Goal: Information Seeking & Learning: Find contact information

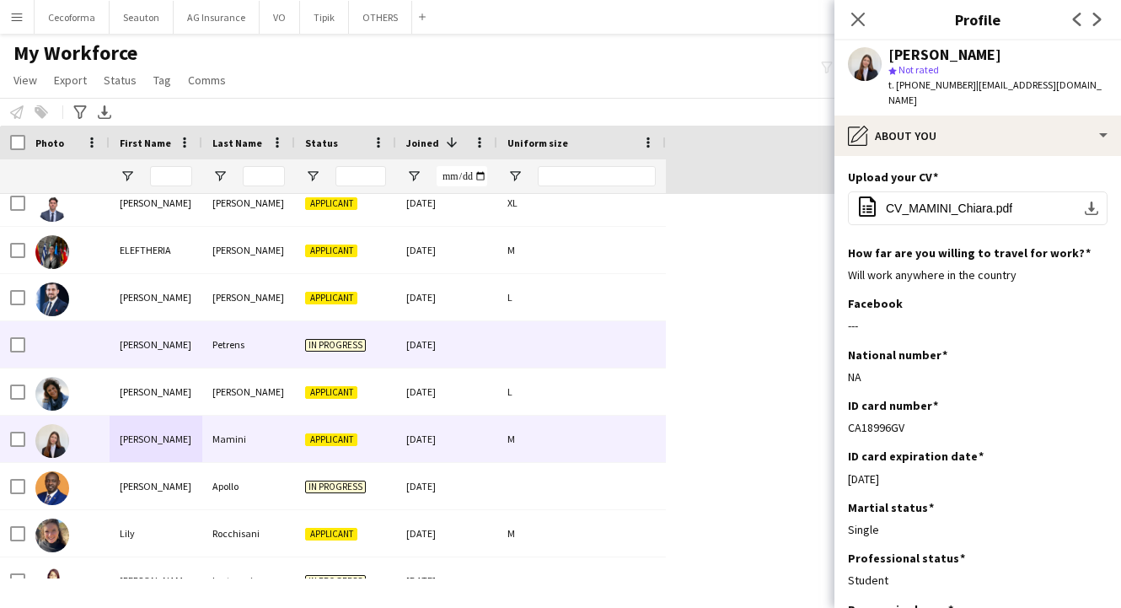
scroll to position [758, 0]
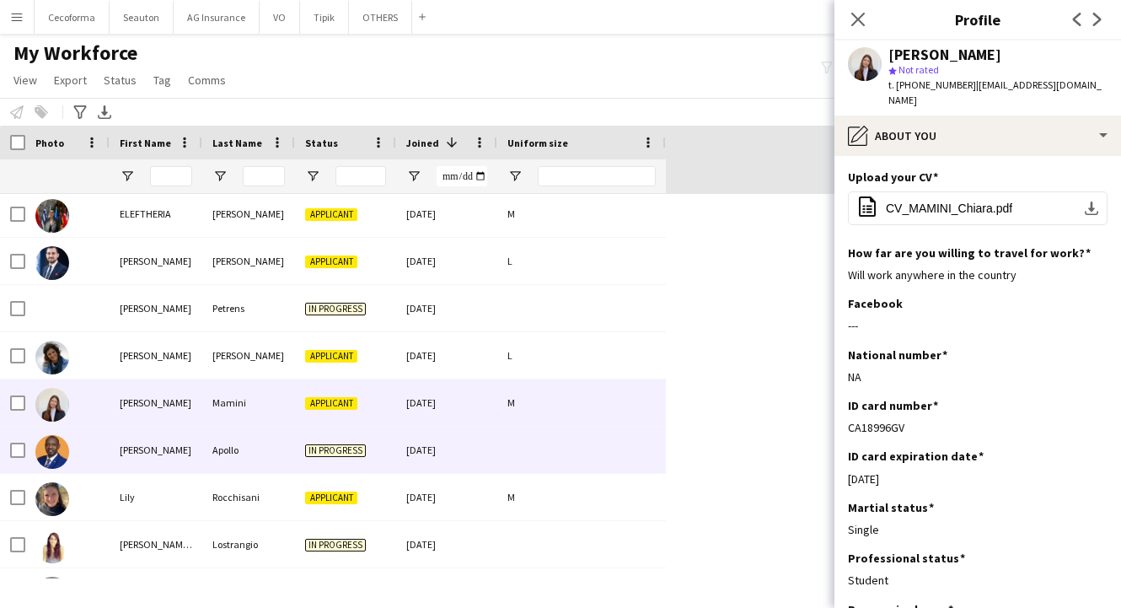
click at [190, 455] on div "[PERSON_NAME]" at bounding box center [156, 449] width 93 height 46
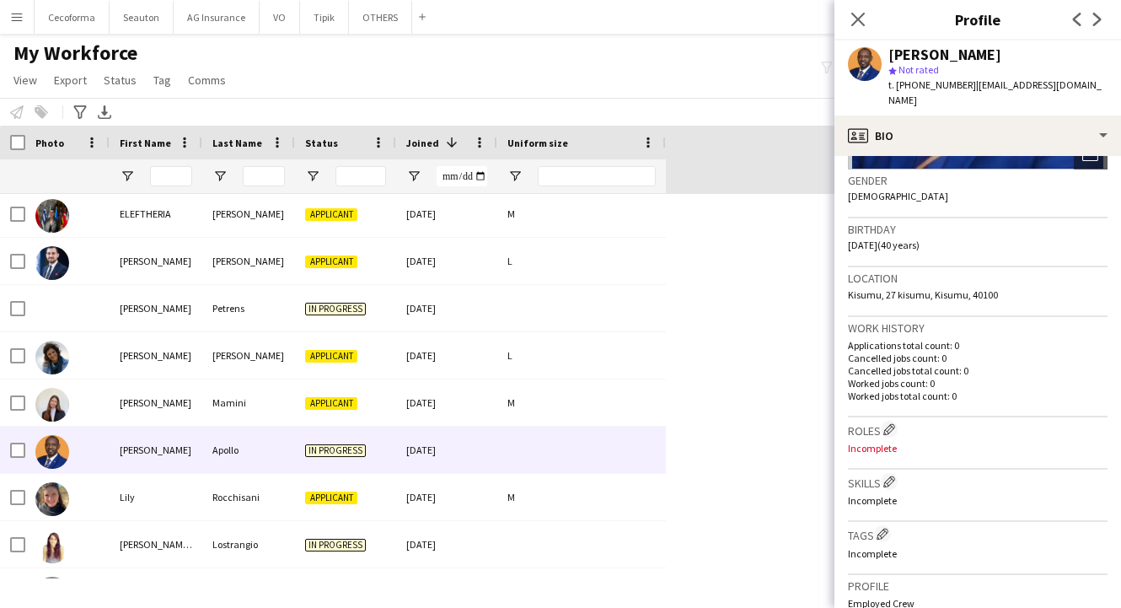
scroll to position [0, 0]
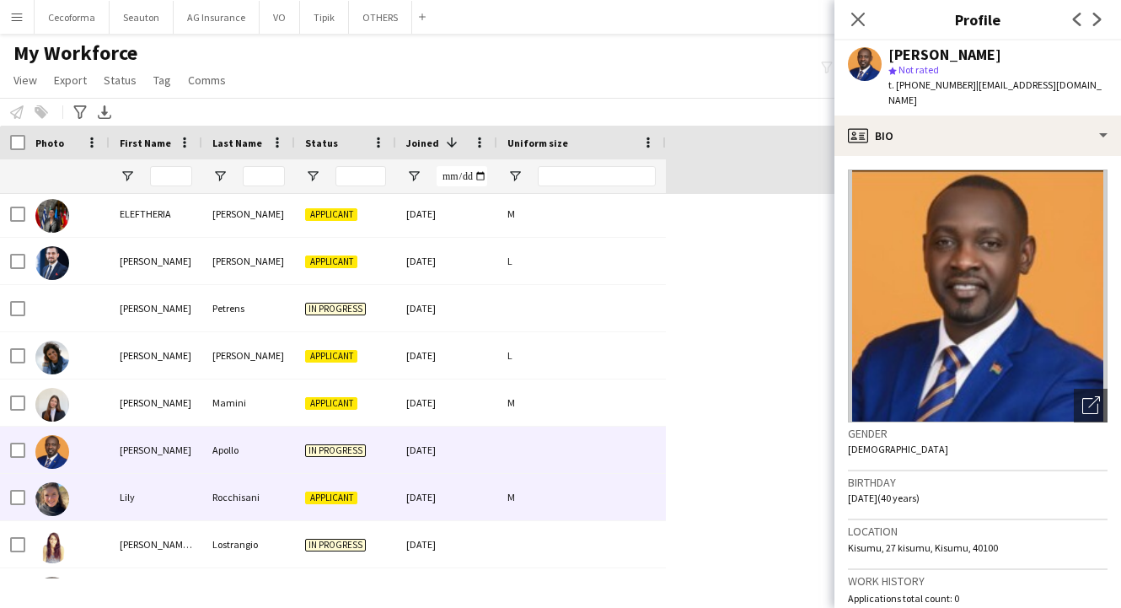
click at [115, 492] on div "Lily" at bounding box center [156, 497] width 93 height 46
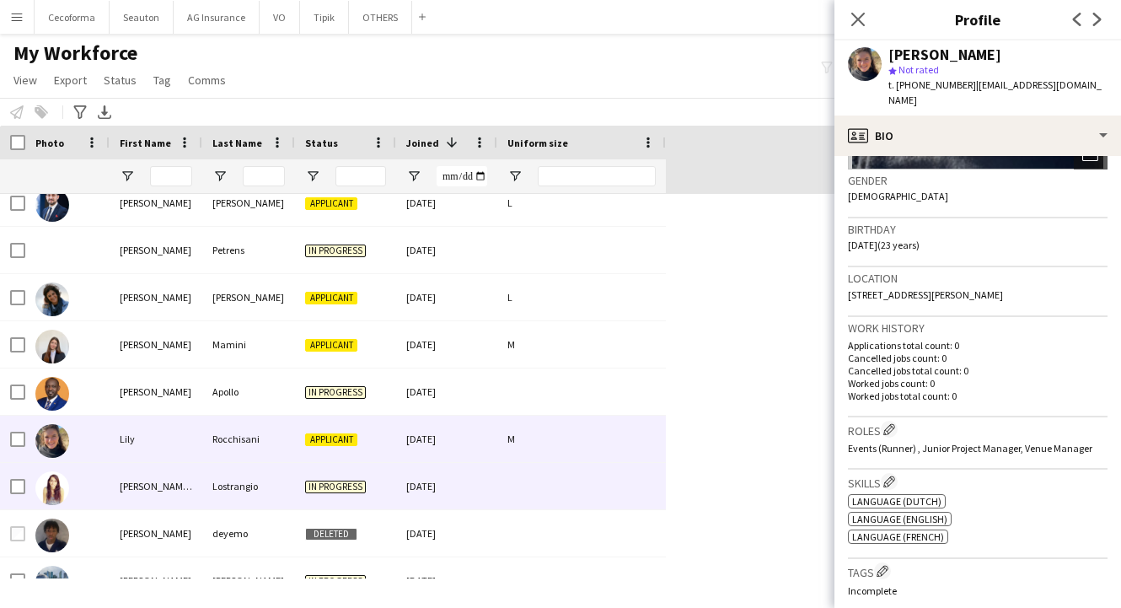
scroll to position [843, 0]
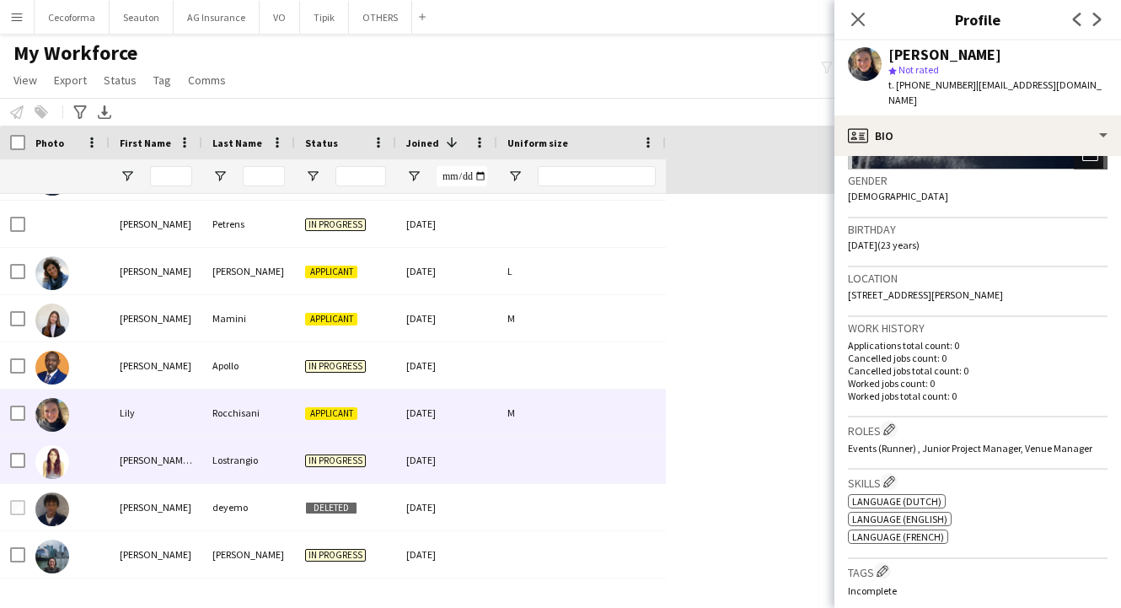
click at [131, 470] on div "[PERSON_NAME] [PERSON_NAME]" at bounding box center [156, 460] width 93 height 46
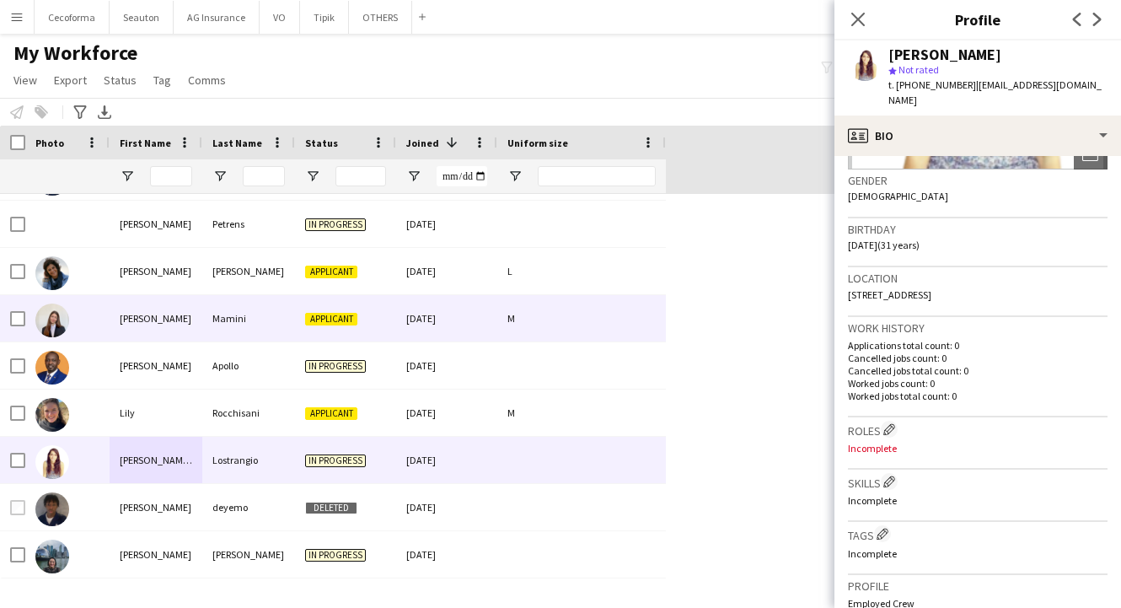
scroll to position [927, 0]
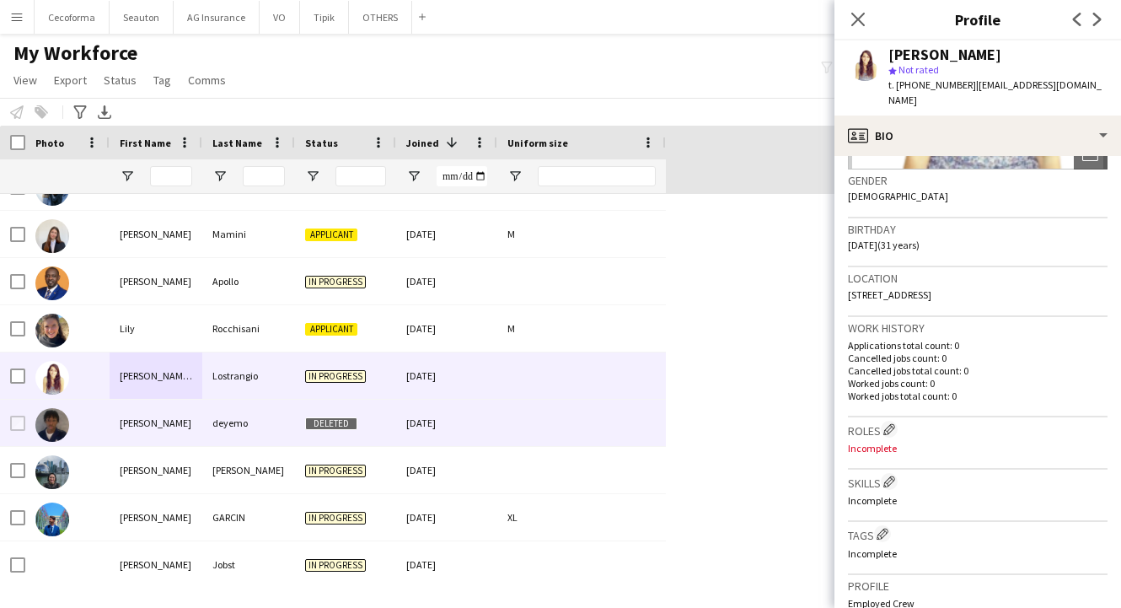
click at [216, 421] on div "deyemo" at bounding box center [248, 422] width 93 height 46
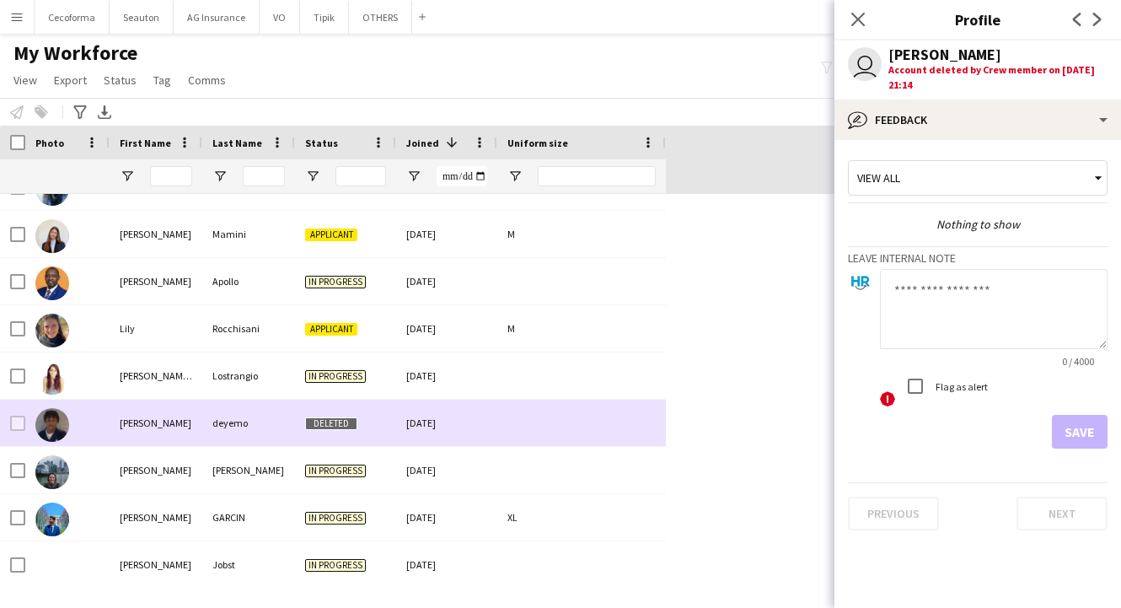
click at [56, 418] on img at bounding box center [52, 425] width 34 height 34
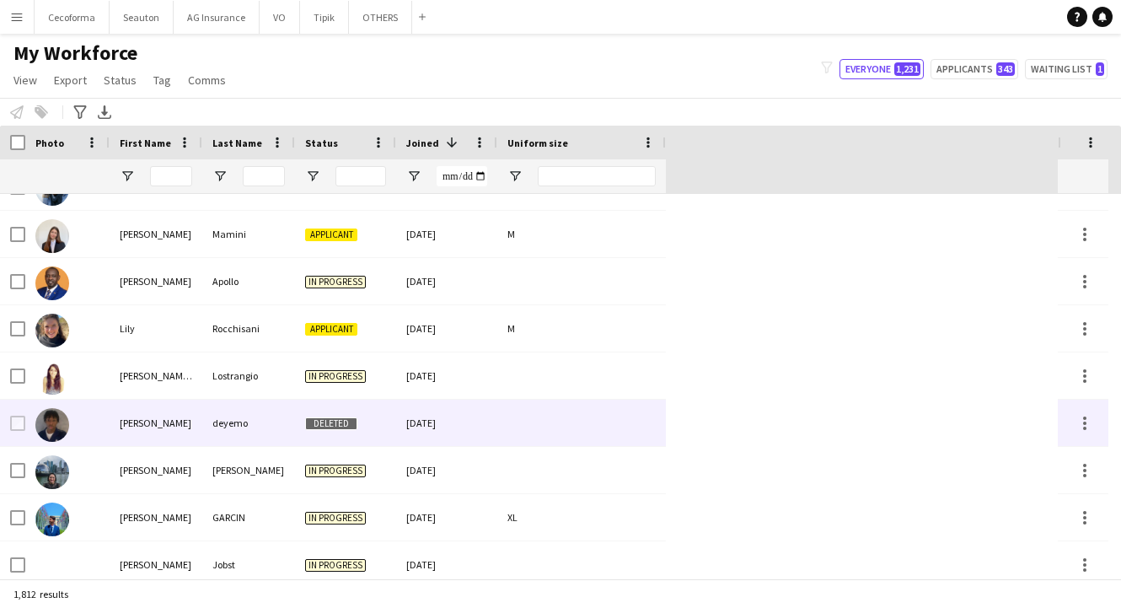
click at [72, 423] on div at bounding box center [67, 422] width 84 height 46
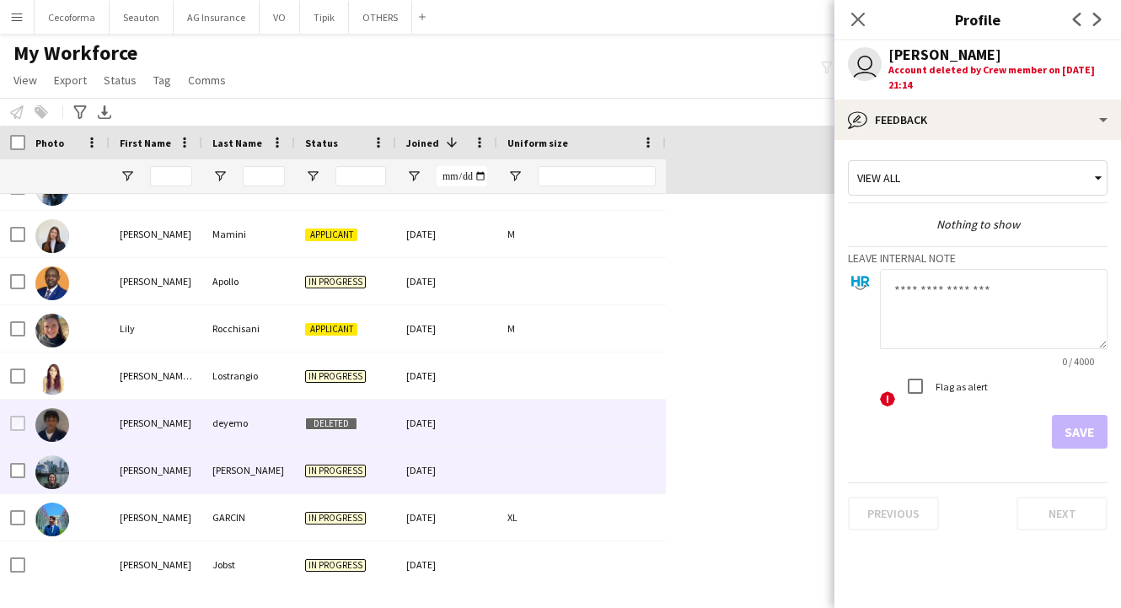
click at [165, 479] on div "[PERSON_NAME]" at bounding box center [156, 470] width 93 height 46
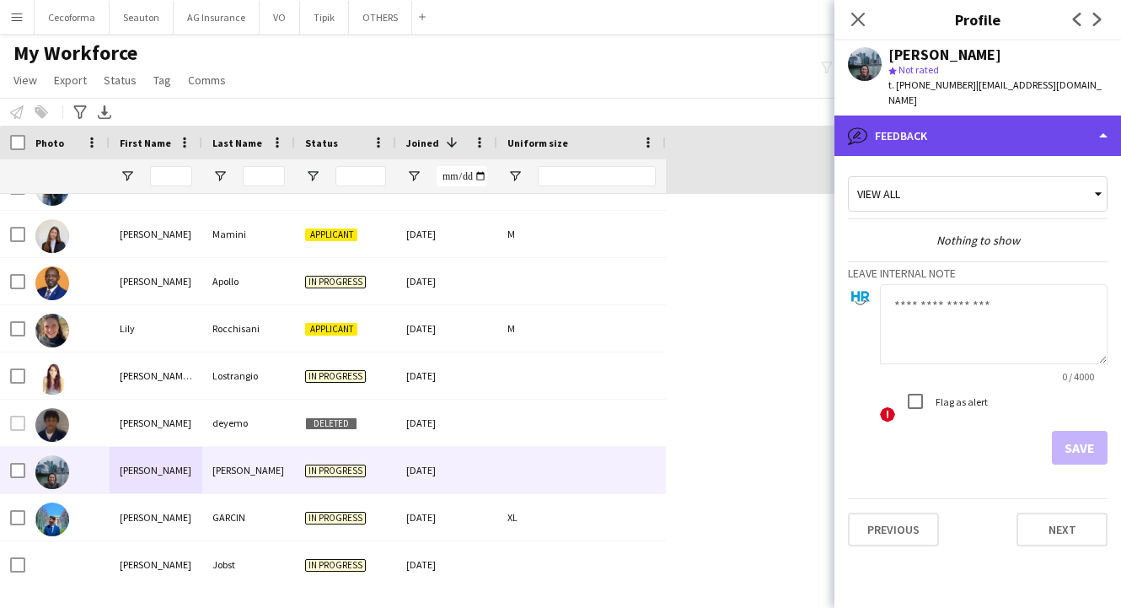
click at [946, 115] on div "bubble-pencil Feedback" at bounding box center [977, 135] width 287 height 40
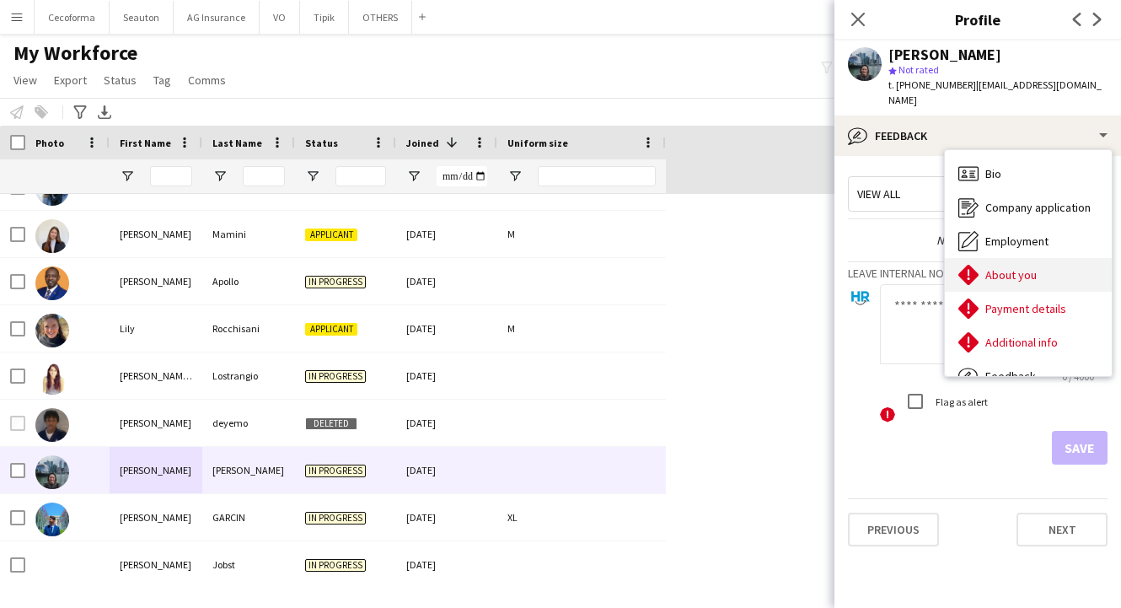
click at [989, 267] on span "About you" at bounding box center [1010, 274] width 51 height 15
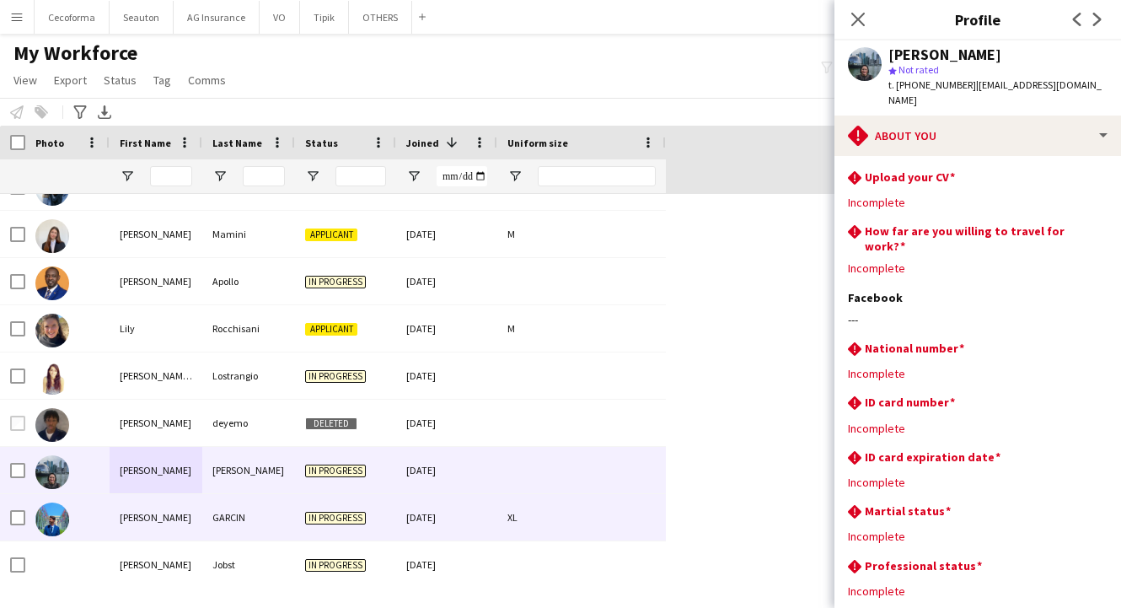
click at [153, 497] on div "[PERSON_NAME]" at bounding box center [156, 517] width 93 height 46
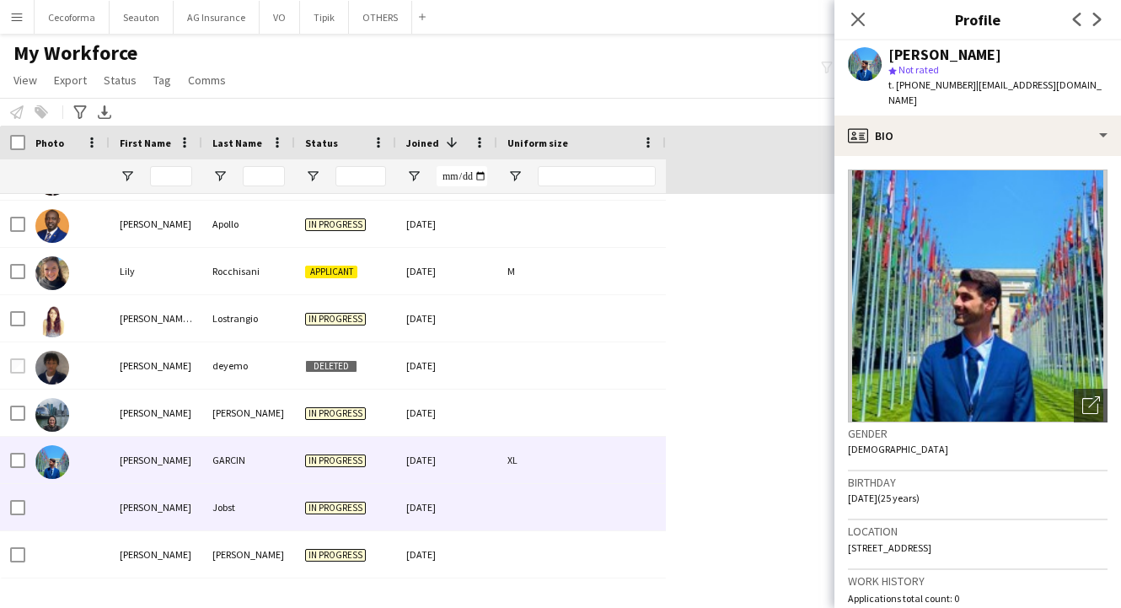
scroll to position [1011, 0]
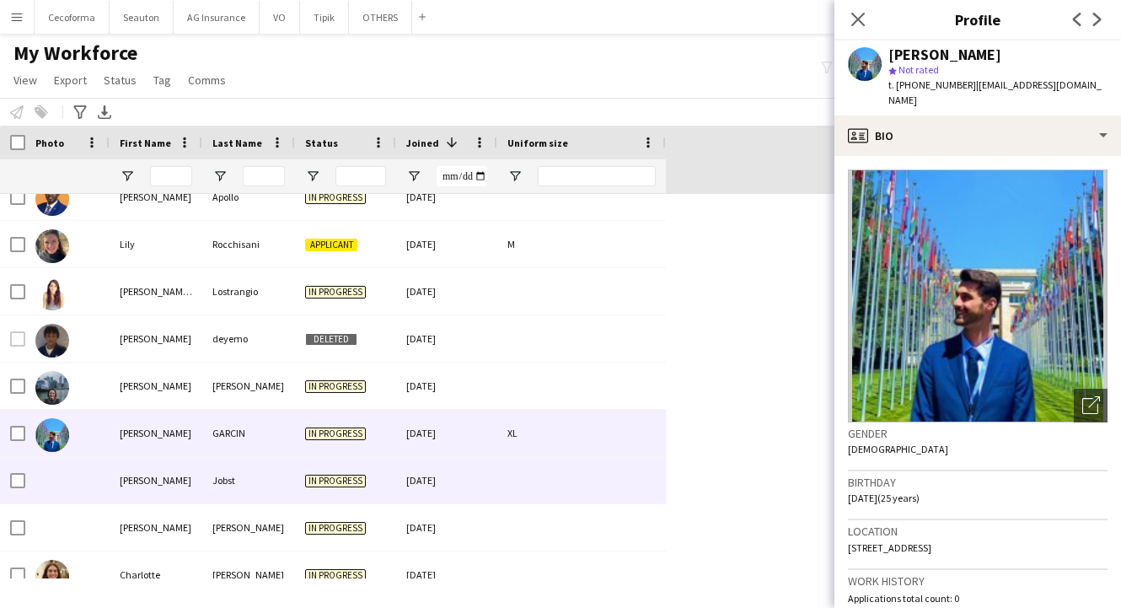
click at [155, 497] on div "[PERSON_NAME]" at bounding box center [156, 480] width 93 height 46
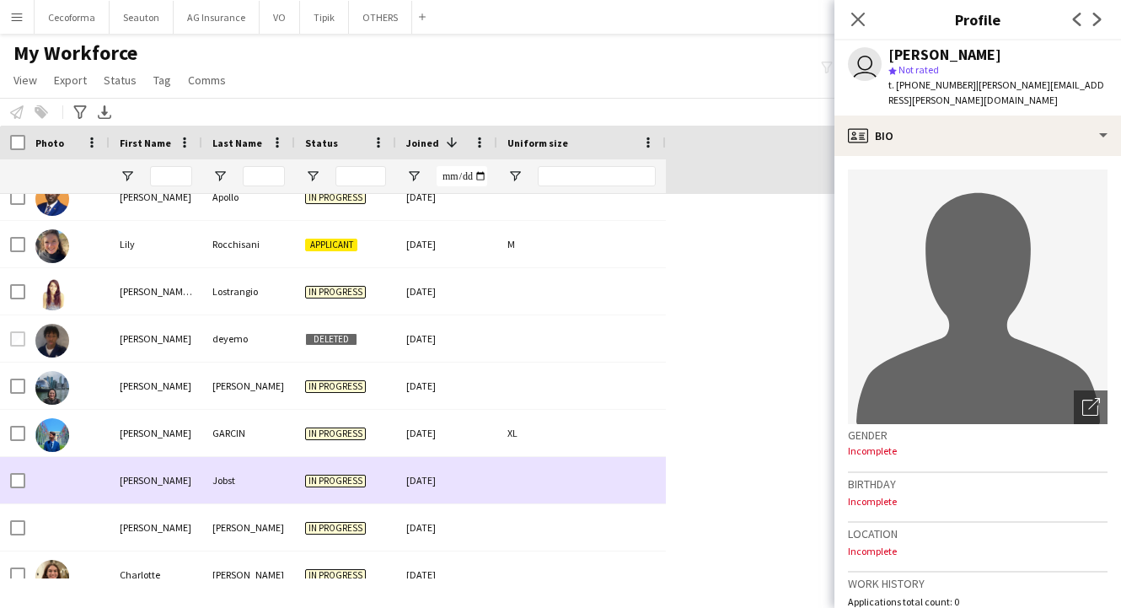
click at [170, 428] on div "[PERSON_NAME]" at bounding box center [156, 433] width 93 height 46
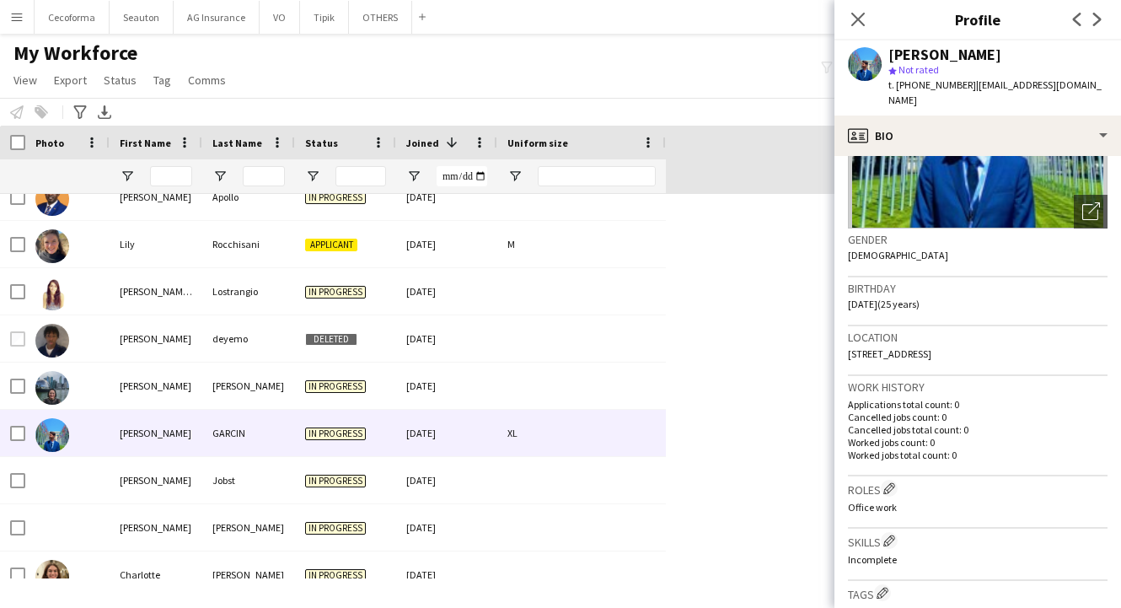
scroll to position [0, 0]
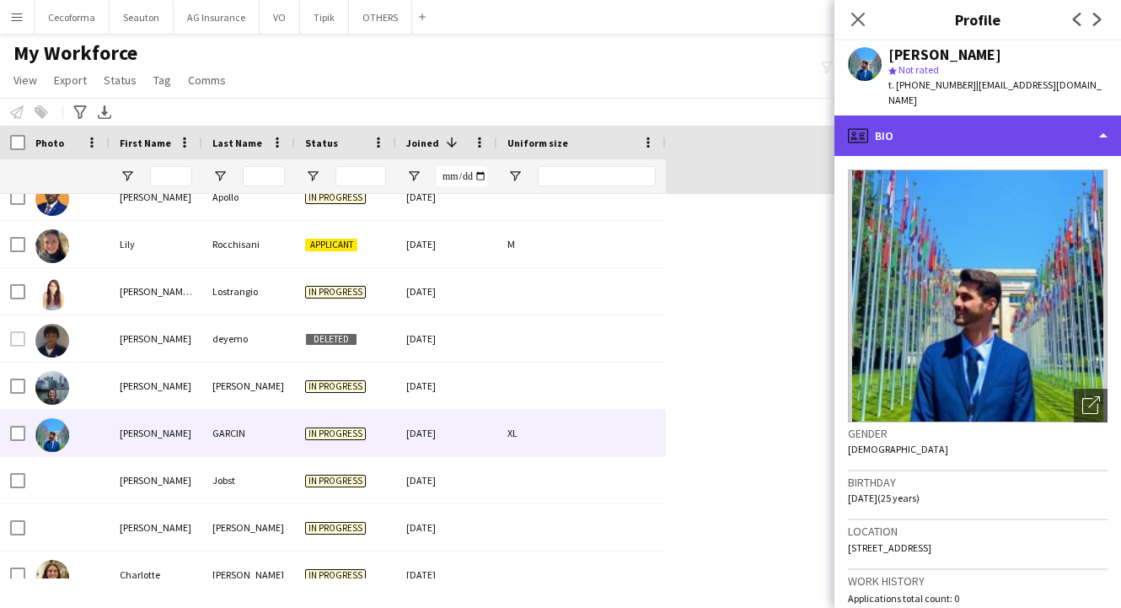
click at [965, 118] on div "profile Bio" at bounding box center [977, 135] width 287 height 40
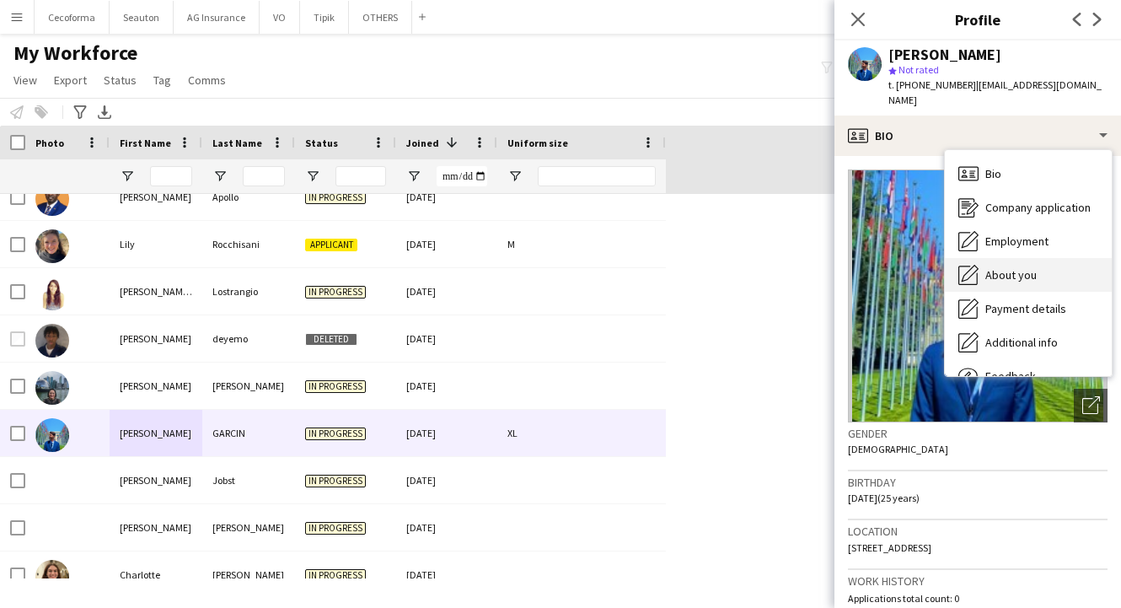
click at [1017, 267] on span "About you" at bounding box center [1010, 274] width 51 height 15
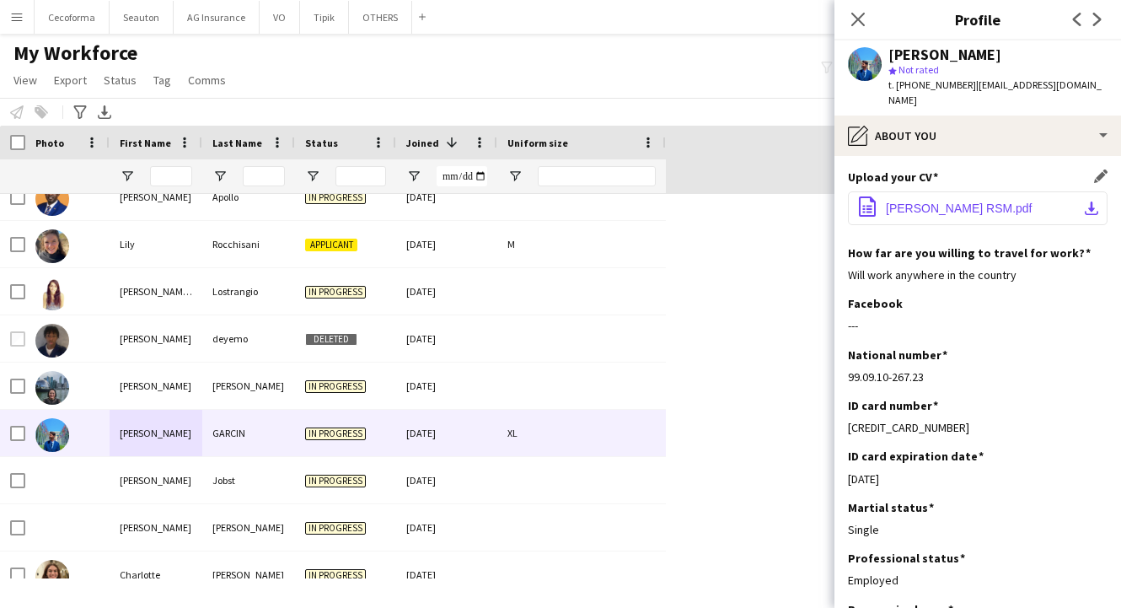
click at [932, 201] on span "[PERSON_NAME] RSM.pdf" at bounding box center [959, 207] width 147 height 13
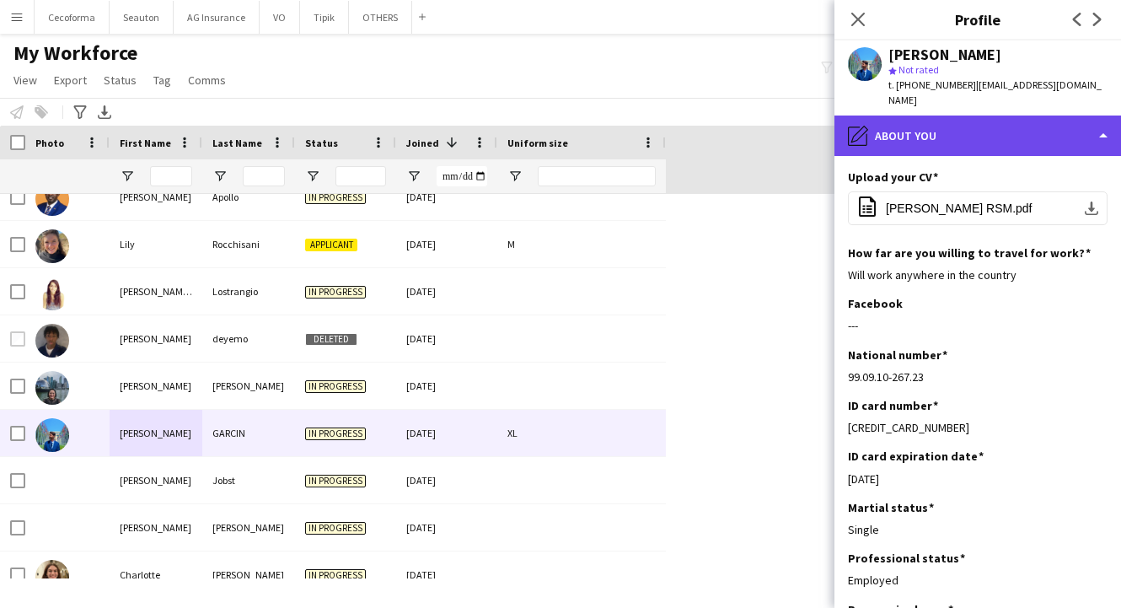
click at [880, 118] on div "pencil4 About you" at bounding box center [977, 135] width 287 height 40
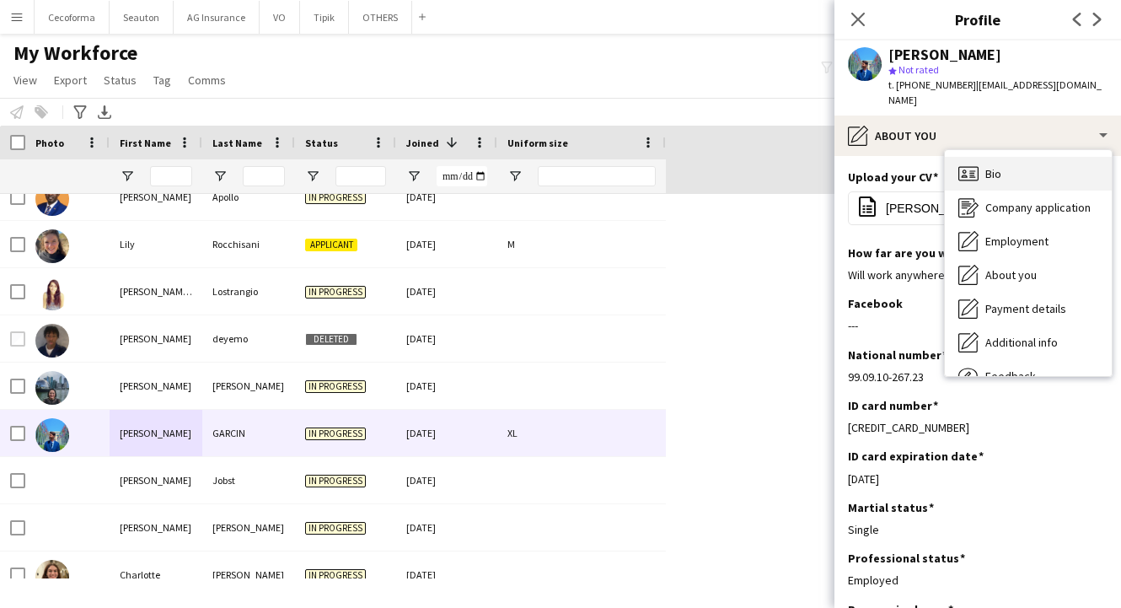
click at [1004, 161] on div "Bio Bio" at bounding box center [1028, 174] width 167 height 34
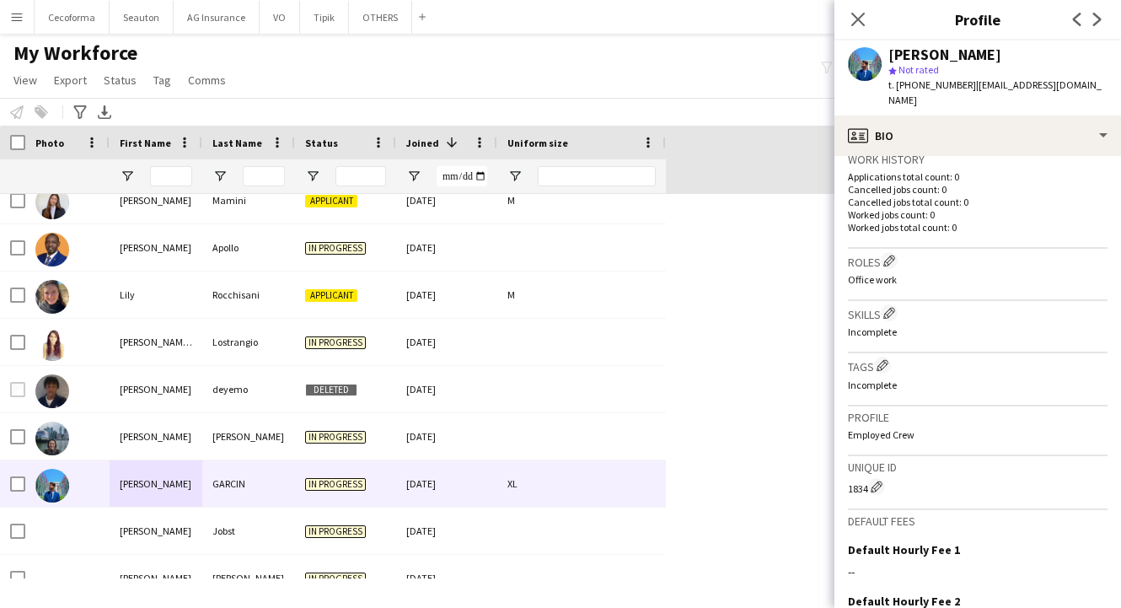
scroll to position [1011, 0]
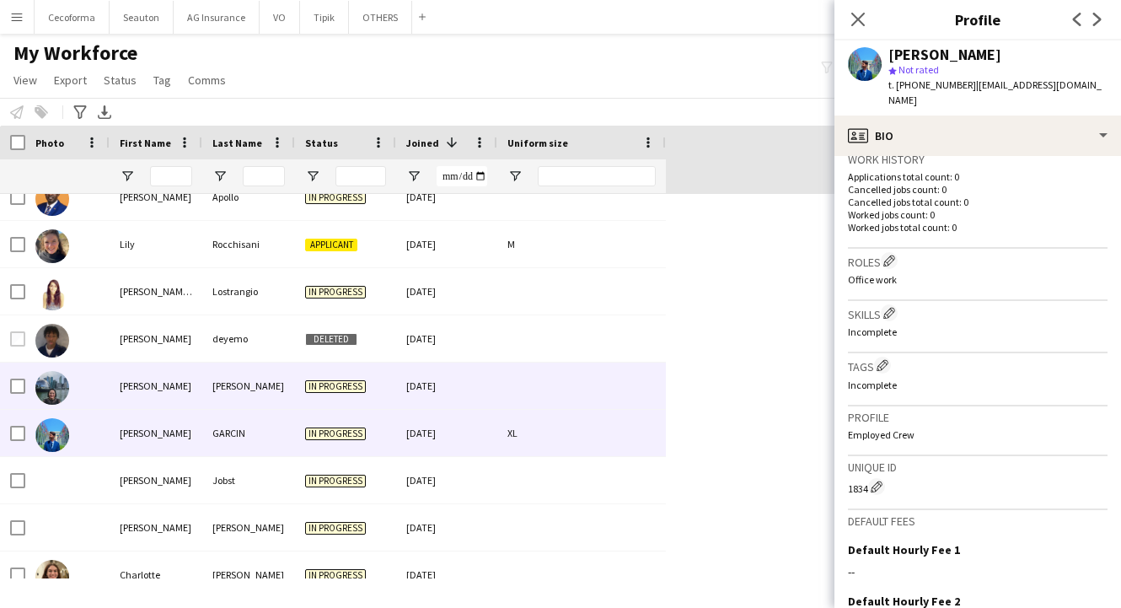
click at [195, 376] on div "[PERSON_NAME]" at bounding box center [156, 385] width 93 height 46
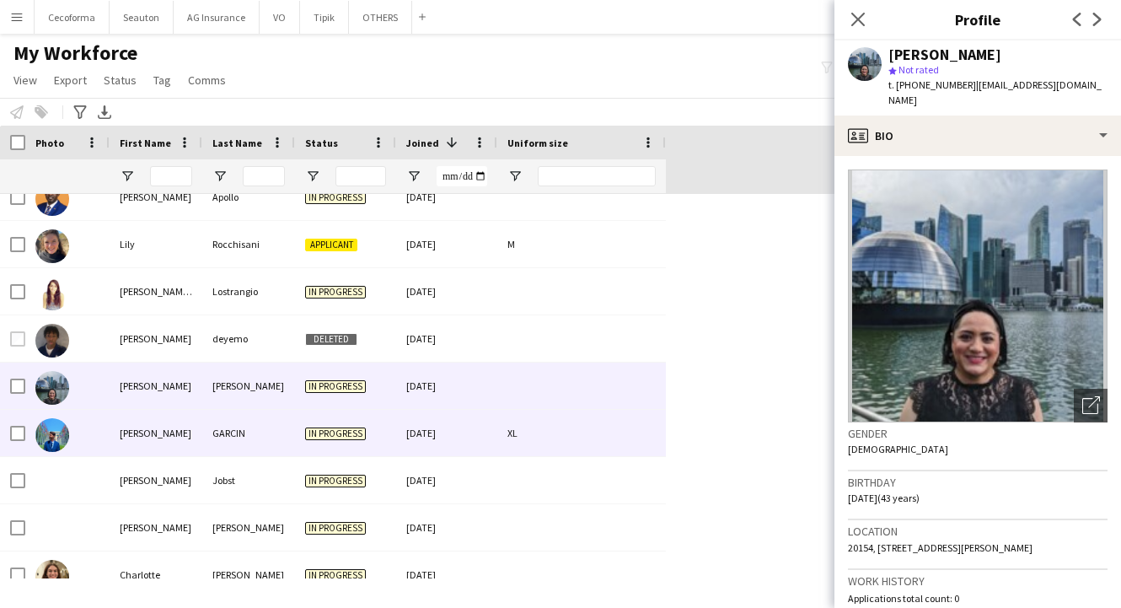
click at [163, 425] on div "[PERSON_NAME]" at bounding box center [156, 433] width 93 height 46
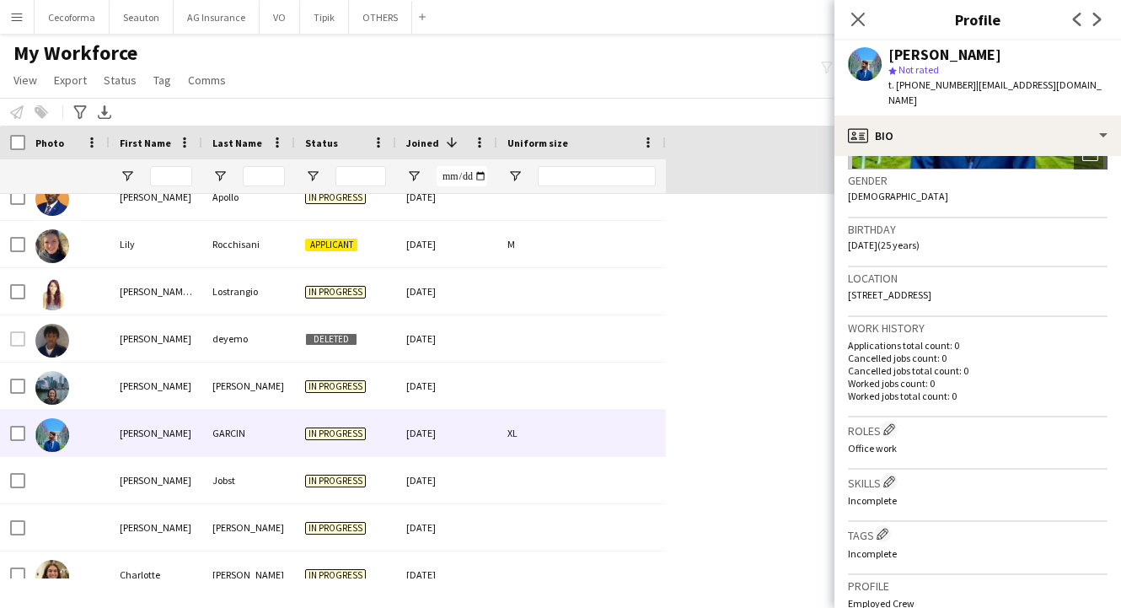
scroll to position [590, 0]
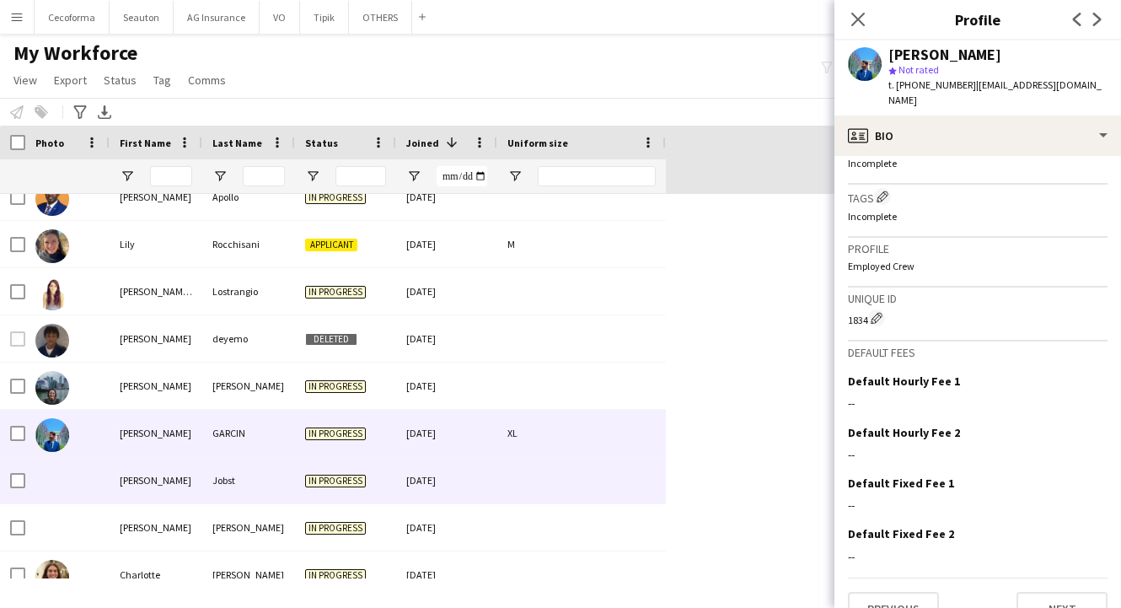
click at [158, 475] on div "[PERSON_NAME]" at bounding box center [156, 480] width 93 height 46
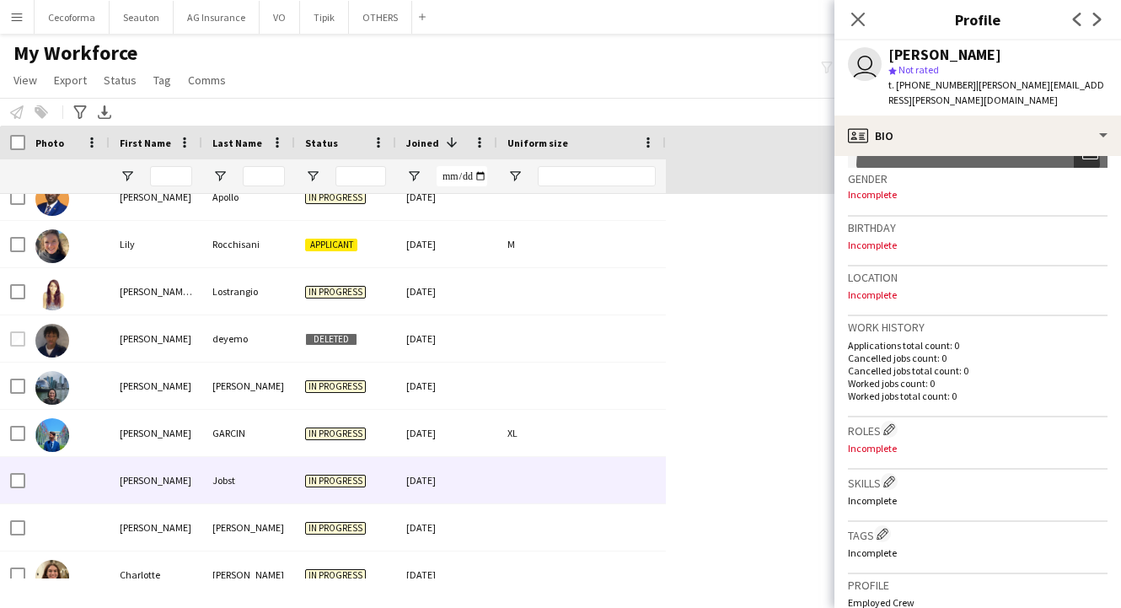
scroll to position [337, 0]
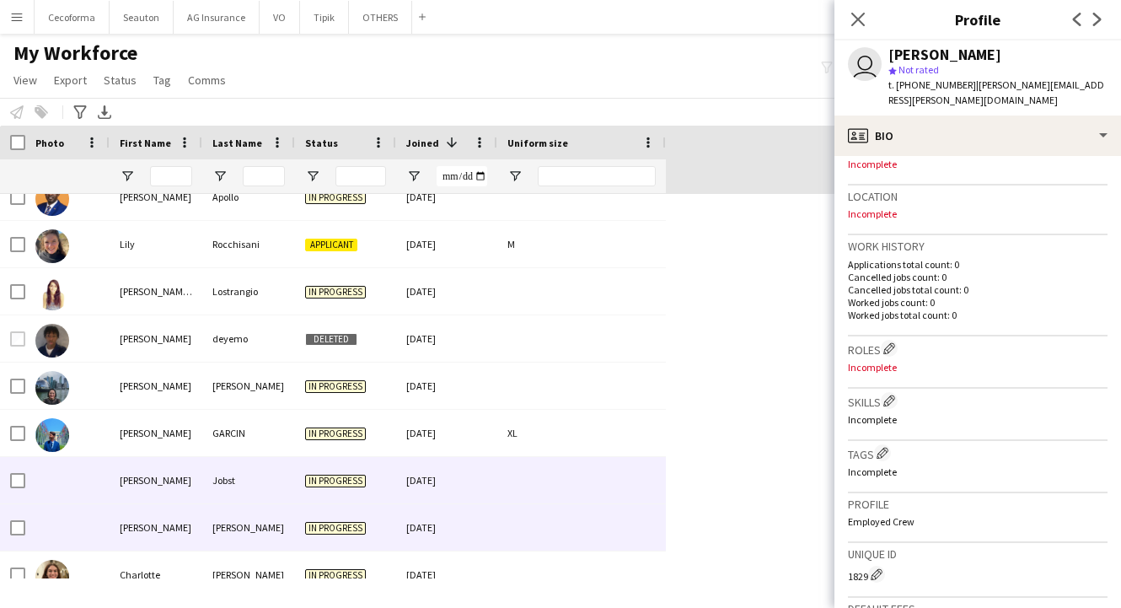
click at [174, 532] on div "[PERSON_NAME]" at bounding box center [156, 527] width 93 height 46
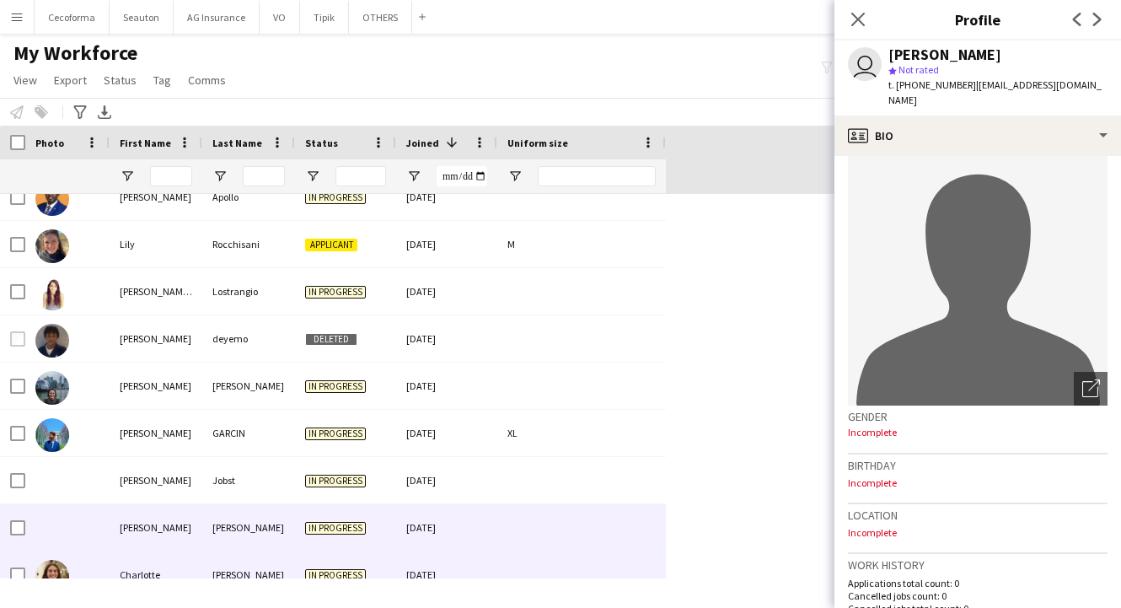
scroll to position [1096, 0]
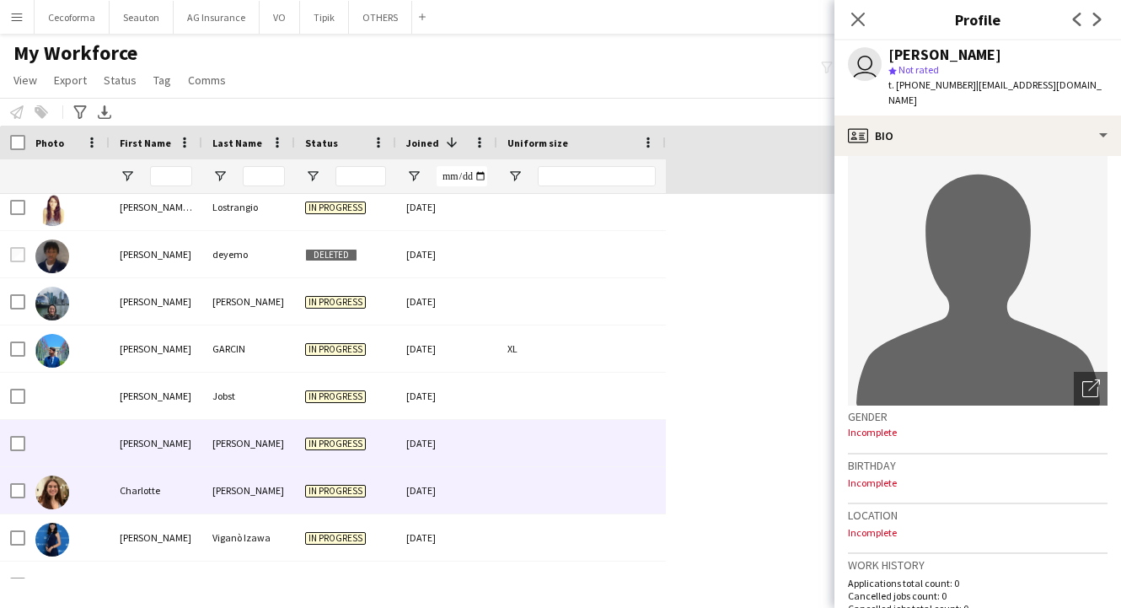
click at [212, 502] on div "[PERSON_NAME]" at bounding box center [248, 490] width 93 height 46
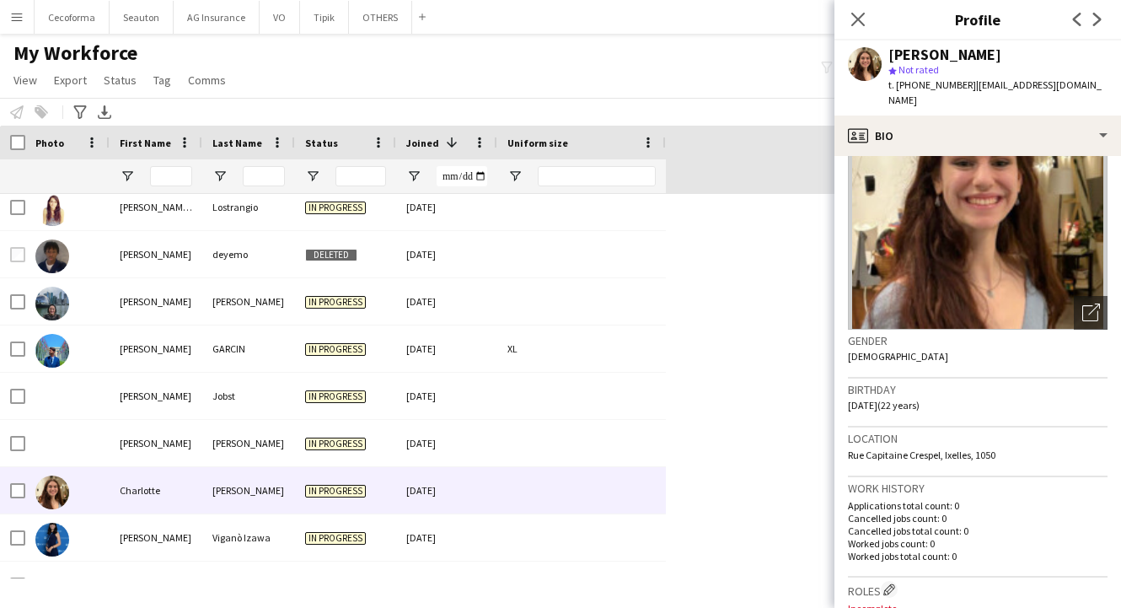
scroll to position [0, 0]
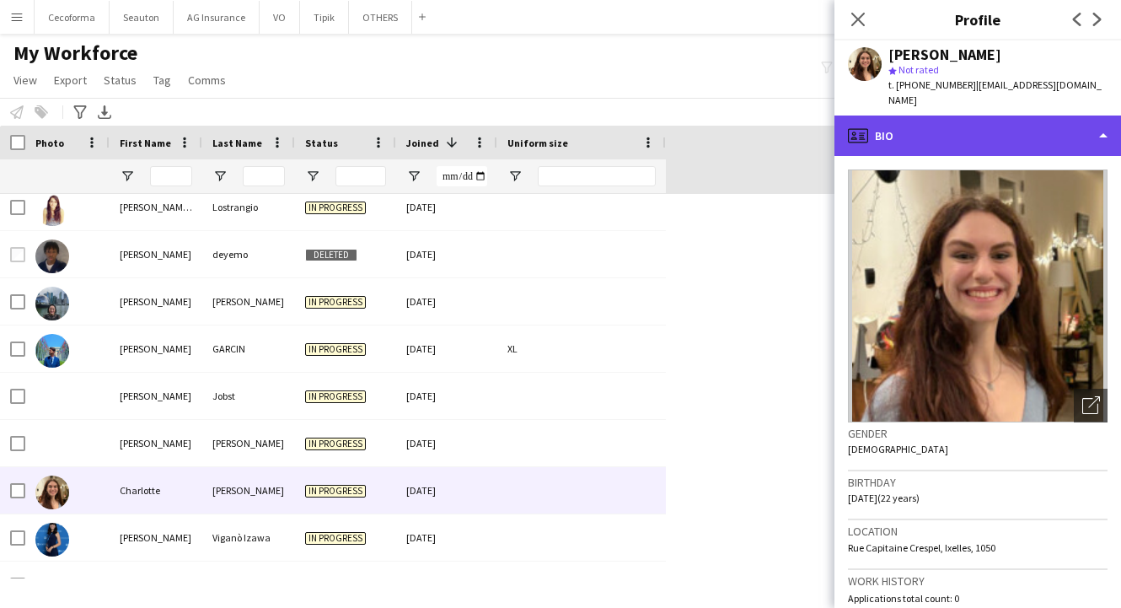
click at [956, 118] on div "profile Bio" at bounding box center [977, 135] width 287 height 40
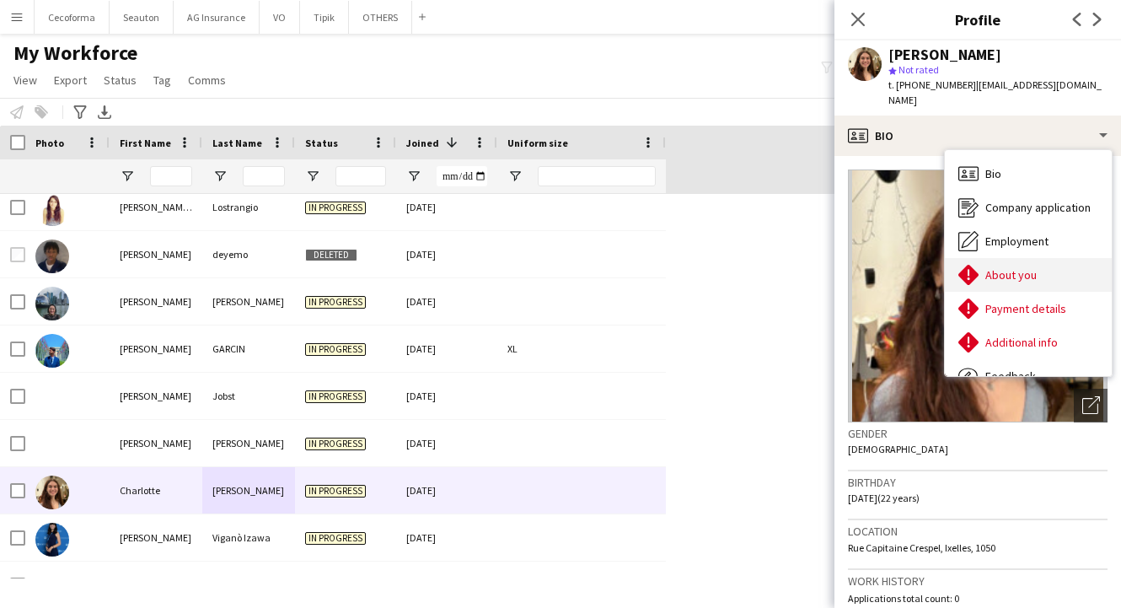
click at [1019, 271] on div "About you About you" at bounding box center [1028, 275] width 167 height 34
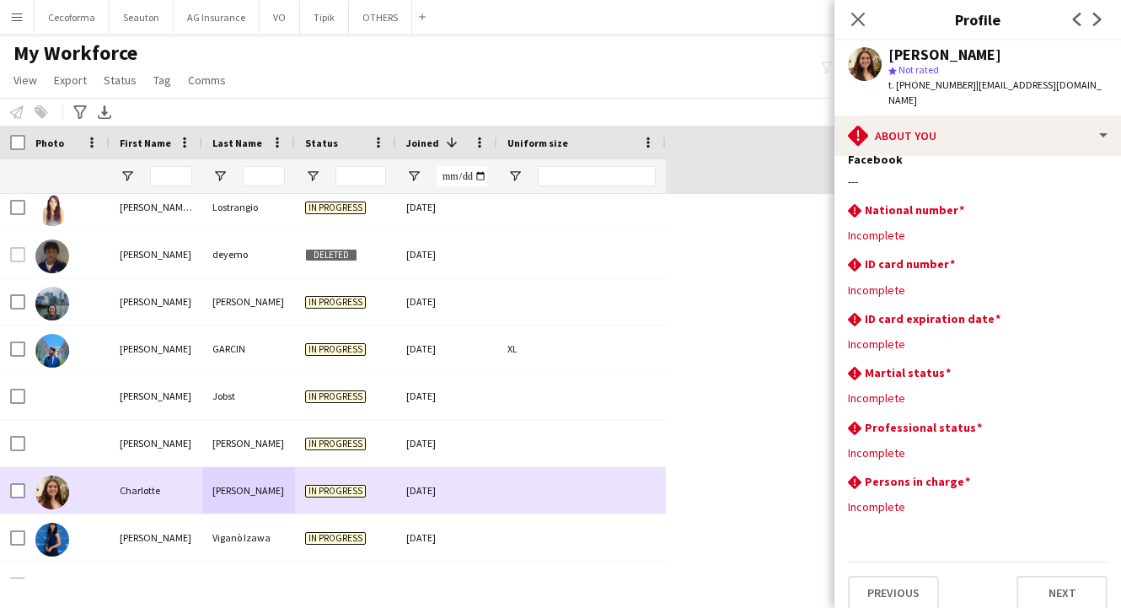
scroll to position [1180, 0]
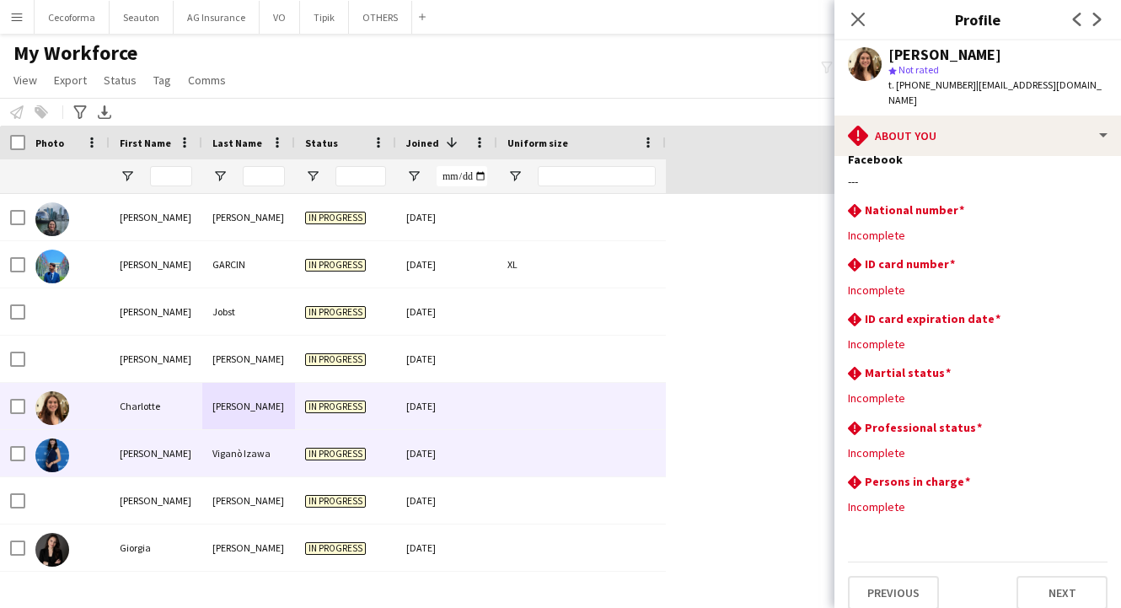
click at [236, 462] on div "Viganò Izawa" at bounding box center [248, 453] width 93 height 46
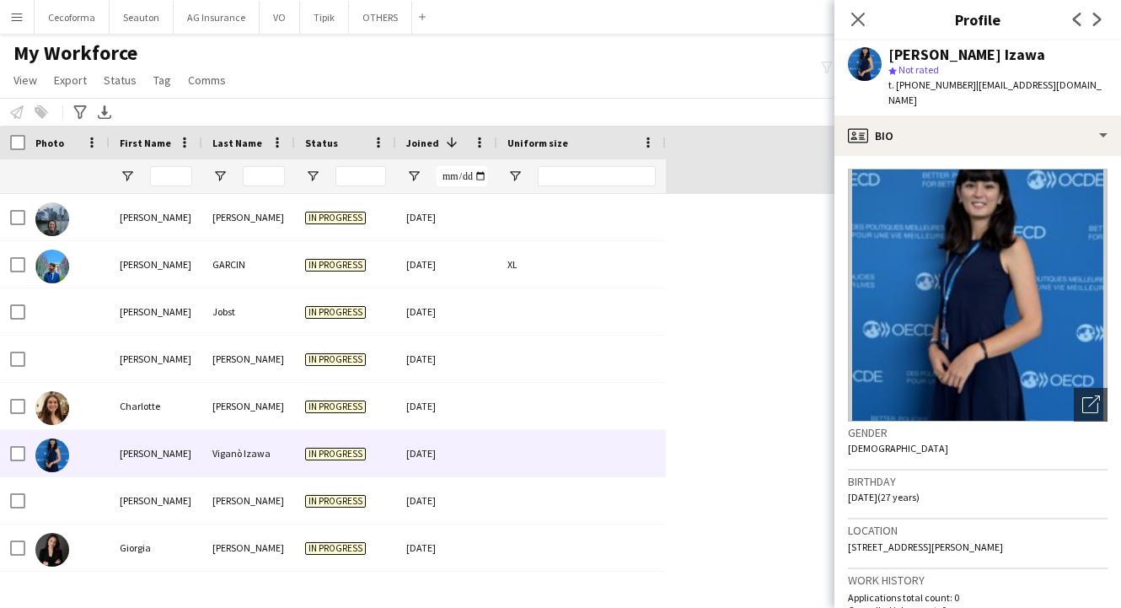
scroll to position [0, 0]
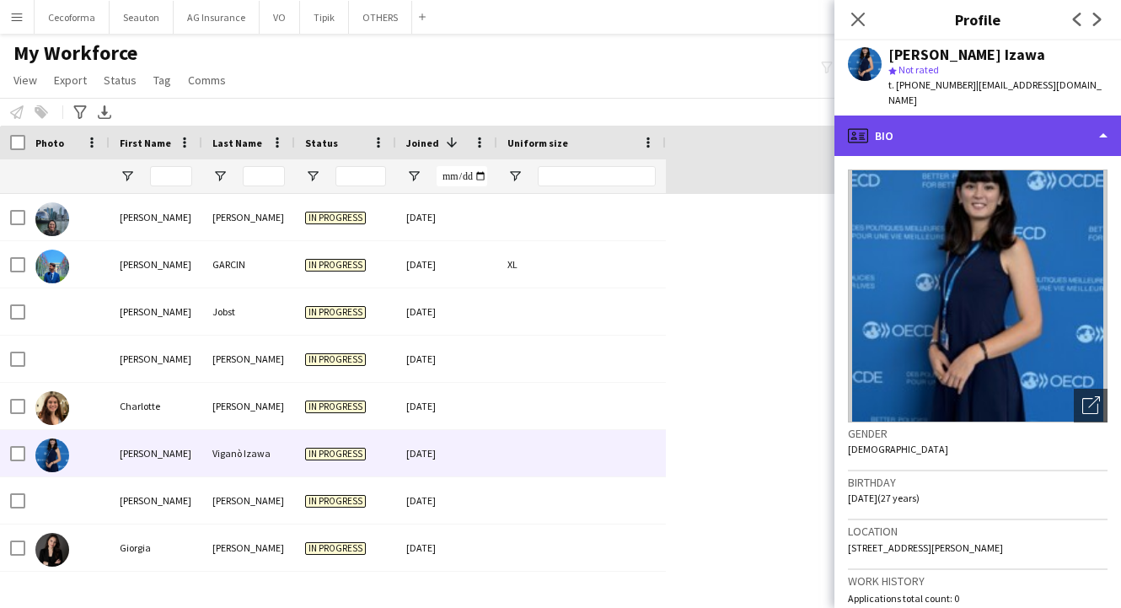
click at [936, 124] on div "profile Bio" at bounding box center [977, 135] width 287 height 40
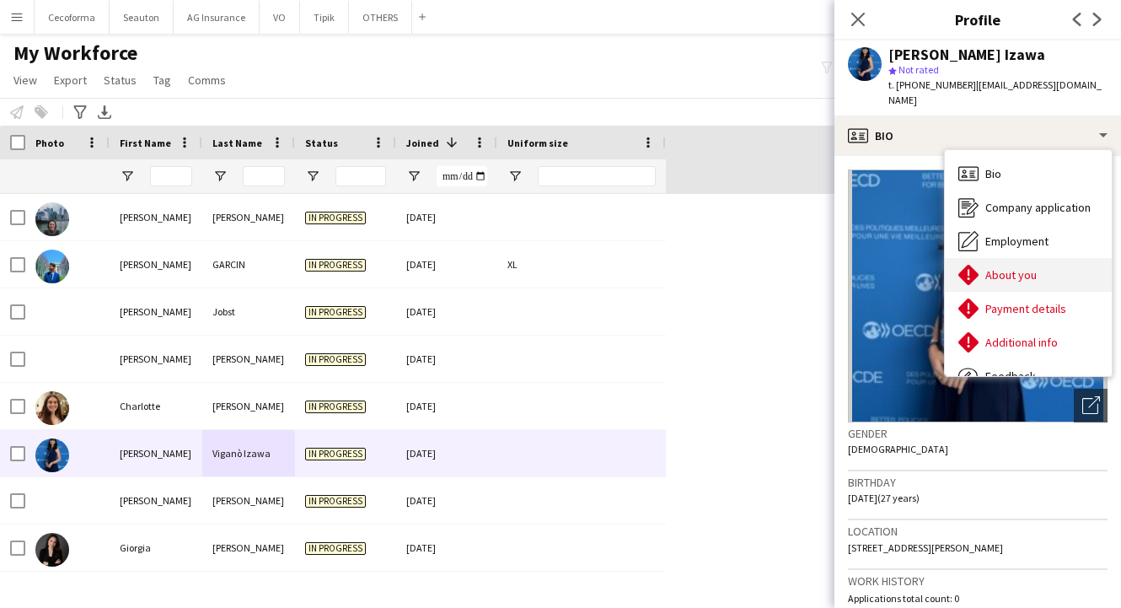
click at [993, 267] on span "About you" at bounding box center [1010, 274] width 51 height 15
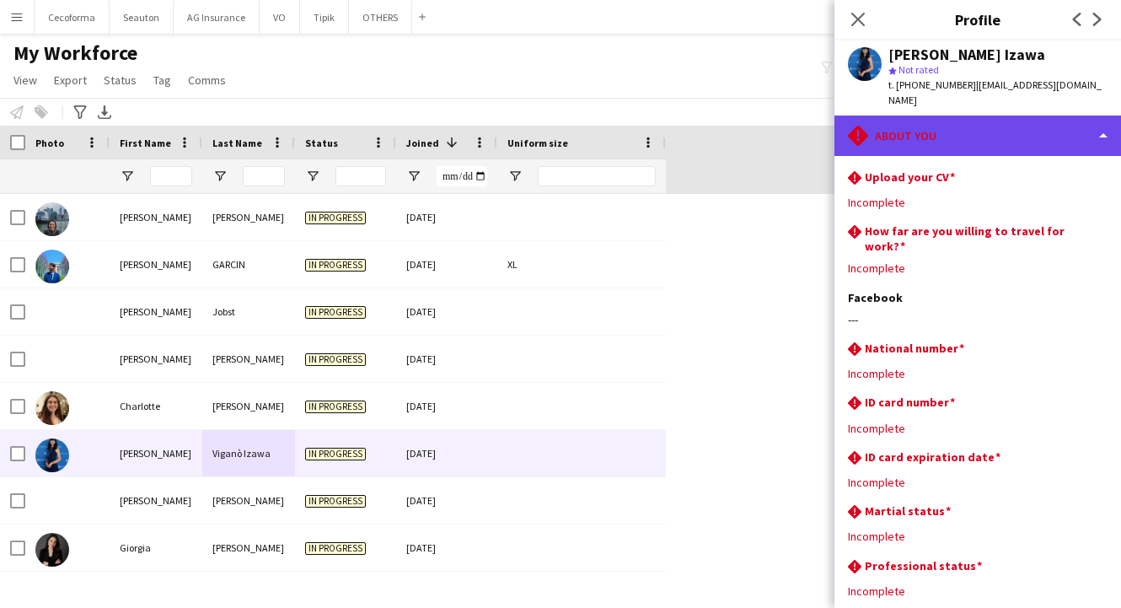
click at [965, 115] on div "rhombus-alert About you" at bounding box center [977, 135] width 287 height 40
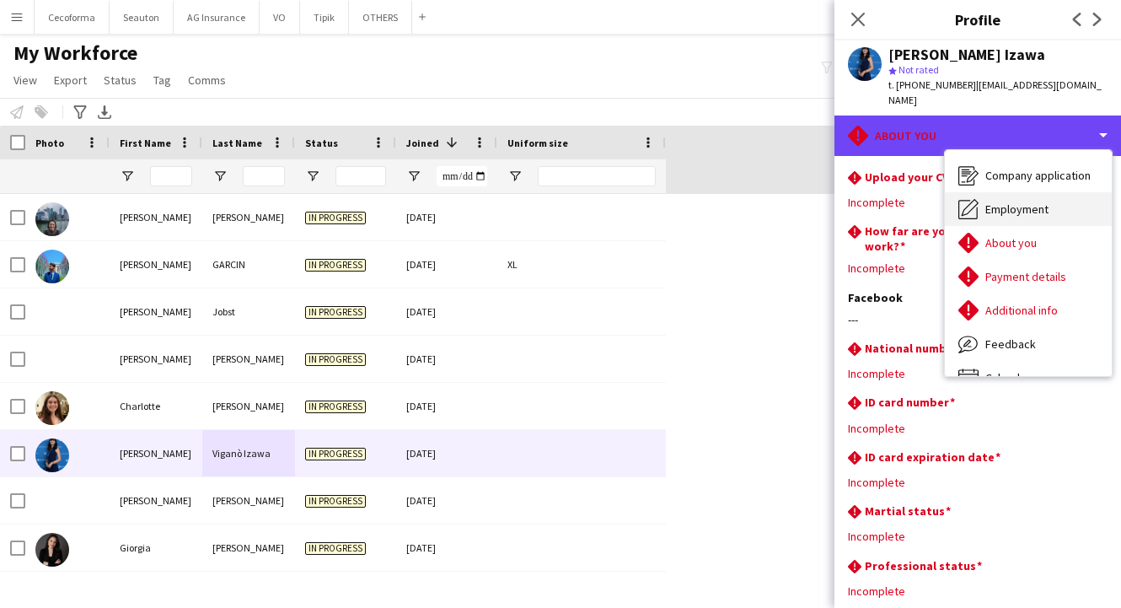
scroll to position [57, 0]
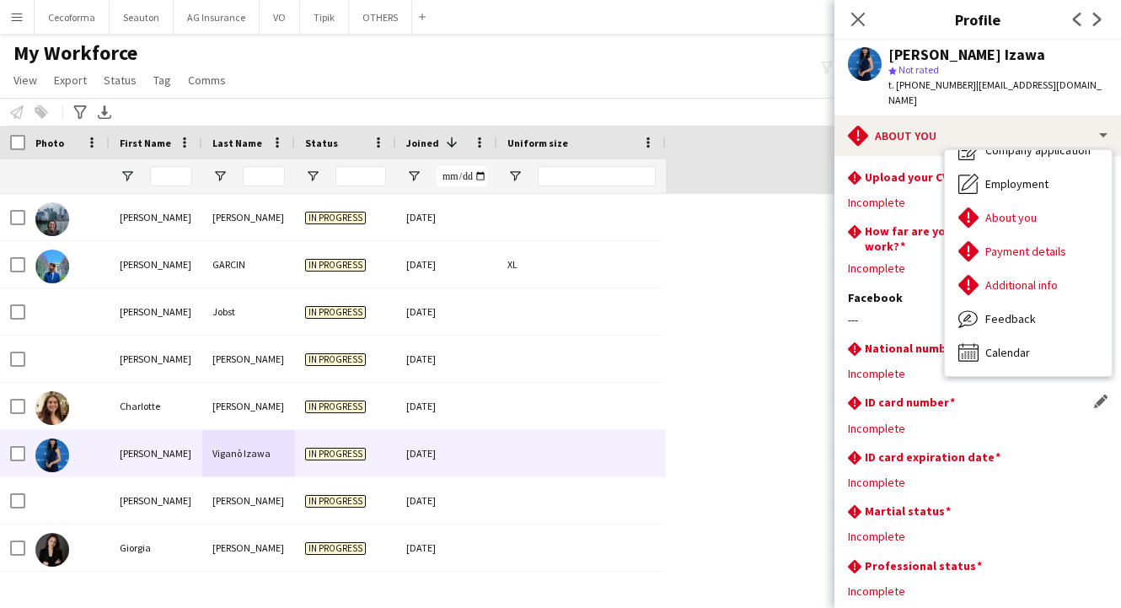
click at [1009, 428] on div "rhombus-alert ID card number Edit this field Incomplete" at bounding box center [978, 421] width 260 height 54
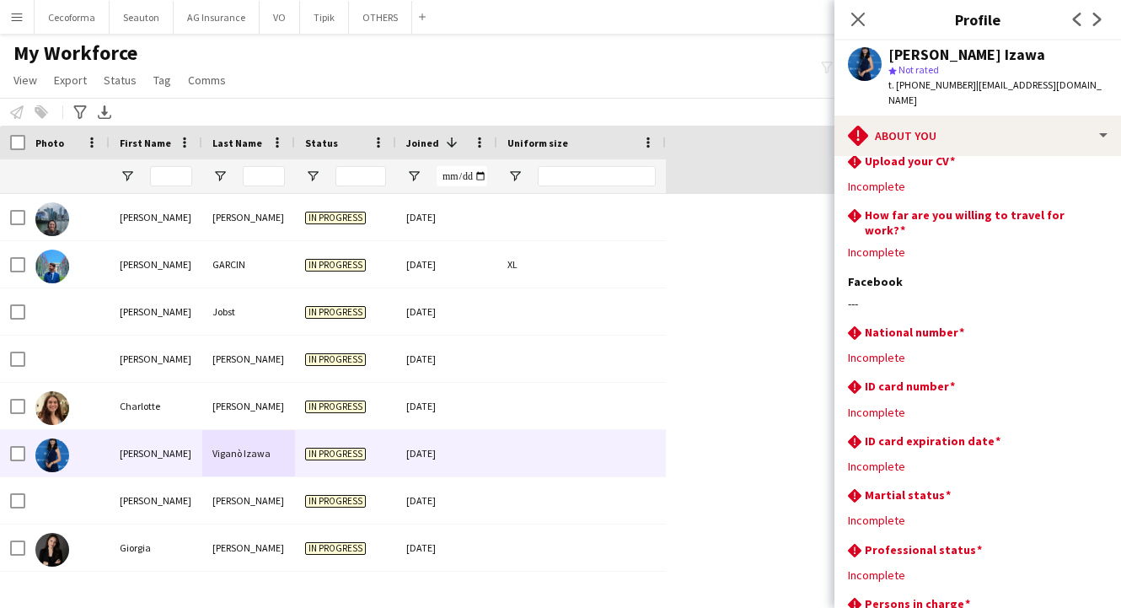
scroll to position [0, 0]
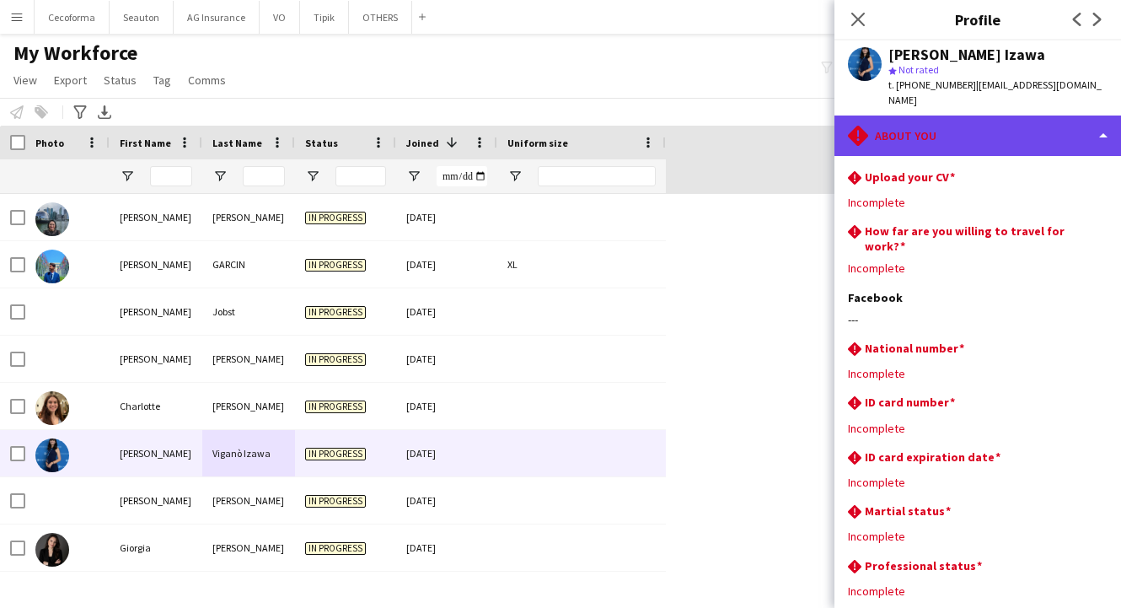
click at [933, 123] on div "rhombus-alert About you" at bounding box center [977, 135] width 287 height 40
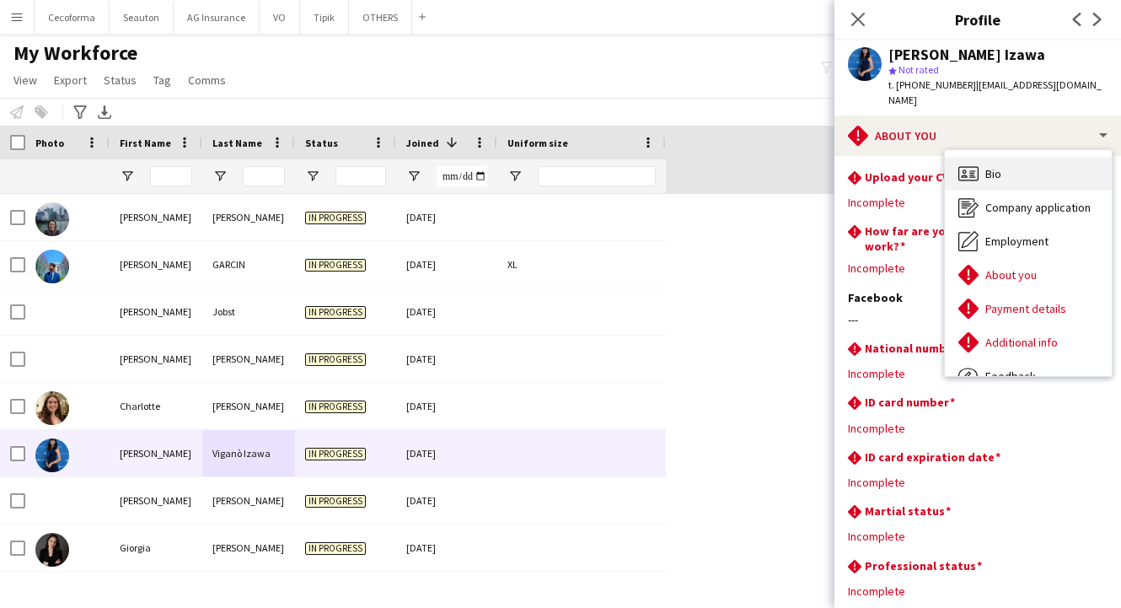
click at [987, 170] on div "Bio Bio" at bounding box center [1028, 174] width 167 height 34
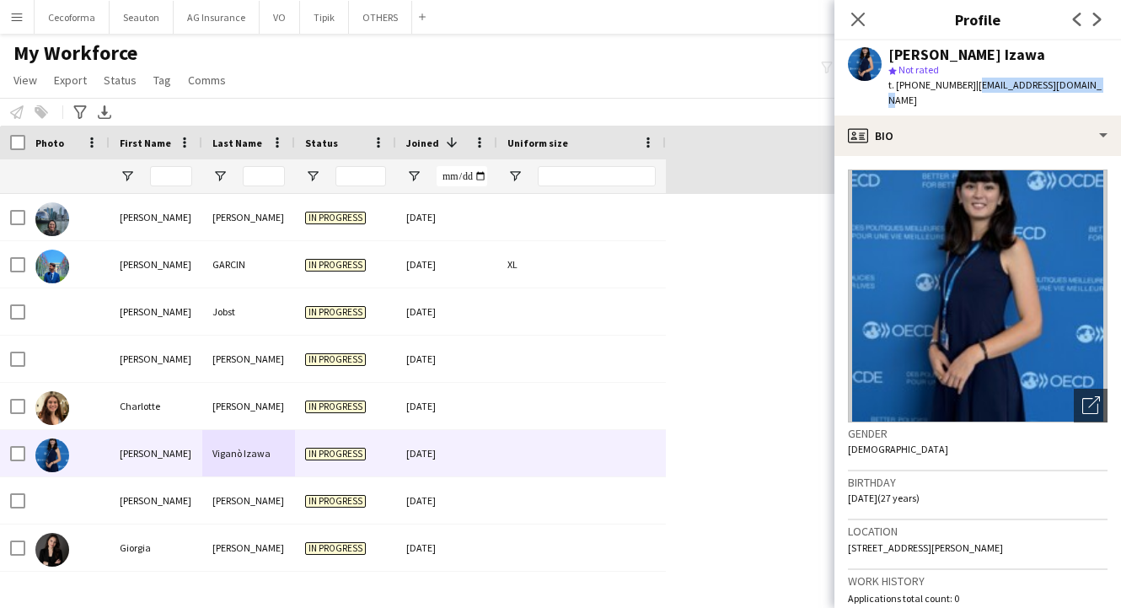
drag, startPoint x: 1085, startPoint y: 82, endPoint x: 963, endPoint y: 89, distance: 121.6
click at [963, 89] on div "[PERSON_NAME] Izawa star Not rated t. [PHONE_NUMBER] | [EMAIL_ADDRESS][DOMAIN_N…" at bounding box center [977, 77] width 287 height 75
copy span "[EMAIL_ADDRESS][DOMAIN_NAME]"
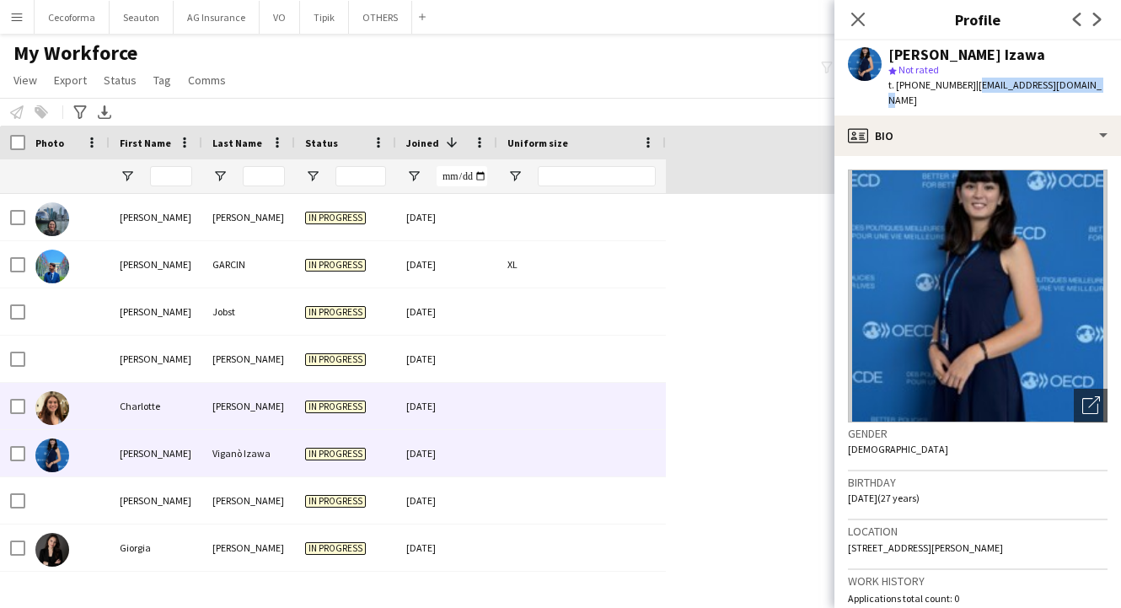
click at [169, 407] on div "Charlotte" at bounding box center [156, 406] width 93 height 46
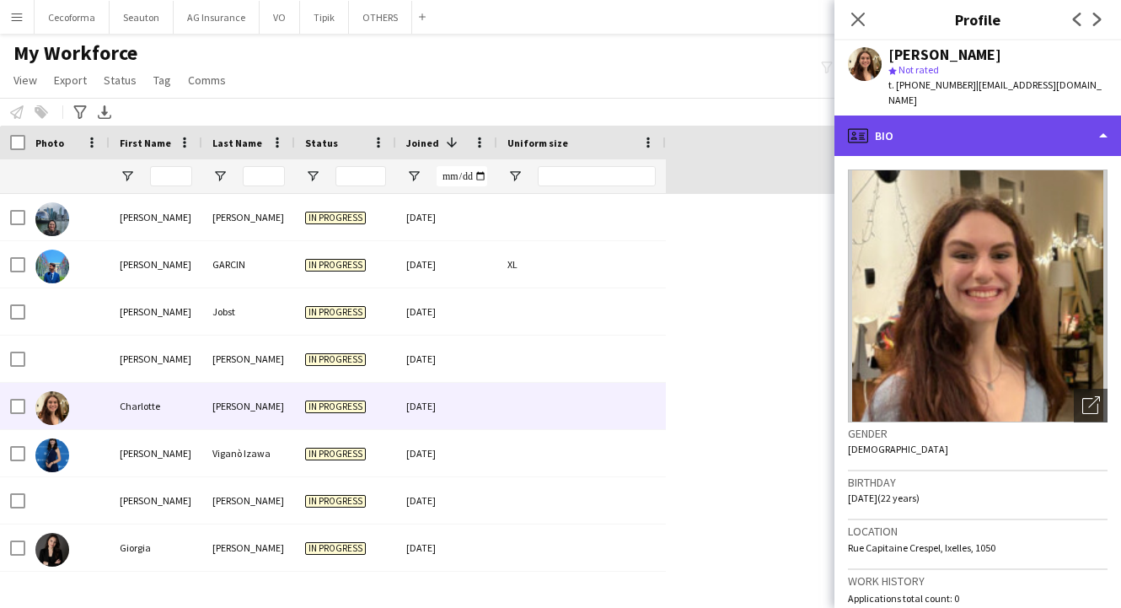
click at [924, 115] on div "profile Bio" at bounding box center [977, 135] width 287 height 40
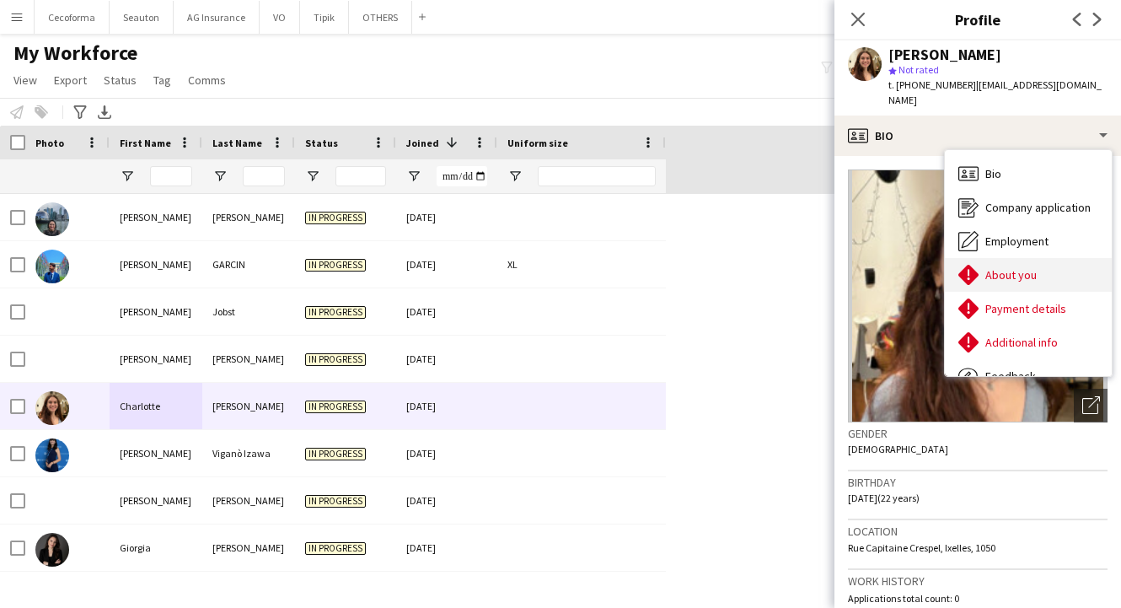
click at [1008, 267] on span "About you" at bounding box center [1010, 274] width 51 height 15
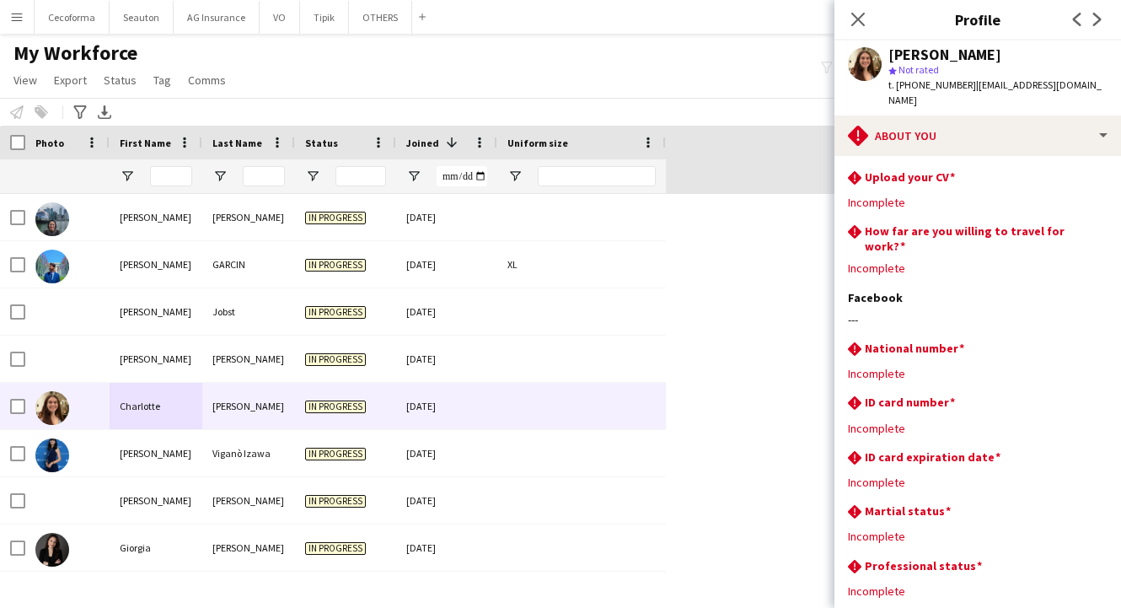
drag, startPoint x: 642, startPoint y: 41, endPoint x: 986, endPoint y: 88, distance: 346.9
click at [642, 41] on div "My Workforce View Views Default view New view Update view Delete view Edit name…" at bounding box center [560, 68] width 1121 height 57
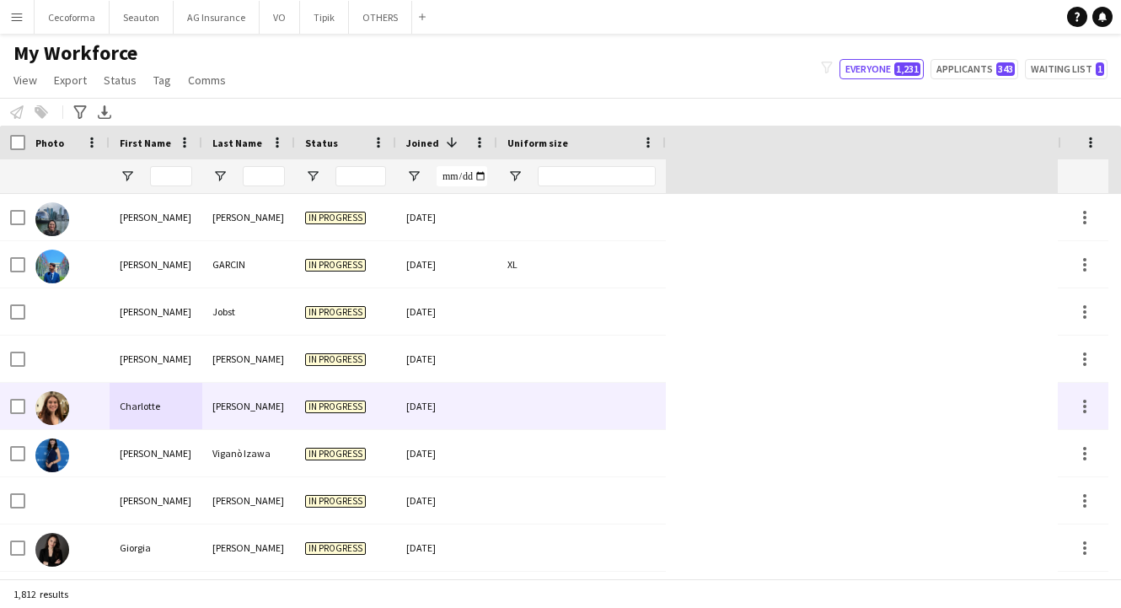
click at [162, 414] on div "Charlotte" at bounding box center [156, 406] width 93 height 46
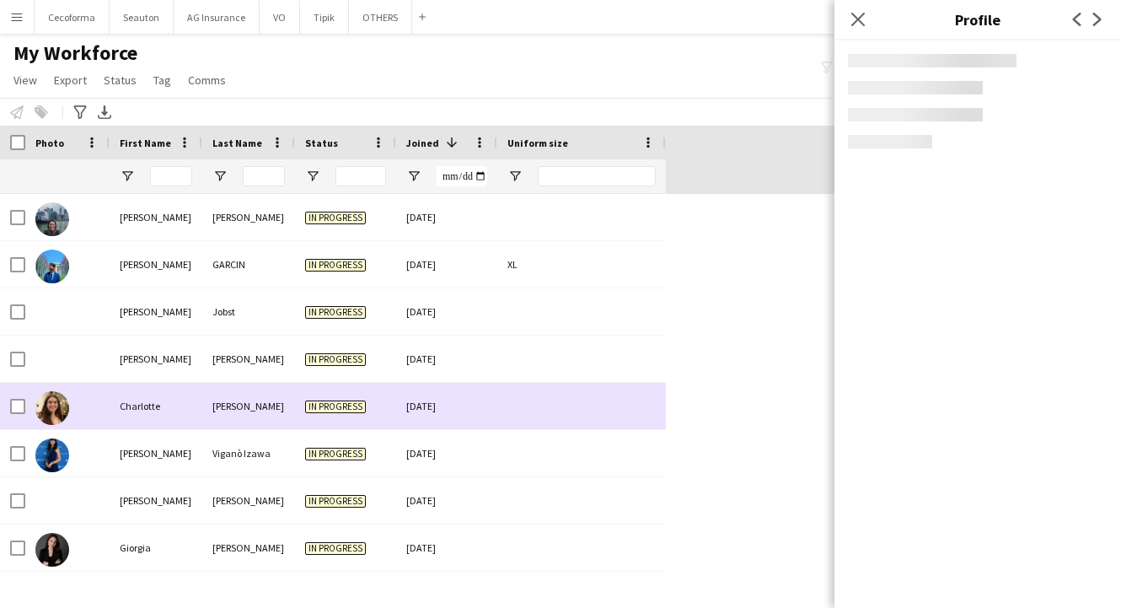
click at [237, 413] on div "[PERSON_NAME]" at bounding box center [248, 406] width 93 height 46
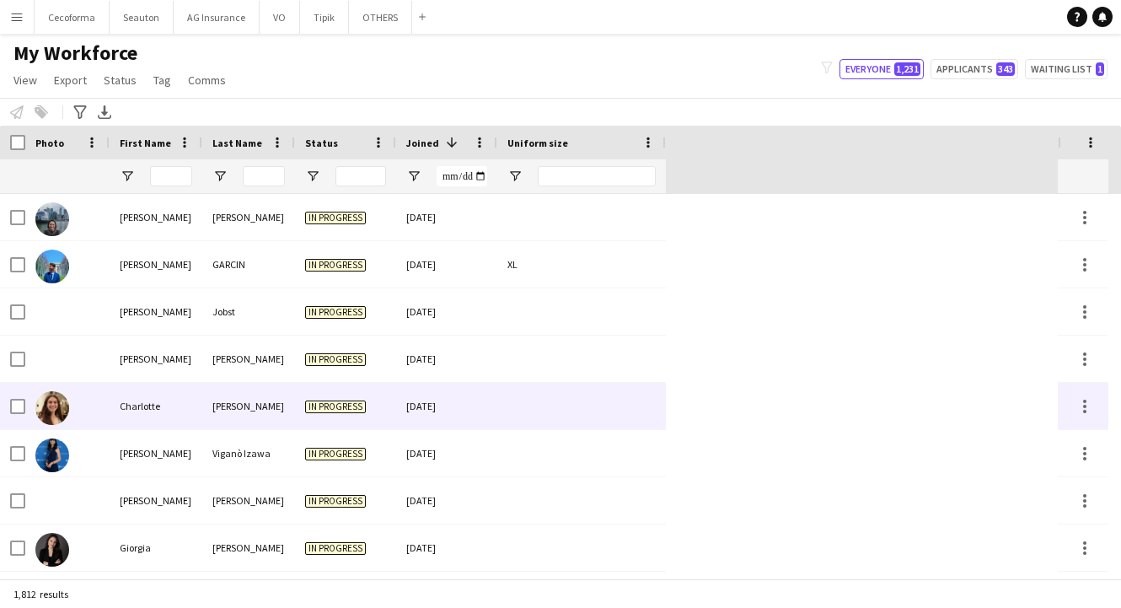
click at [111, 412] on div "Charlotte" at bounding box center [156, 406] width 93 height 46
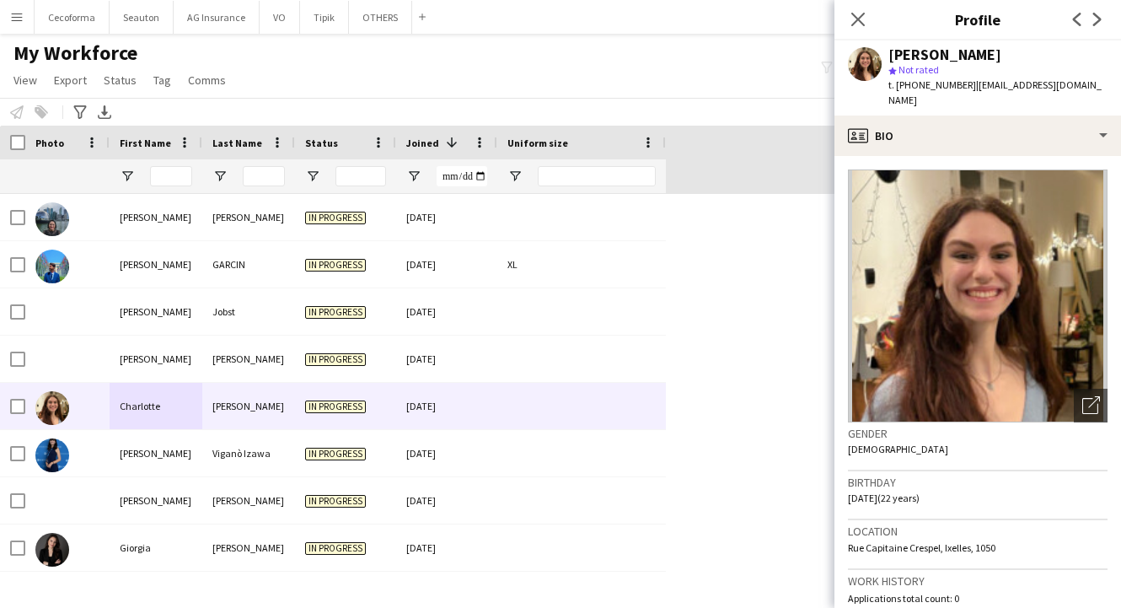
drag, startPoint x: 1080, startPoint y: 83, endPoint x: 961, endPoint y: 88, distance: 119.8
click at [961, 88] on div "[PERSON_NAME] star Not rated t. [PHONE_NUMBER] | [EMAIL_ADDRESS][DOMAIN_NAME]" at bounding box center [977, 77] width 287 height 75
copy span "[EMAIL_ADDRESS][DOMAIN_NAME]"
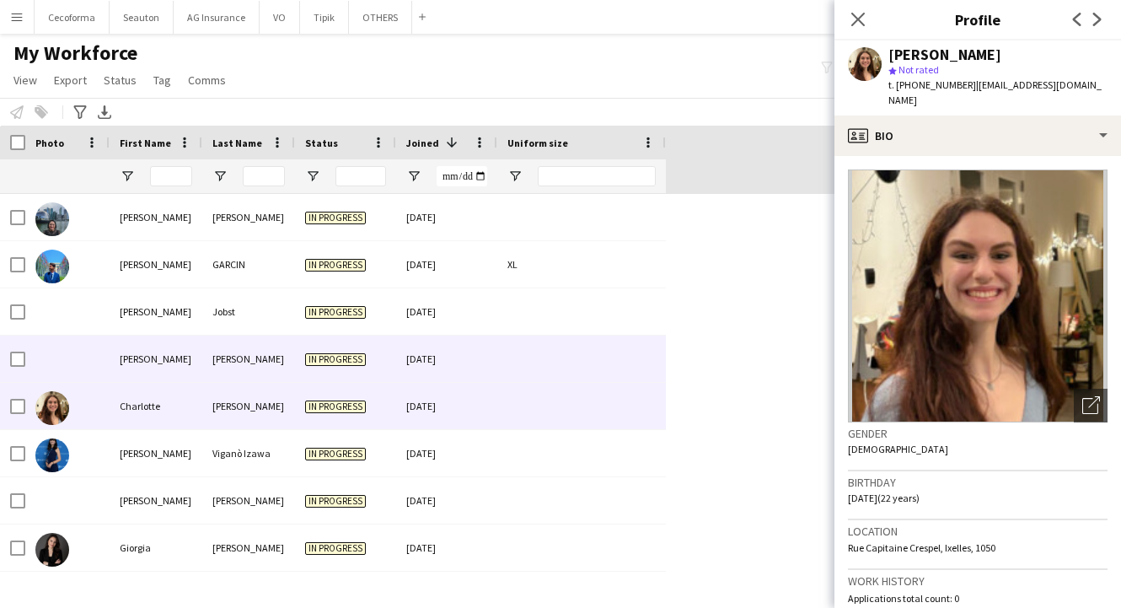
click at [185, 351] on div "[PERSON_NAME]" at bounding box center [156, 358] width 93 height 46
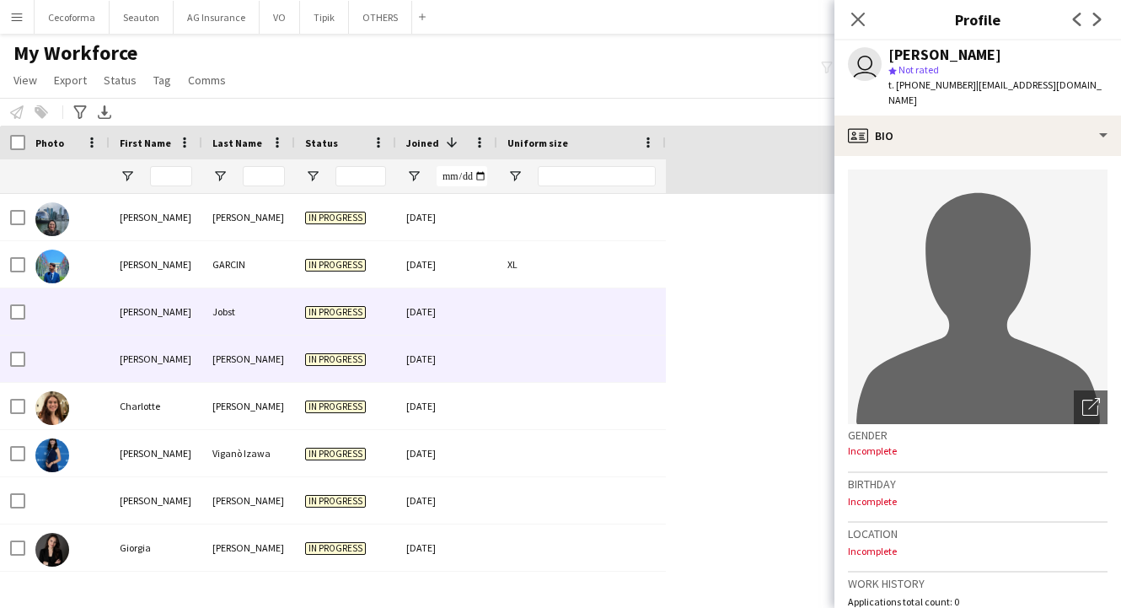
click at [196, 316] on div "[PERSON_NAME]" at bounding box center [156, 311] width 93 height 46
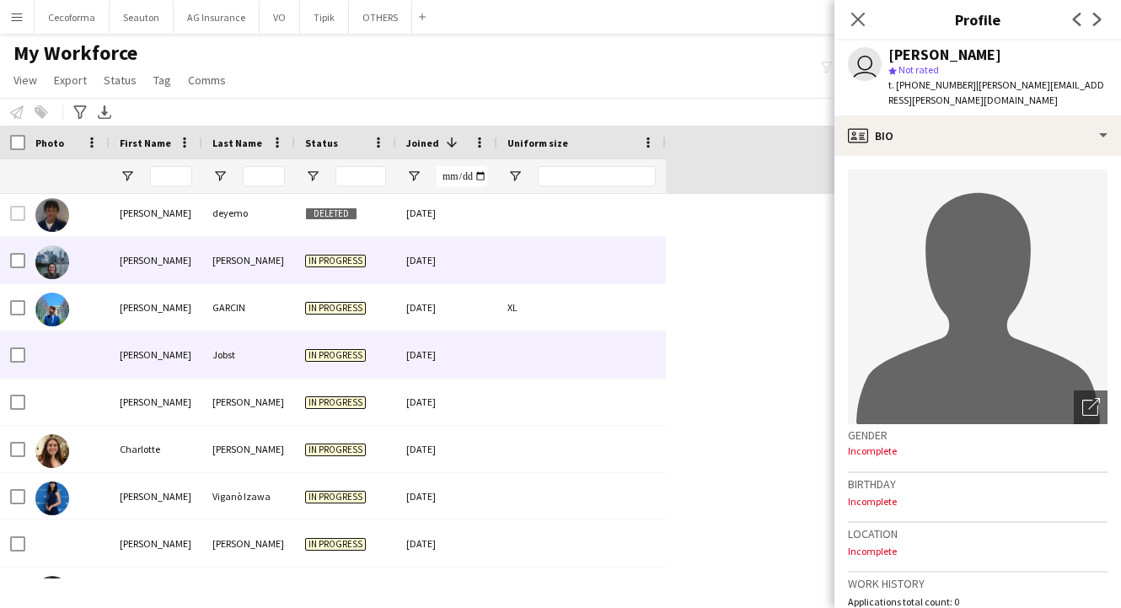
scroll to position [1096, 0]
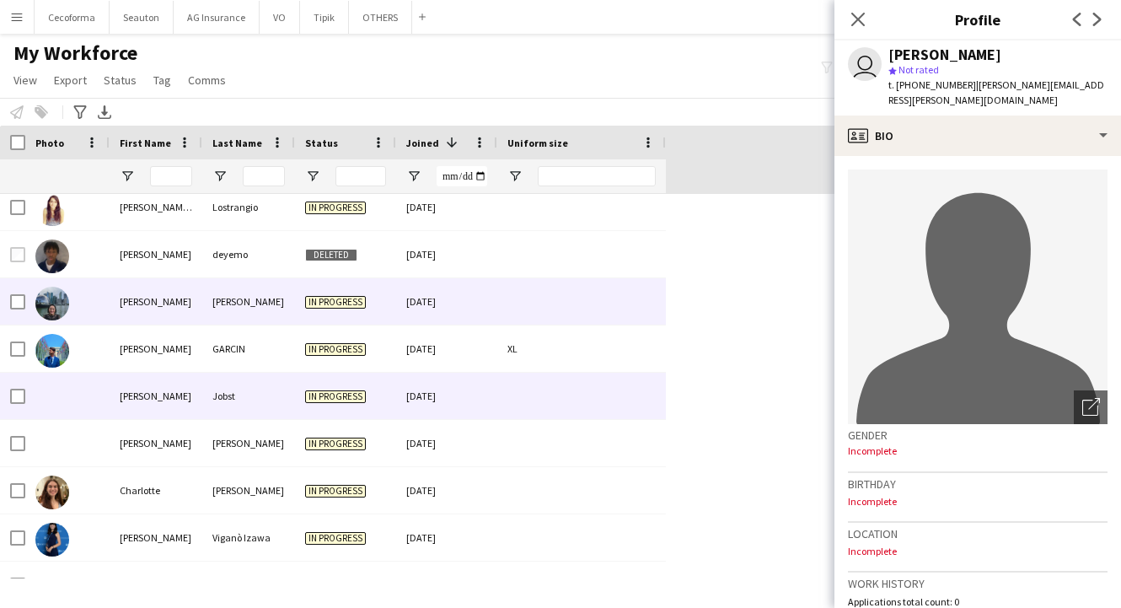
click at [196, 314] on div "[PERSON_NAME]" at bounding box center [156, 301] width 93 height 46
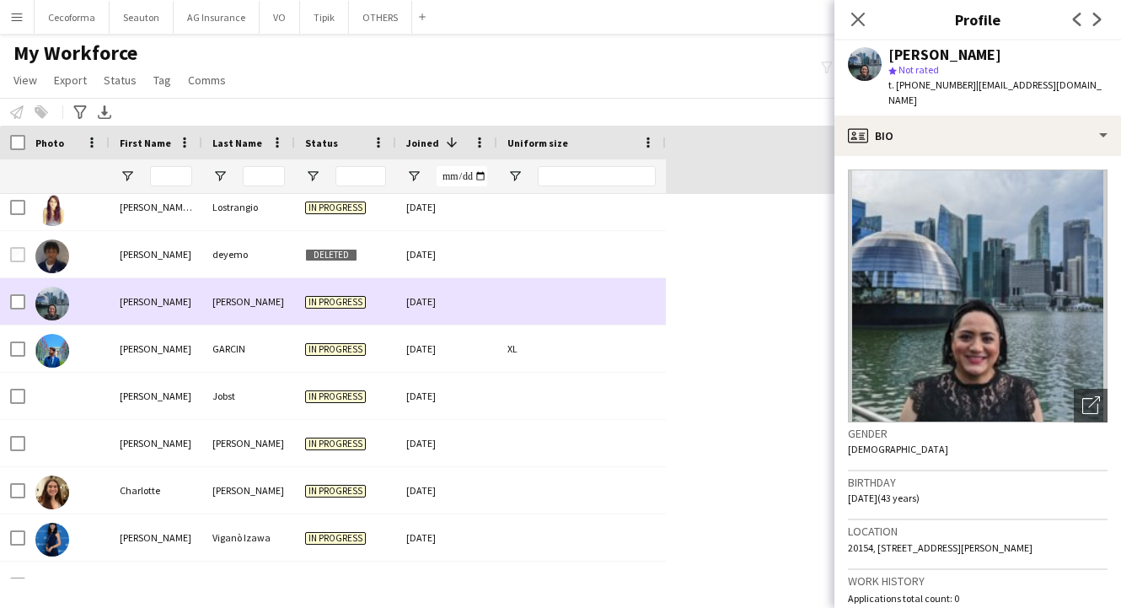
scroll to position [1011, 0]
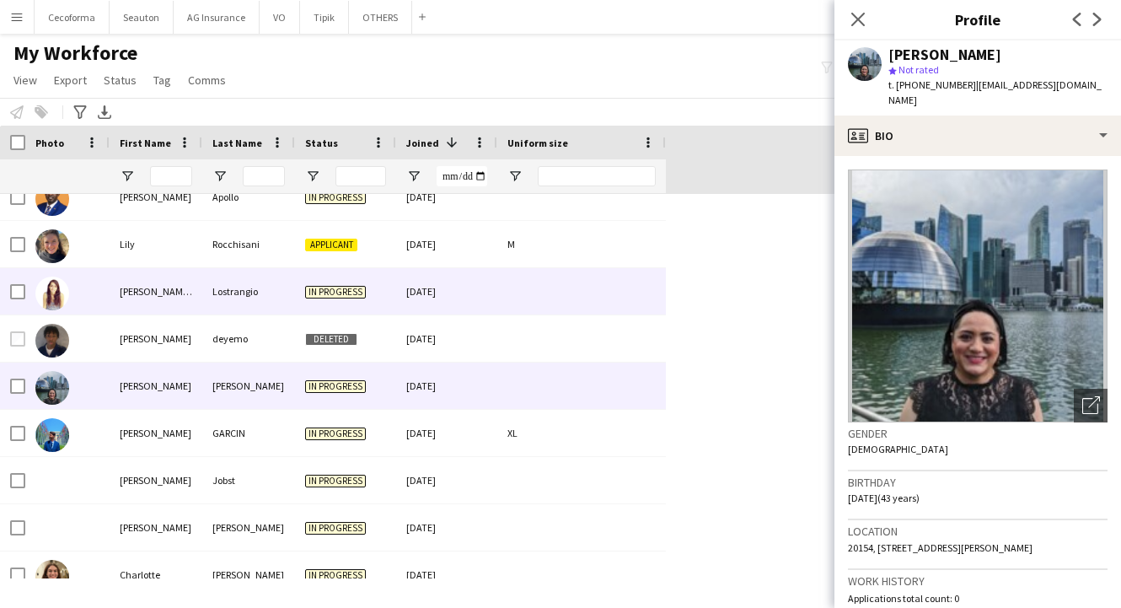
click at [196, 314] on div "[PERSON_NAME] [PERSON_NAME]" at bounding box center [156, 291] width 93 height 46
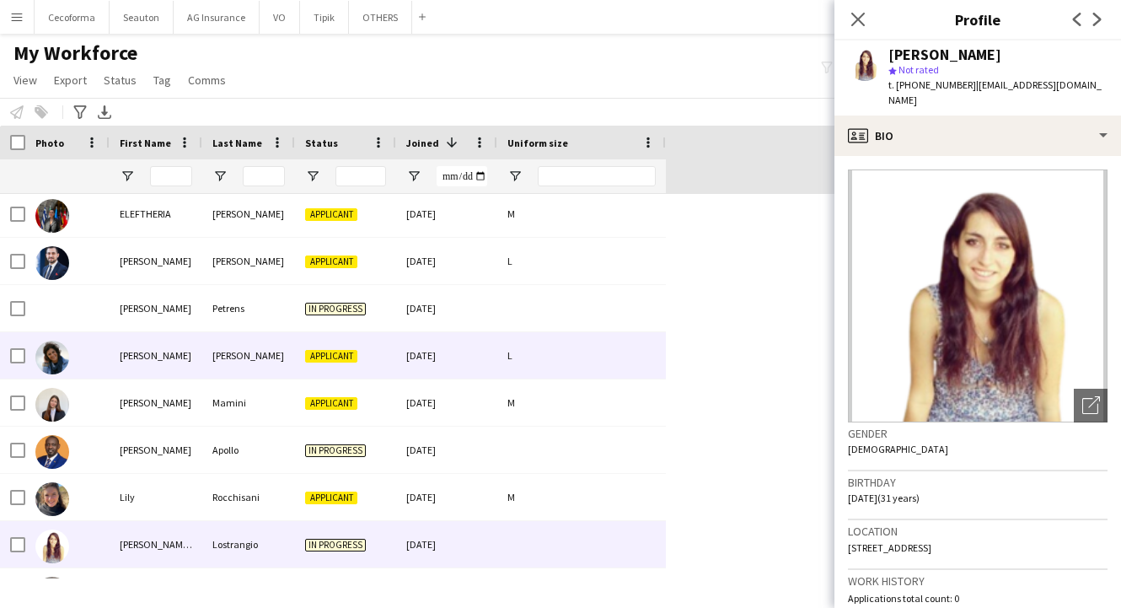
scroll to position [674, 0]
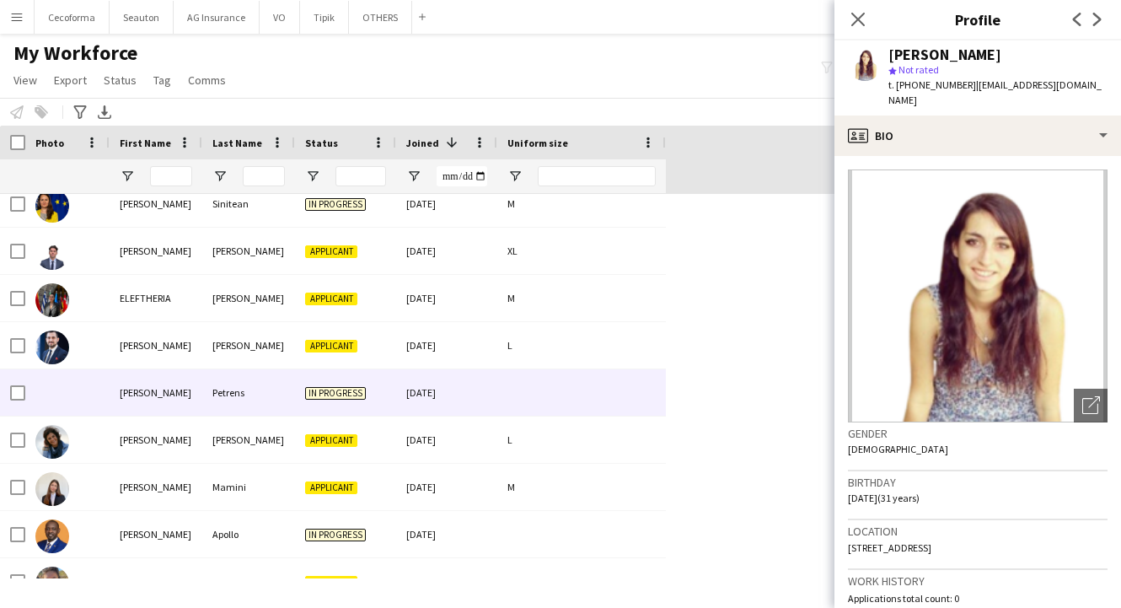
click at [265, 402] on div "Petrens" at bounding box center [248, 392] width 93 height 46
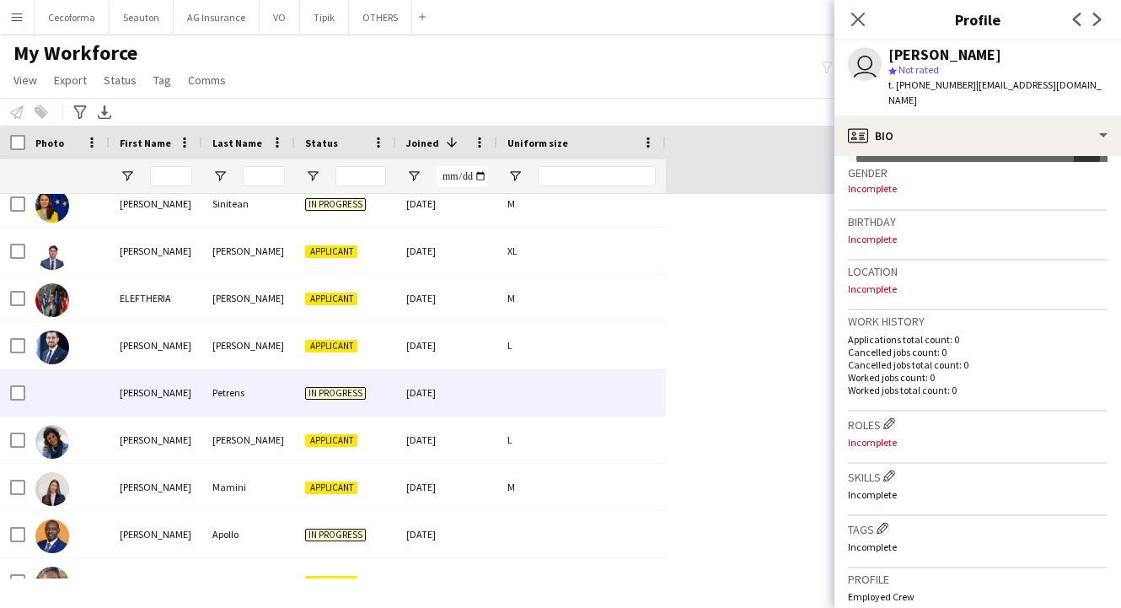
scroll to position [253, 0]
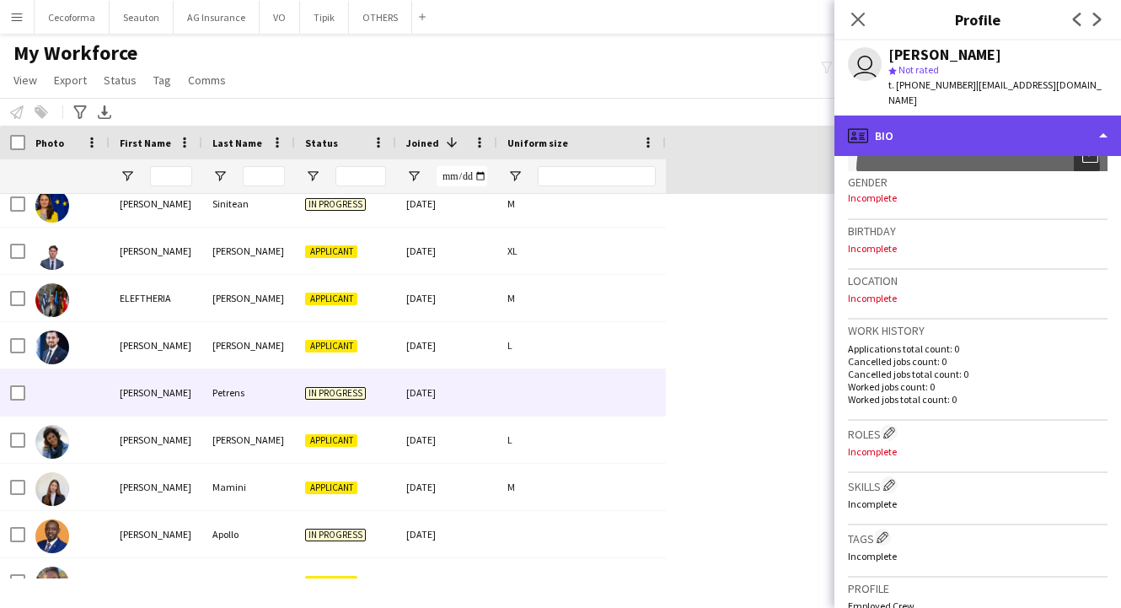
click at [942, 117] on div "profile Bio" at bounding box center [977, 135] width 287 height 40
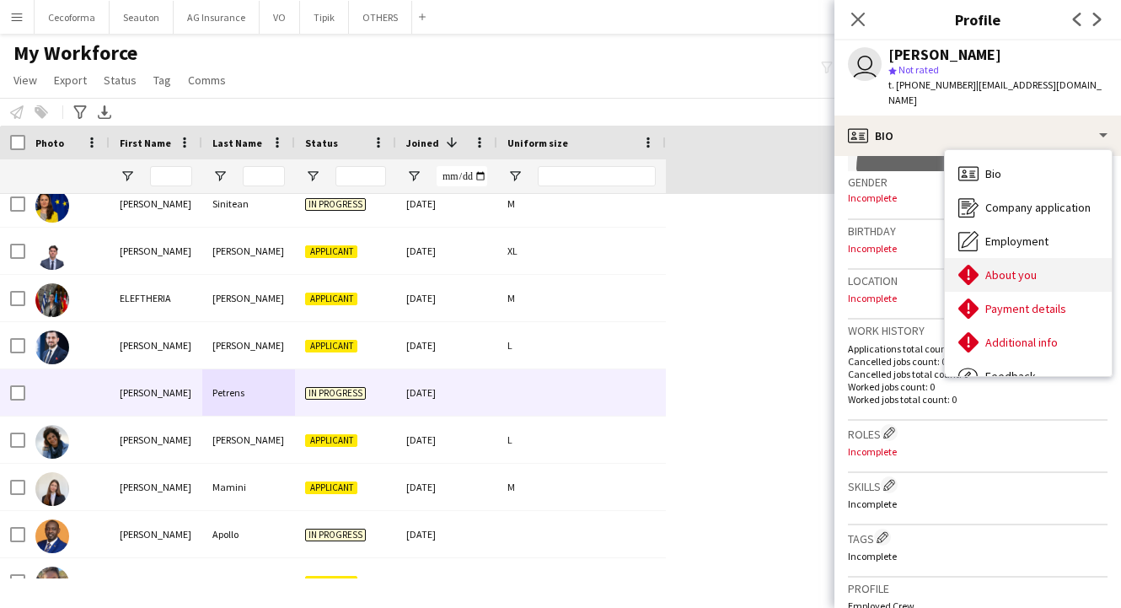
click at [1010, 267] on span "About you" at bounding box center [1010, 274] width 51 height 15
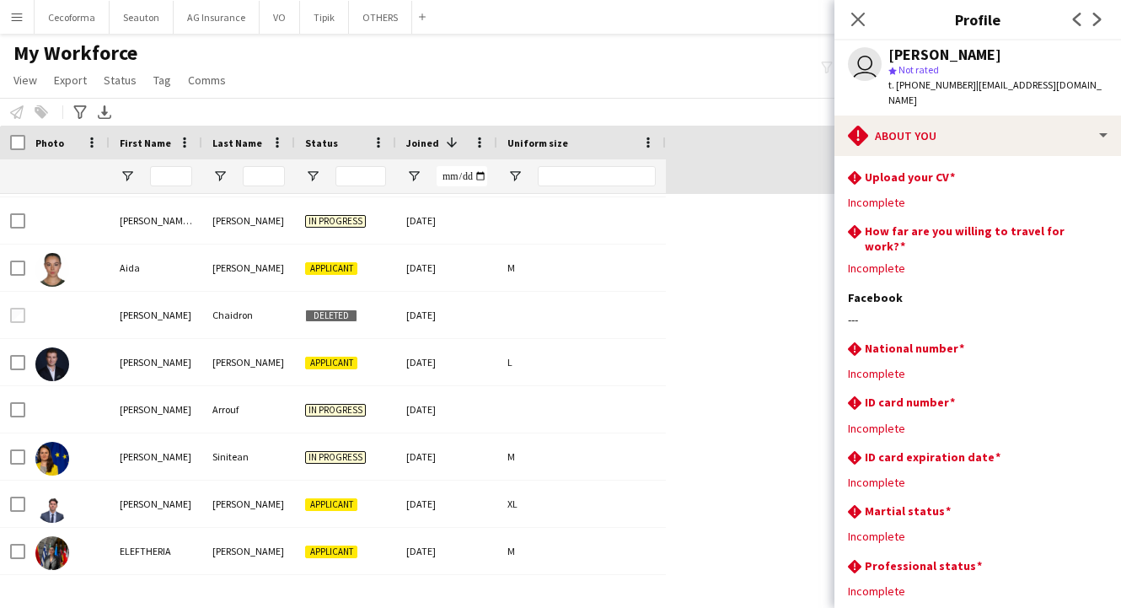
scroll to position [421, 0]
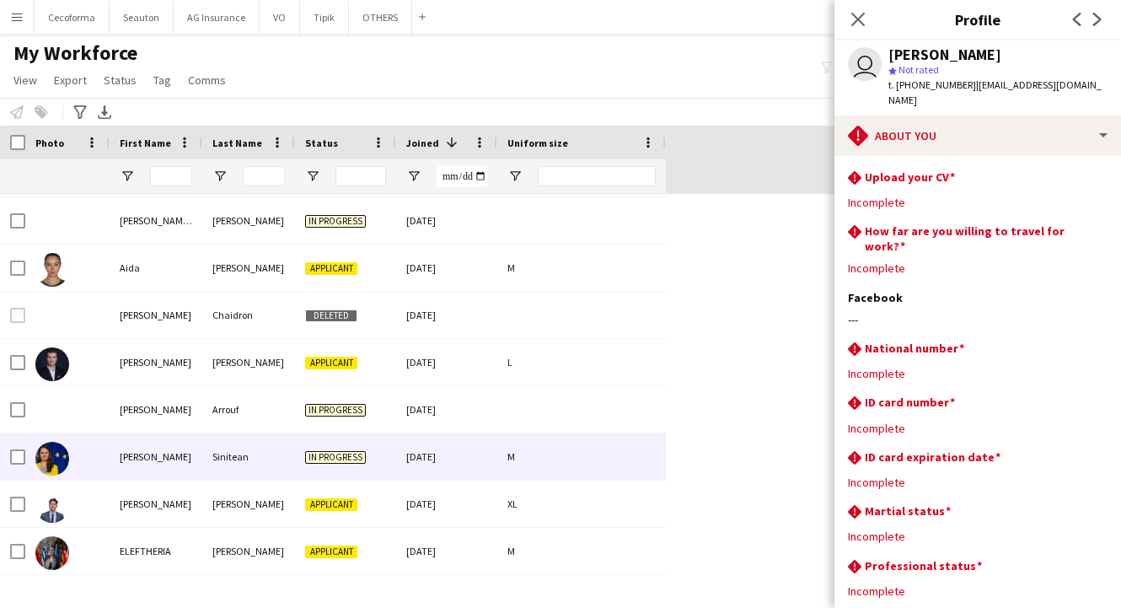
click at [225, 455] on div "Sinitean" at bounding box center [248, 456] width 93 height 46
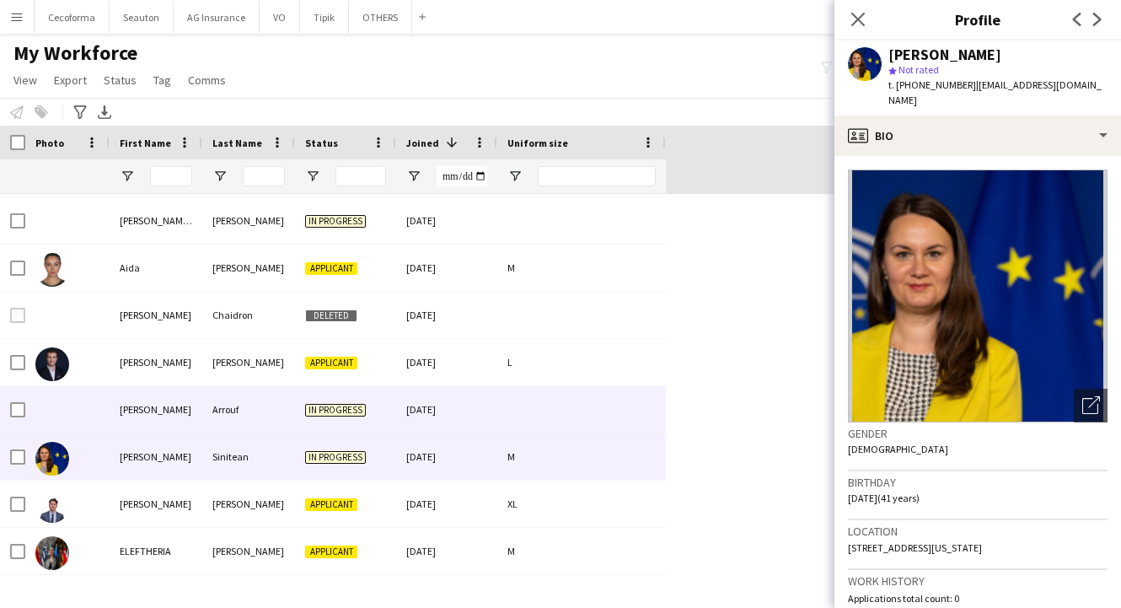
click at [206, 415] on div "Arrouf" at bounding box center [248, 409] width 93 height 46
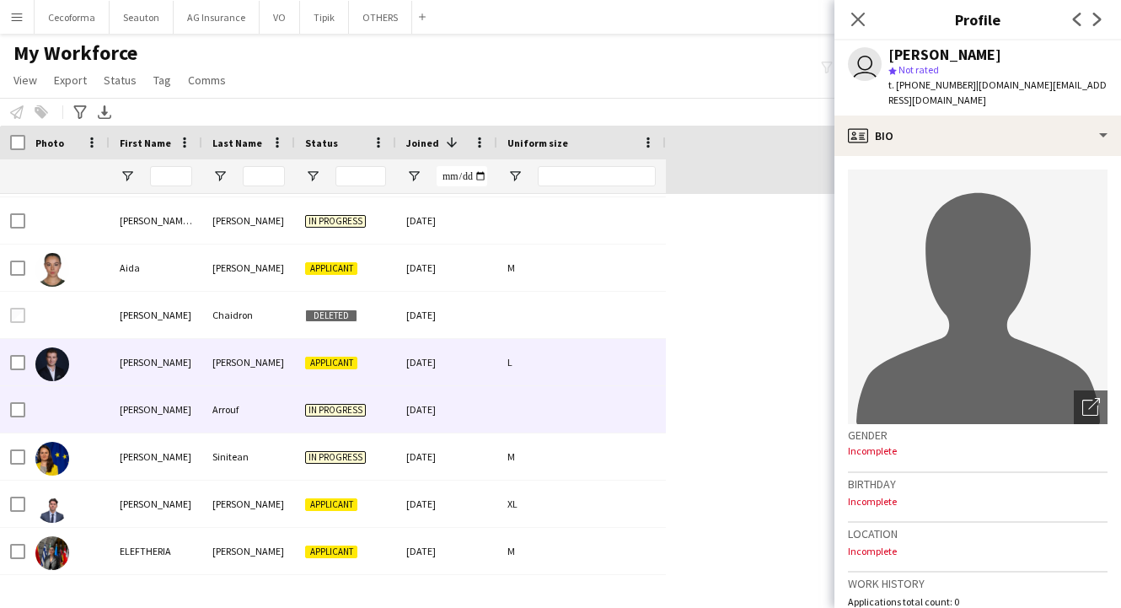
click at [212, 363] on div "[PERSON_NAME]" at bounding box center [248, 362] width 93 height 46
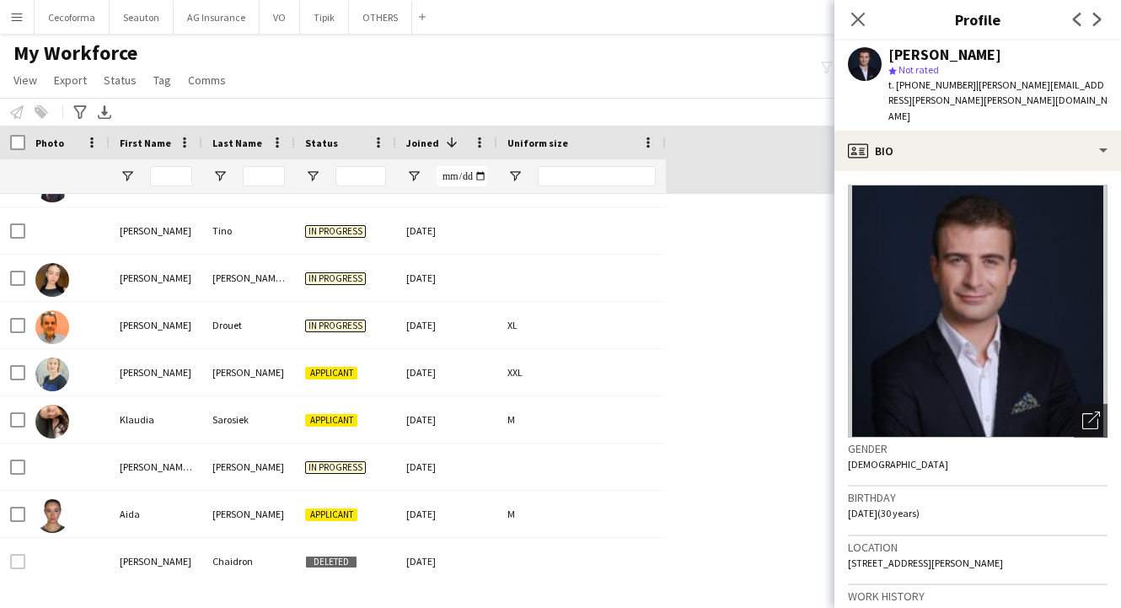
scroll to position [84, 0]
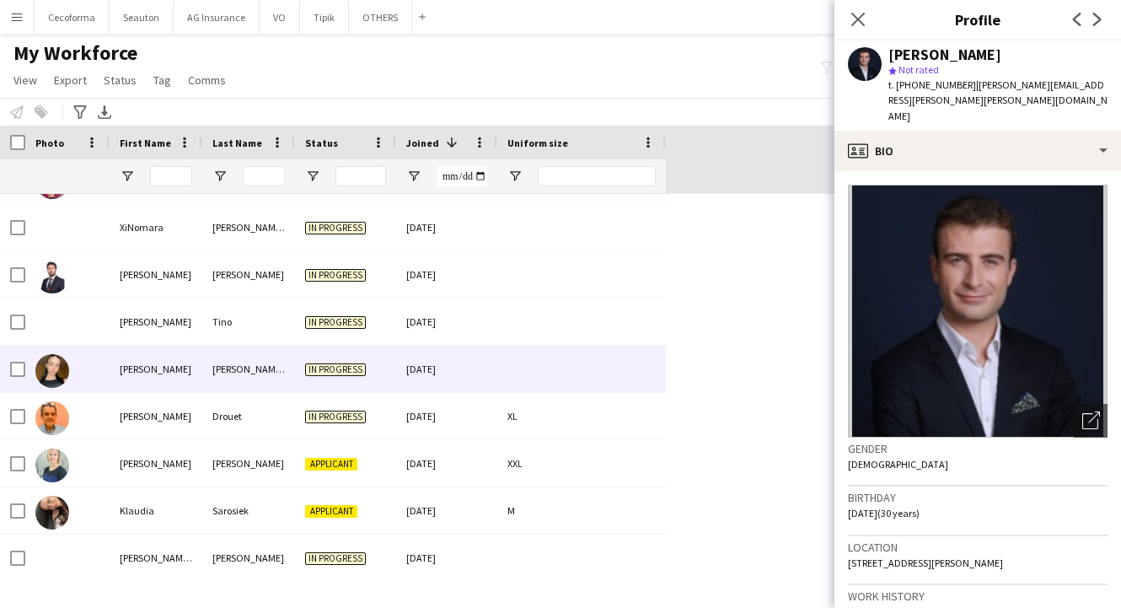
click at [223, 372] on div "[PERSON_NAME] [PERSON_NAME]" at bounding box center [248, 369] width 93 height 46
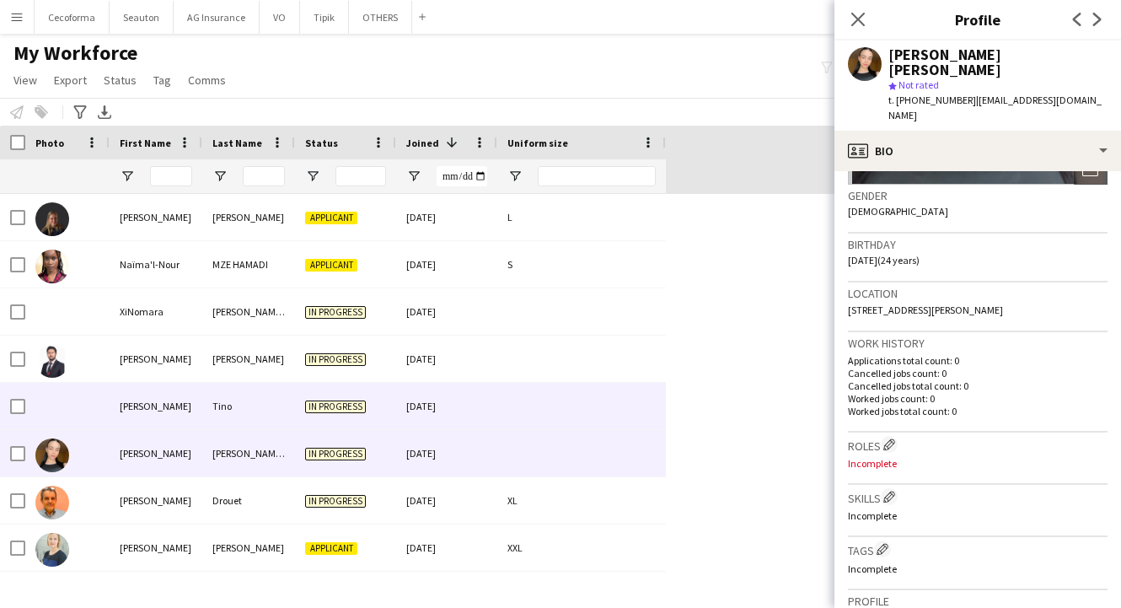
click at [176, 399] on div "[PERSON_NAME]" at bounding box center [156, 406] width 93 height 46
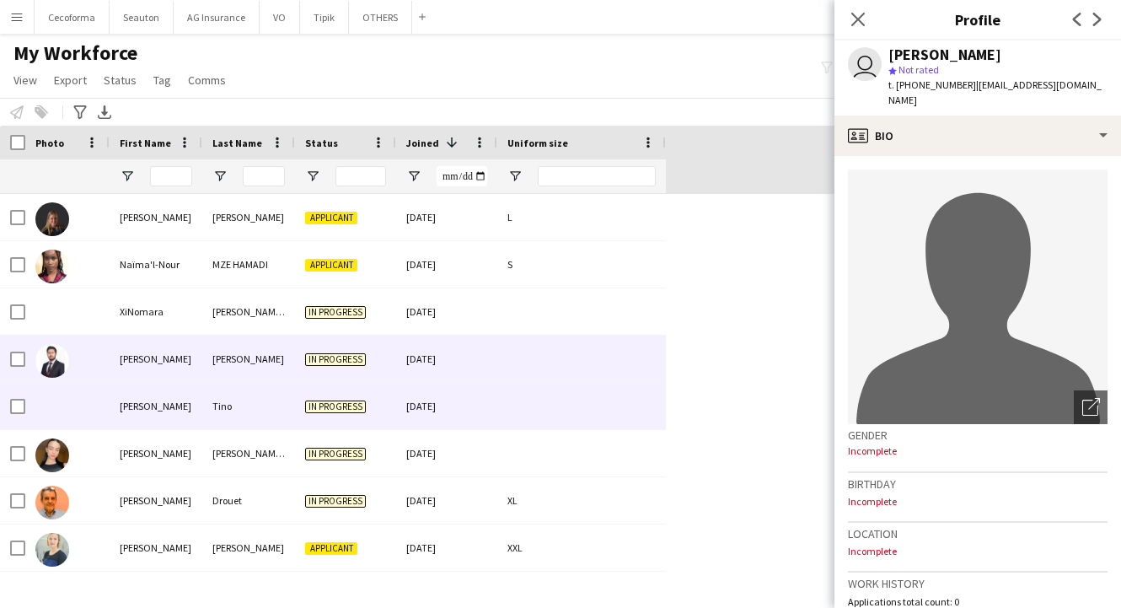
click at [187, 362] on div "[PERSON_NAME]" at bounding box center [156, 358] width 93 height 46
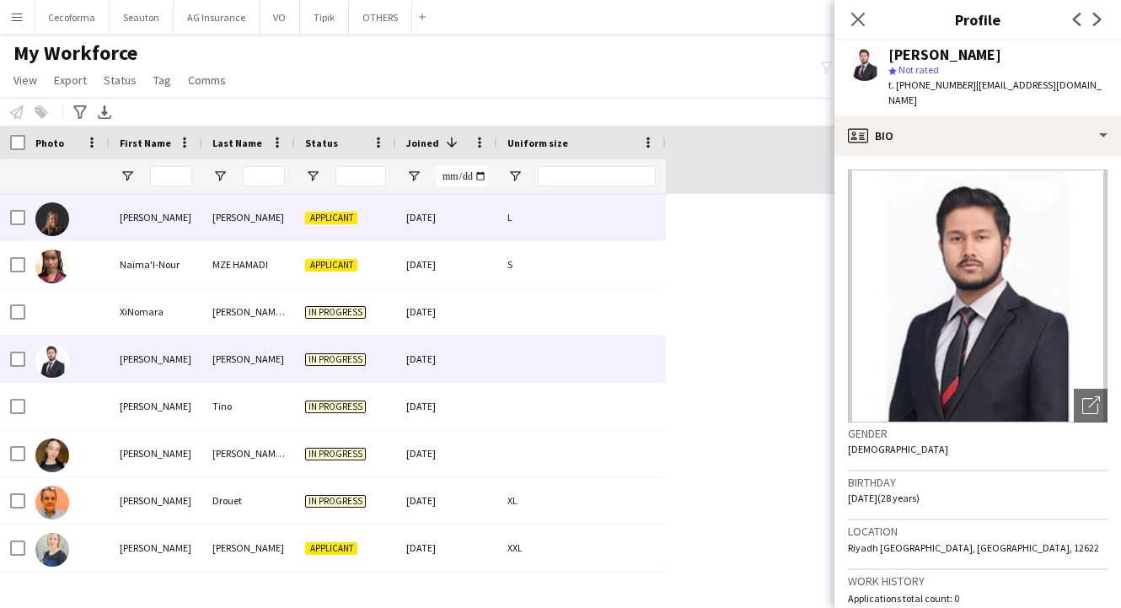
click at [244, 221] on div "[PERSON_NAME]" at bounding box center [248, 217] width 93 height 46
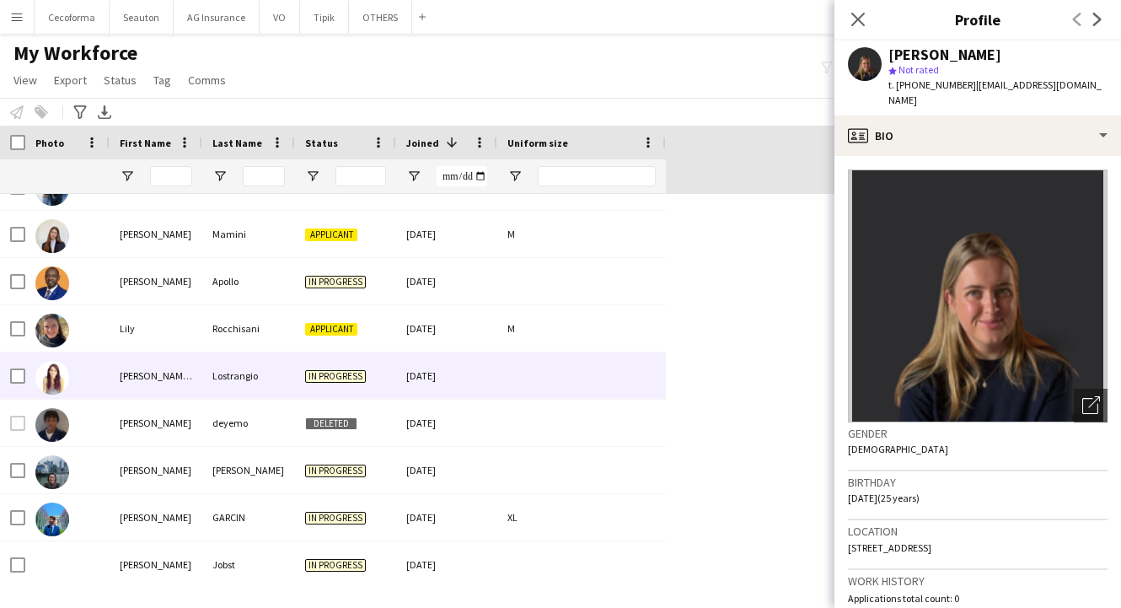
click at [138, 382] on div "[PERSON_NAME] [PERSON_NAME]" at bounding box center [156, 375] width 93 height 46
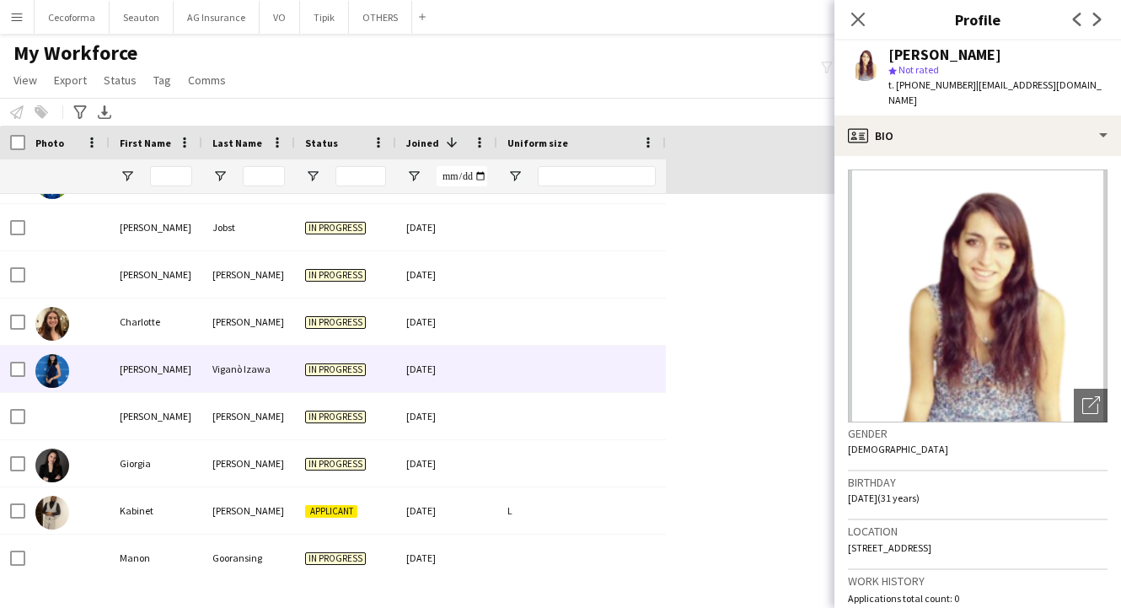
click at [138, 380] on div "[PERSON_NAME]" at bounding box center [156, 369] width 93 height 46
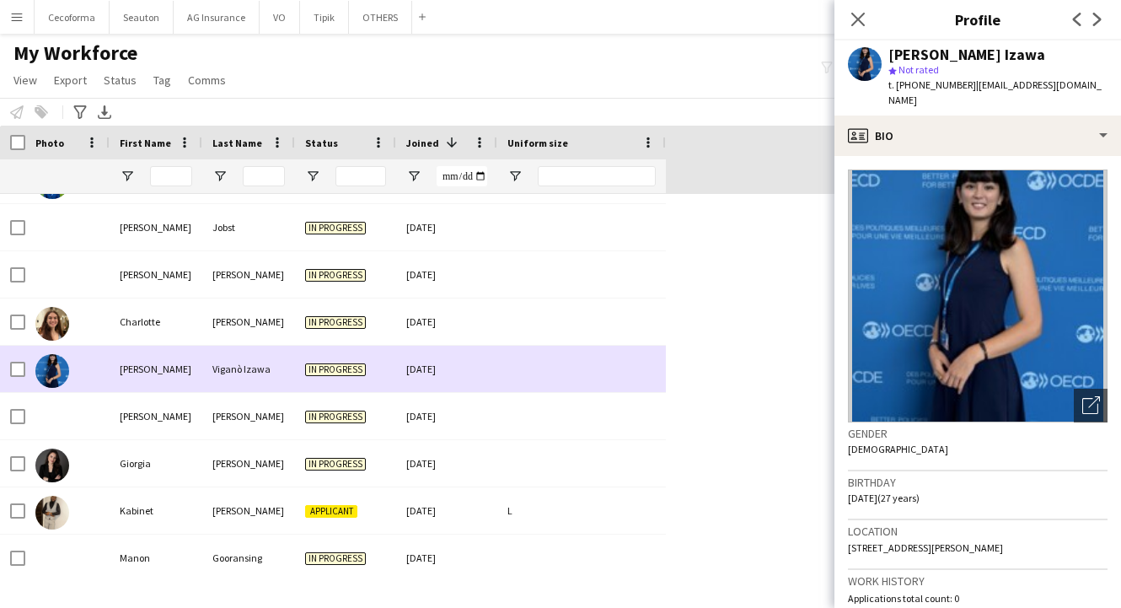
click at [138, 404] on div "[PERSON_NAME]" at bounding box center [156, 416] width 93 height 46
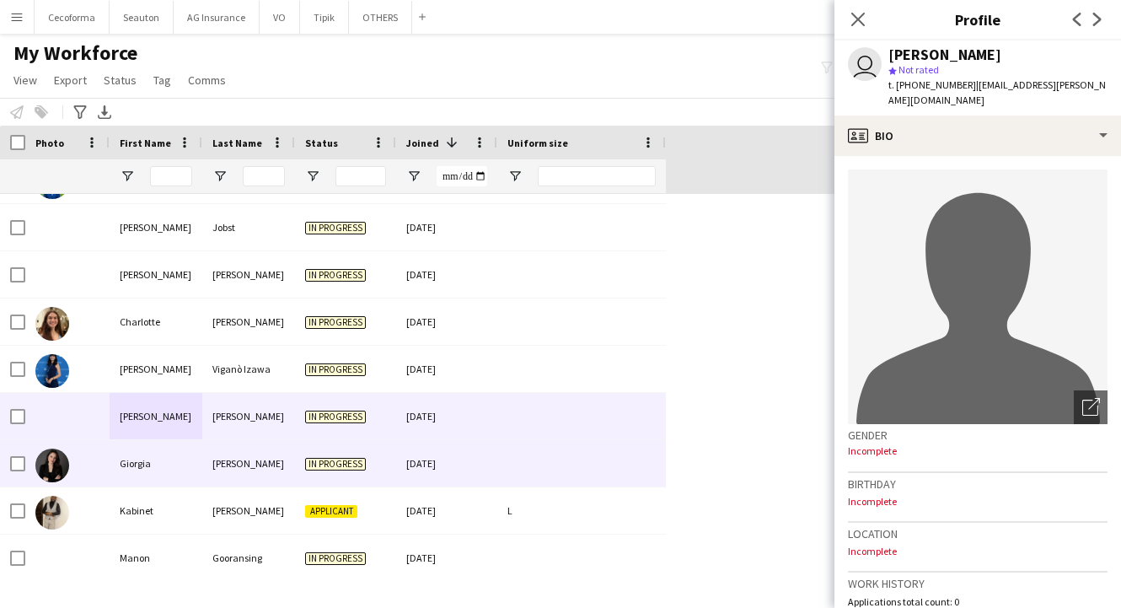
click at [162, 464] on div "Giorgia" at bounding box center [156, 463] width 93 height 46
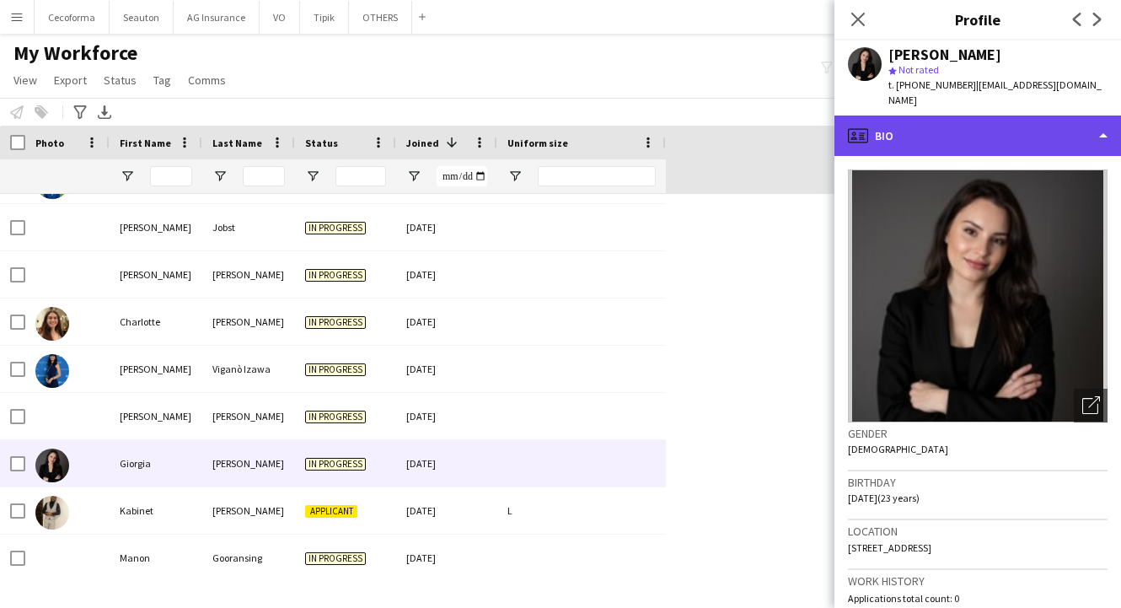
click at [908, 132] on div "profile Bio" at bounding box center [977, 135] width 287 height 40
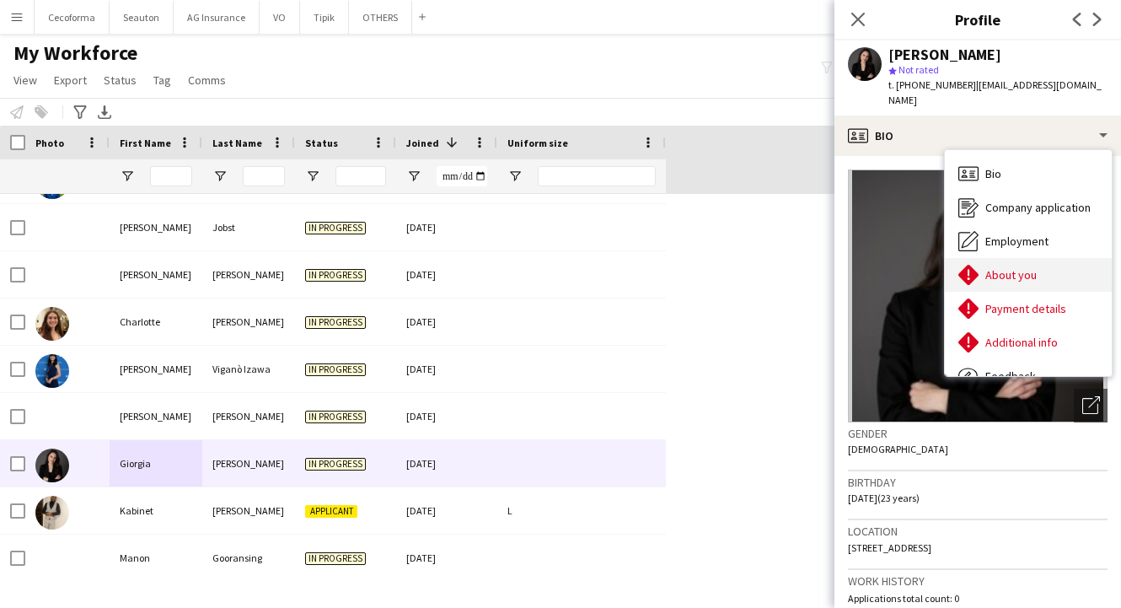
click at [999, 270] on div "About you About you" at bounding box center [1028, 275] width 167 height 34
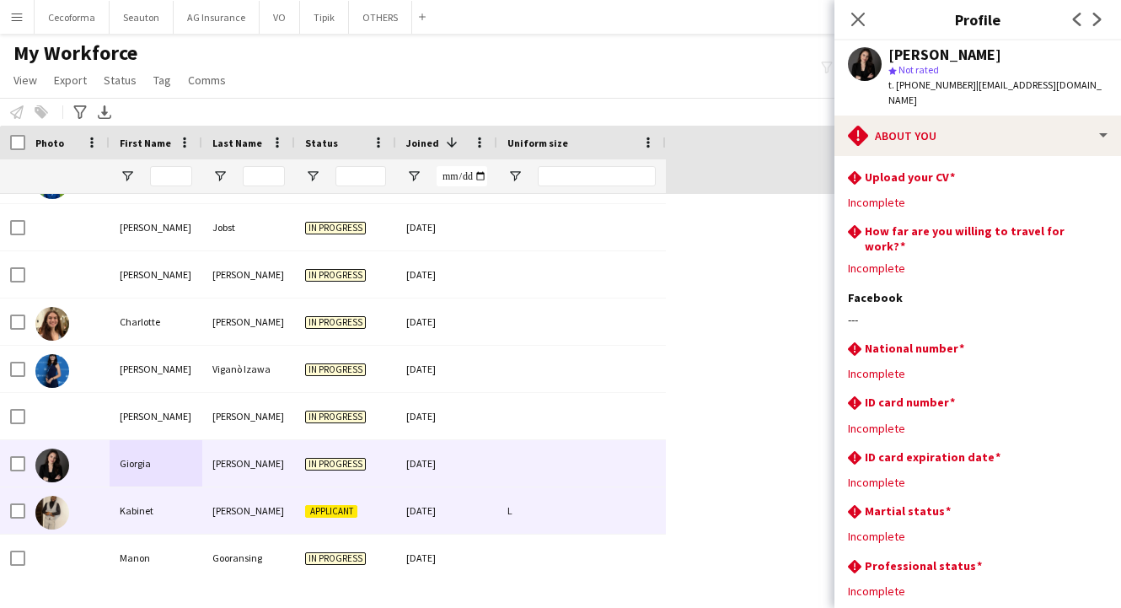
click at [164, 509] on div "Kabinet" at bounding box center [156, 510] width 93 height 46
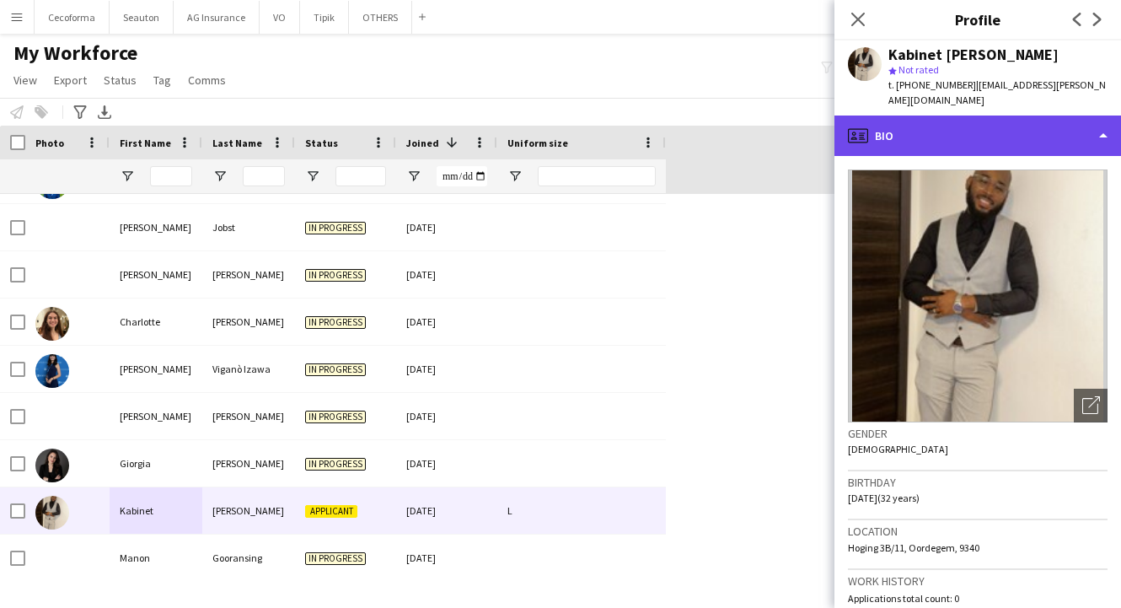
click at [918, 131] on div "profile Bio" at bounding box center [977, 135] width 287 height 40
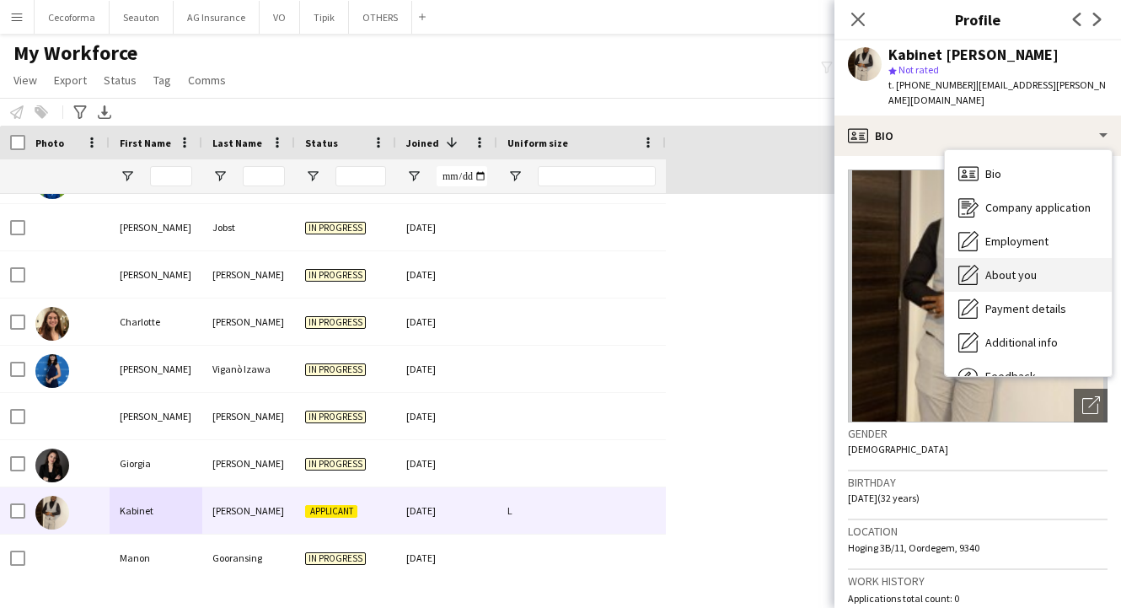
click at [1000, 267] on span "About you" at bounding box center [1010, 274] width 51 height 15
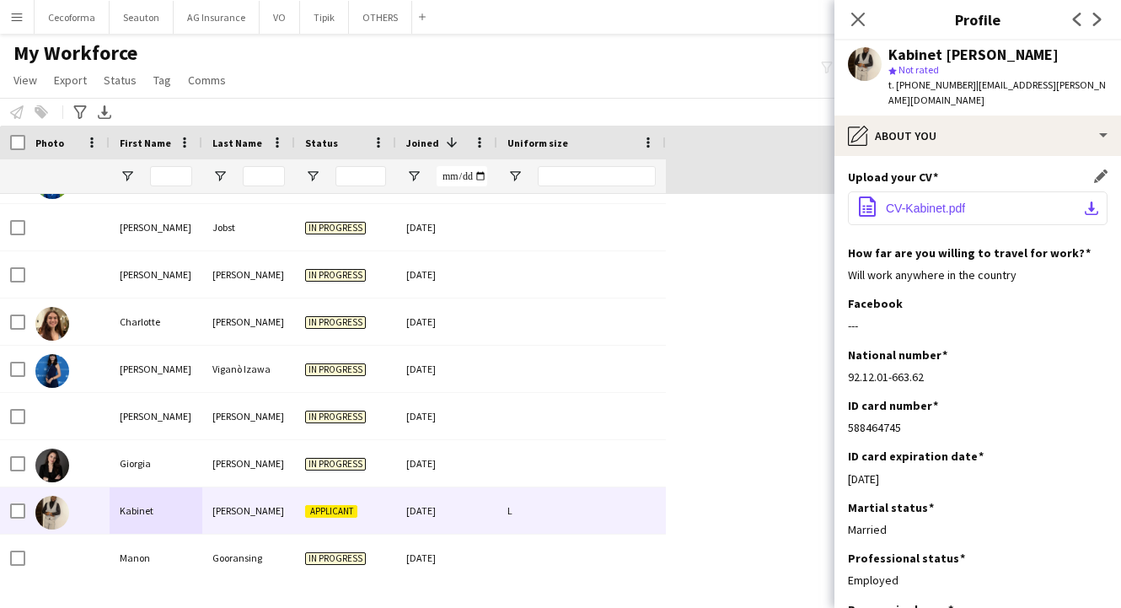
click at [941, 191] on button "office-file-sheet CV-Kabinet.pdf download-bottom" at bounding box center [978, 208] width 260 height 34
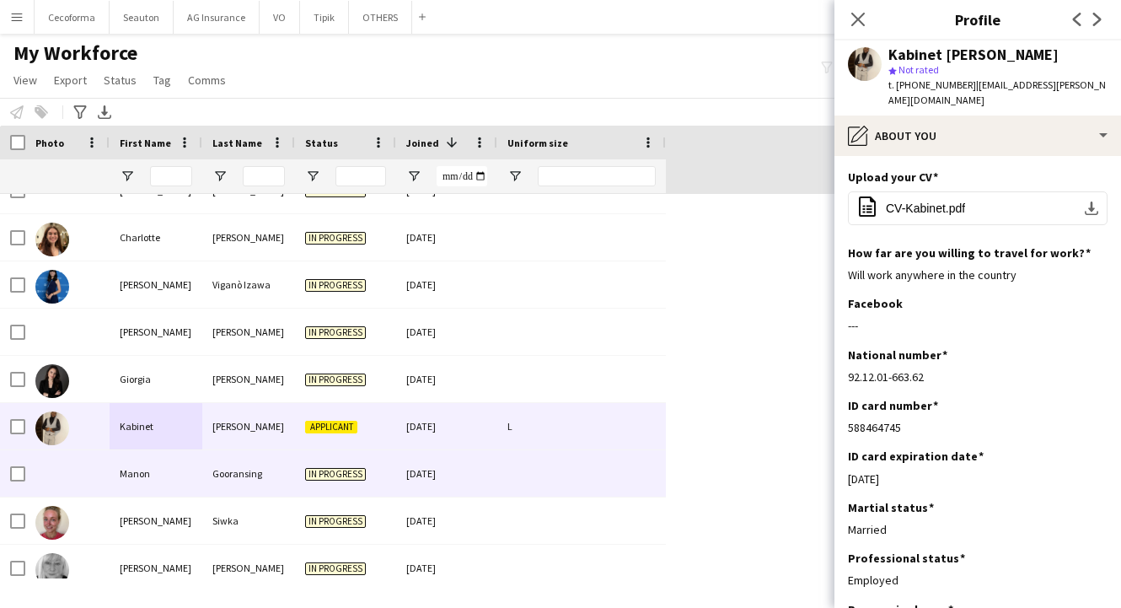
click at [190, 463] on div "Manon" at bounding box center [156, 473] width 93 height 46
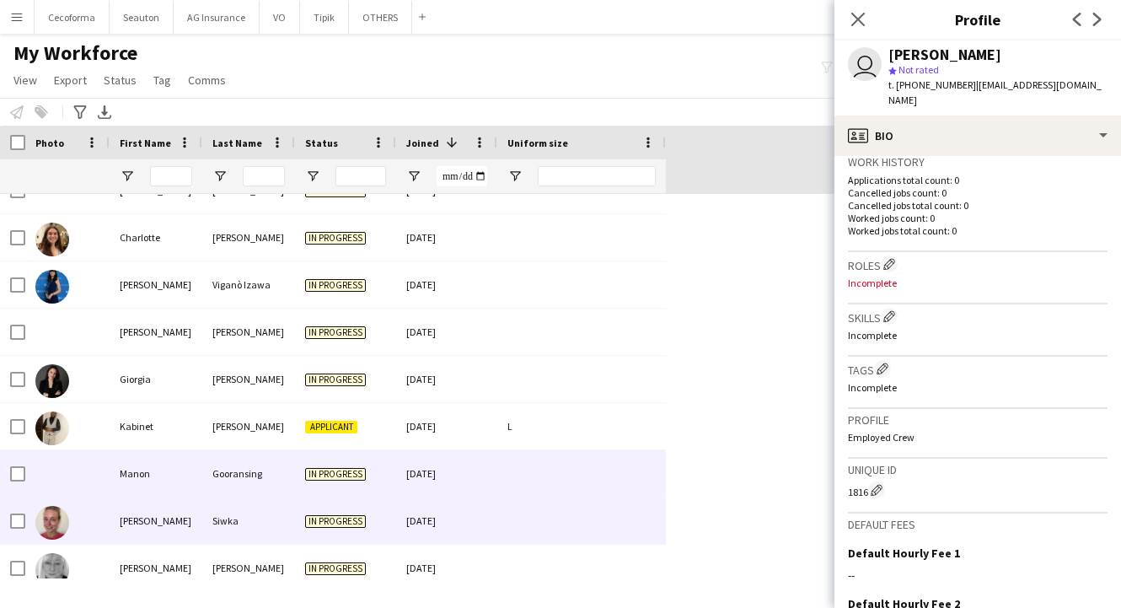
click at [144, 528] on div "[PERSON_NAME]" at bounding box center [156, 520] width 93 height 46
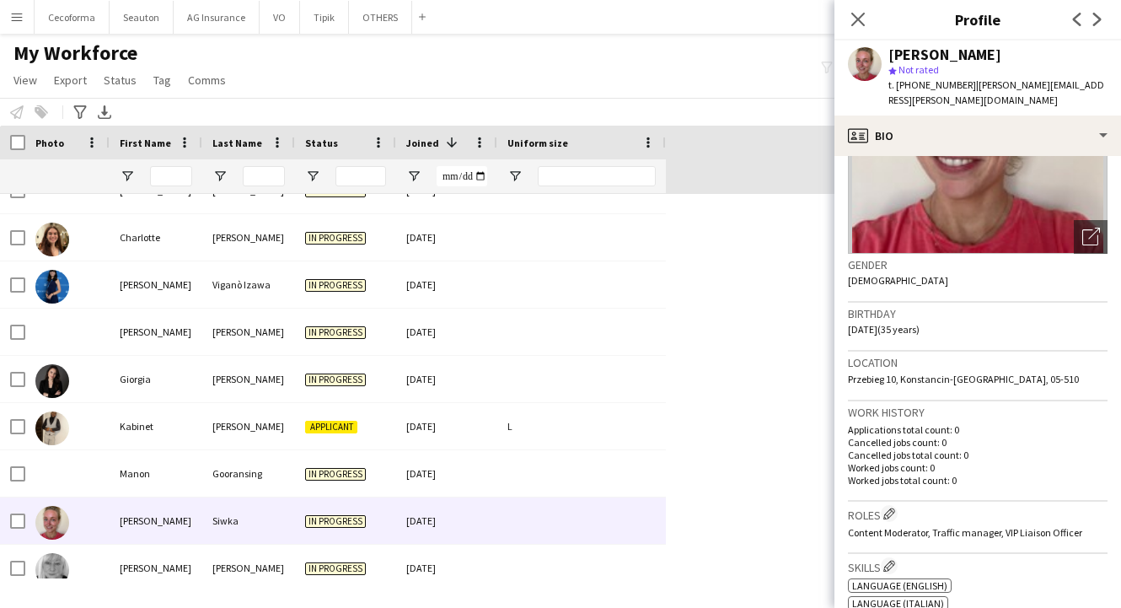
scroll to position [0, 0]
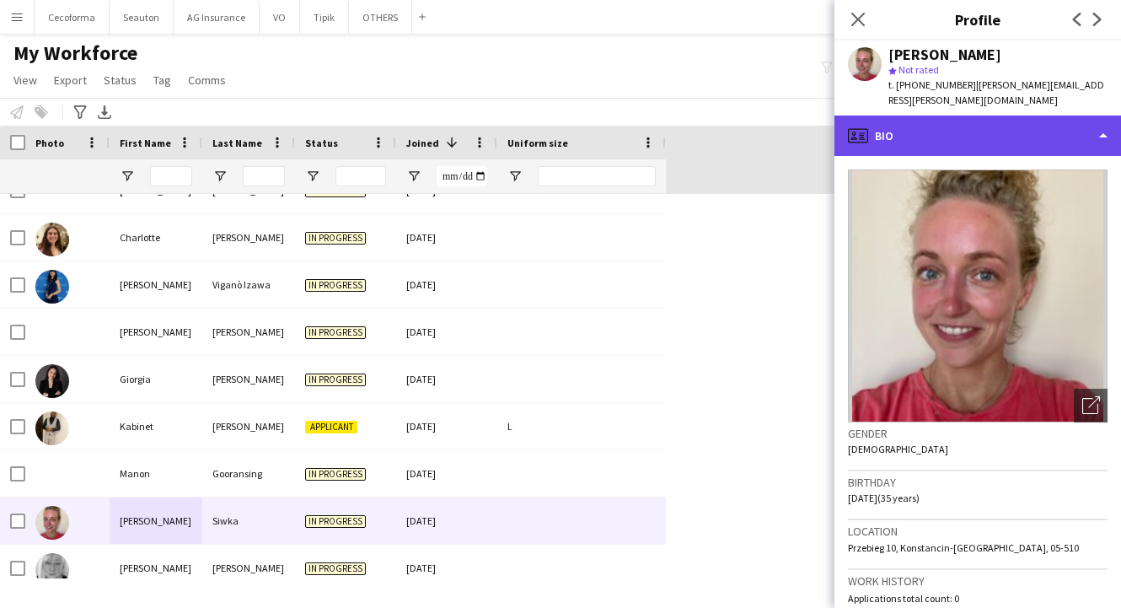
click at [967, 118] on div "profile Bio" at bounding box center [977, 135] width 287 height 40
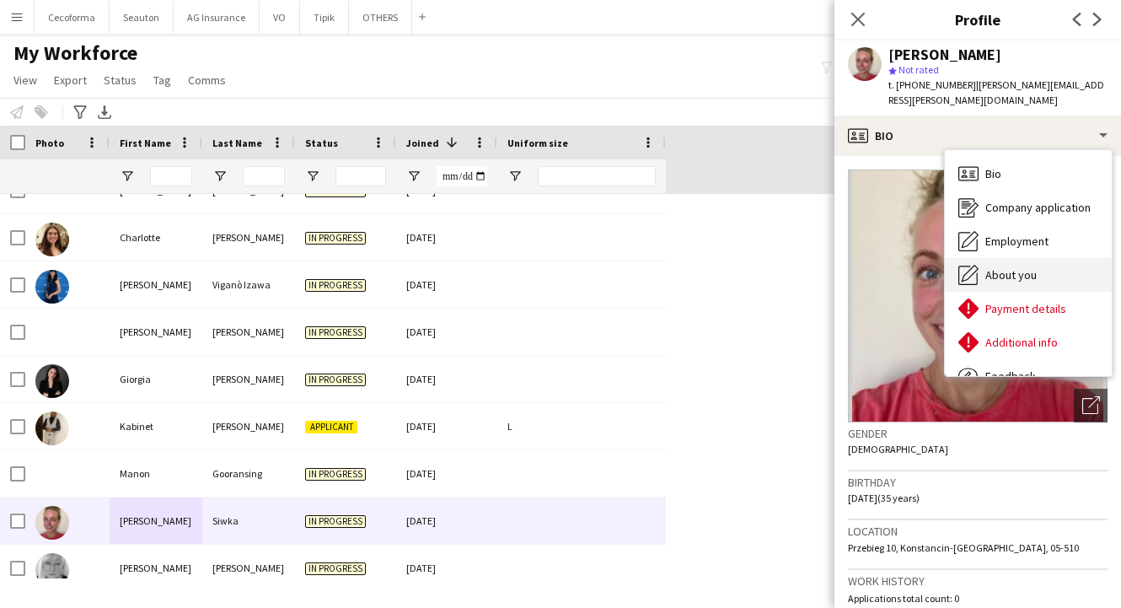
click at [1002, 267] on span "About you" at bounding box center [1010, 274] width 51 height 15
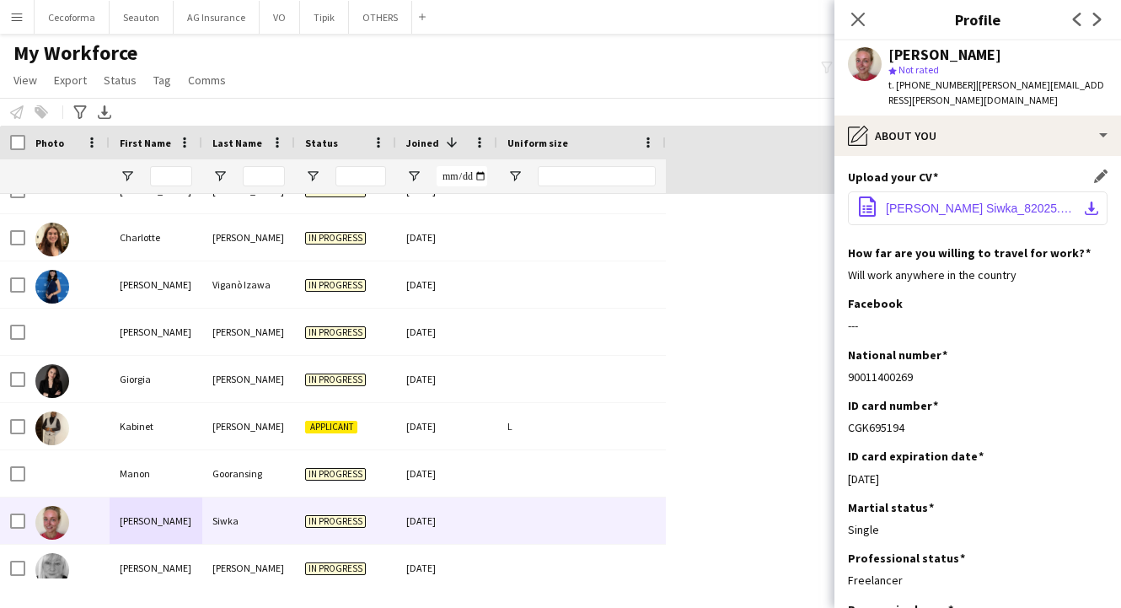
click at [956, 191] on button "office-file-sheet [PERSON_NAME] Siwka_82025.pdf download-bottom" at bounding box center [978, 208] width 260 height 34
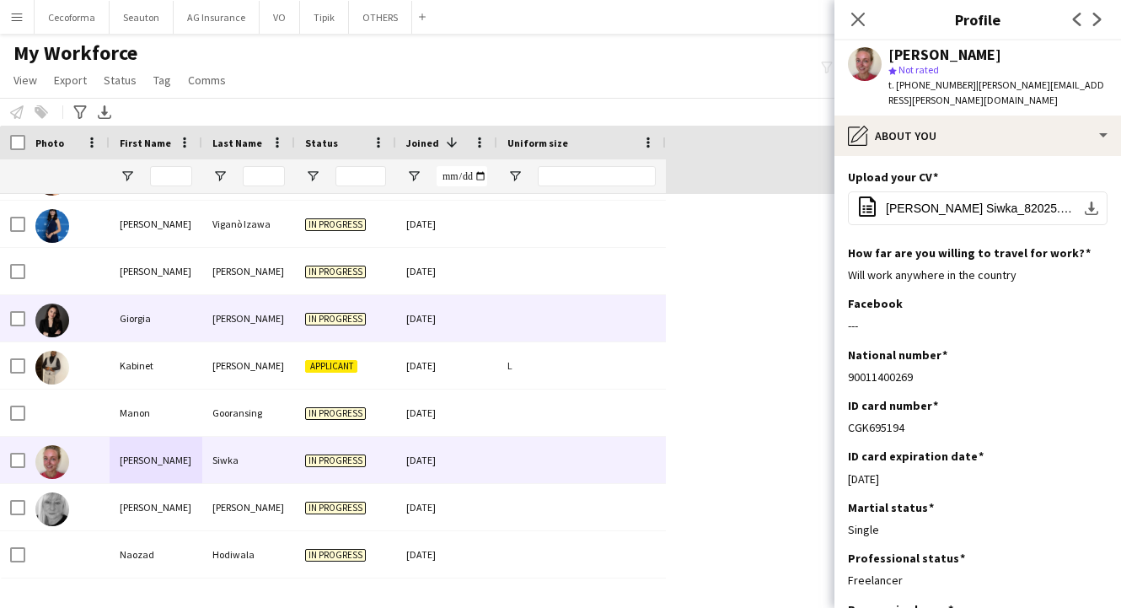
scroll to position [1433, 0]
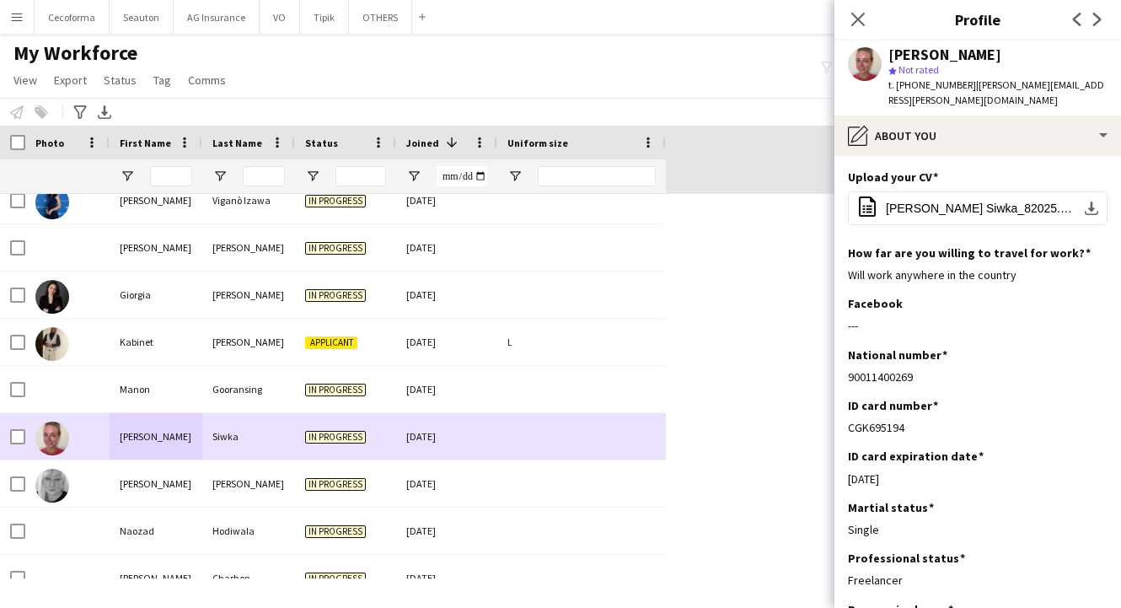
click at [129, 480] on div "[PERSON_NAME]" at bounding box center [156, 483] width 93 height 46
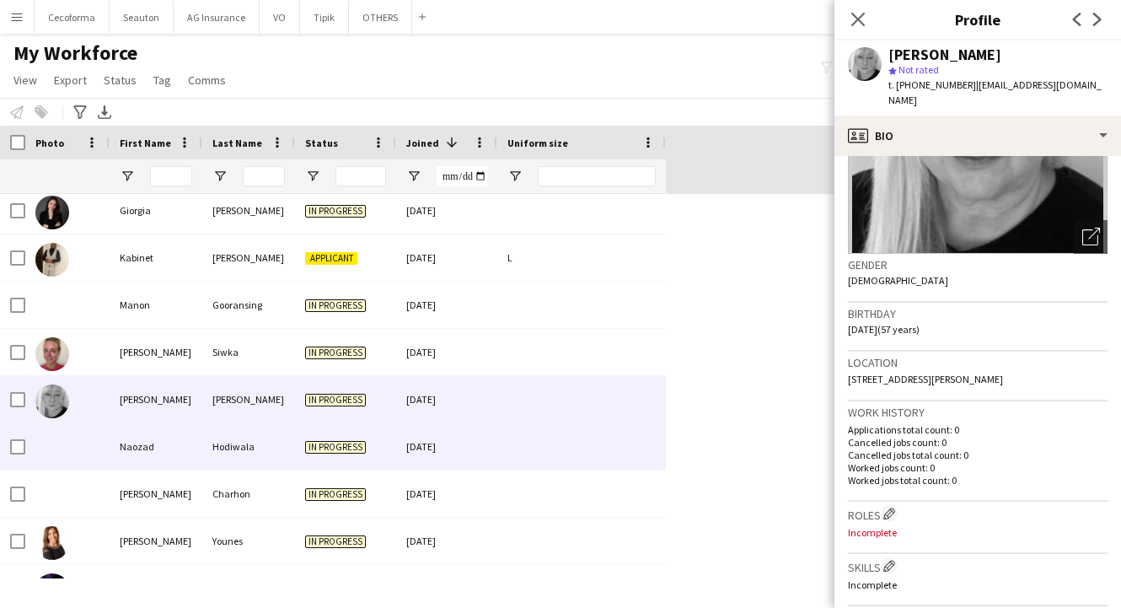
scroll to position [1601, 0]
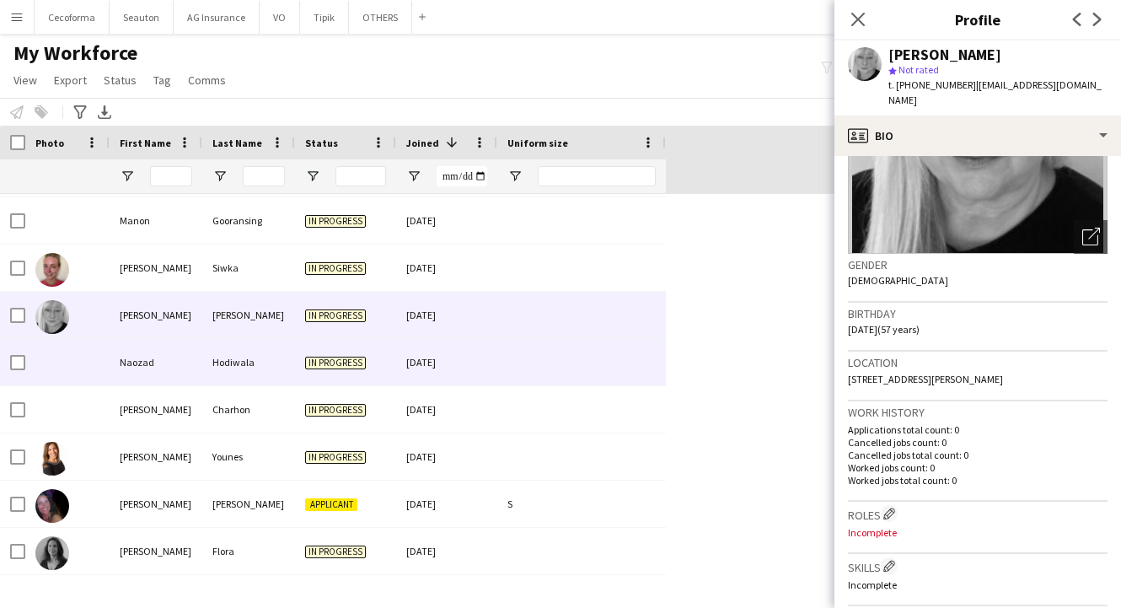
click at [158, 362] on div "Naozad" at bounding box center [156, 362] width 93 height 46
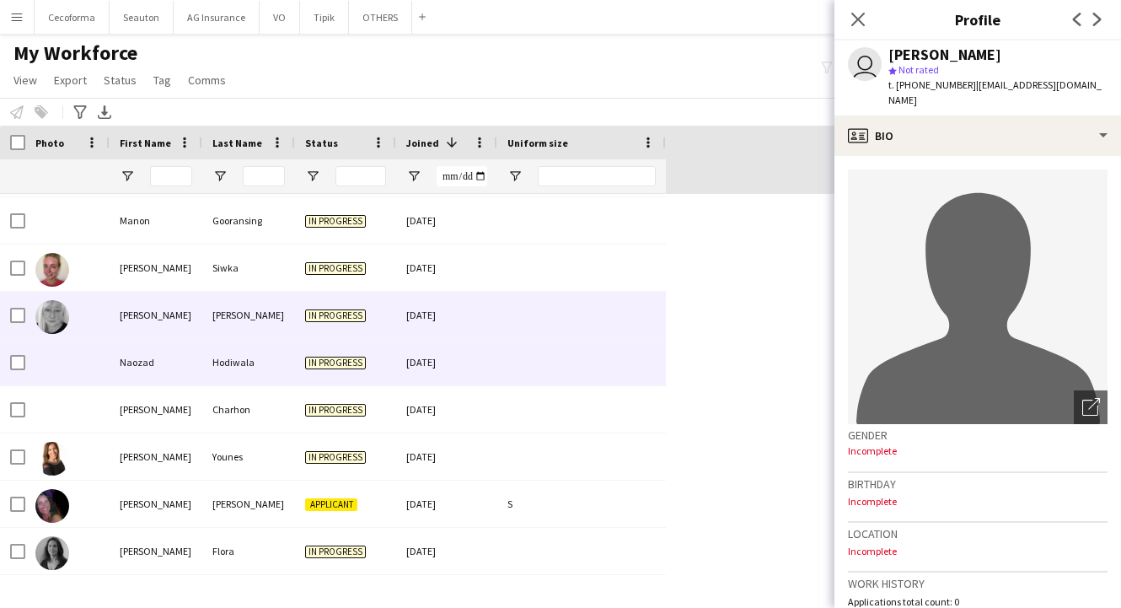
click at [153, 314] on div "[PERSON_NAME]" at bounding box center [156, 315] width 93 height 46
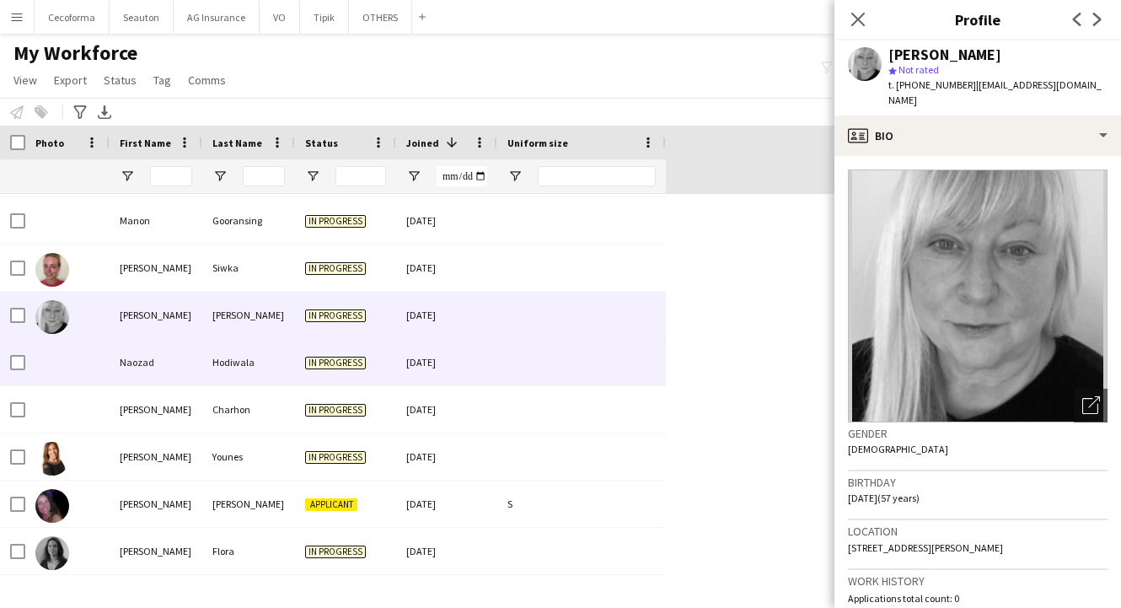
click at [158, 357] on div "Naozad" at bounding box center [156, 362] width 93 height 46
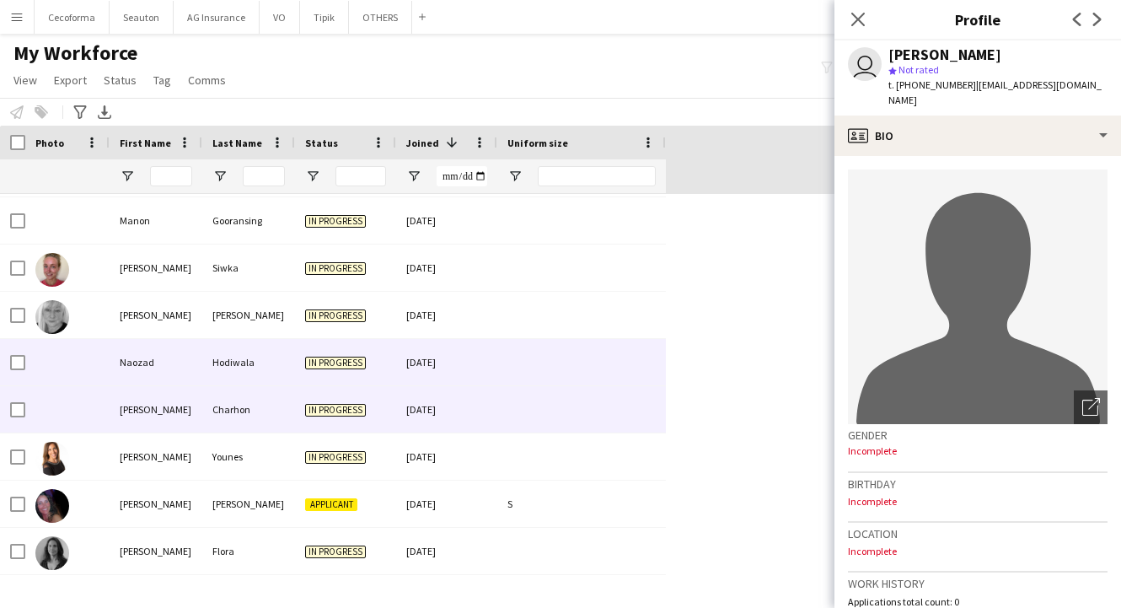
scroll to position [1685, 0]
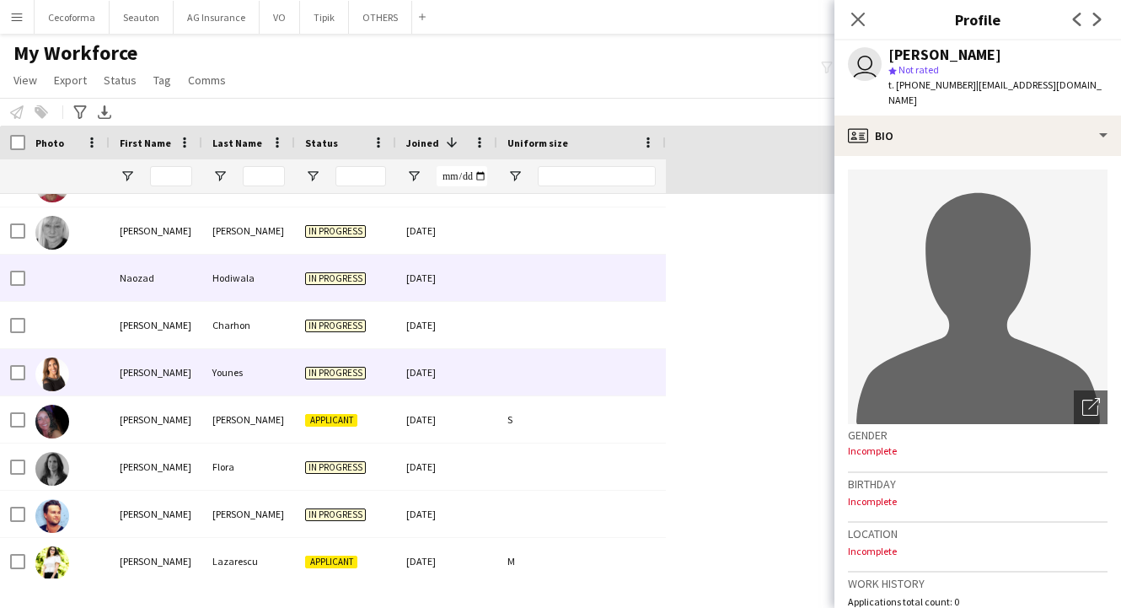
click at [176, 373] on div "[PERSON_NAME]" at bounding box center [156, 372] width 93 height 46
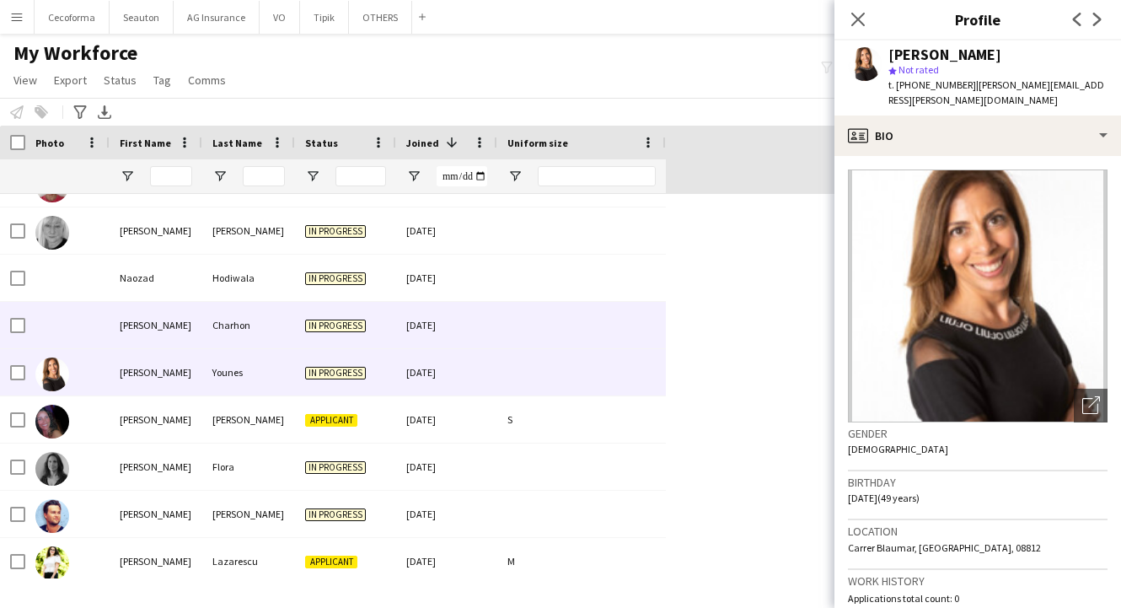
click at [174, 333] on div "[PERSON_NAME]" at bounding box center [156, 325] width 93 height 46
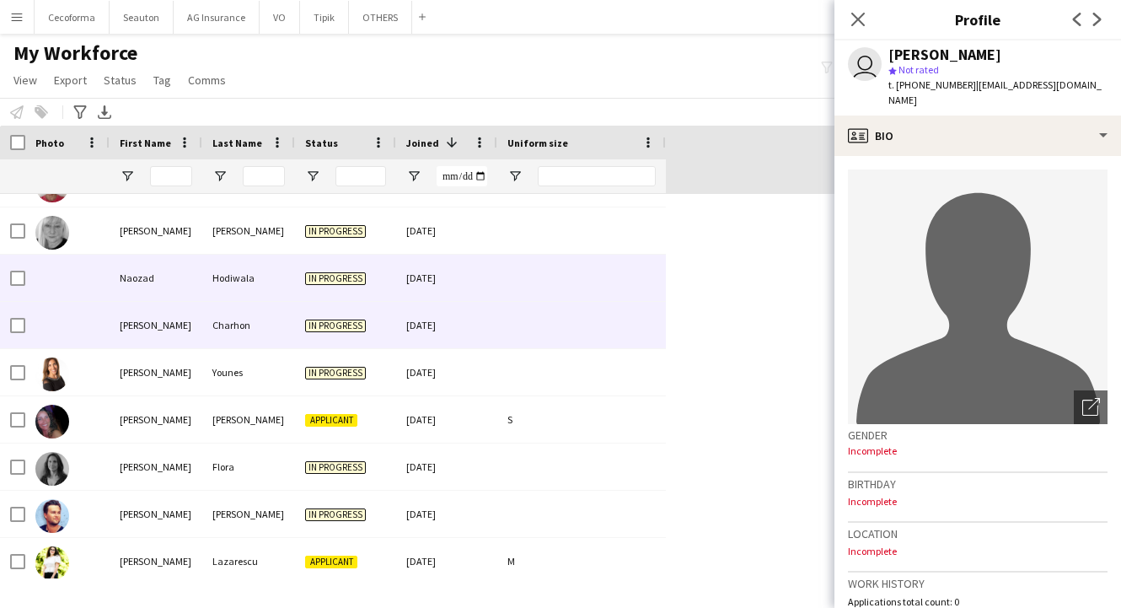
click at [174, 297] on div "Naozad" at bounding box center [156, 278] width 93 height 46
click at [174, 325] on div "[PERSON_NAME]" at bounding box center [156, 325] width 93 height 46
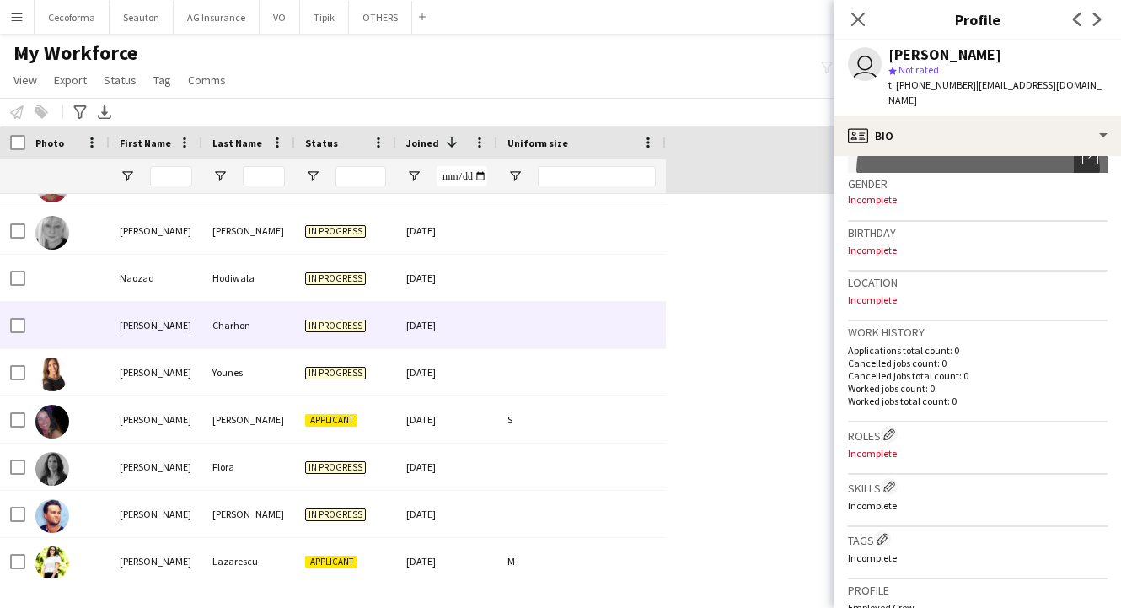
scroll to position [253, 0]
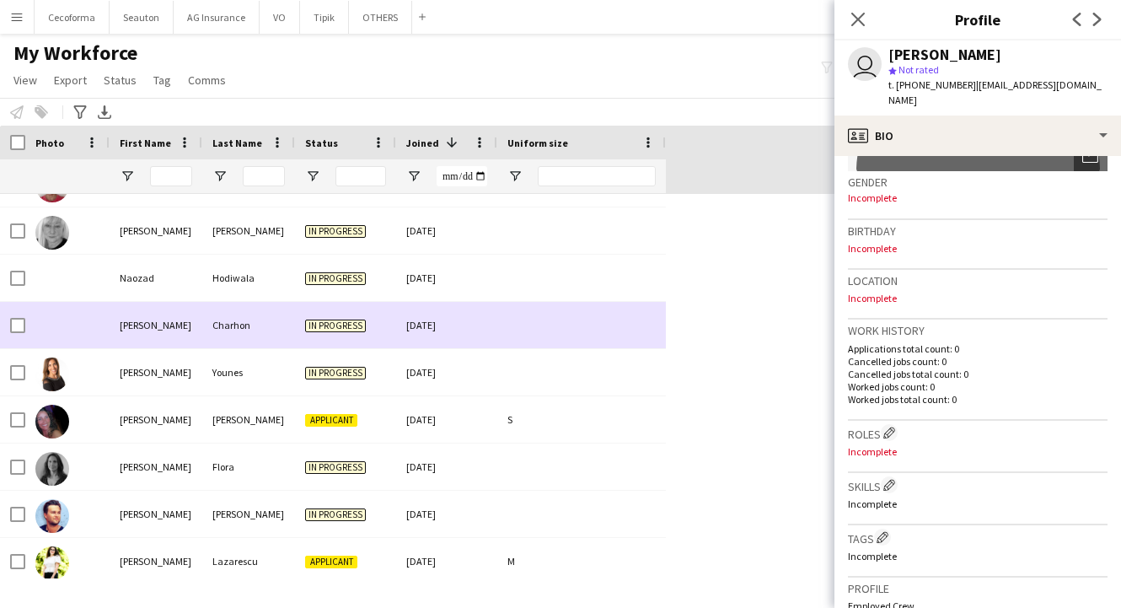
click at [137, 336] on div "[PERSON_NAME]" at bounding box center [156, 325] width 93 height 46
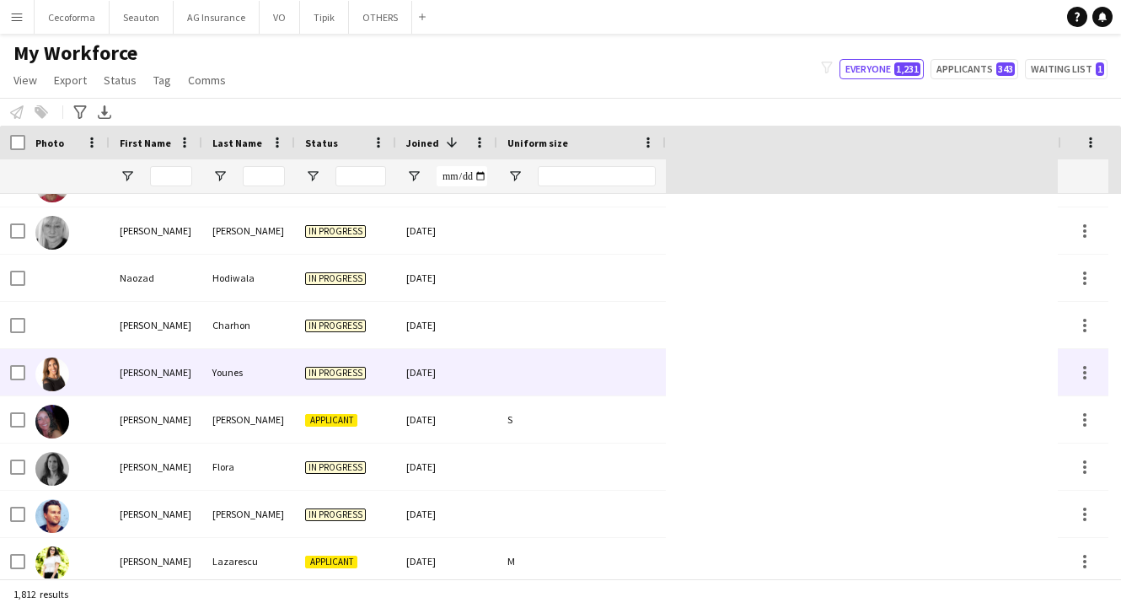
click at [137, 363] on div "[PERSON_NAME]" at bounding box center [156, 372] width 93 height 46
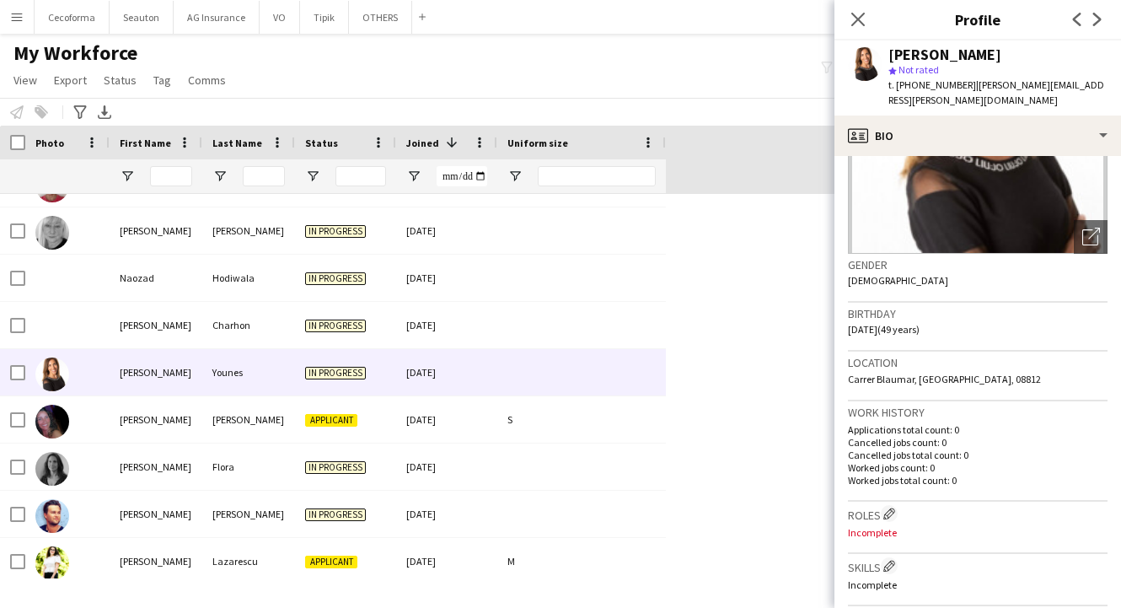
scroll to position [0, 0]
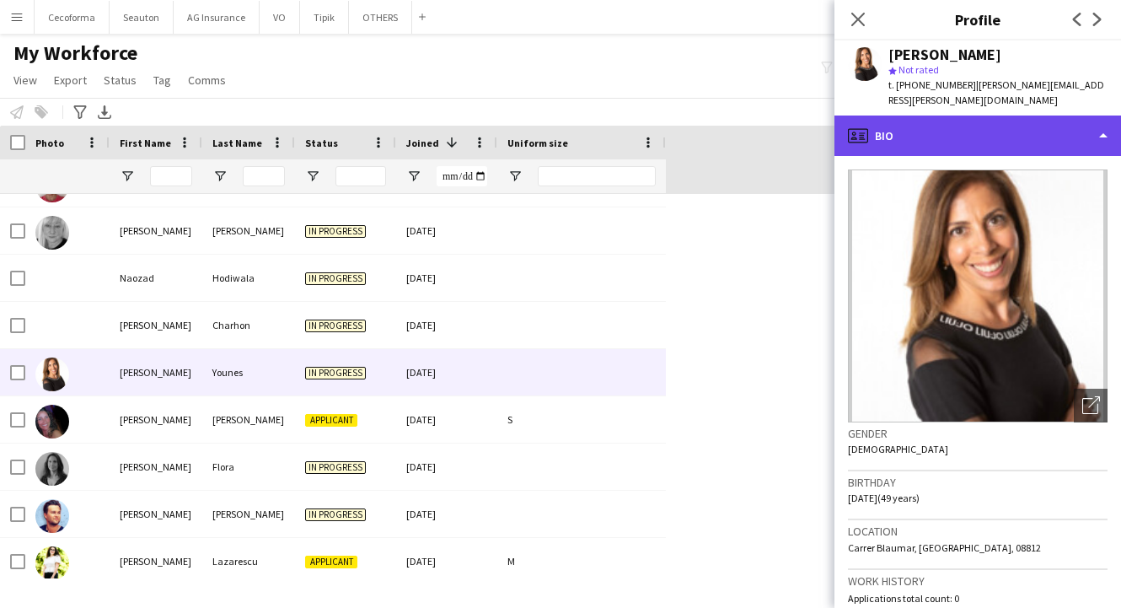
click at [934, 115] on div "profile Bio" at bounding box center [977, 135] width 287 height 40
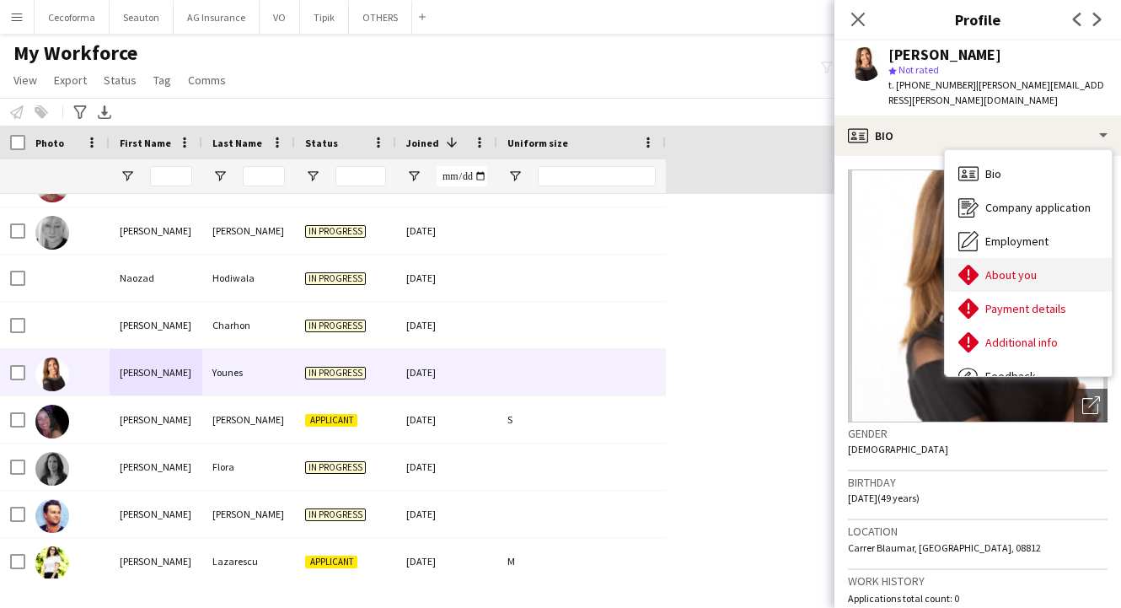
click at [1010, 267] on span "About you" at bounding box center [1010, 274] width 51 height 15
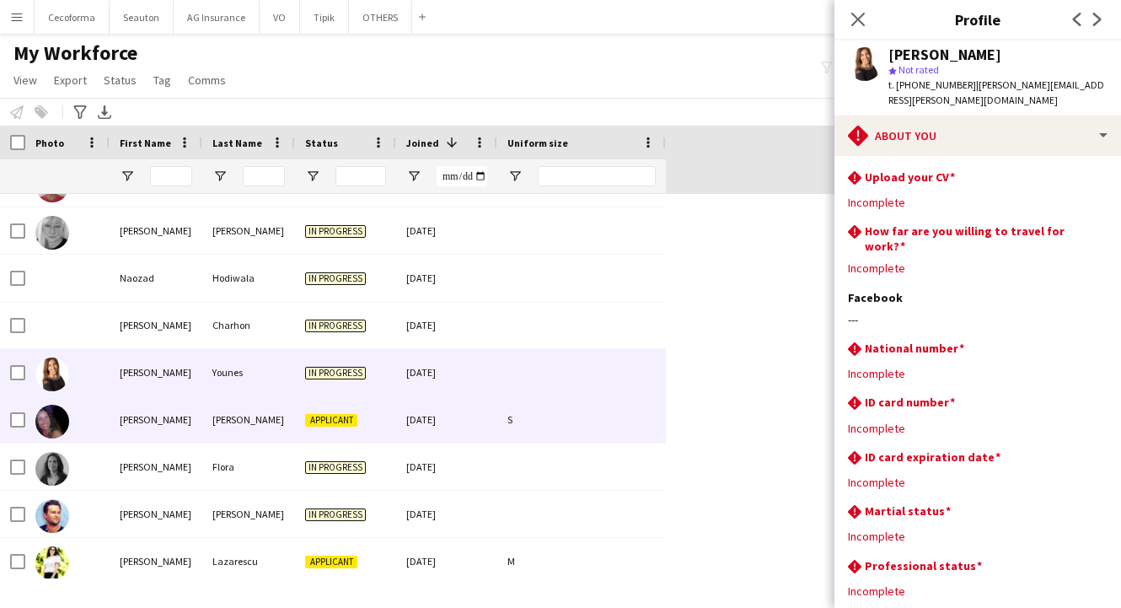
click at [150, 409] on div "[PERSON_NAME]" at bounding box center [156, 419] width 93 height 46
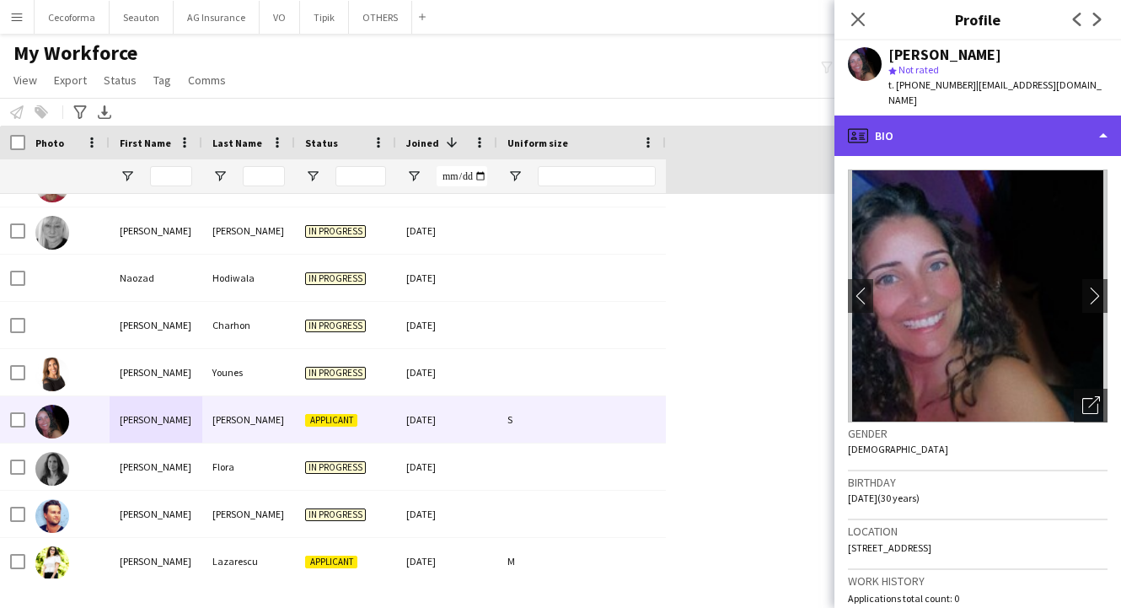
click at [919, 136] on div "profile Bio" at bounding box center [977, 135] width 287 height 40
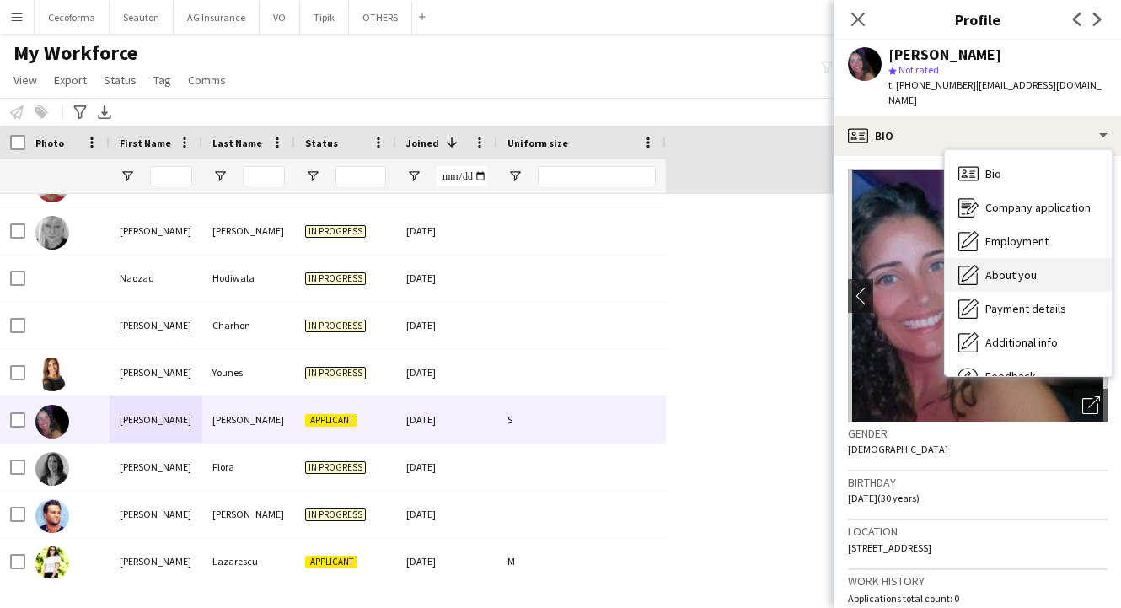
click at [989, 267] on span "About you" at bounding box center [1010, 274] width 51 height 15
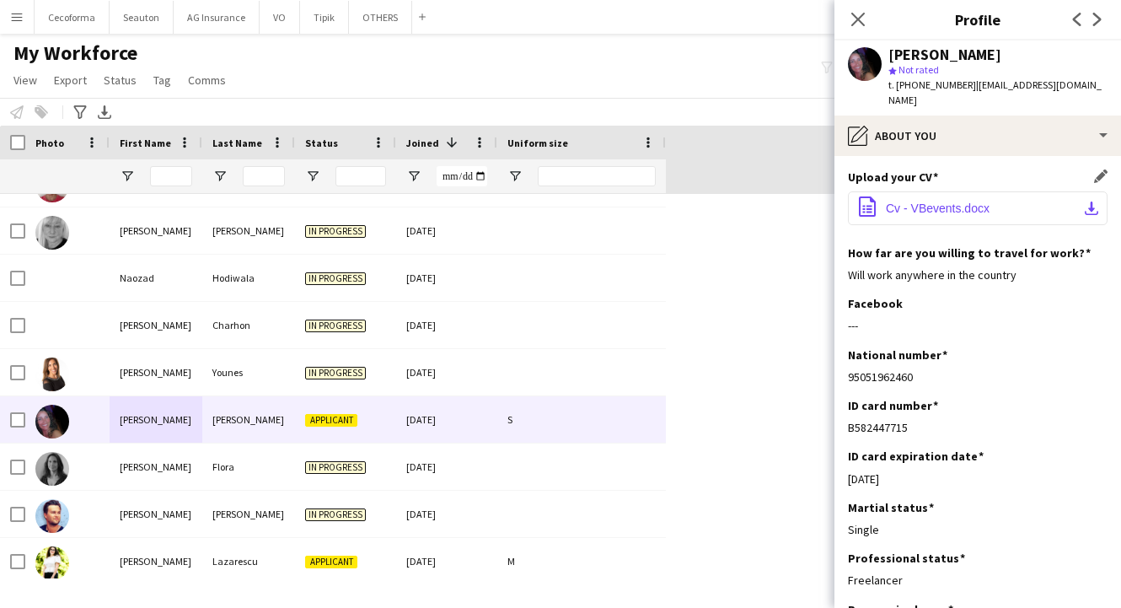
click at [945, 201] on span "Cv - VBevents.docx" at bounding box center [938, 207] width 104 height 13
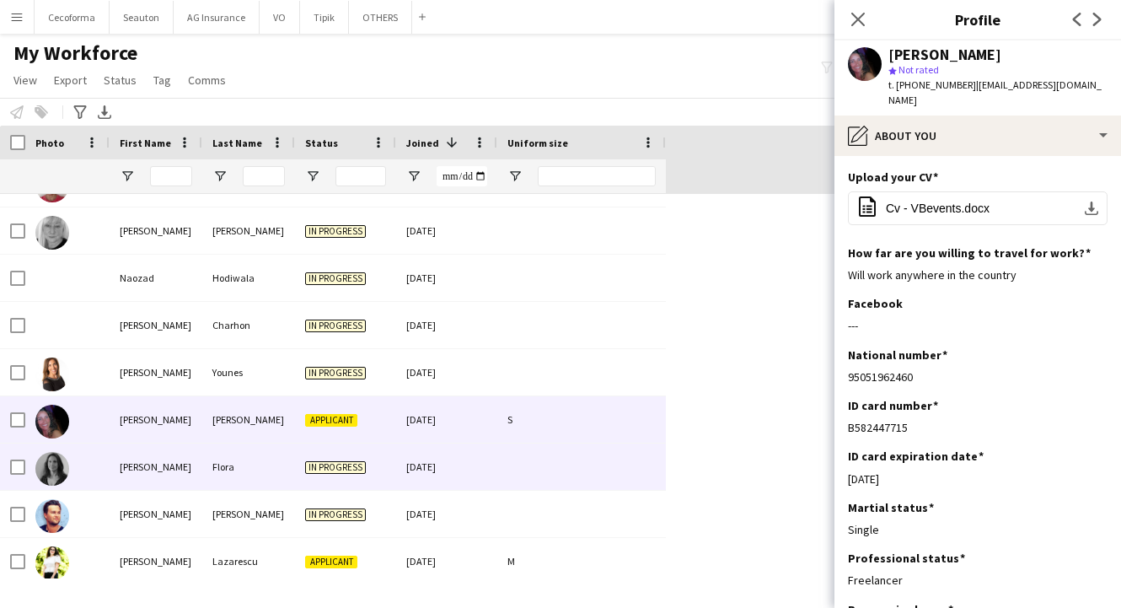
click at [144, 479] on div "[PERSON_NAME]" at bounding box center [156, 466] width 93 height 46
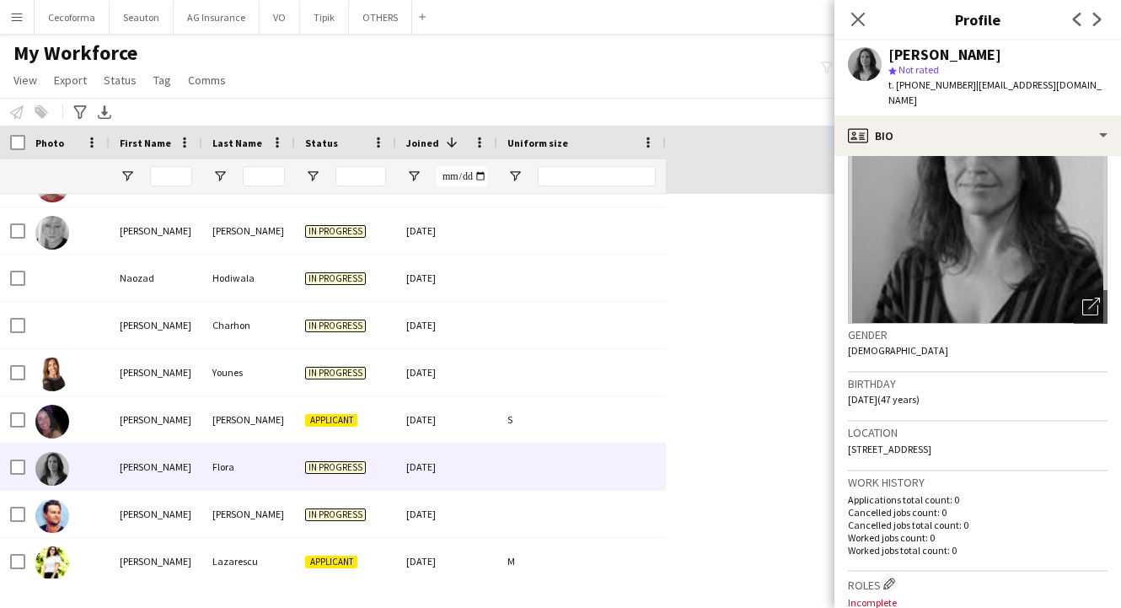
scroll to position [169, 0]
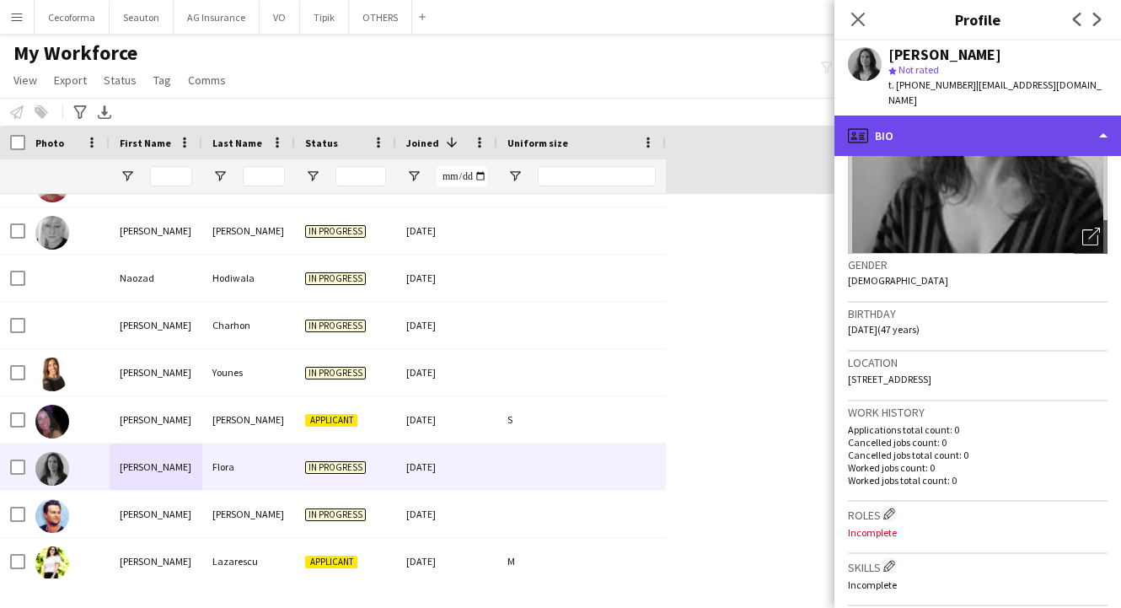
click at [977, 120] on div "profile Bio" at bounding box center [977, 135] width 287 height 40
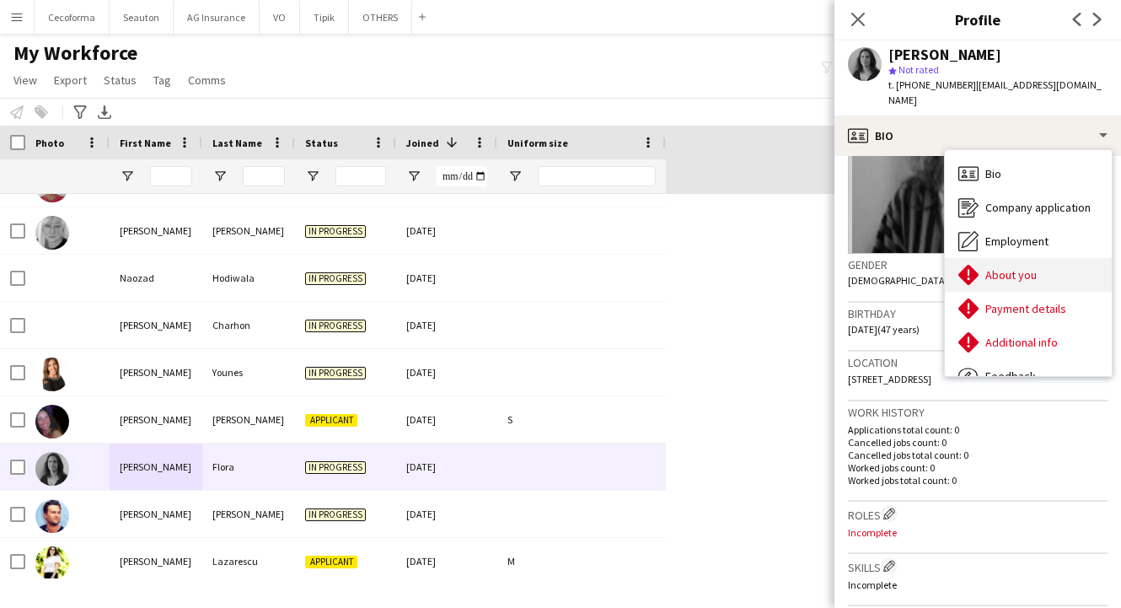
click at [1018, 267] on span "About you" at bounding box center [1010, 274] width 51 height 15
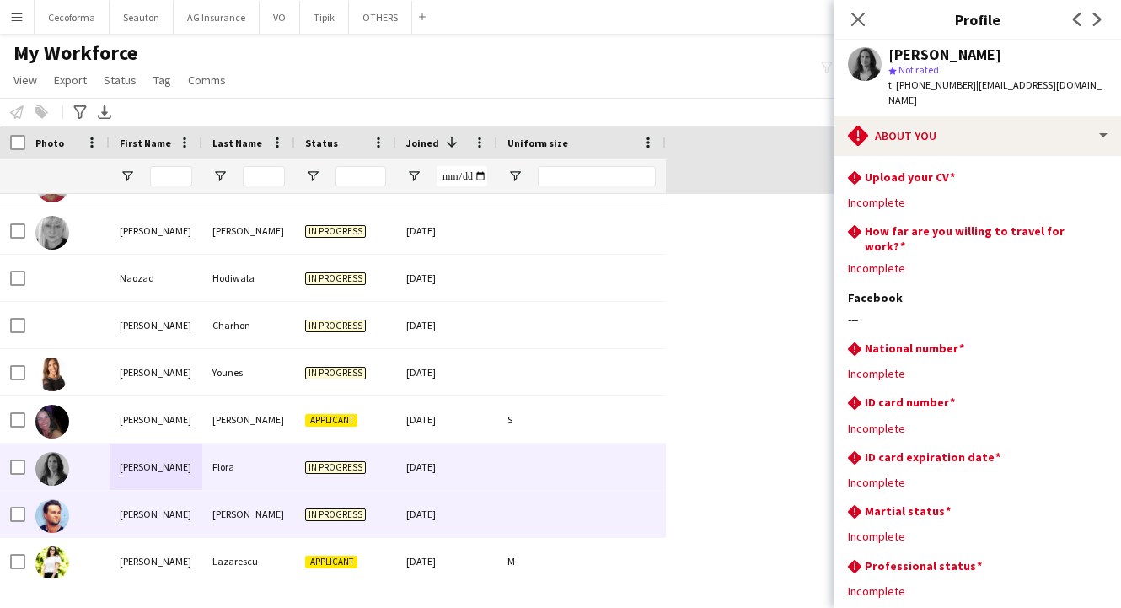
click at [185, 514] on div "[PERSON_NAME]" at bounding box center [156, 513] width 93 height 46
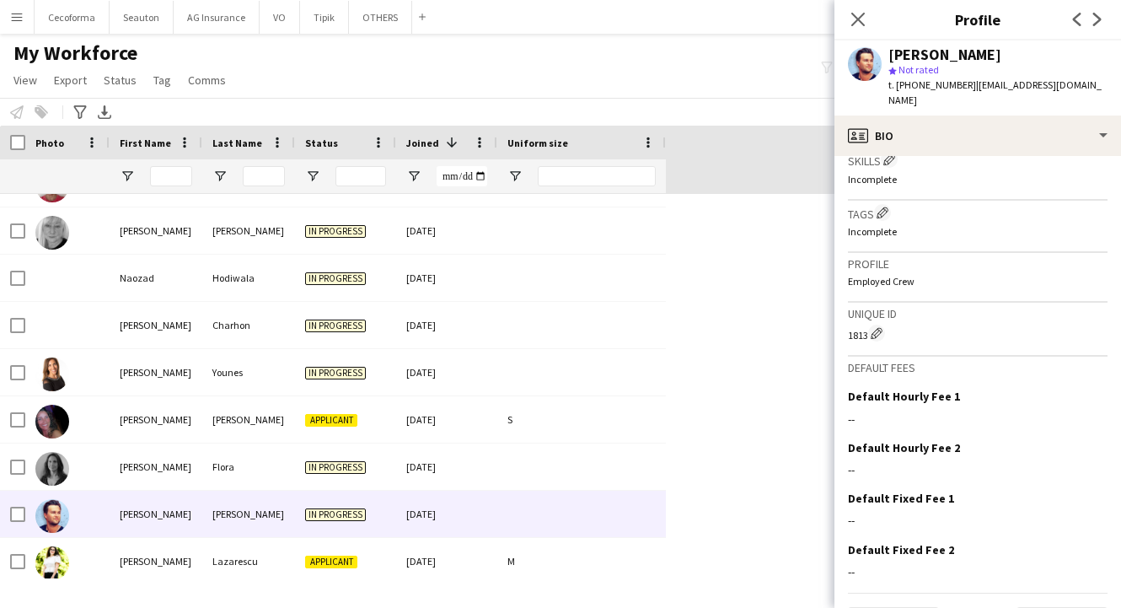
scroll to position [253, 0]
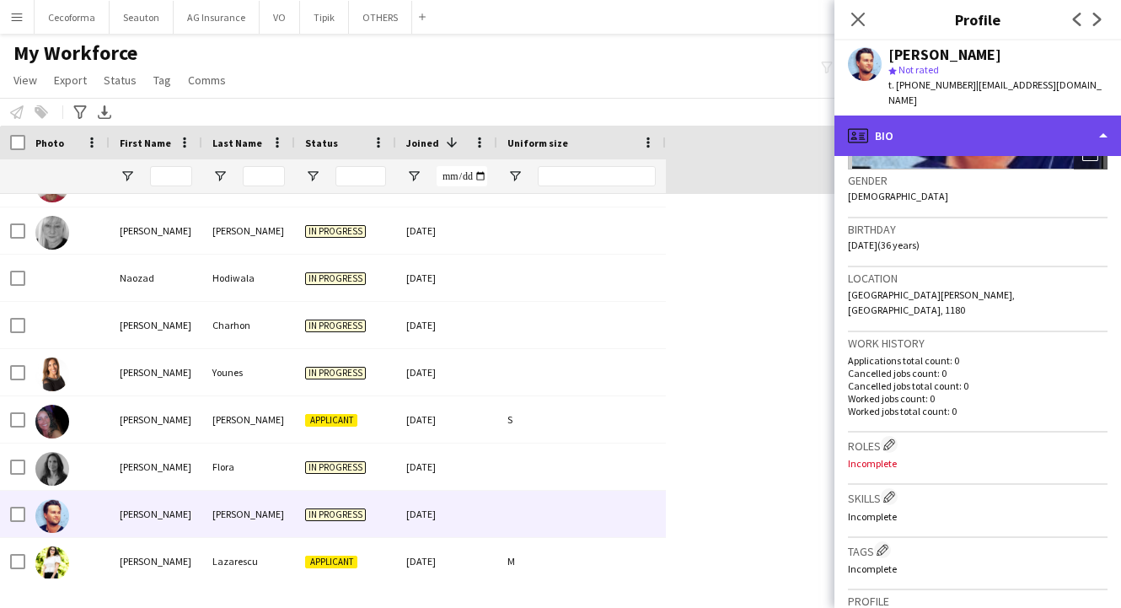
click at [950, 115] on div "profile Bio" at bounding box center [977, 135] width 287 height 40
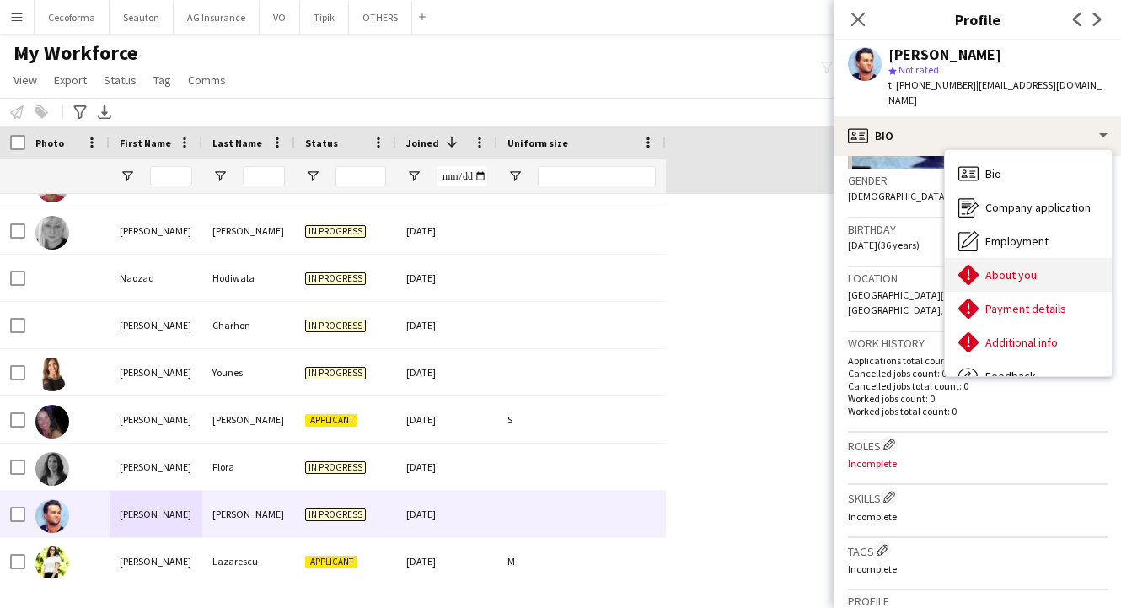
click at [1021, 267] on span "About you" at bounding box center [1010, 274] width 51 height 15
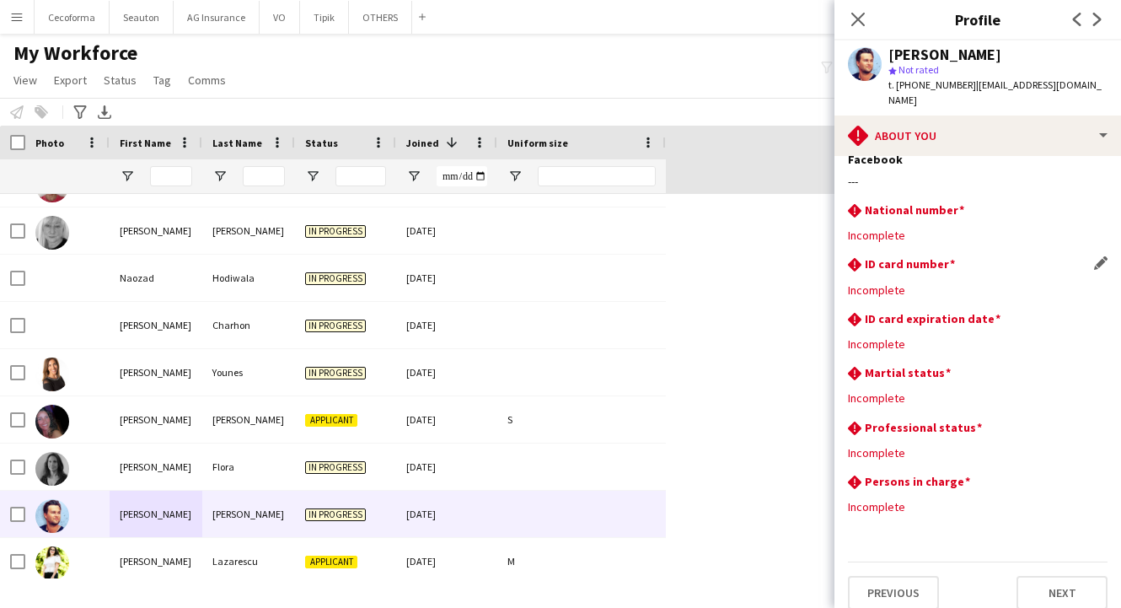
scroll to position [0, 0]
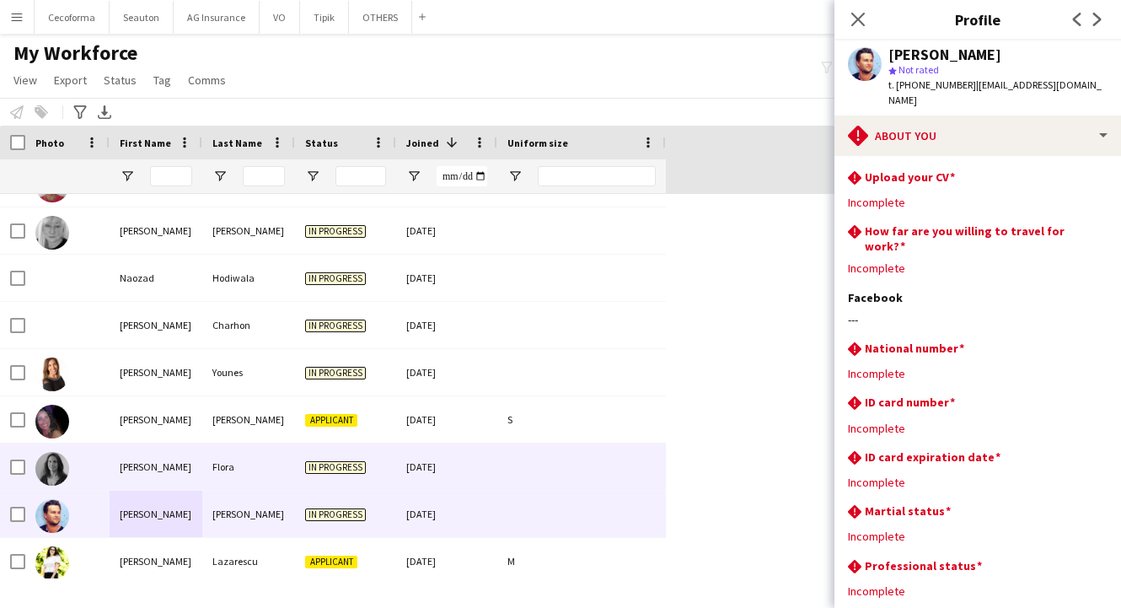
click at [239, 471] on div "Flora" at bounding box center [248, 466] width 93 height 46
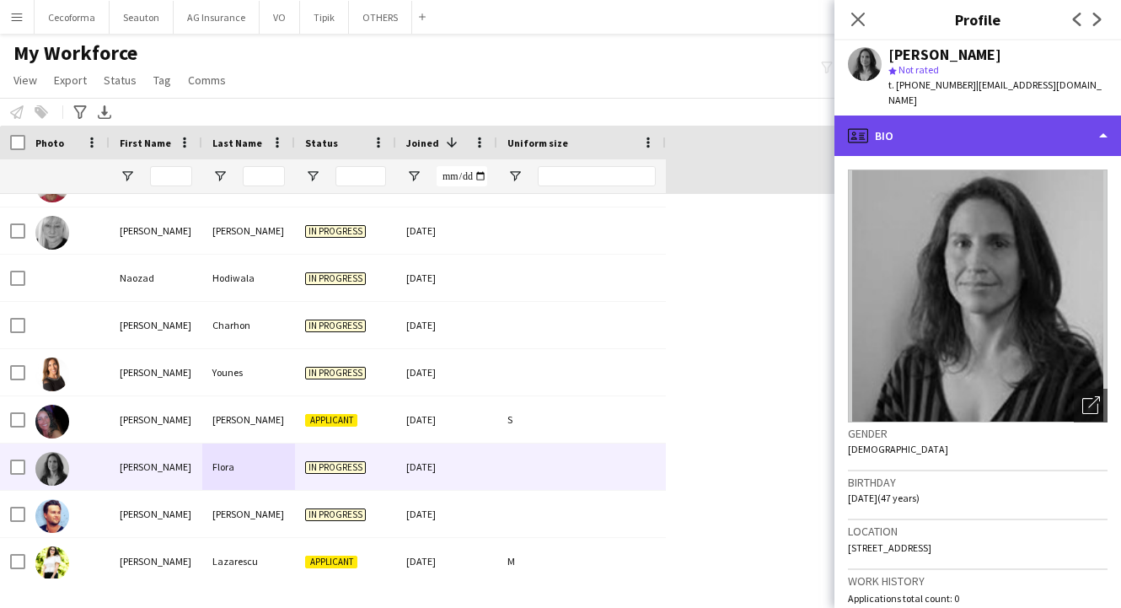
click at [924, 115] on div "profile Bio" at bounding box center [977, 135] width 287 height 40
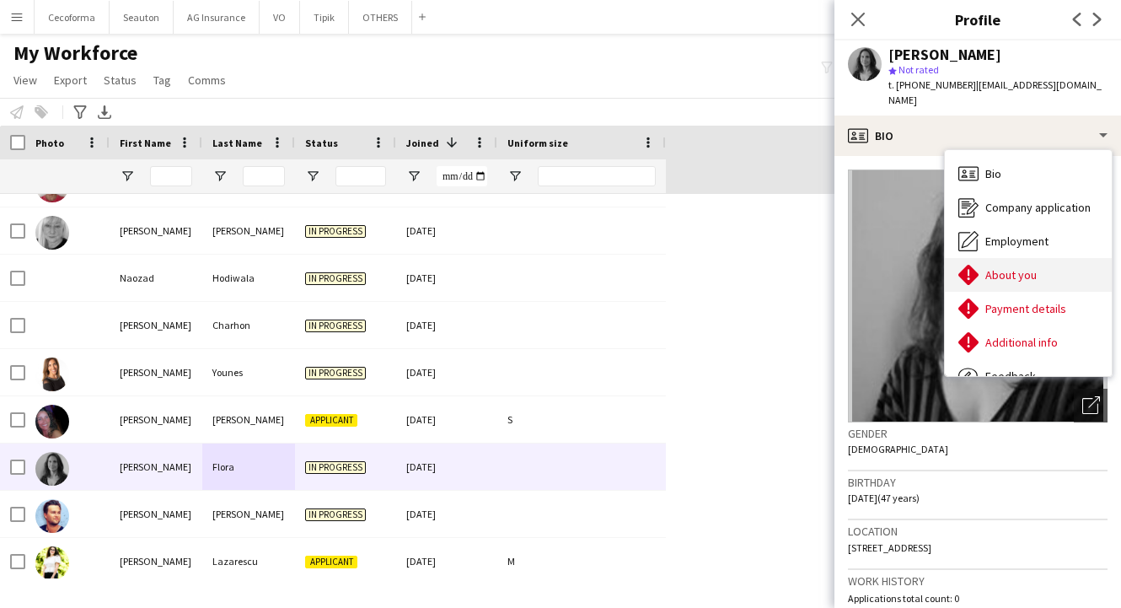
click at [992, 267] on span "About you" at bounding box center [1010, 274] width 51 height 15
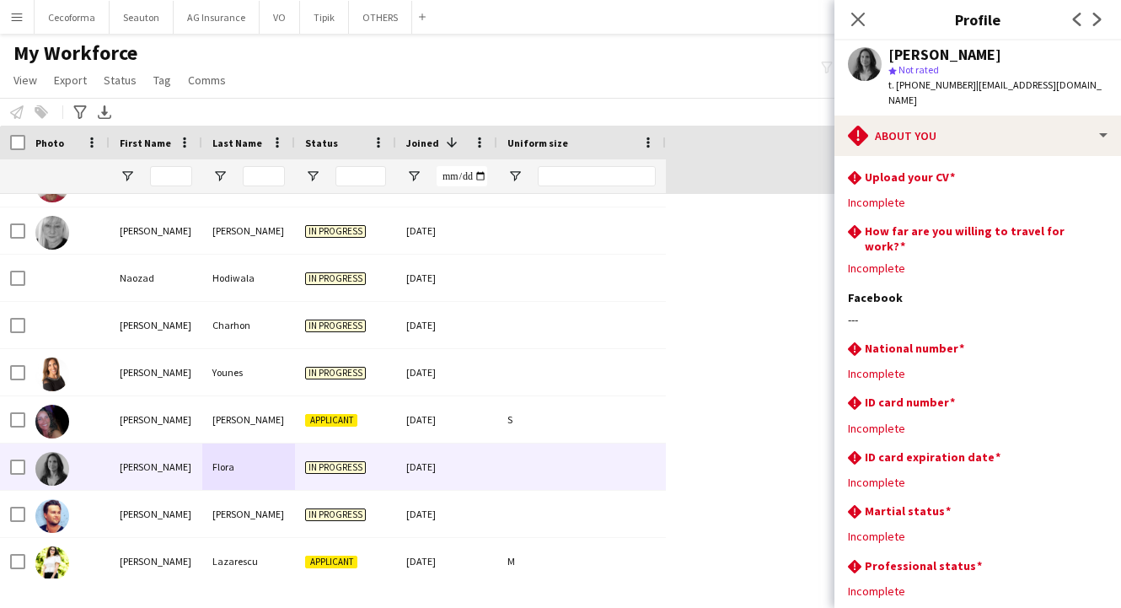
drag, startPoint x: 637, startPoint y: 60, endPoint x: 956, endPoint y: 68, distance: 319.5
click at [637, 60] on div "My Workforce View Views Default view New view Update view Delete view Edit name…" at bounding box center [560, 68] width 1121 height 57
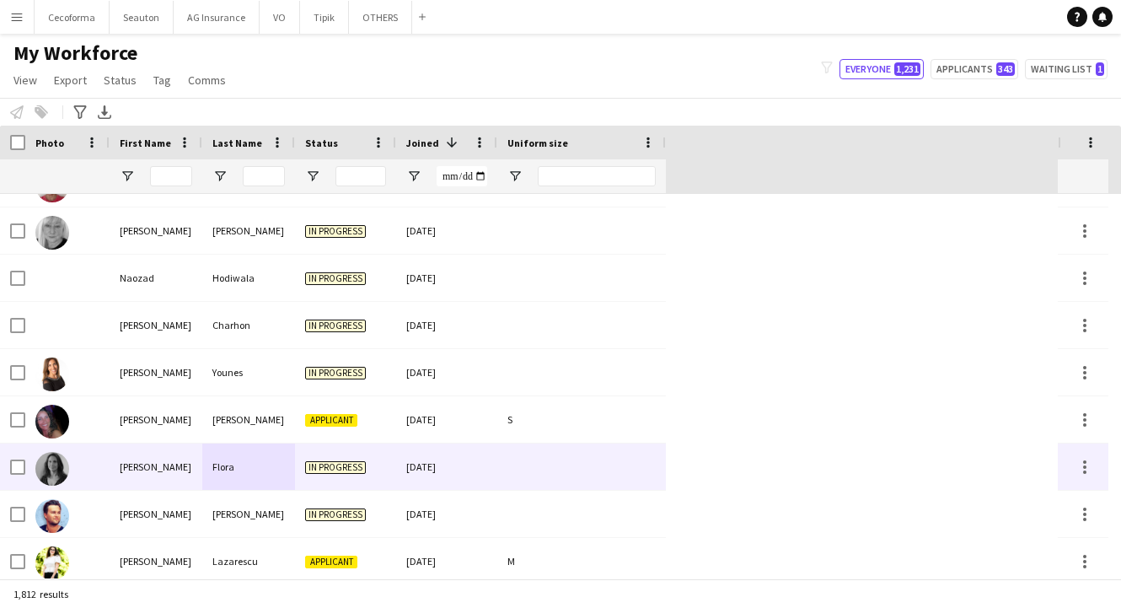
click at [160, 474] on div "[PERSON_NAME]" at bounding box center [156, 466] width 93 height 46
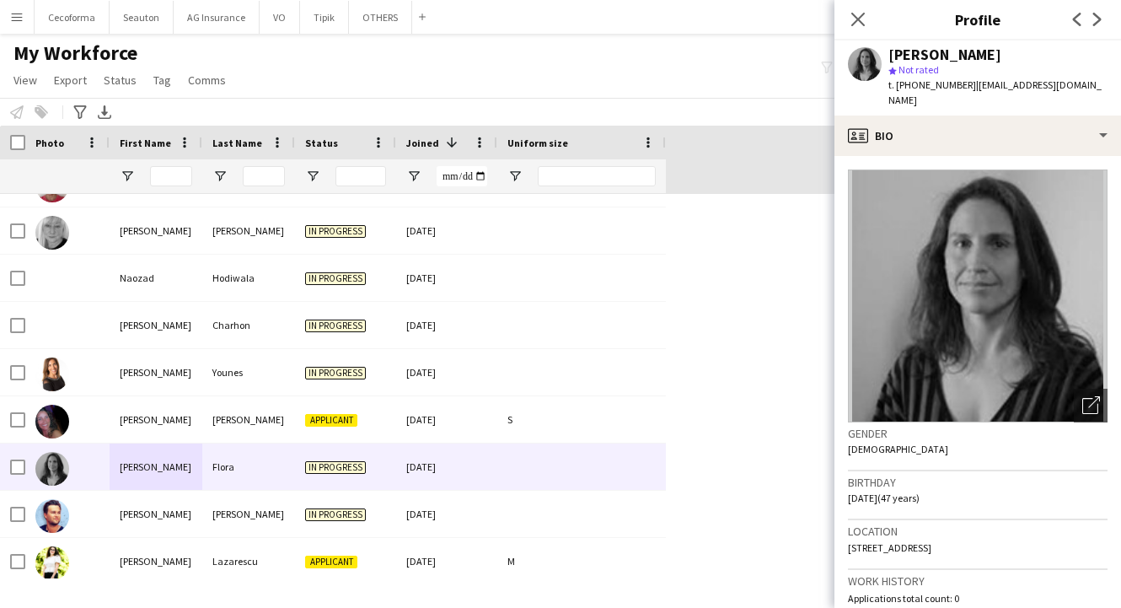
drag, startPoint x: 1006, startPoint y: 51, endPoint x: 886, endPoint y: 50, distance: 120.5
click at [886, 50] on div "[PERSON_NAME] star Not rated t. [PHONE_NUMBER] | [EMAIL_ADDRESS][DOMAIN_NAME]" at bounding box center [977, 77] width 287 height 75
drag, startPoint x: 1108, startPoint y: 88, endPoint x: 962, endPoint y: 85, distance: 145.8
click at [962, 85] on app-profile-header "[PERSON_NAME] star Not rated t. [PHONE_NUMBER] | [EMAIL_ADDRESS][DOMAIN_NAME]" at bounding box center [977, 77] width 287 height 75
copy span "[EMAIL_ADDRESS][DOMAIN_NAME]"
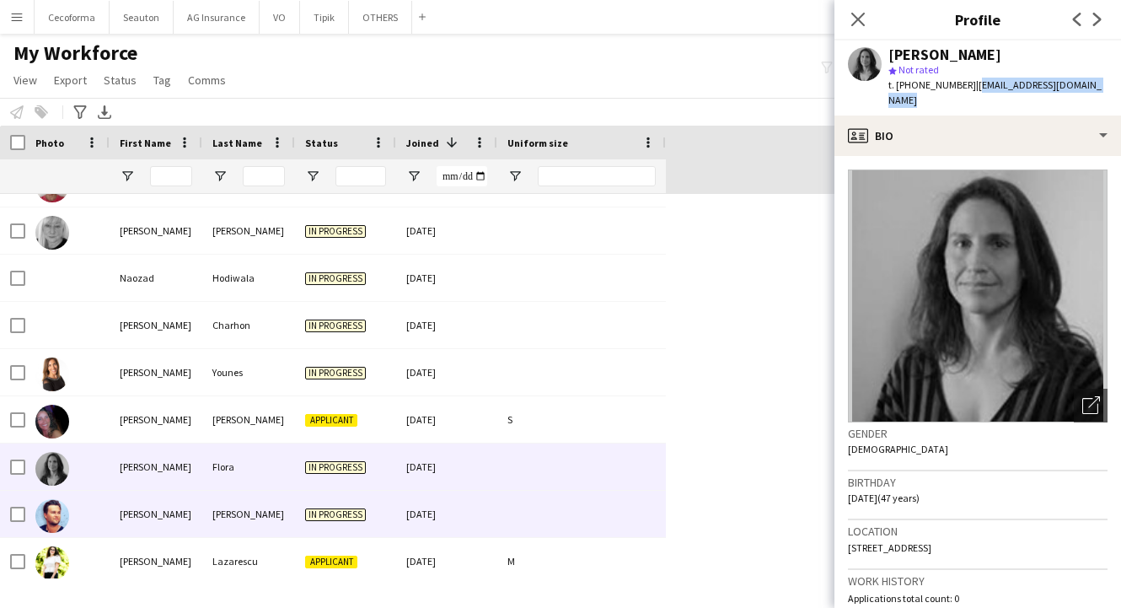
drag, startPoint x: 218, startPoint y: 517, endPoint x: 252, endPoint y: 500, distance: 37.7
click at [218, 517] on div "[PERSON_NAME]" at bounding box center [248, 513] width 93 height 46
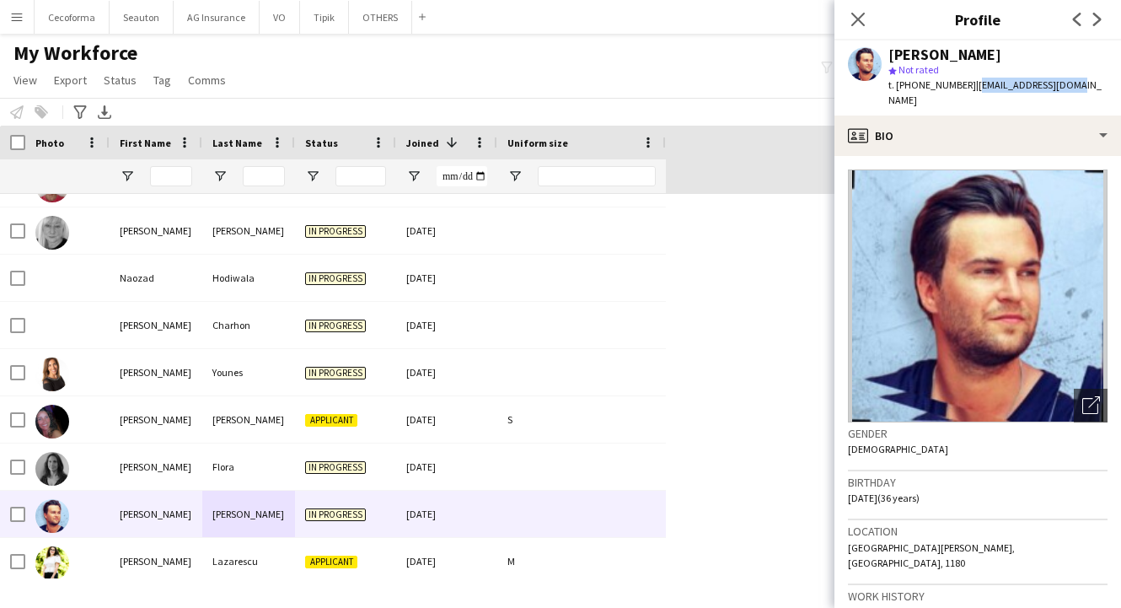
drag, startPoint x: 1068, startPoint y: 83, endPoint x: 965, endPoint y: 91, distance: 103.1
click at [965, 91] on div "[PERSON_NAME] star Not rated t. [PHONE_NUMBER] | [EMAIL_ADDRESS][DOMAIN_NAME]" at bounding box center [977, 77] width 287 height 75
copy span "[EMAIL_ADDRESS][DOMAIN_NAME]"
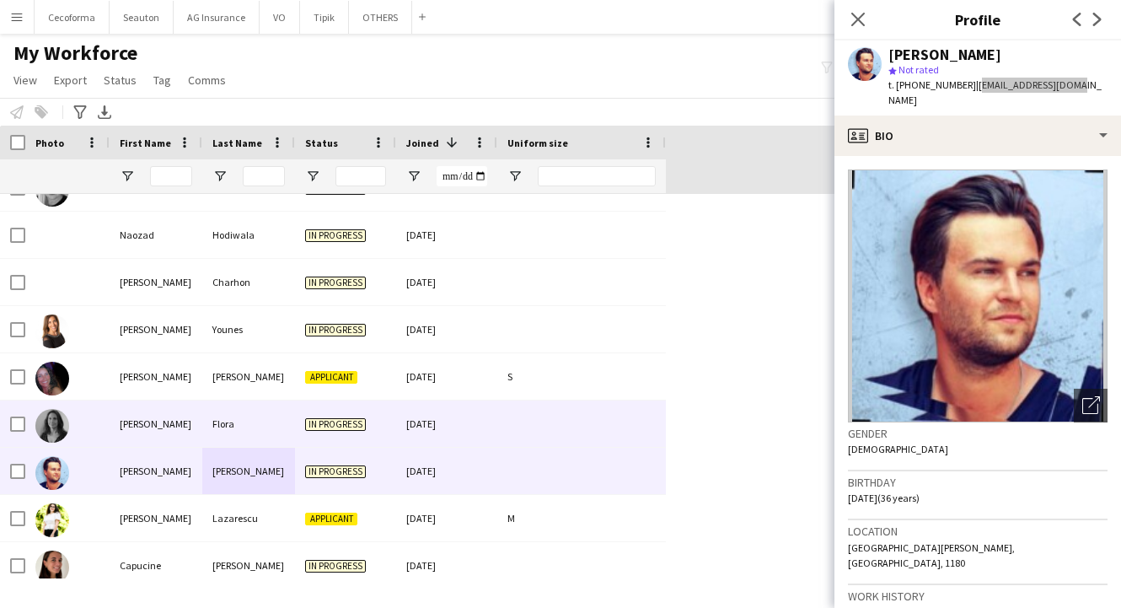
scroll to position [1770, 0]
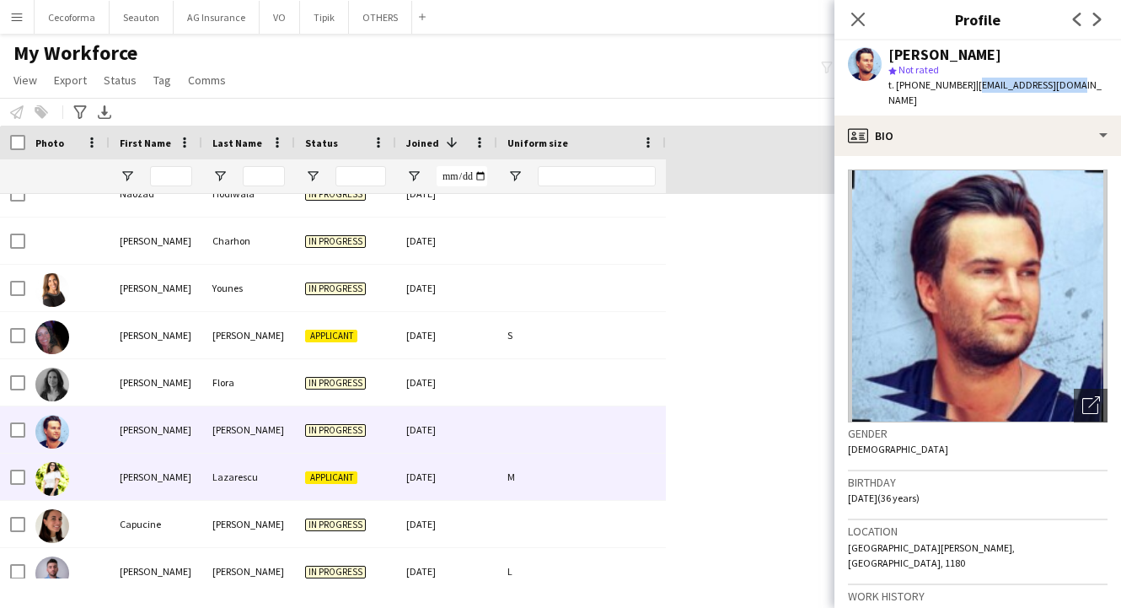
click at [211, 479] on div "Lazarescu" at bounding box center [248, 476] width 93 height 46
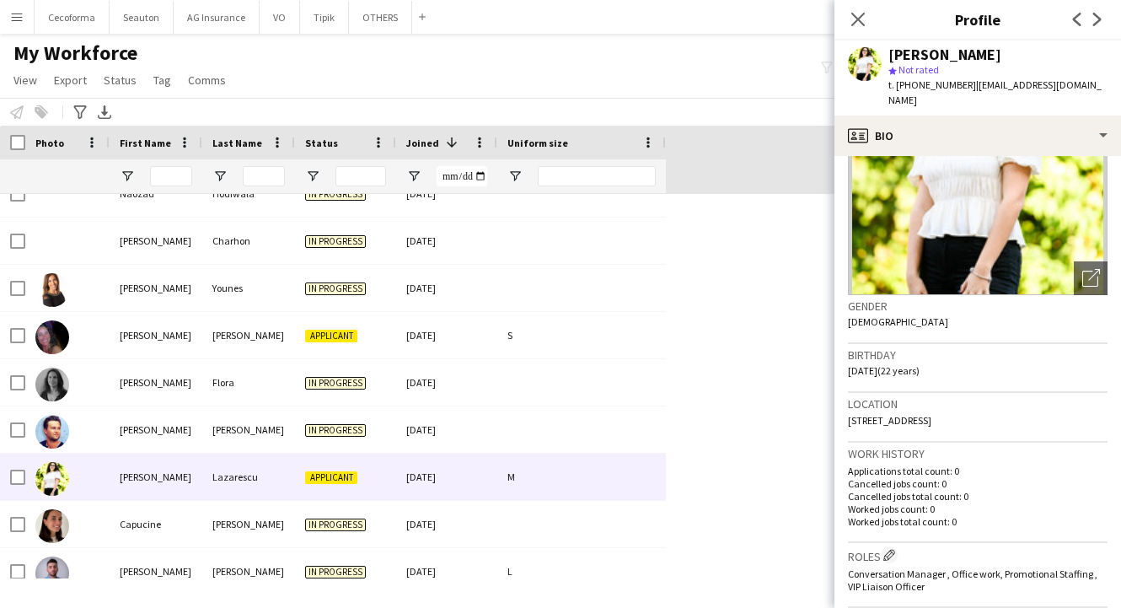
scroll to position [0, 0]
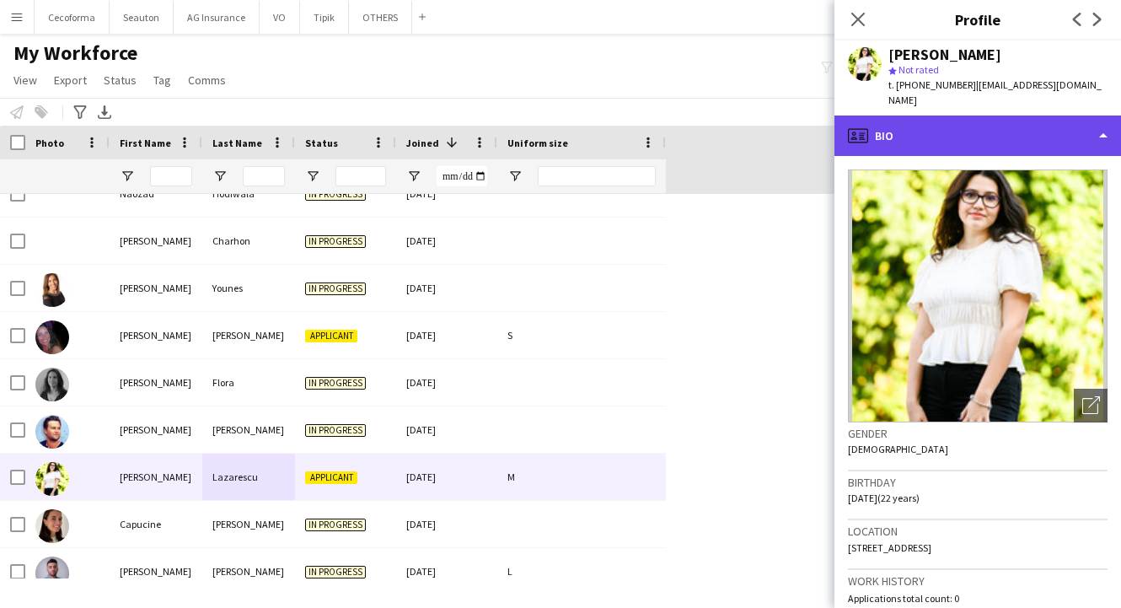
click at [955, 122] on div "profile Bio" at bounding box center [977, 135] width 287 height 40
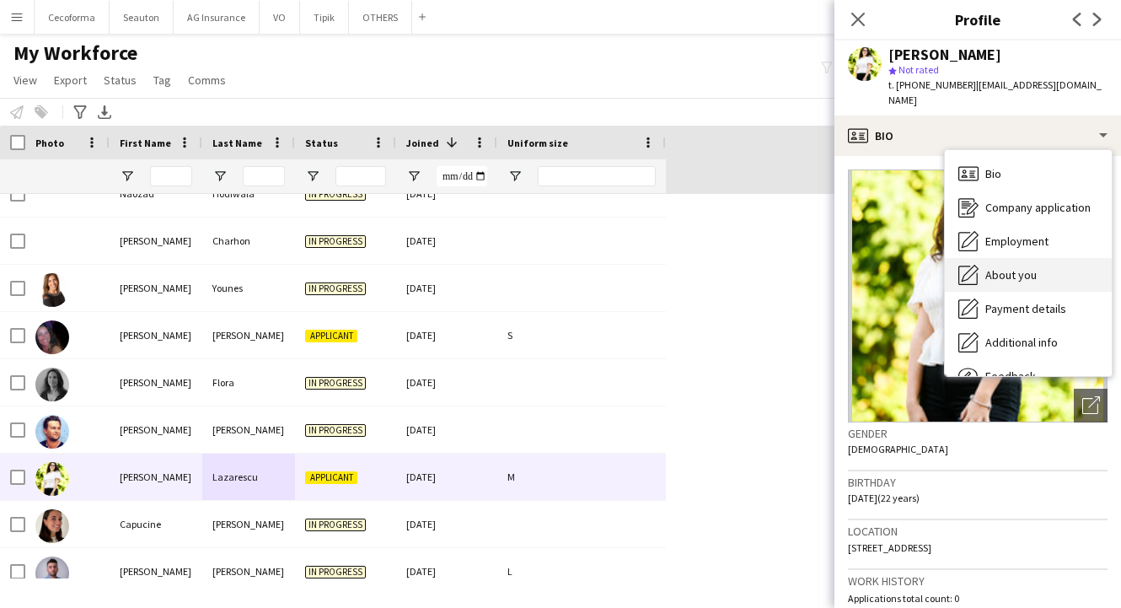
click at [1011, 267] on span "About you" at bounding box center [1010, 274] width 51 height 15
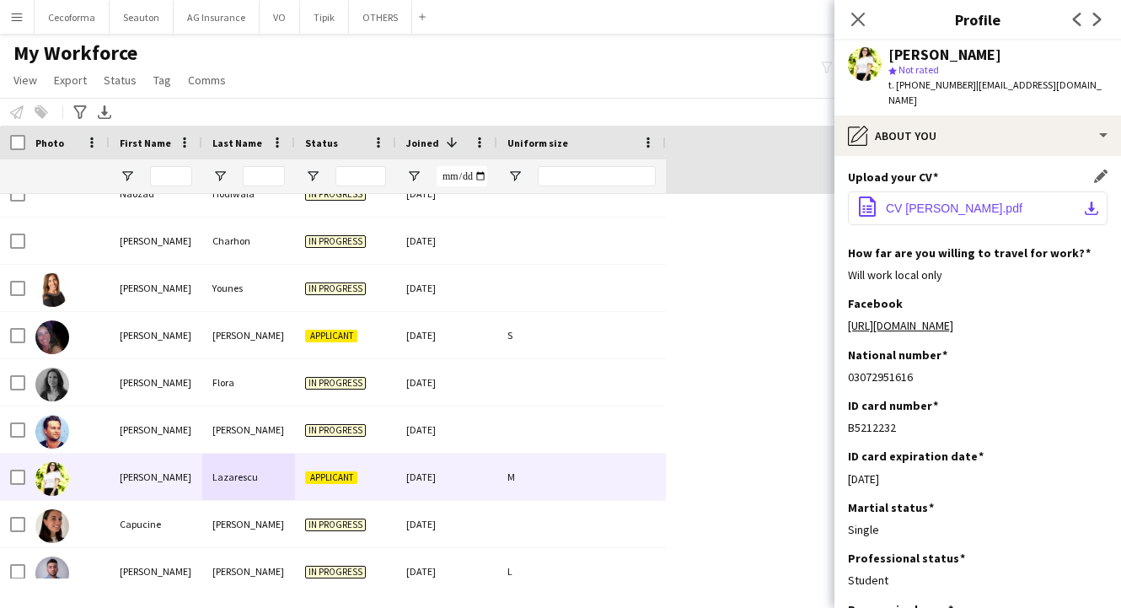
click at [980, 201] on span "CV [PERSON_NAME].pdf" at bounding box center [954, 207] width 137 height 13
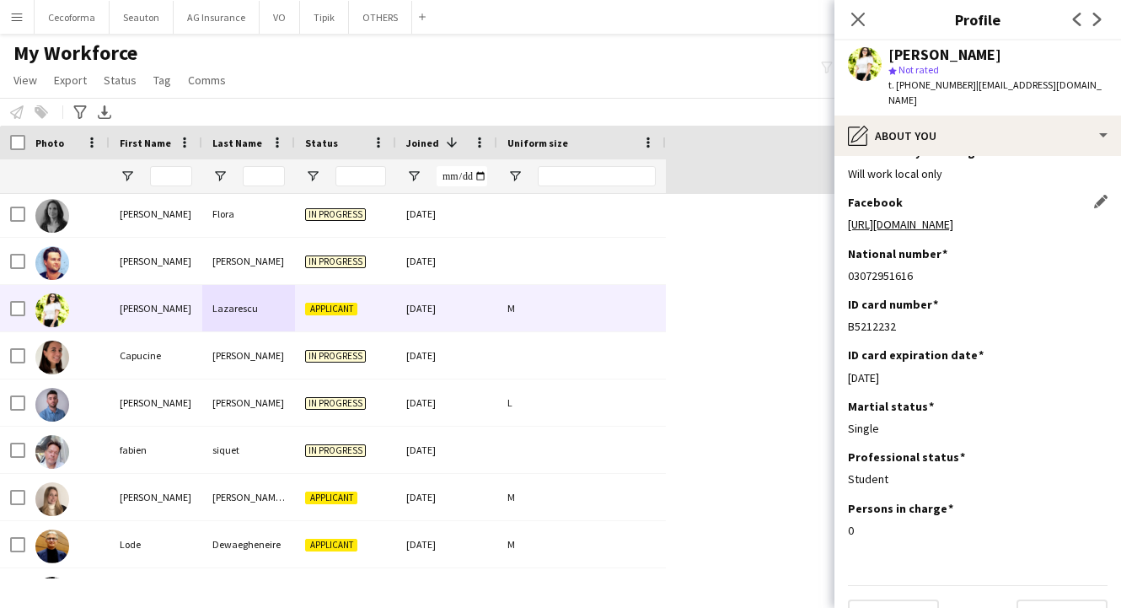
scroll to position [140, 0]
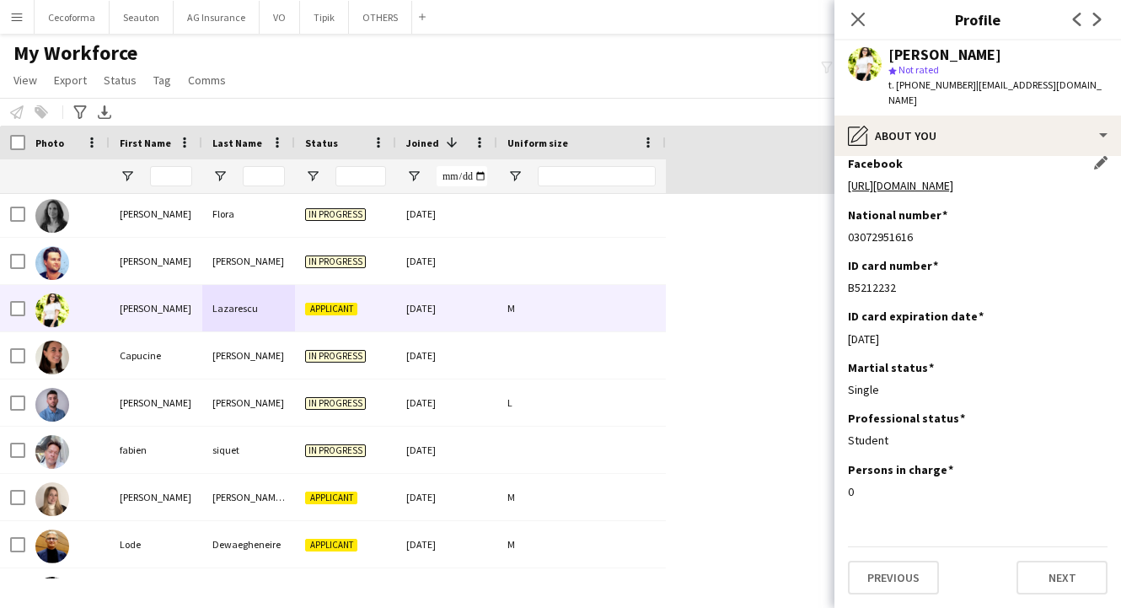
click at [908, 178] on link "[URL][DOMAIN_NAME]" at bounding box center [900, 185] width 105 height 15
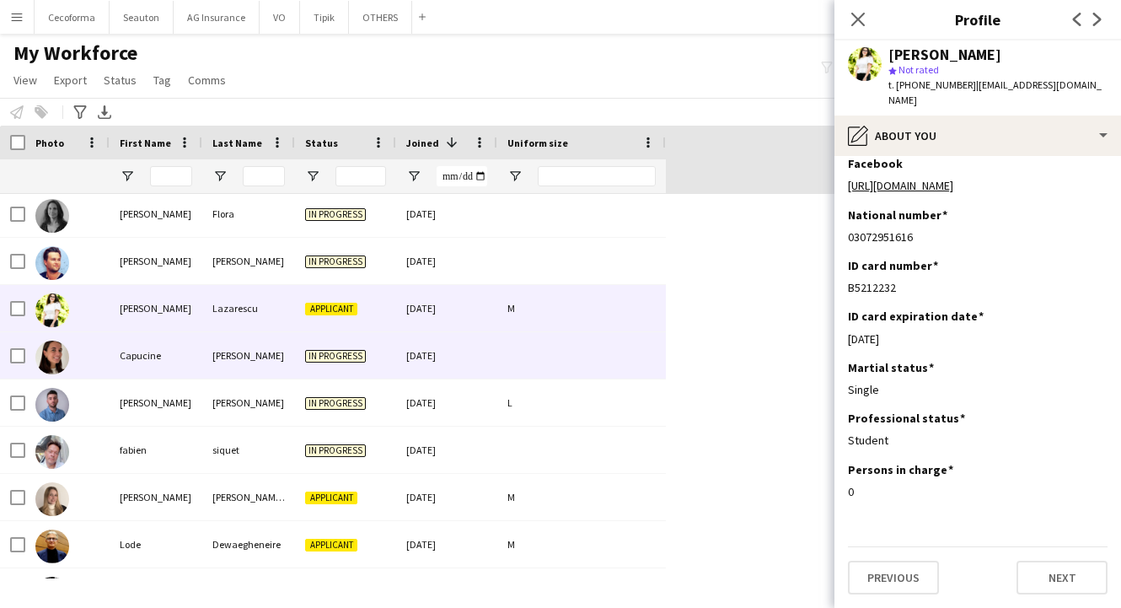
click at [149, 365] on div "Capucine" at bounding box center [156, 355] width 93 height 46
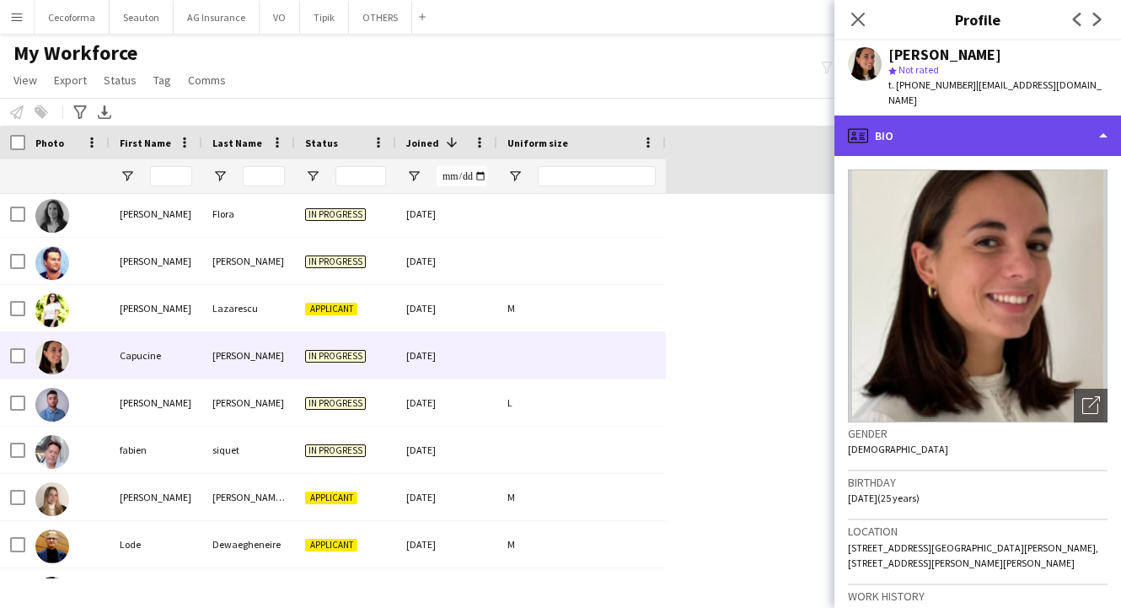
click at [887, 115] on div "profile Bio" at bounding box center [977, 135] width 287 height 40
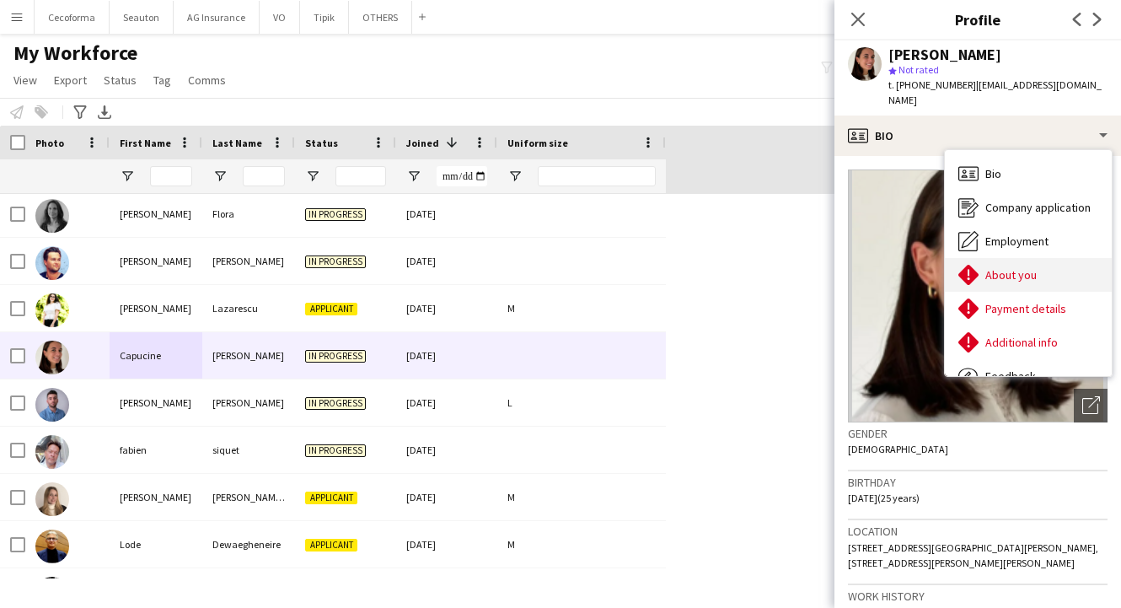
click at [994, 267] on span "About you" at bounding box center [1010, 274] width 51 height 15
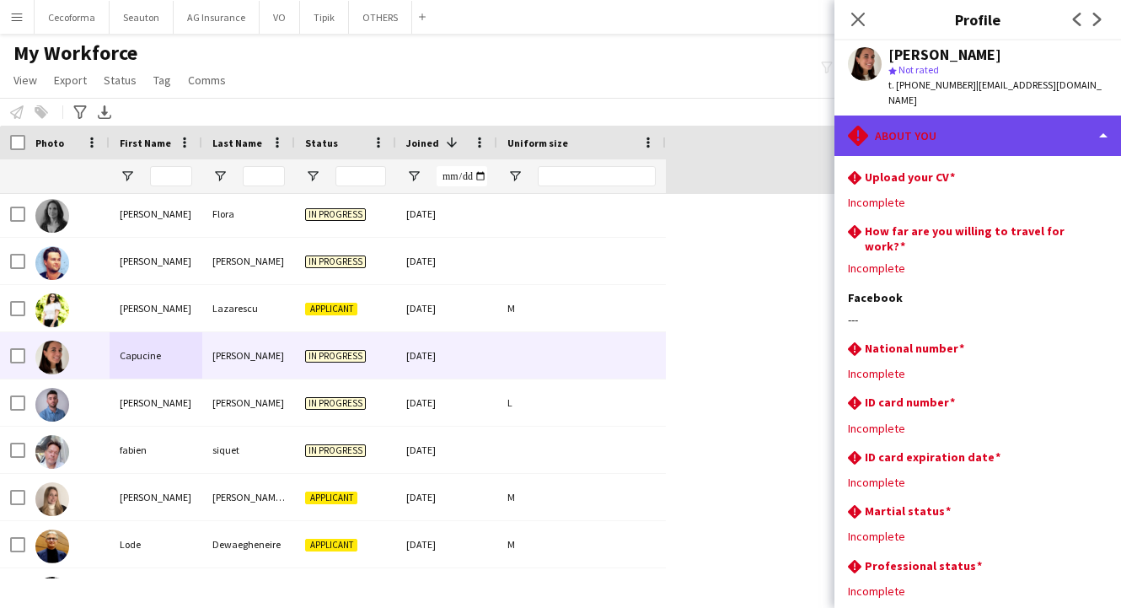
click at [871, 115] on div "rhombus-alert About you" at bounding box center [977, 135] width 287 height 40
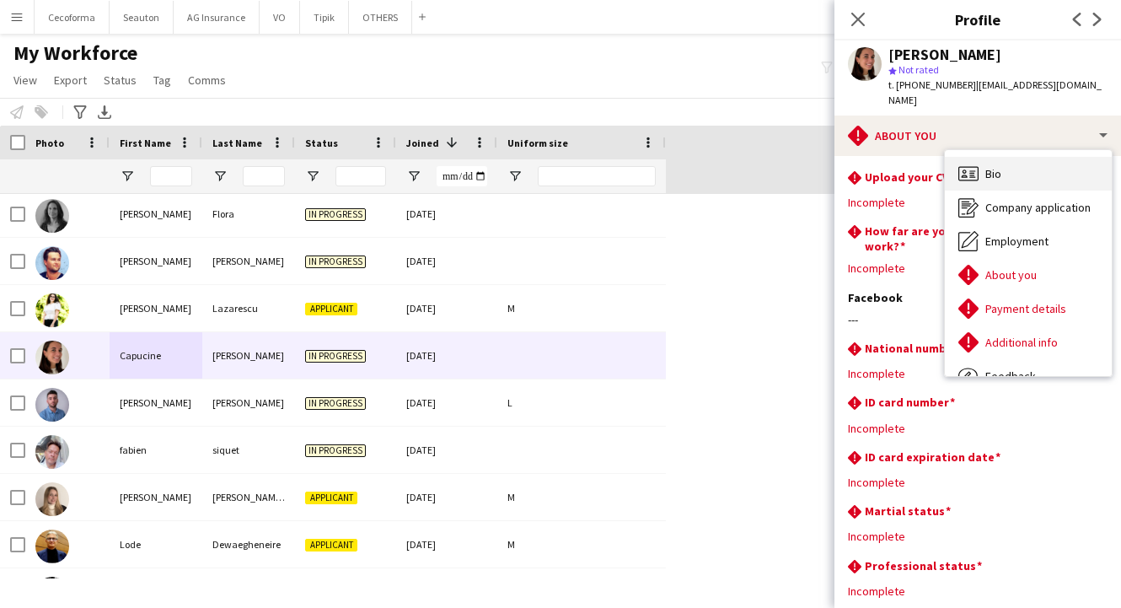
click at [982, 159] on div "Bio Bio" at bounding box center [1028, 174] width 167 height 34
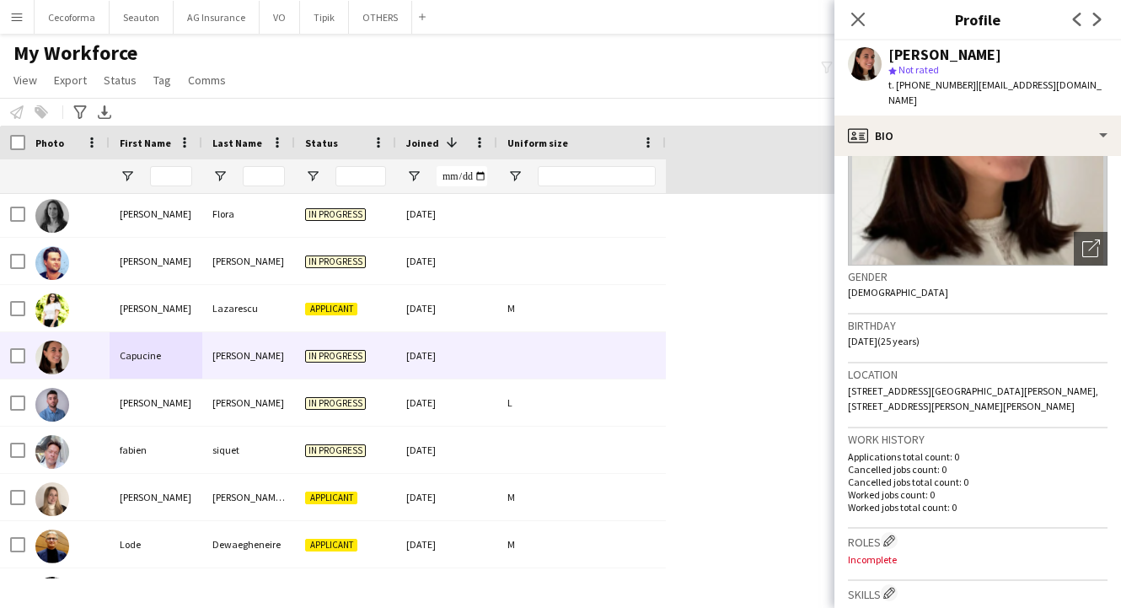
scroll to position [337, 0]
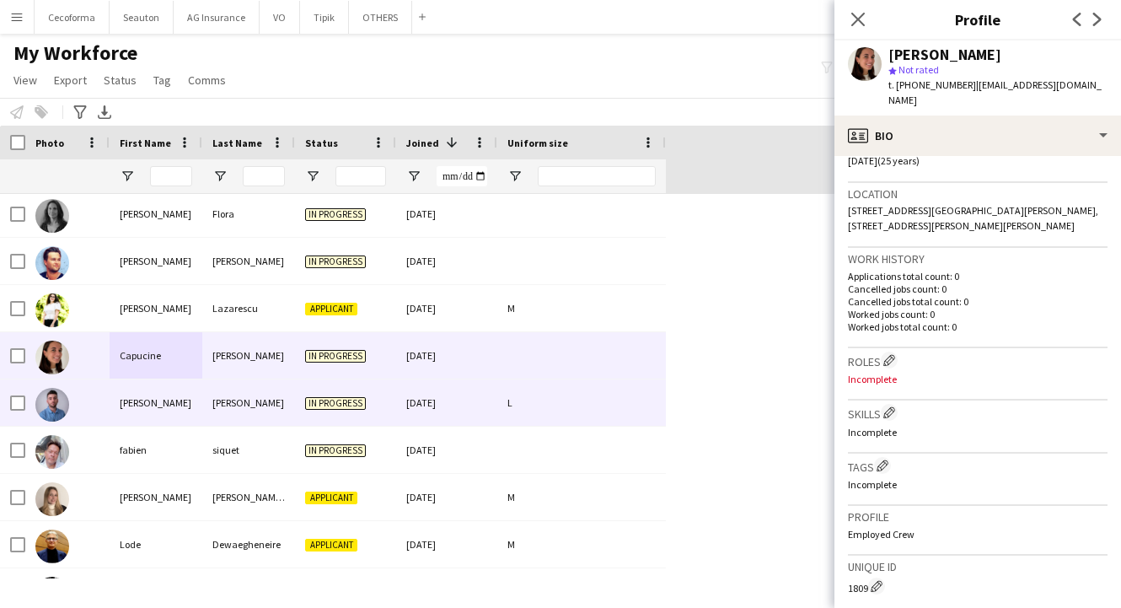
click at [118, 386] on div "[PERSON_NAME]" at bounding box center [156, 402] width 93 height 46
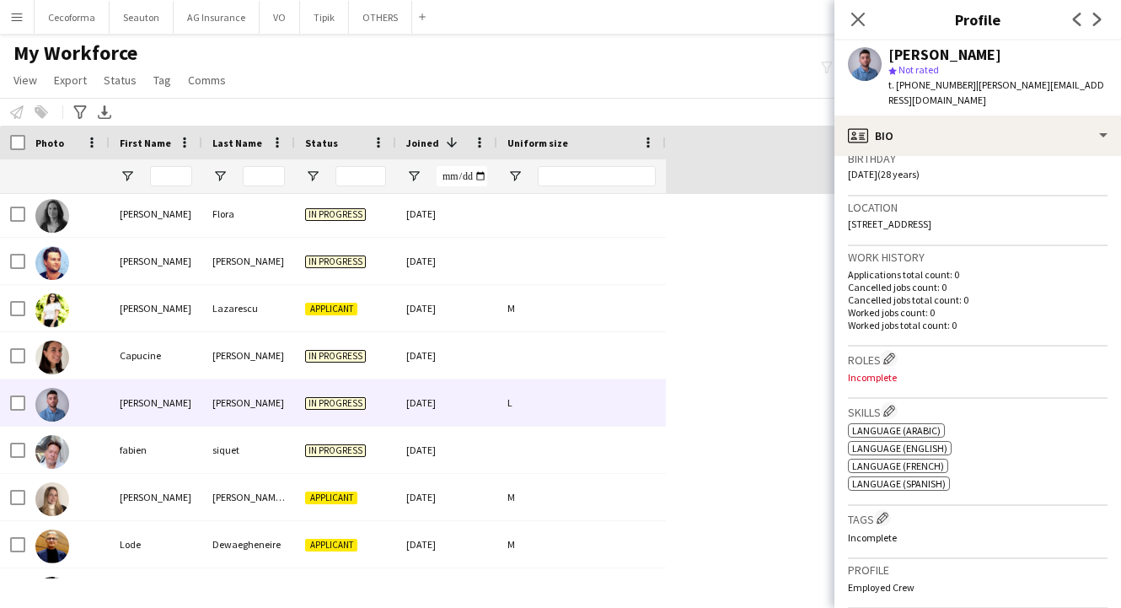
scroll to position [71, 0]
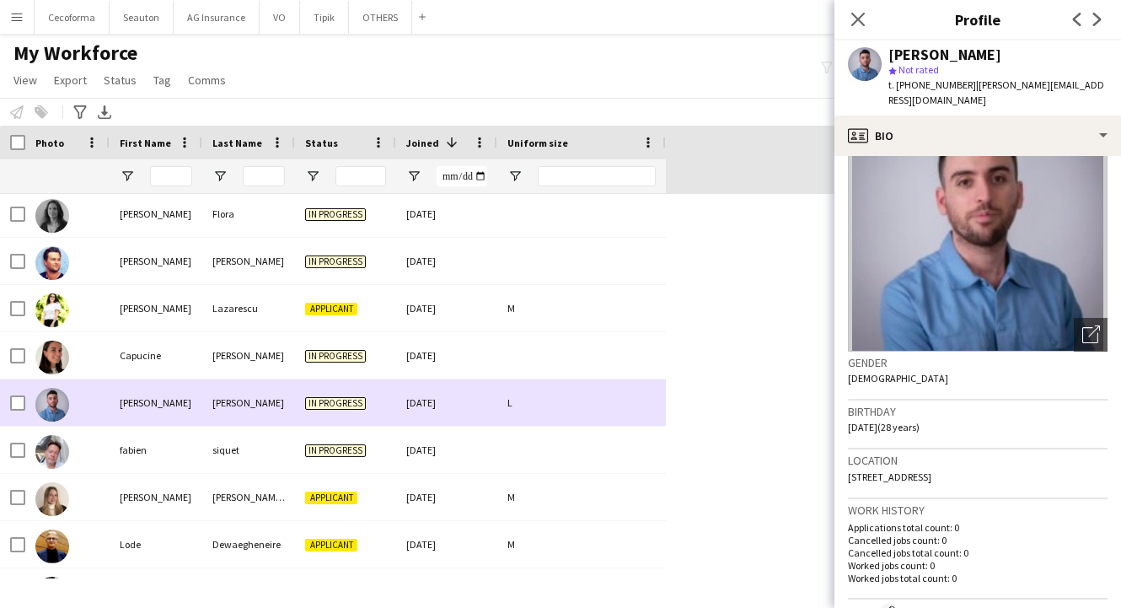
click at [158, 425] on div "[PERSON_NAME]" at bounding box center [156, 402] width 93 height 46
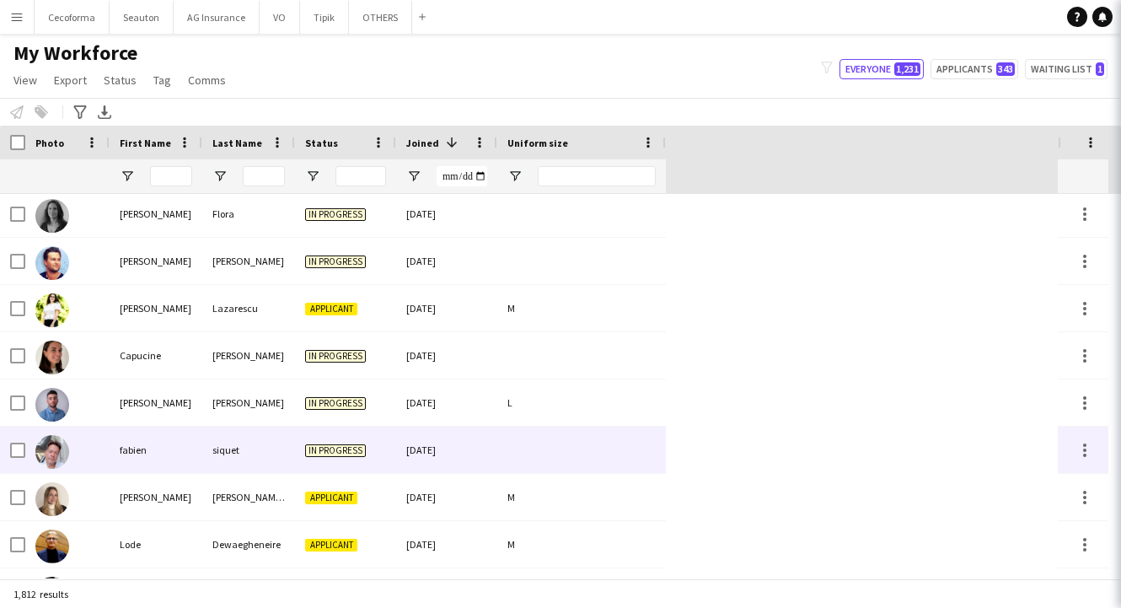
click at [163, 448] on div "fabien" at bounding box center [156, 449] width 93 height 46
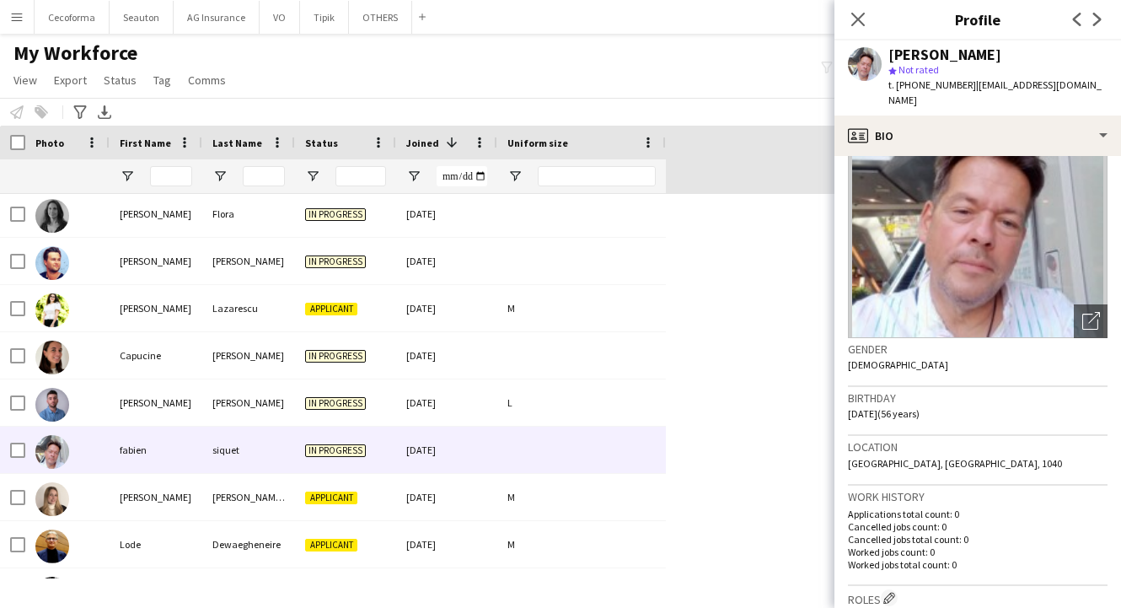
scroll to position [0, 0]
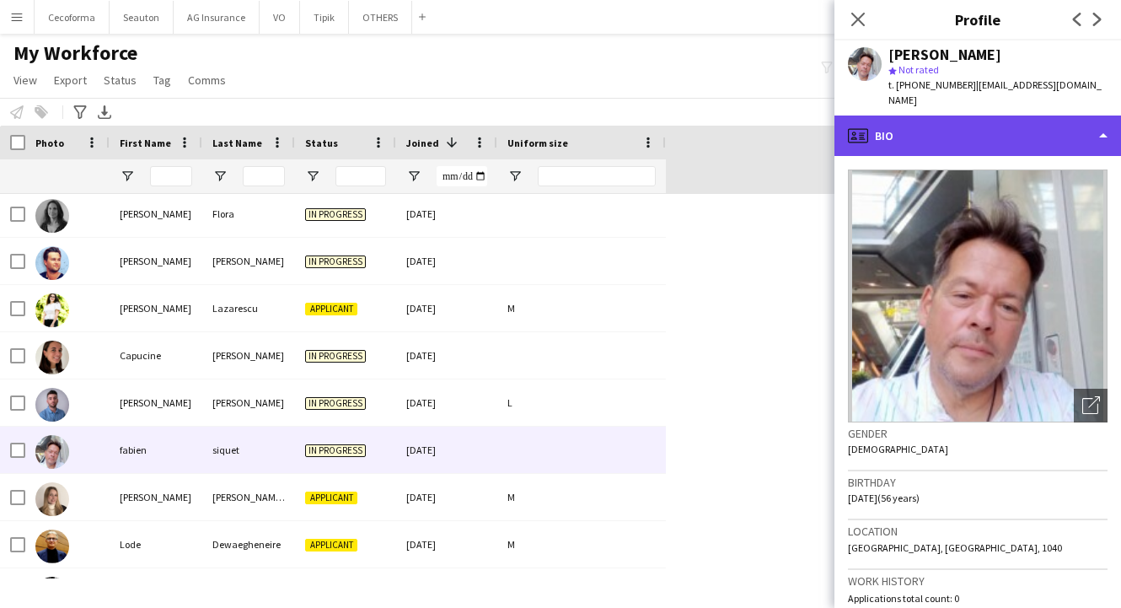
click at [937, 128] on div "profile Bio" at bounding box center [977, 135] width 287 height 40
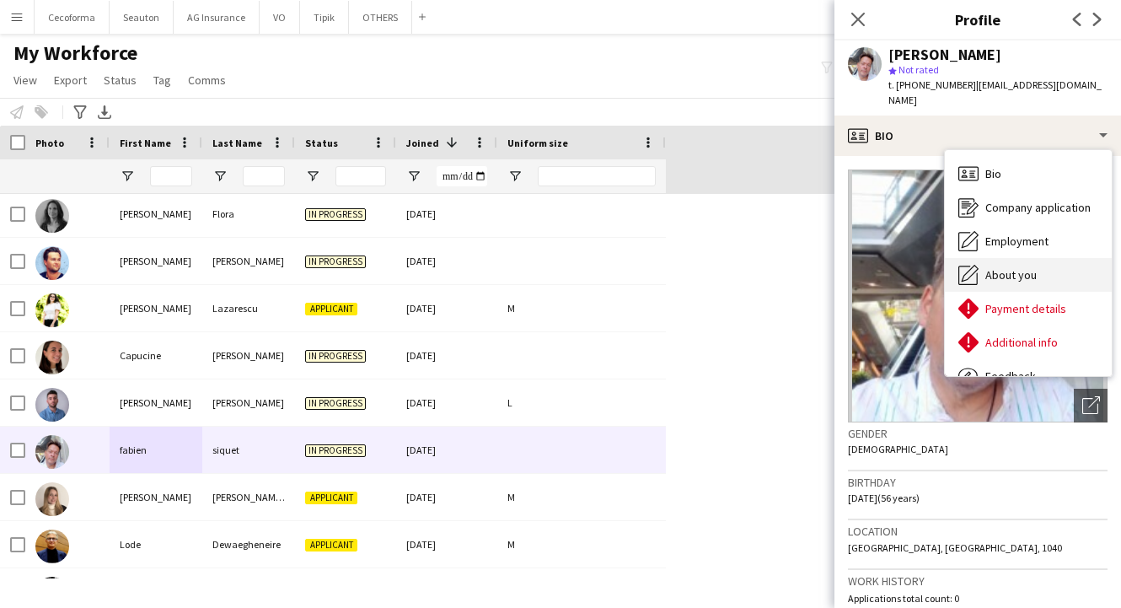
click at [1007, 267] on span "About you" at bounding box center [1010, 274] width 51 height 15
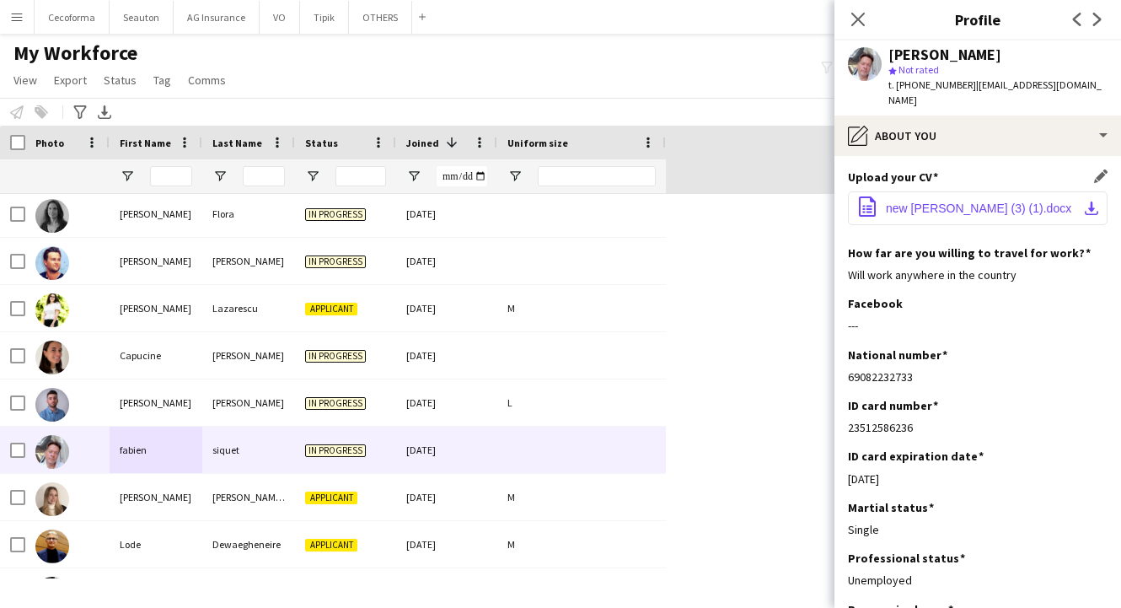
click at [938, 205] on button "office-file-sheet new [PERSON_NAME] (3) (1).docx download-bottom" at bounding box center [978, 208] width 260 height 34
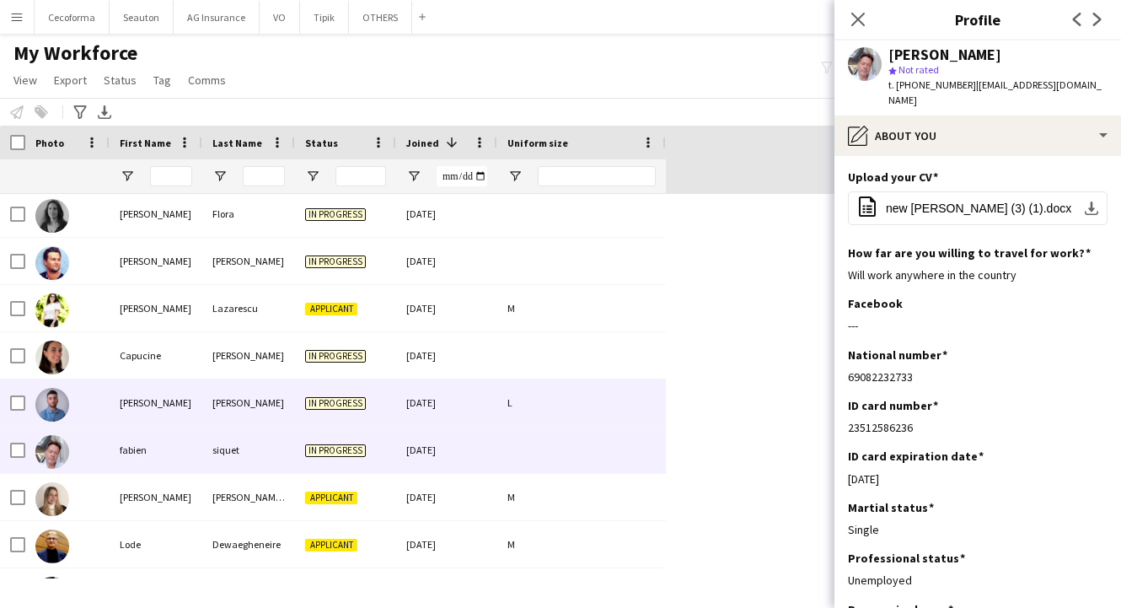
click at [166, 394] on div "[PERSON_NAME]" at bounding box center [156, 402] width 93 height 46
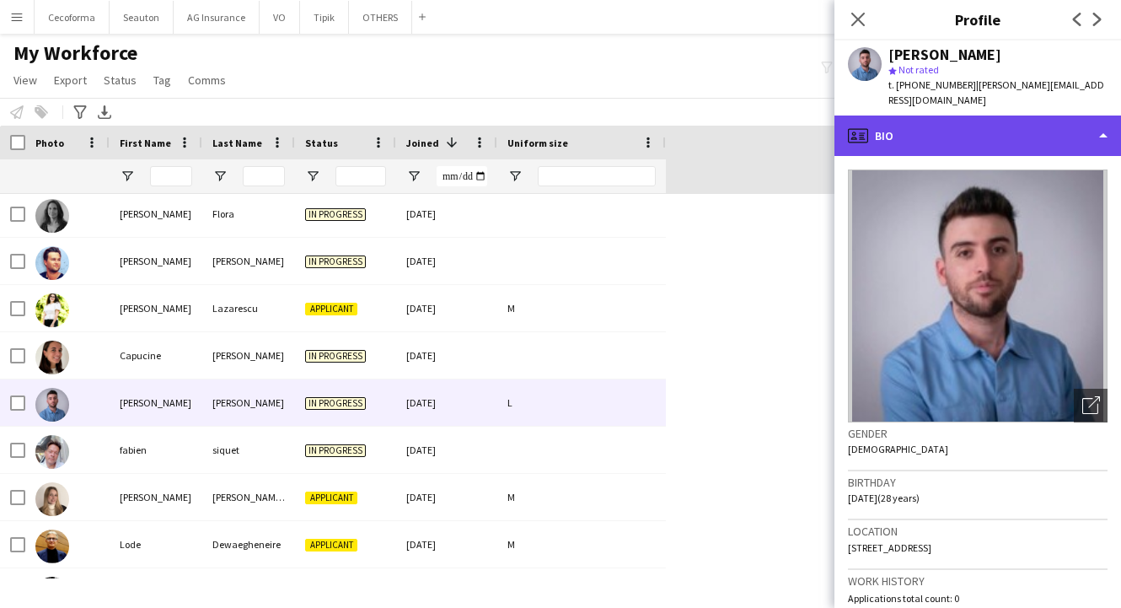
click at [994, 125] on div "profile Bio" at bounding box center [977, 135] width 287 height 40
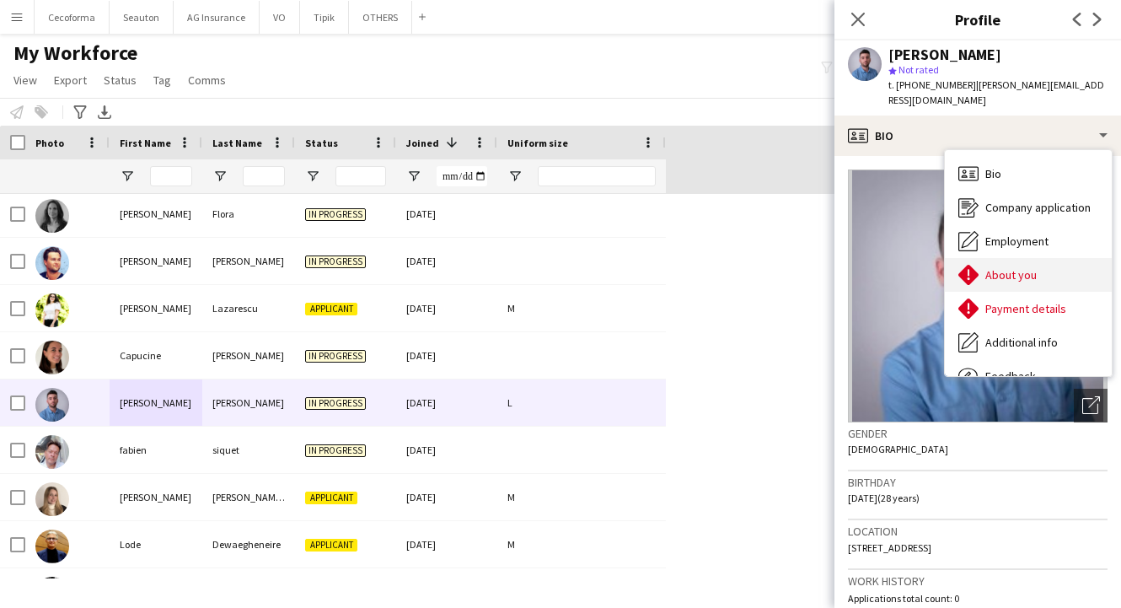
click at [1035, 267] on span "About you" at bounding box center [1010, 274] width 51 height 15
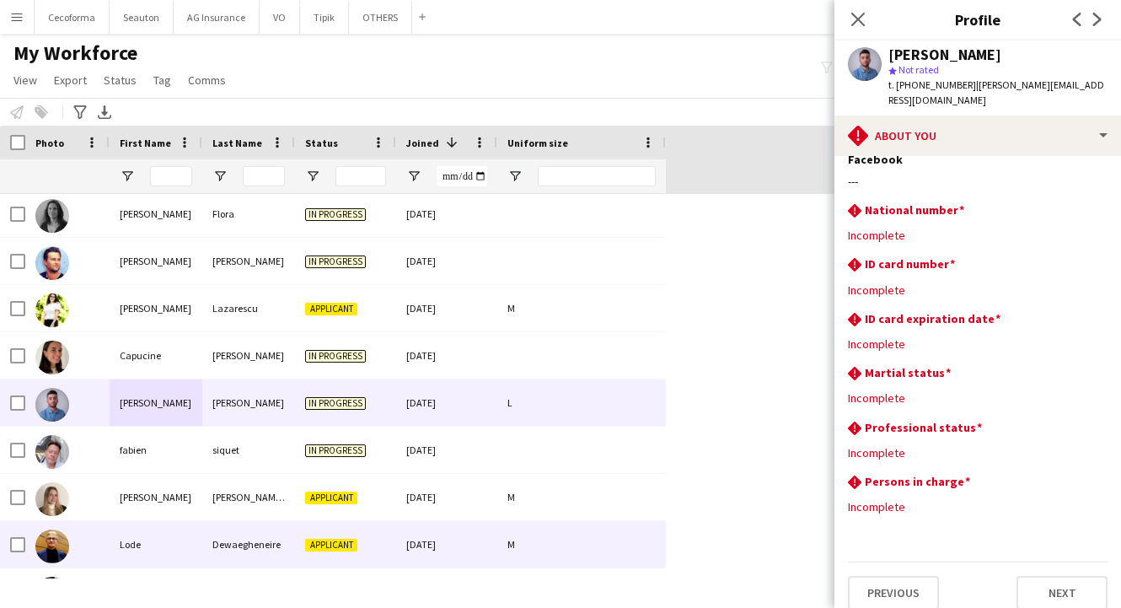
scroll to position [2023, 0]
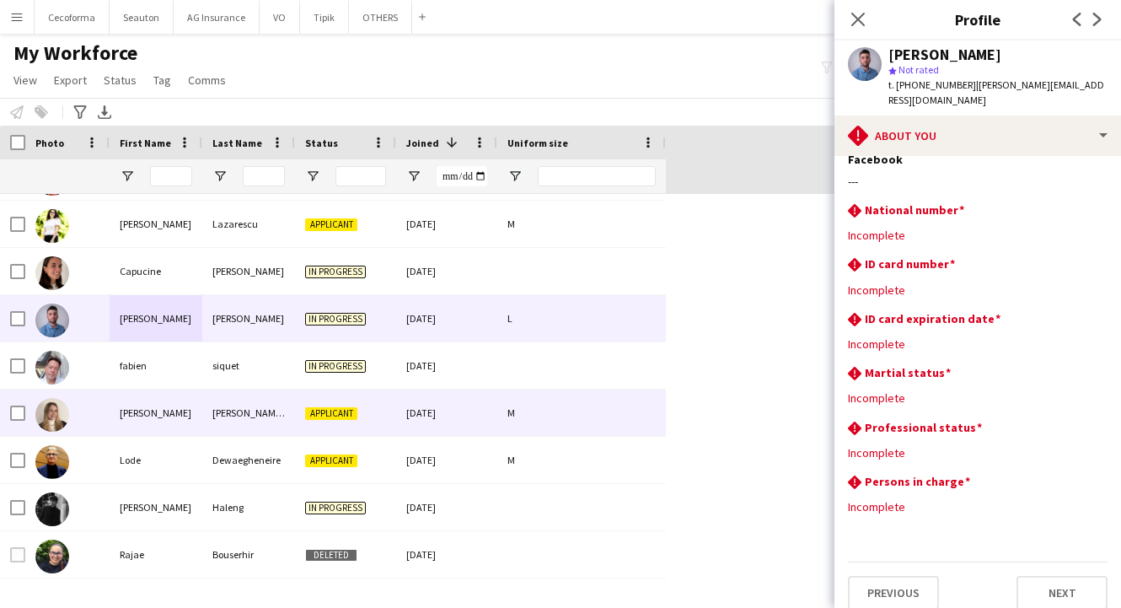
click at [175, 419] on div "[PERSON_NAME]" at bounding box center [156, 412] width 93 height 46
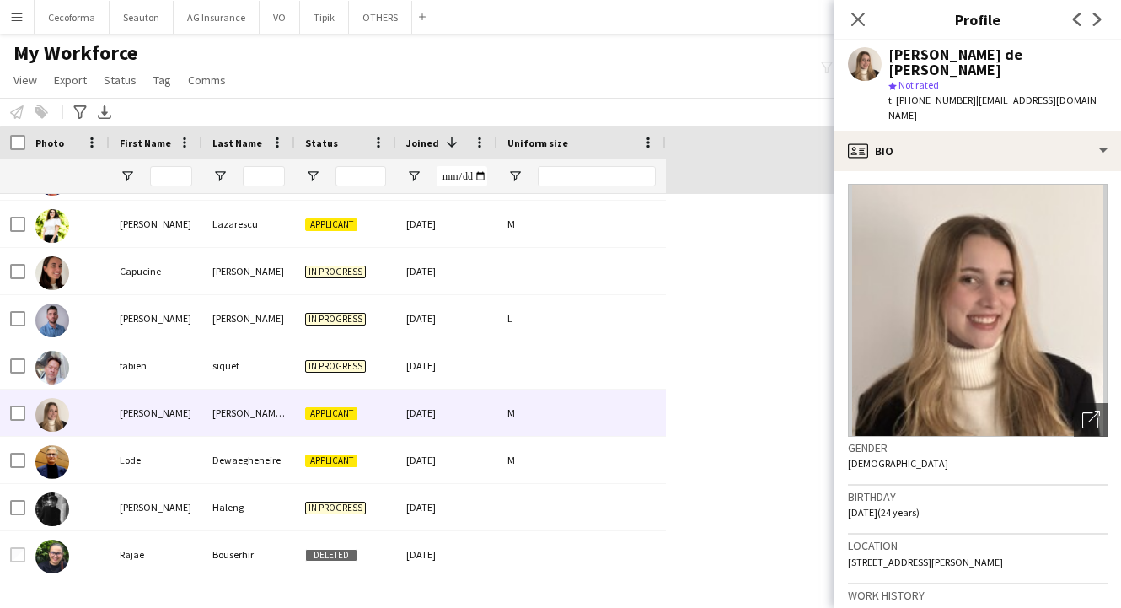
scroll to position [0, 0]
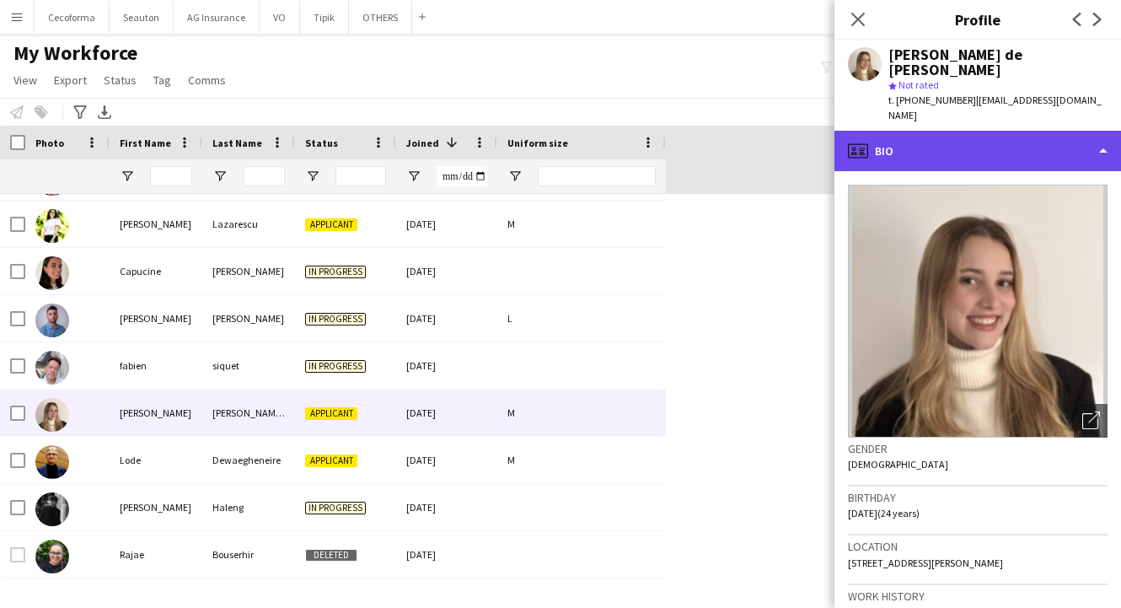
click at [962, 131] on div "profile Bio" at bounding box center [977, 151] width 287 height 40
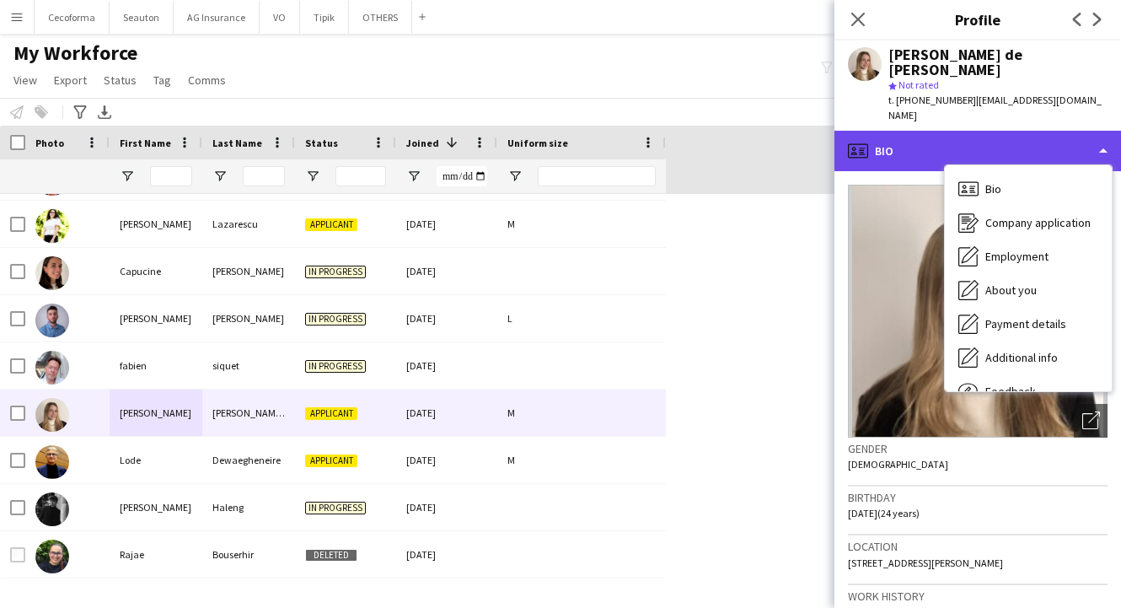
click at [946, 131] on div "profile Bio" at bounding box center [977, 151] width 287 height 40
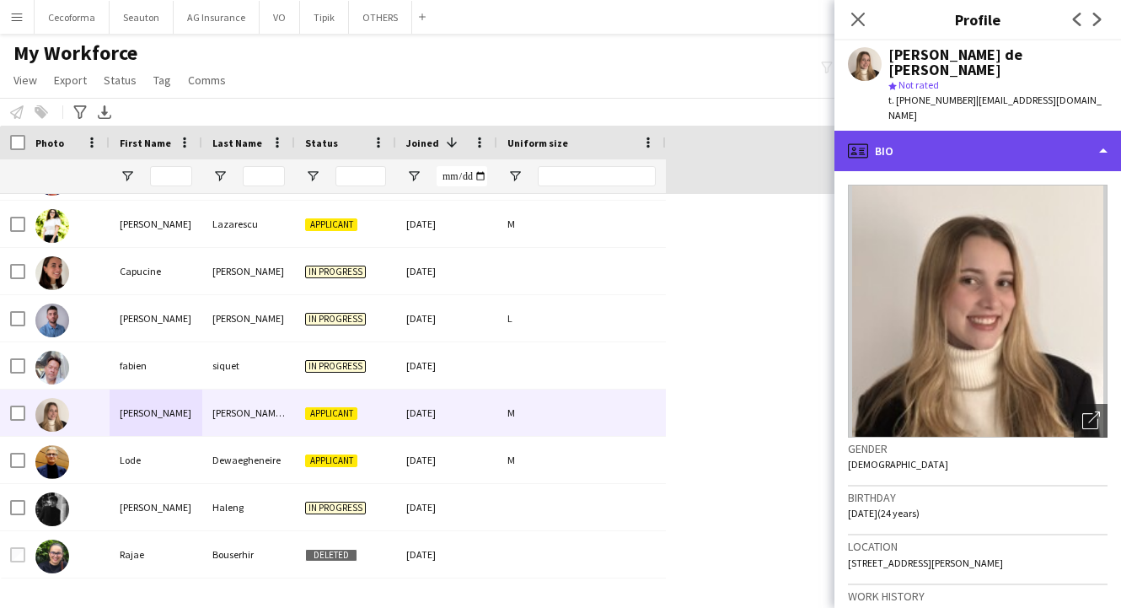
click at [989, 131] on div "profile Bio" at bounding box center [977, 151] width 287 height 40
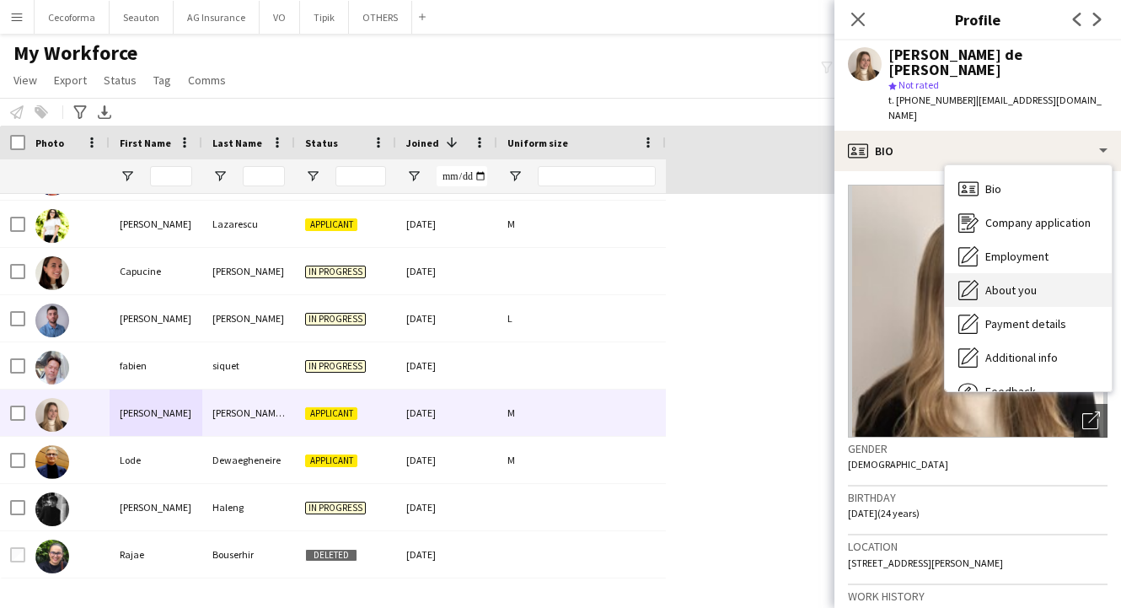
click at [1029, 282] on span "About you" at bounding box center [1010, 289] width 51 height 15
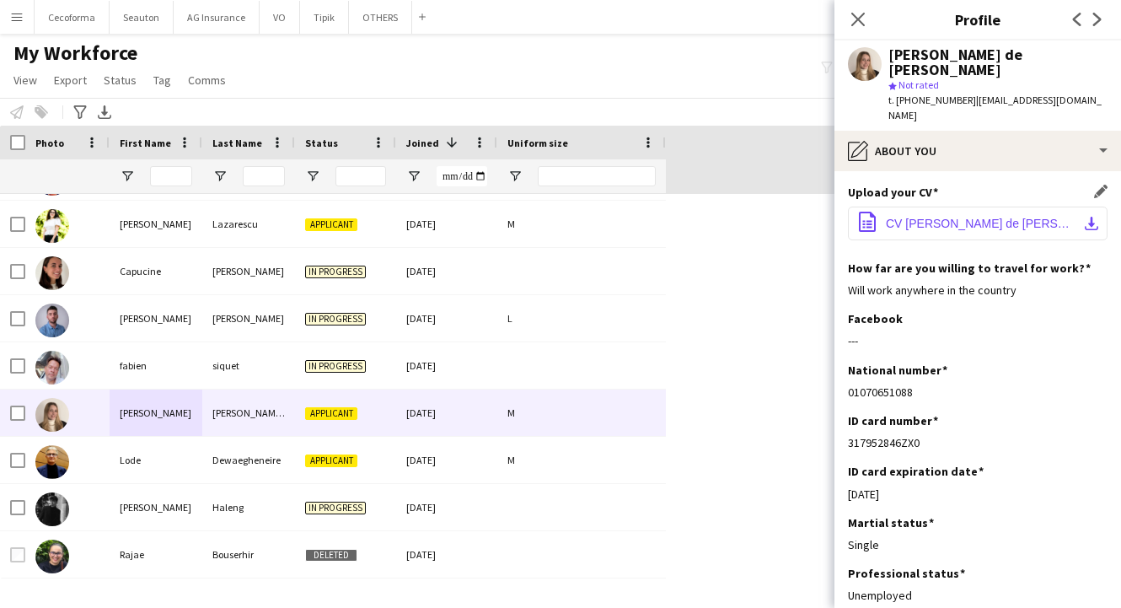
click at [942, 217] on span "CV [PERSON_NAME] de [PERSON_NAME].pdf" at bounding box center [981, 223] width 190 height 13
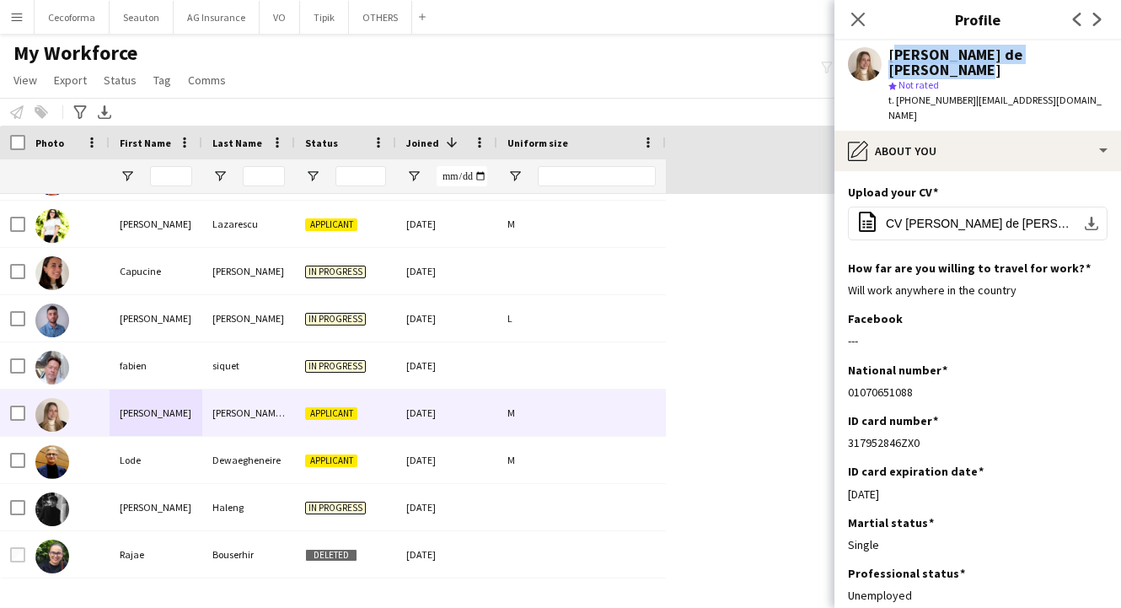
drag, startPoint x: 892, startPoint y: 56, endPoint x: 1090, endPoint y: 60, distance: 198.9
click at [1090, 60] on div "[PERSON_NAME] de [PERSON_NAME] star Not rated t. [PHONE_NUMBER] | [EMAIL_ADDRES…" at bounding box center [977, 85] width 287 height 90
copy div "[PERSON_NAME] de [PERSON_NAME]"
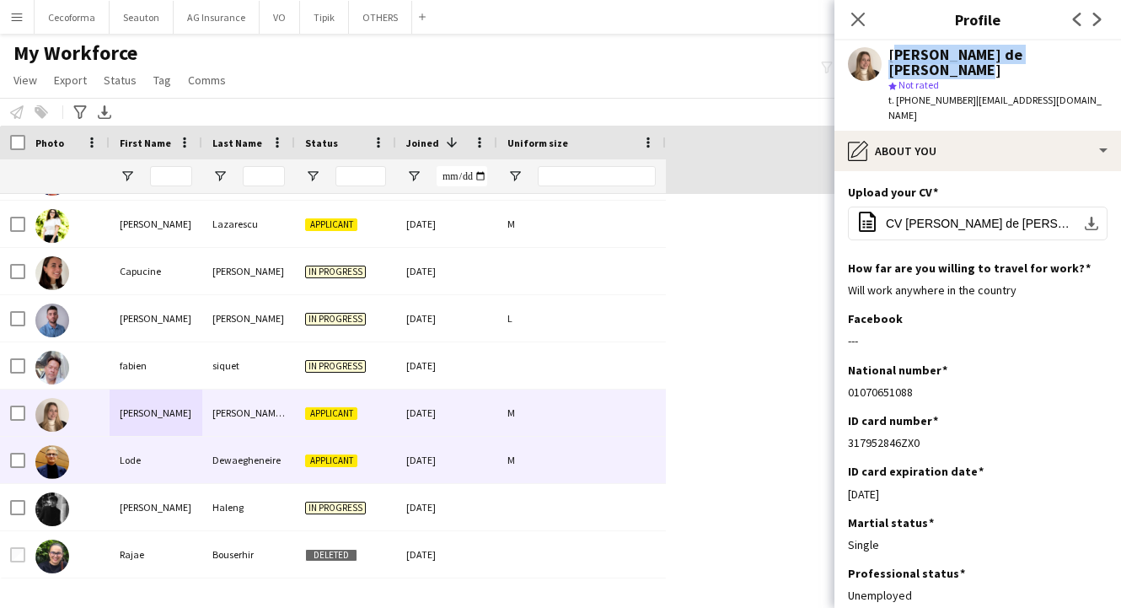
click at [206, 457] on div "Dewaegheneire" at bounding box center [248, 460] width 93 height 46
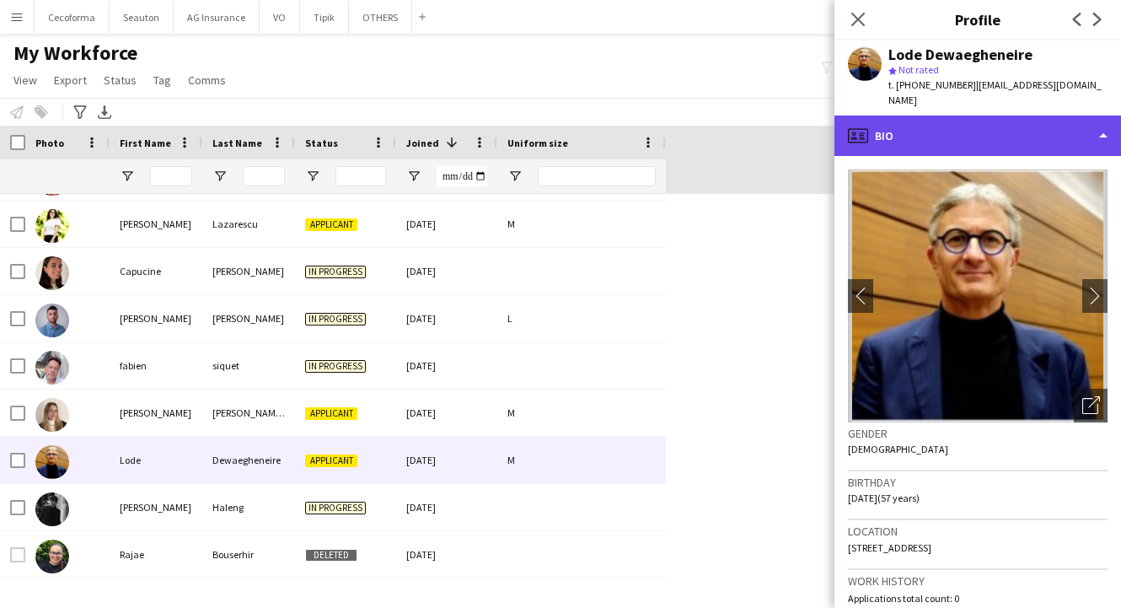
click at [931, 137] on div "profile Bio" at bounding box center [977, 135] width 287 height 40
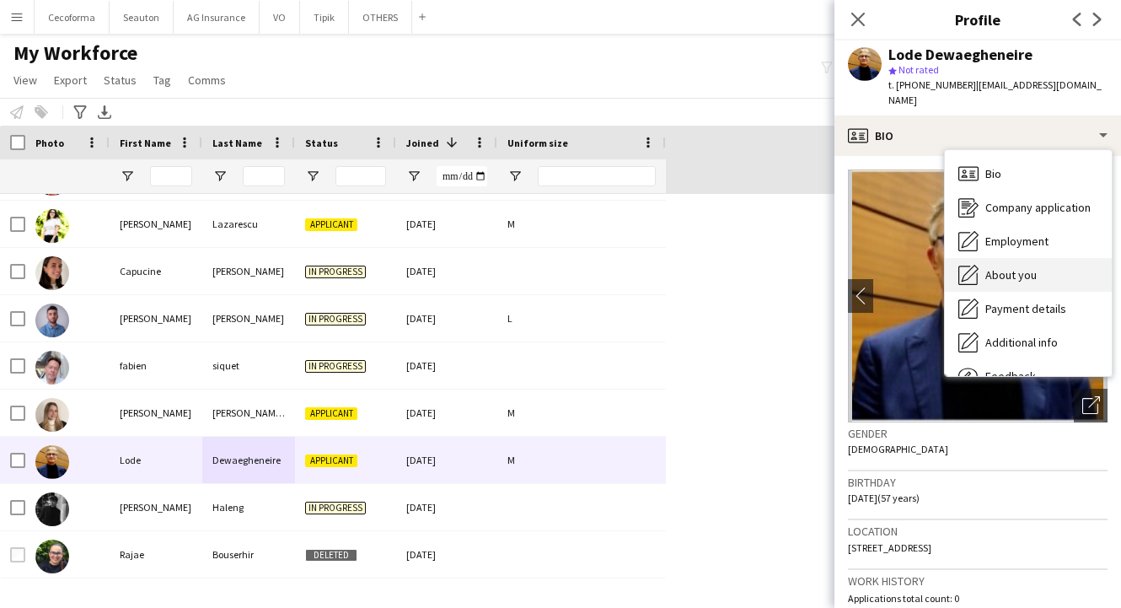
click at [1024, 268] on span "About you" at bounding box center [1010, 274] width 51 height 15
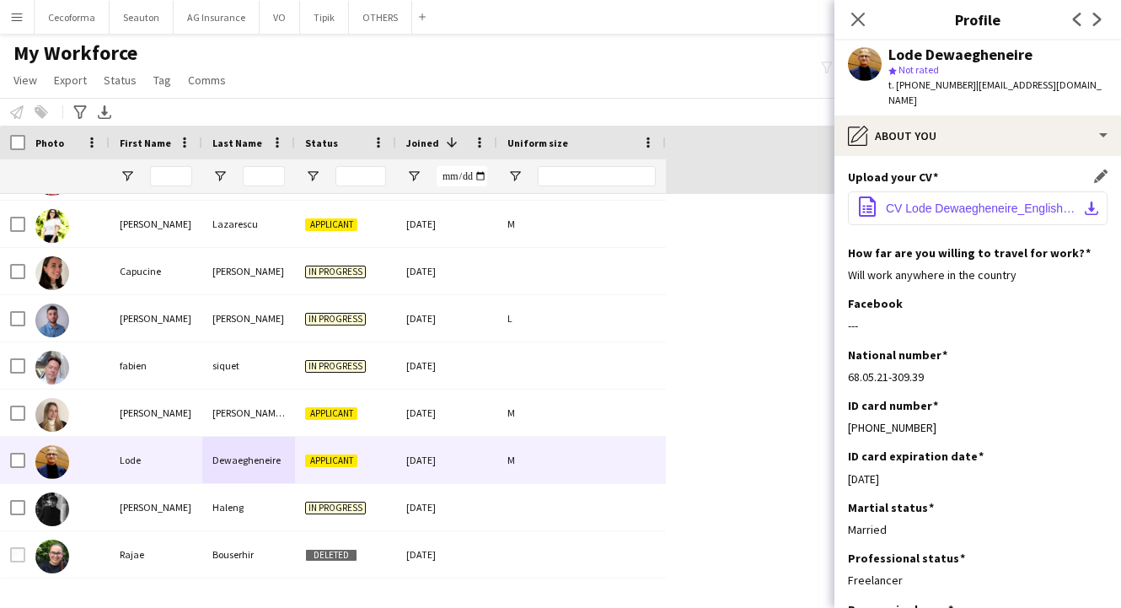
click at [945, 211] on span "CV Lode Dewaegheneire_English_[DATE].pdf" at bounding box center [981, 207] width 190 height 13
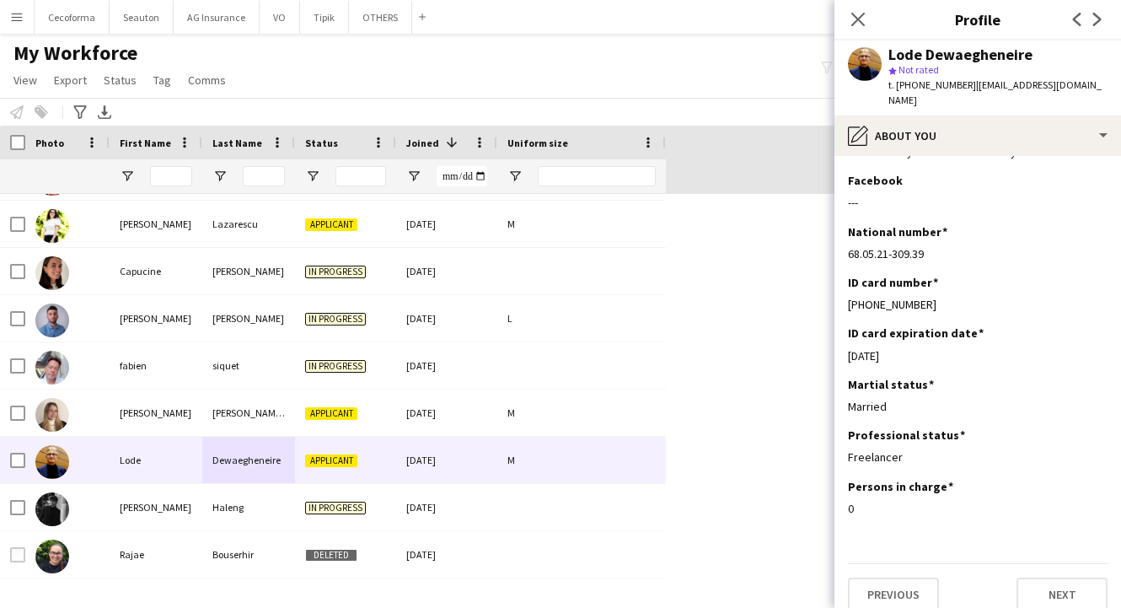
scroll to position [140, 0]
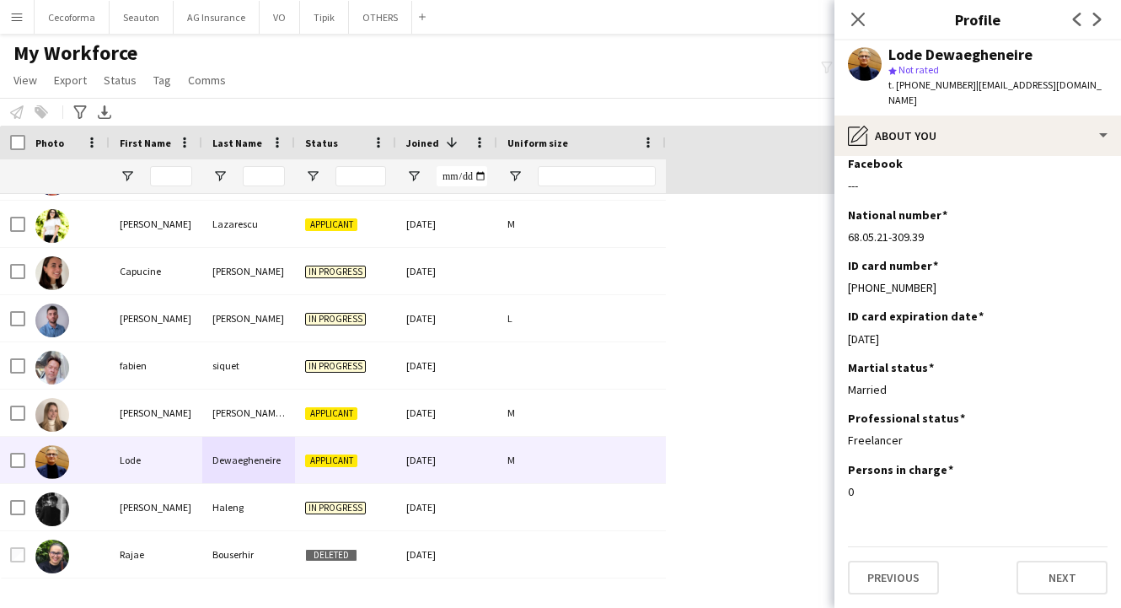
click at [735, 121] on div "Notify workforce Add to tag Select at least one crew to tag him or her. Advance…" at bounding box center [560, 112] width 1121 height 28
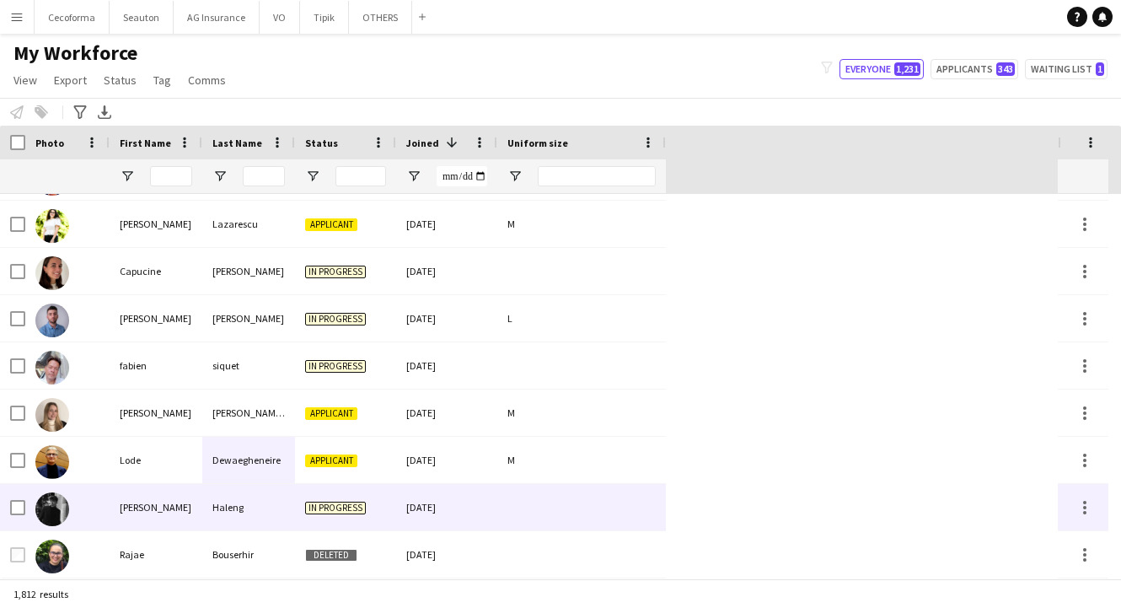
click at [158, 503] on div "[PERSON_NAME]" at bounding box center [156, 507] width 93 height 46
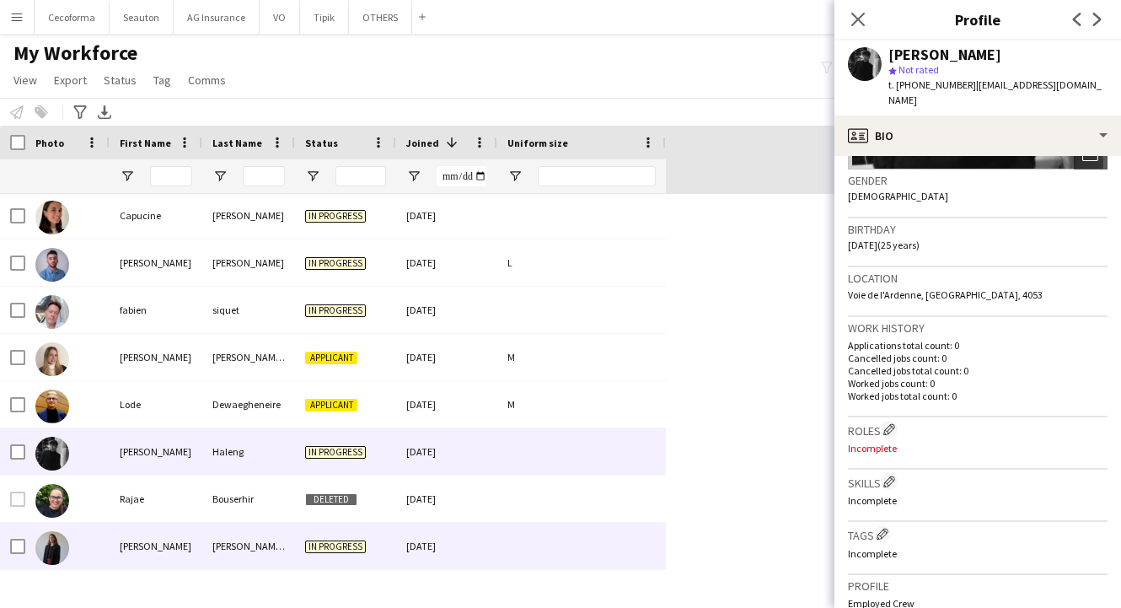
scroll to position [2107, 0]
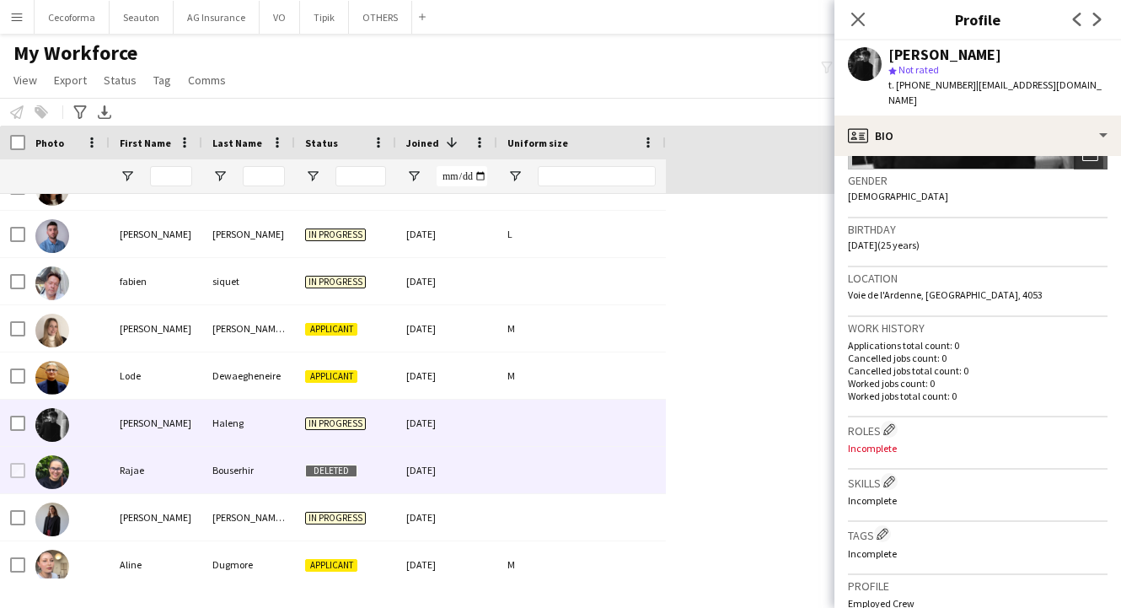
click at [183, 480] on div "Rajae" at bounding box center [156, 470] width 93 height 46
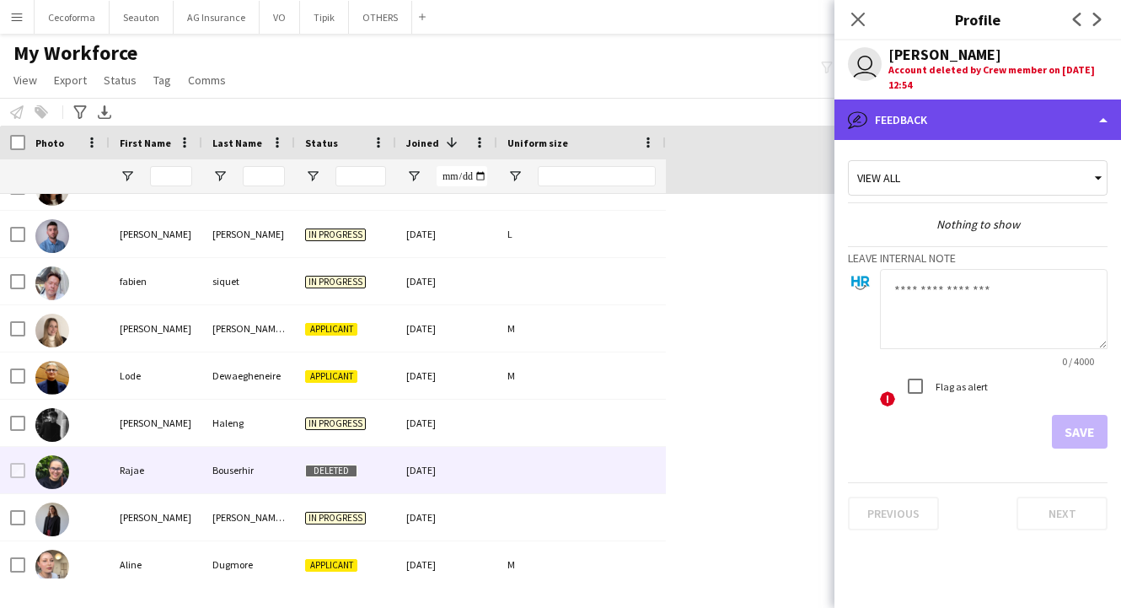
click at [930, 109] on div "bubble-pencil Feedback" at bounding box center [977, 119] width 287 height 40
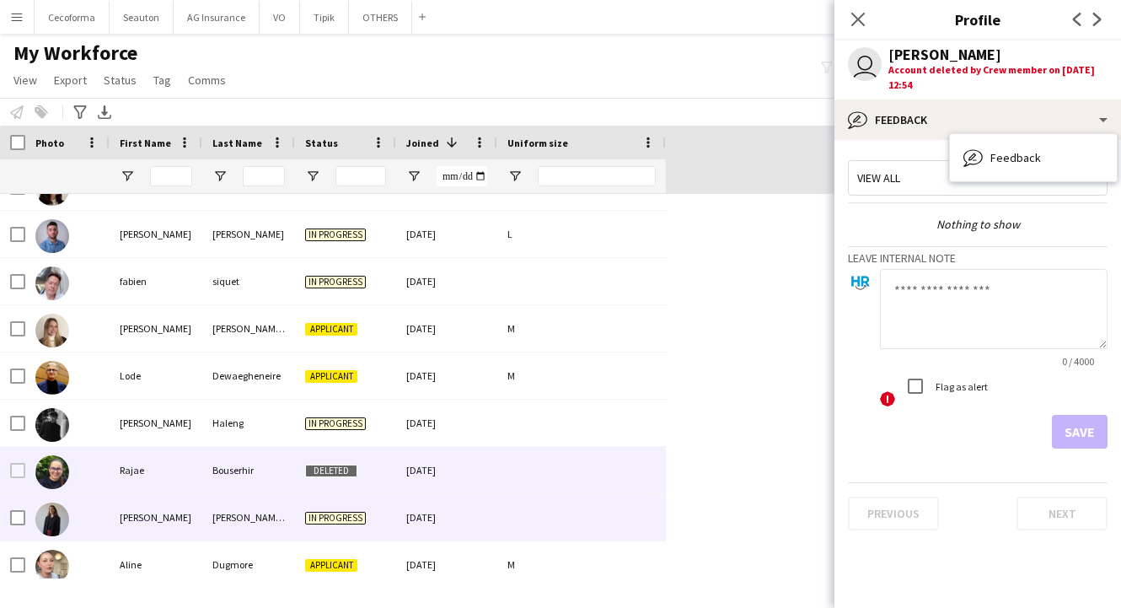
click at [148, 525] on div "[PERSON_NAME]" at bounding box center [156, 517] width 93 height 46
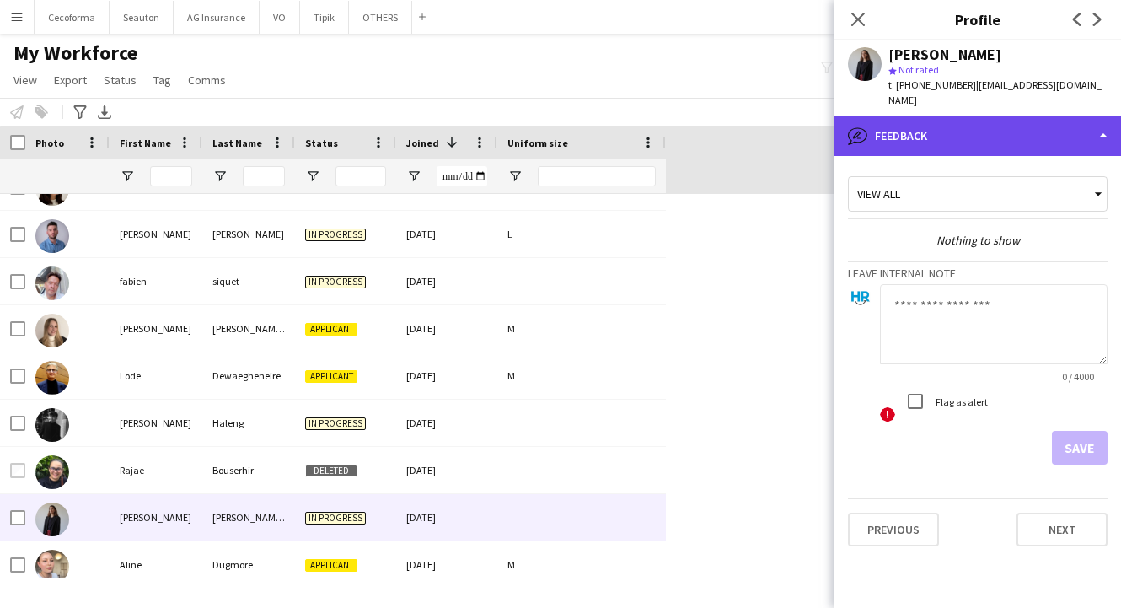
click at [938, 115] on div "bubble-pencil Feedback" at bounding box center [977, 135] width 287 height 40
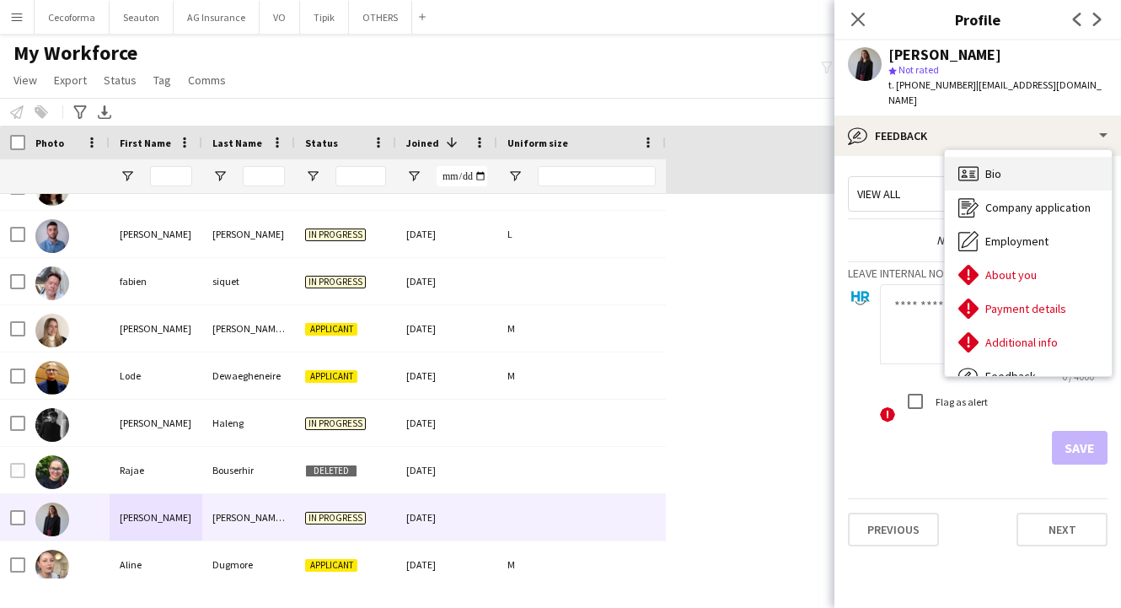
click at [976, 167] on icon "Bio" at bounding box center [968, 173] width 20 height 20
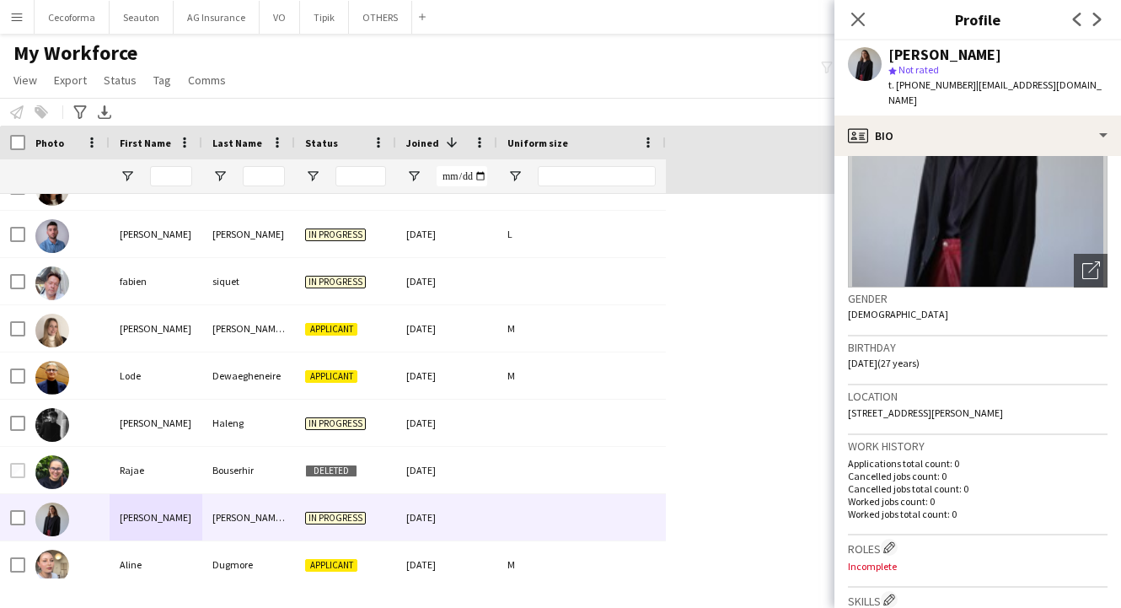
scroll to position [169, 0]
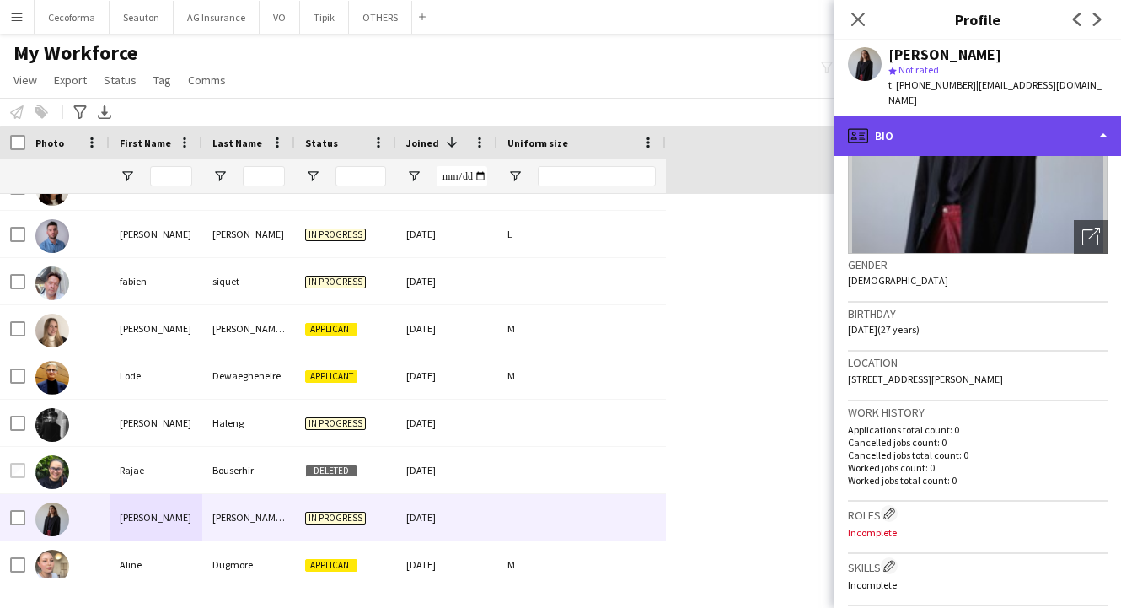
click at [916, 115] on div "profile Bio" at bounding box center [977, 135] width 287 height 40
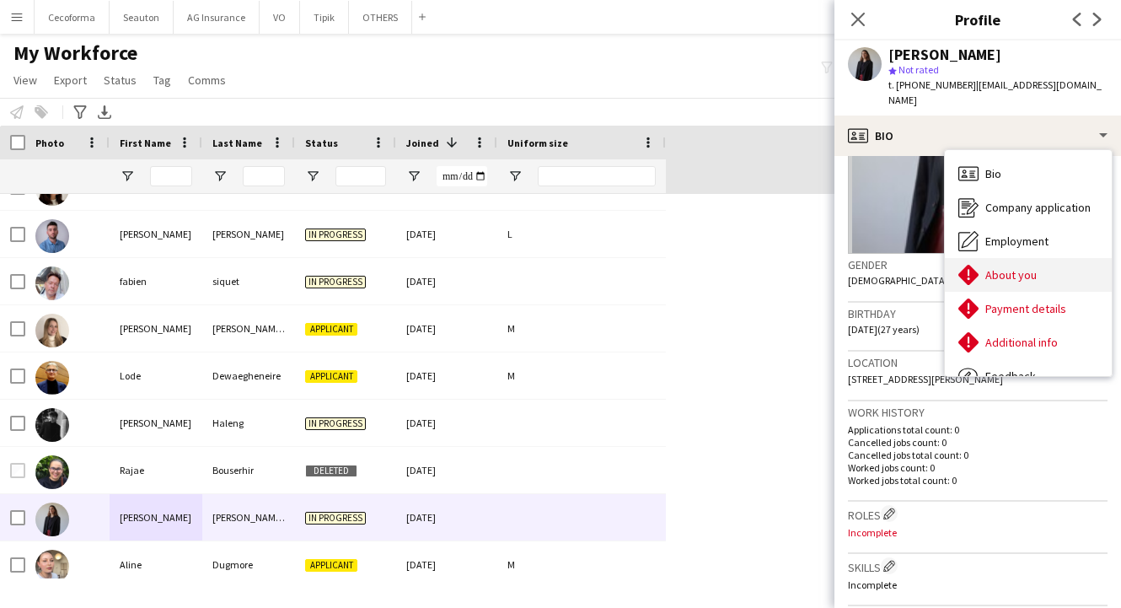
click at [989, 258] on div "About you About you" at bounding box center [1028, 275] width 167 height 34
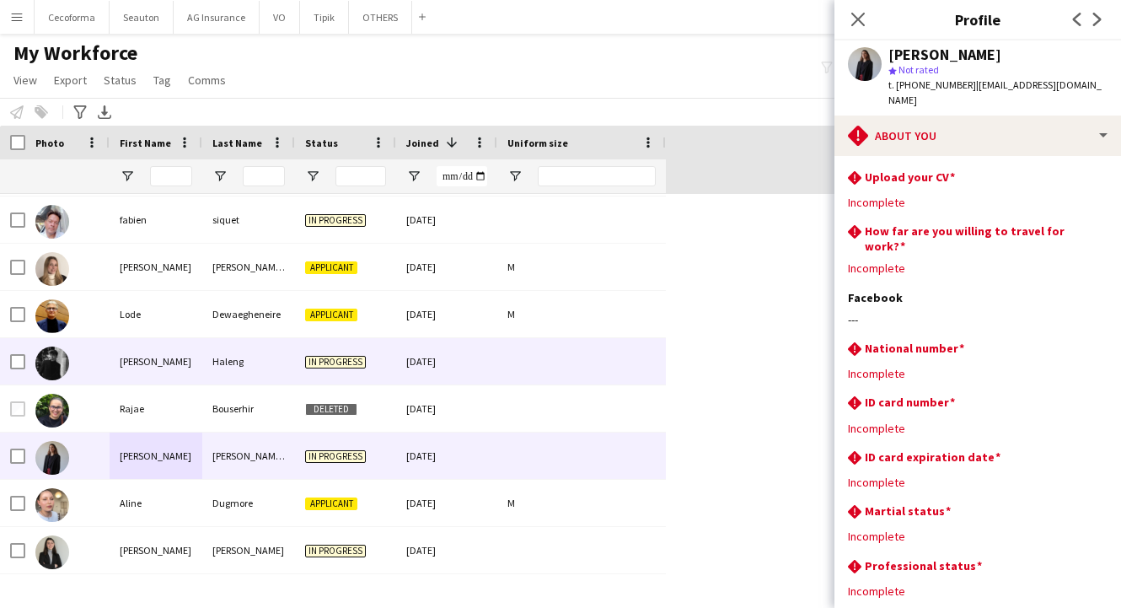
scroll to position [2191, 0]
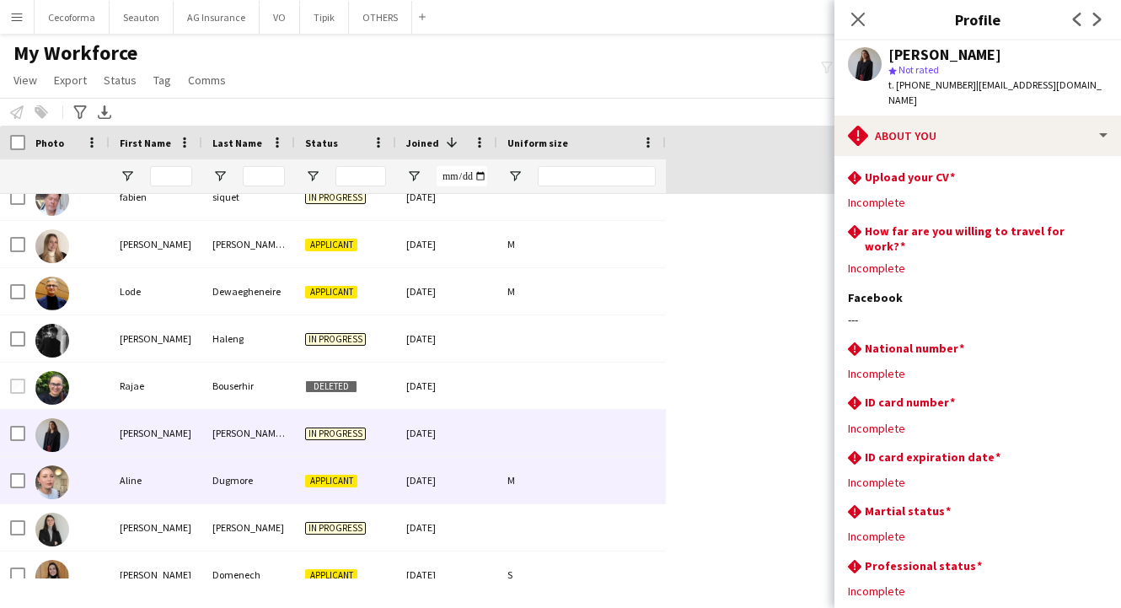
click at [175, 485] on div "Aline" at bounding box center [156, 480] width 93 height 46
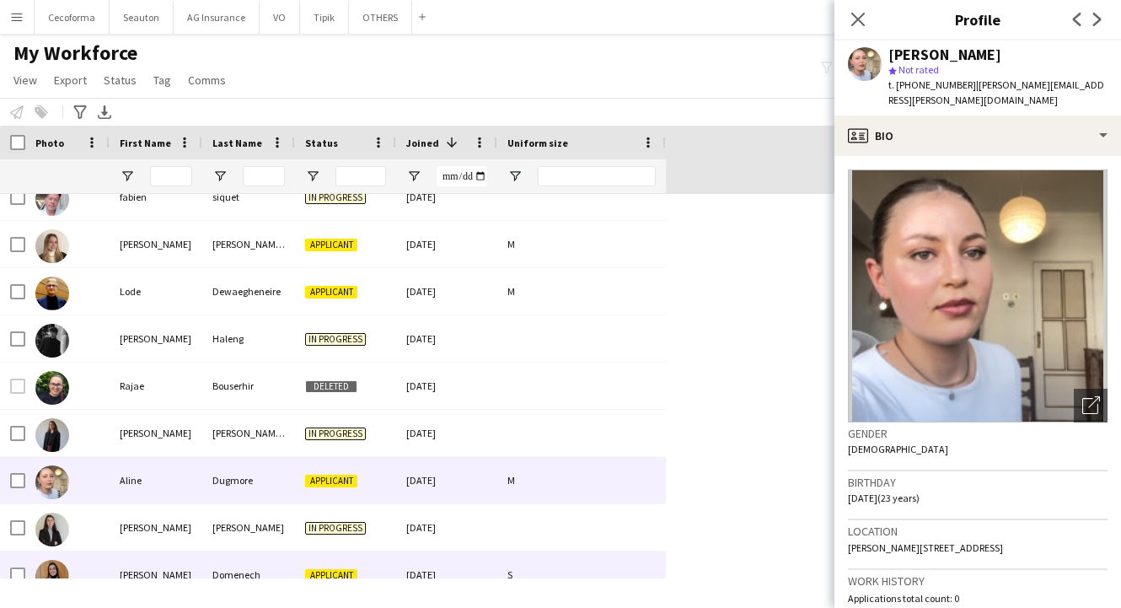
scroll to position [2275, 0]
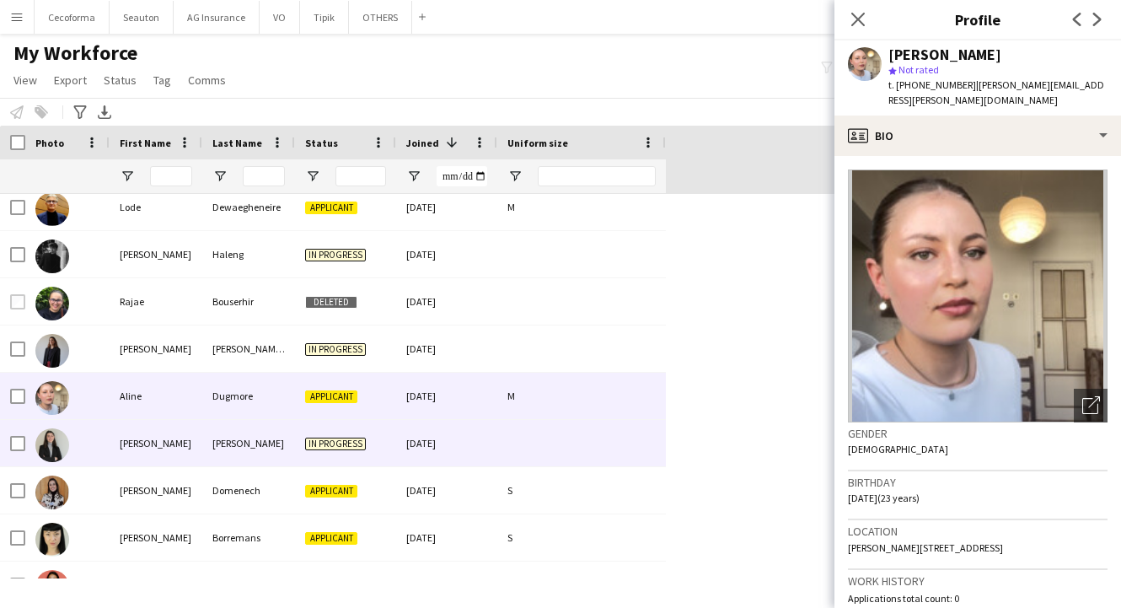
click at [143, 447] on div "[PERSON_NAME]" at bounding box center [156, 443] width 93 height 46
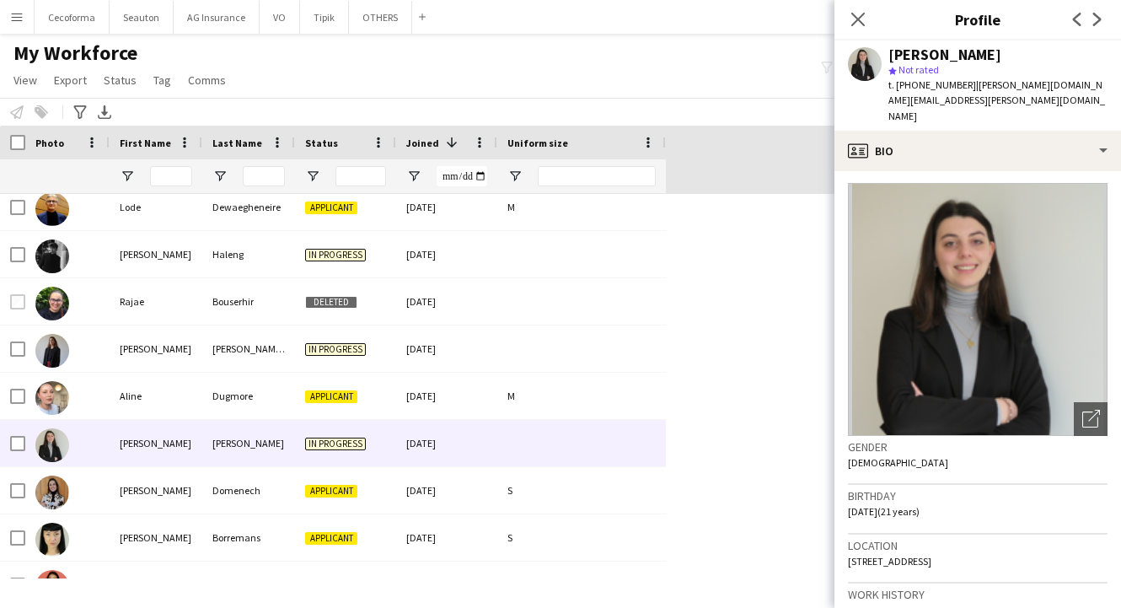
scroll to position [0, 0]
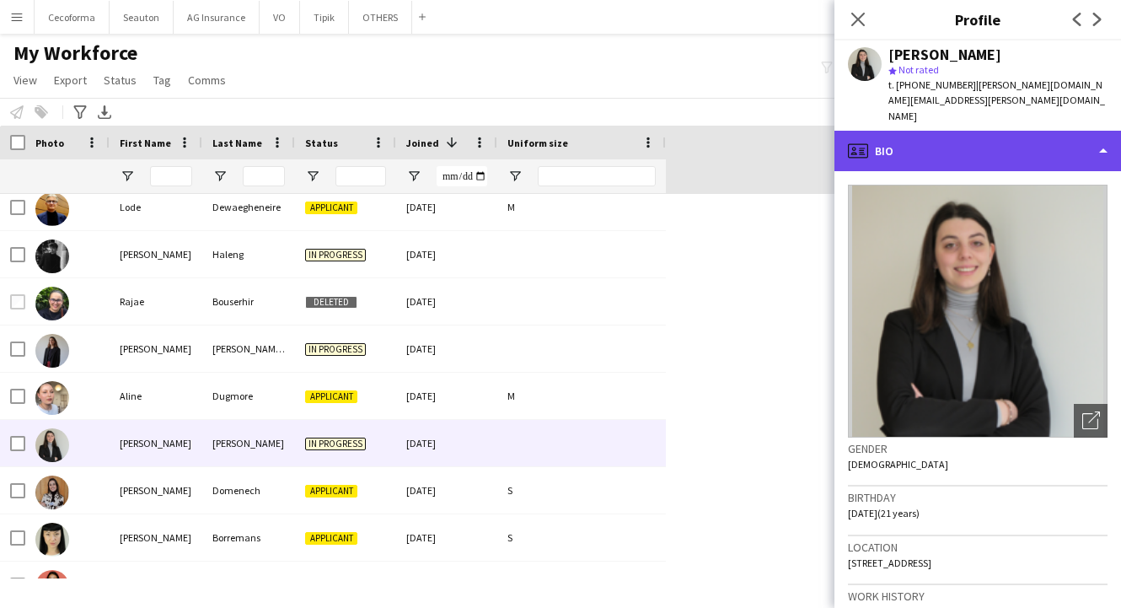
click at [897, 131] on div "profile Bio" at bounding box center [977, 151] width 287 height 40
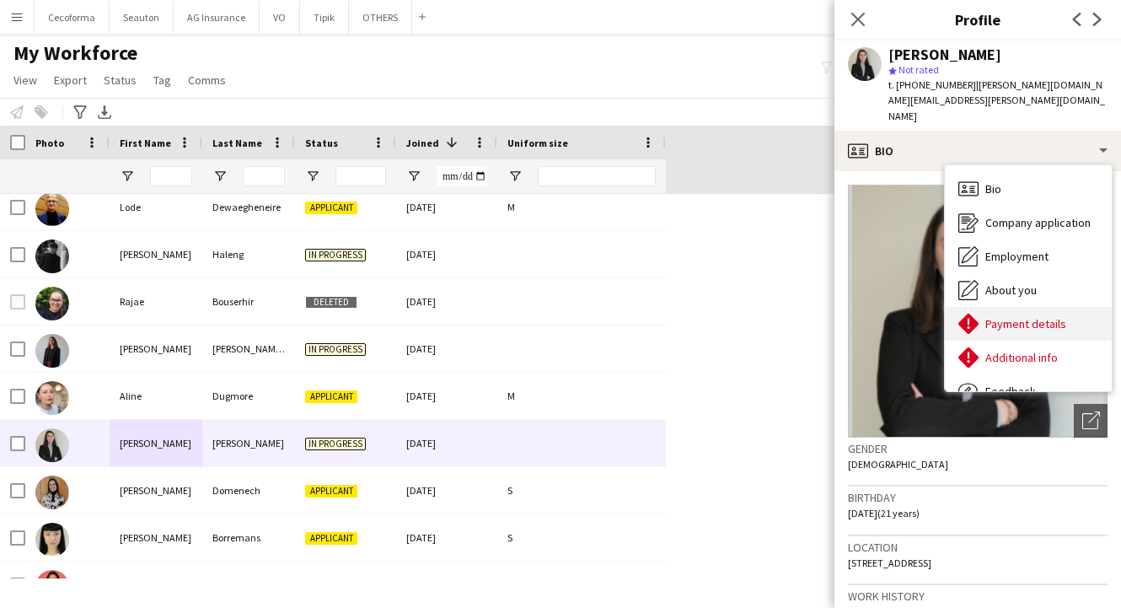
click at [1011, 316] on span "Payment details" at bounding box center [1025, 323] width 81 height 15
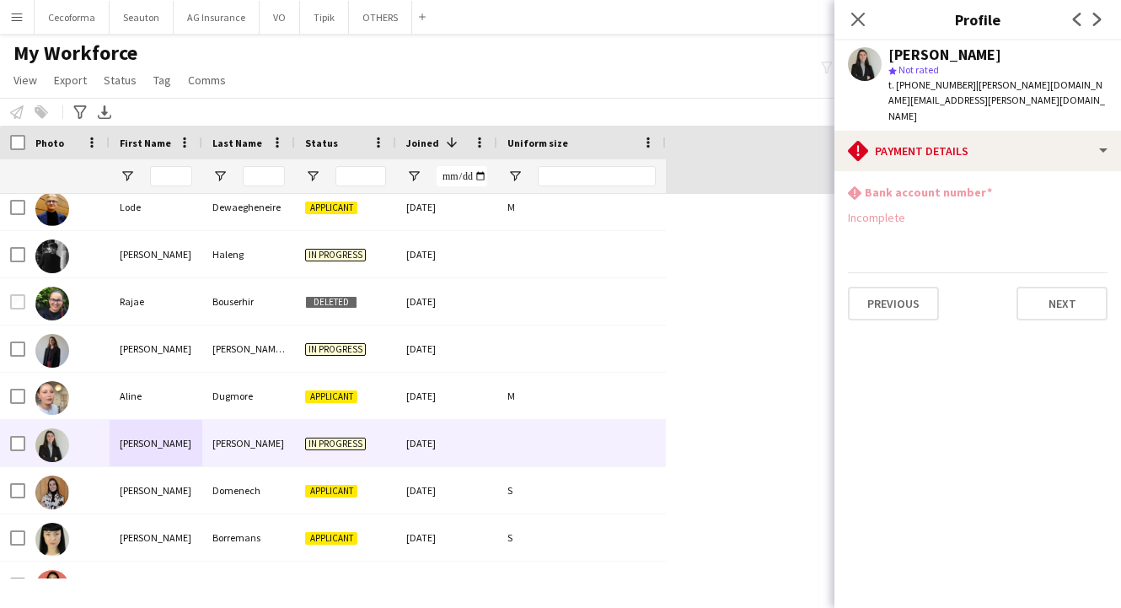
click at [924, 98] on div "[PERSON_NAME] star Not rated t. [PHONE_NUMBER] | [PERSON_NAME][DOMAIN_NAME][EMA…" at bounding box center [977, 85] width 287 height 90
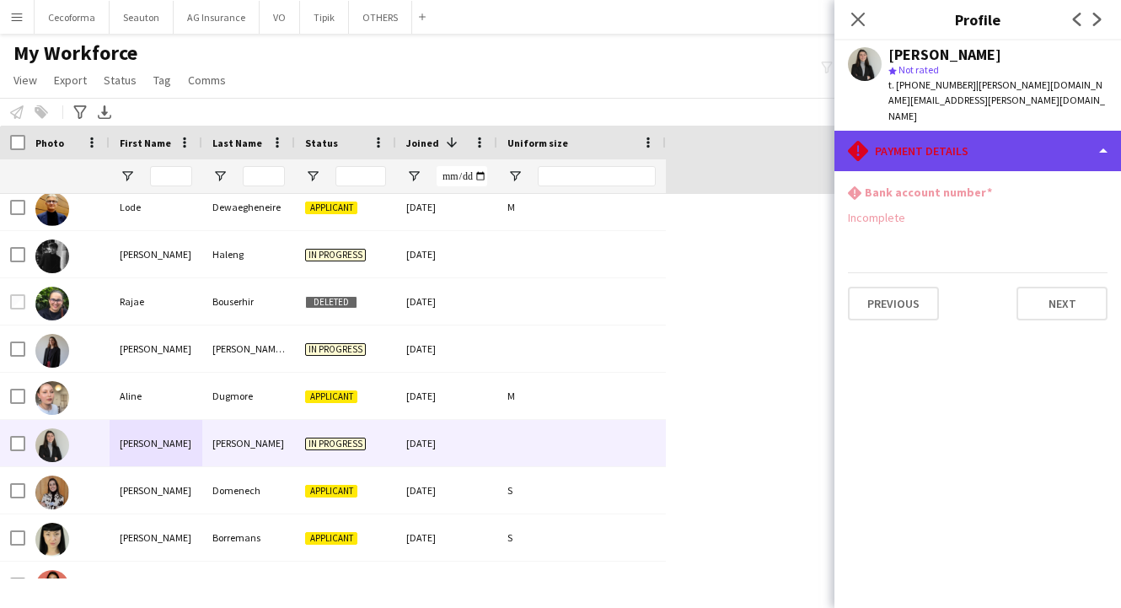
click at [924, 131] on div "rhombus-alert Payment details" at bounding box center [977, 151] width 287 height 40
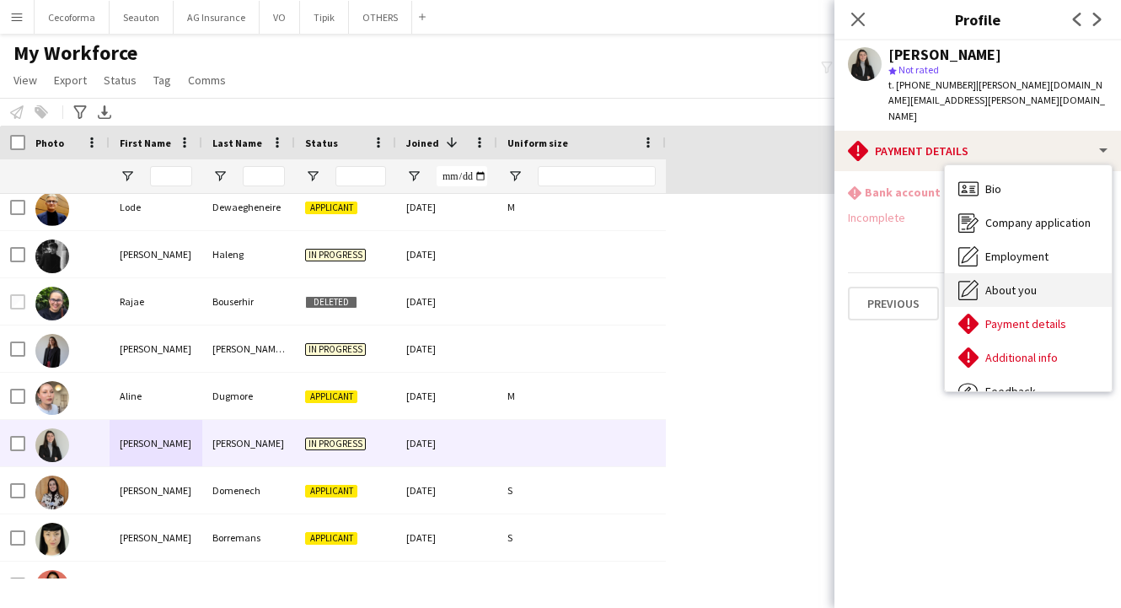
click at [1029, 282] on span "About you" at bounding box center [1010, 289] width 51 height 15
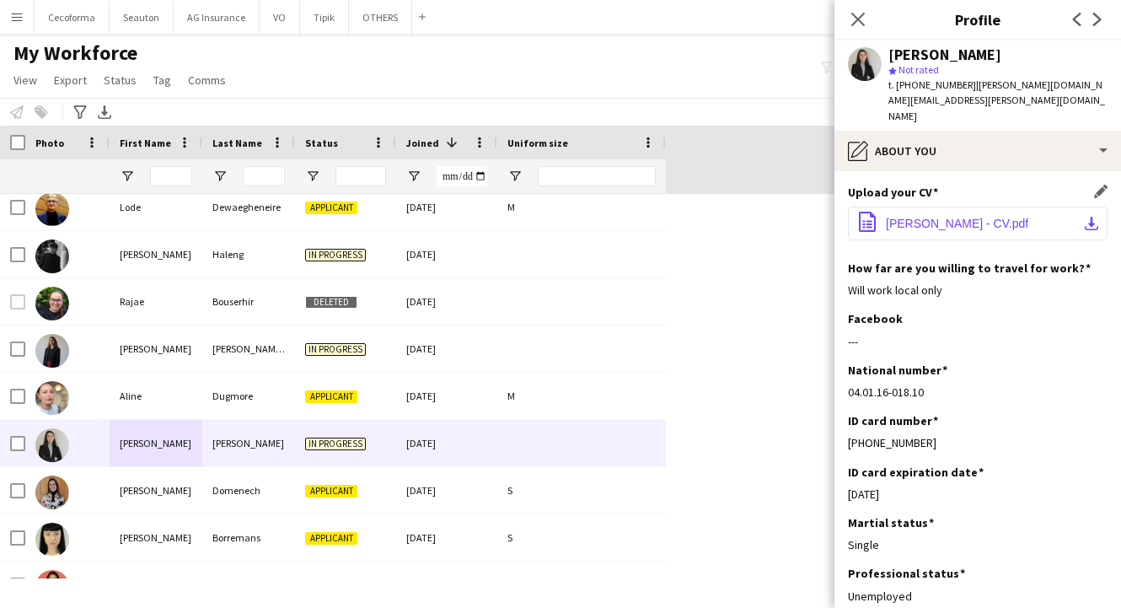
click at [968, 206] on button "office-file-sheet [PERSON_NAME] - CV.pdf download-bottom" at bounding box center [978, 223] width 260 height 34
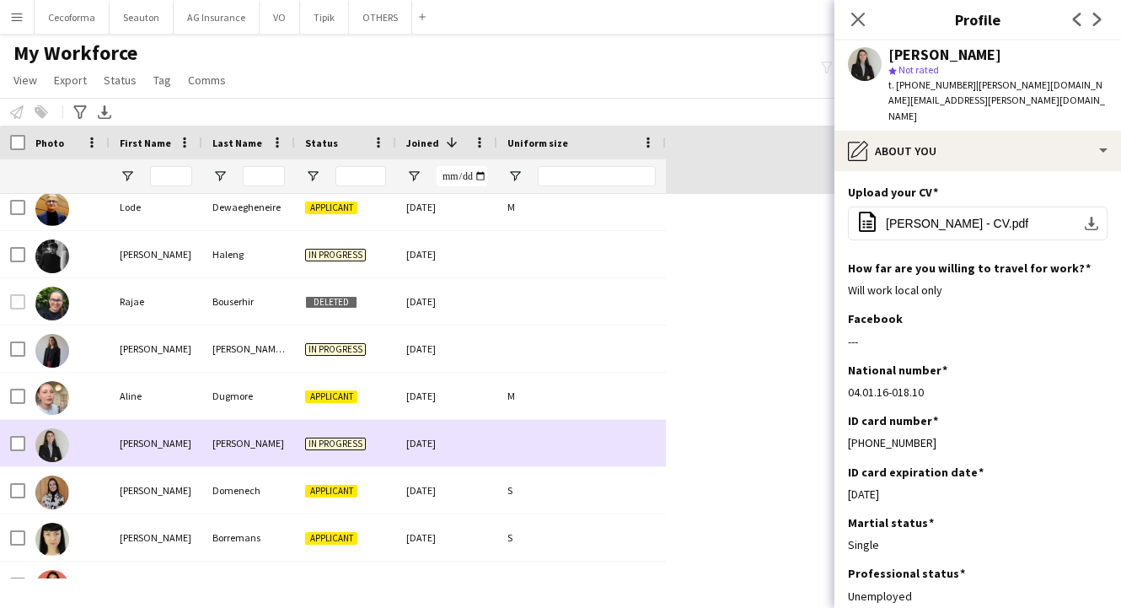
click at [154, 463] on div "[PERSON_NAME]" at bounding box center [156, 443] width 93 height 46
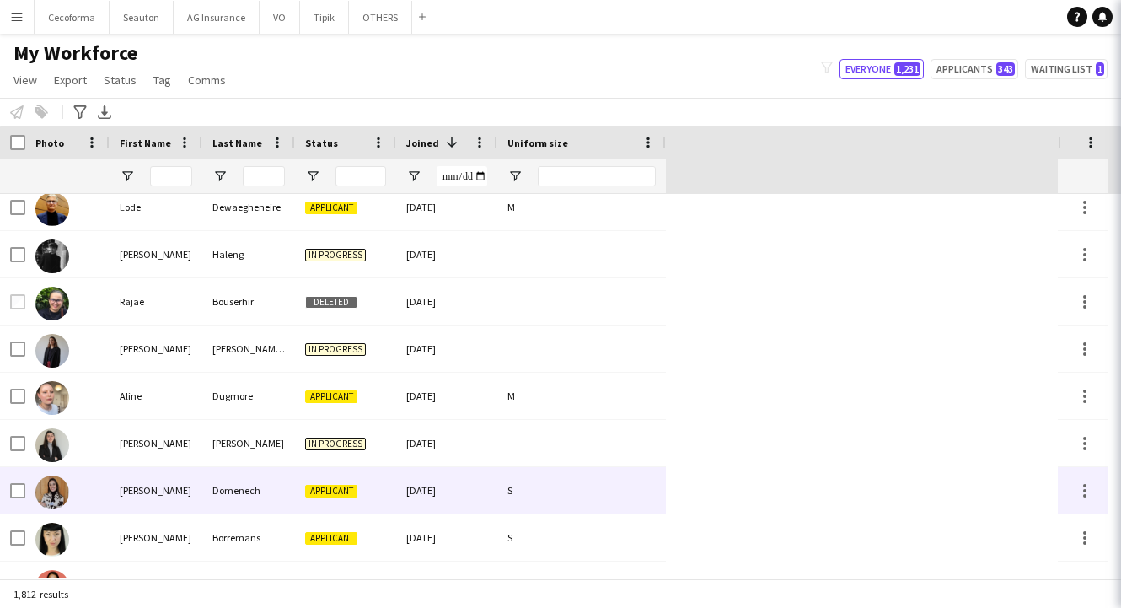
click at [142, 487] on div "[PERSON_NAME]" at bounding box center [156, 490] width 93 height 46
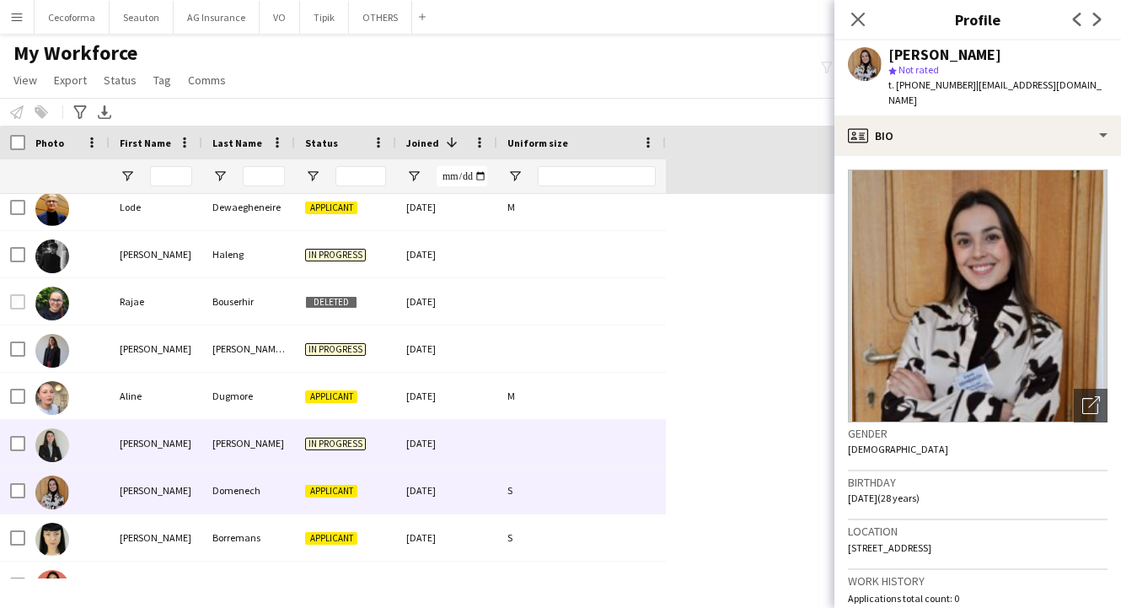
scroll to position [2360, 0]
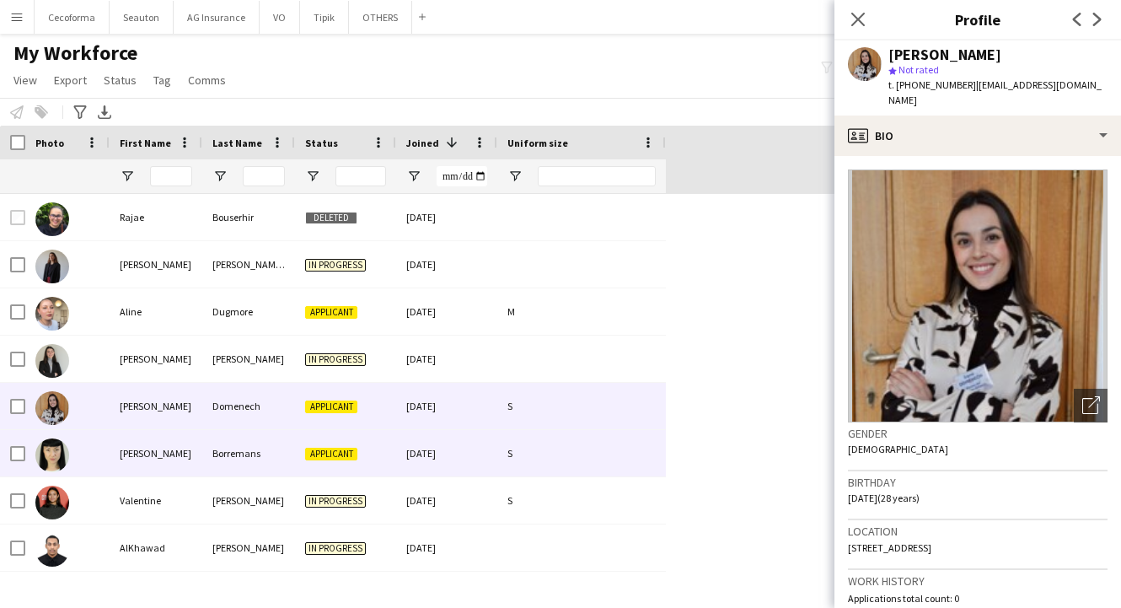
click at [155, 436] on div "[PERSON_NAME]" at bounding box center [156, 453] width 93 height 46
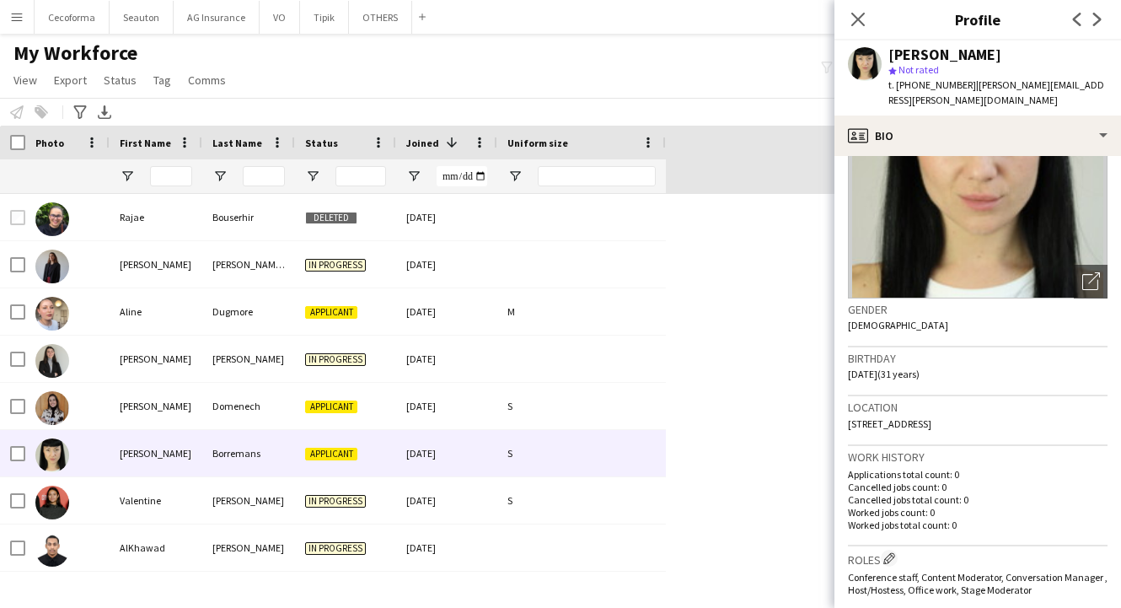
scroll to position [0, 0]
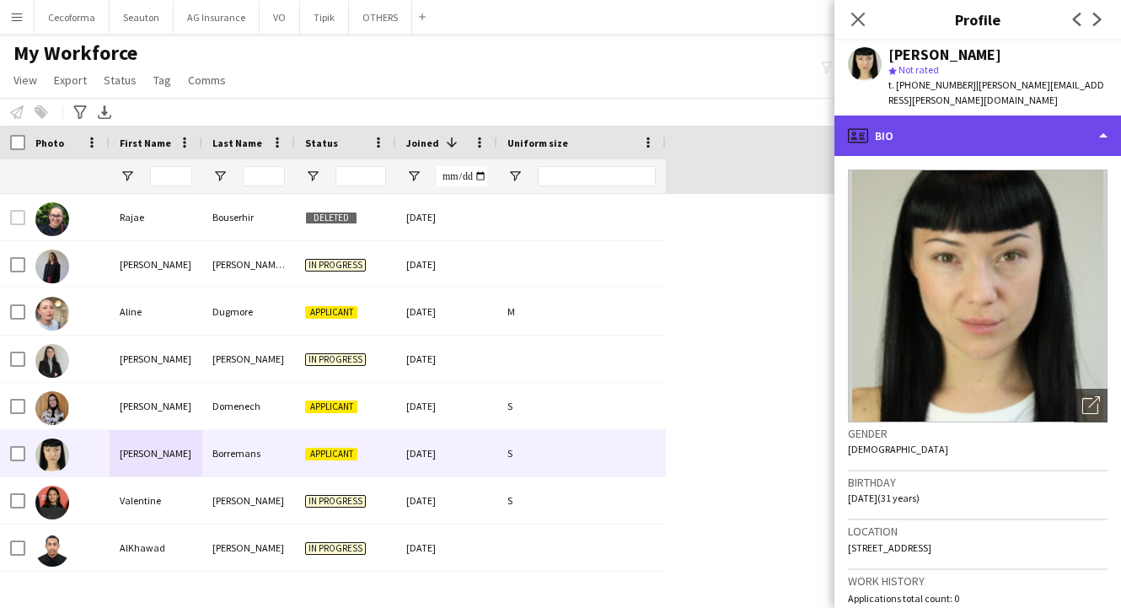
click at [939, 115] on div "profile Bio" at bounding box center [977, 135] width 287 height 40
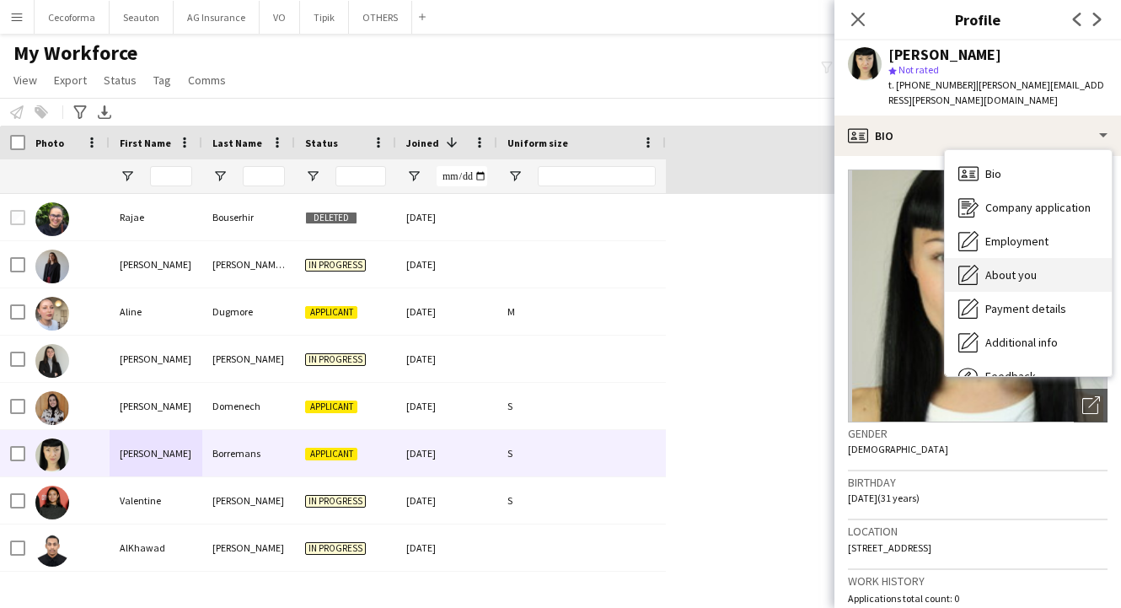
click at [1010, 270] on div "About you About you" at bounding box center [1028, 275] width 167 height 34
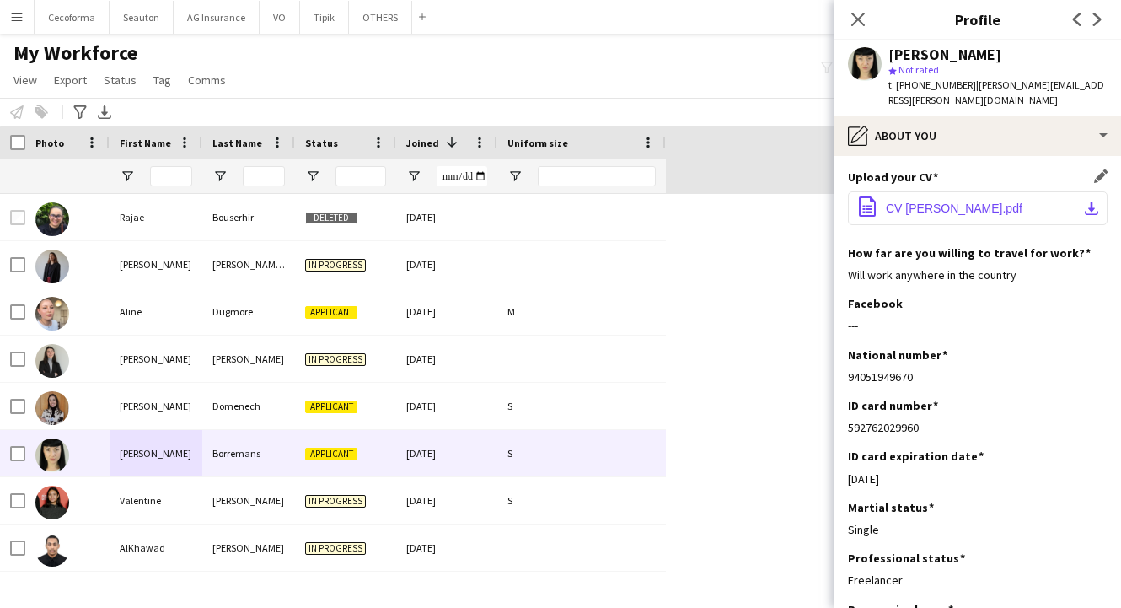
click at [948, 191] on button "office-file-sheet CV [PERSON_NAME].pdf download-bottom" at bounding box center [978, 208] width 260 height 34
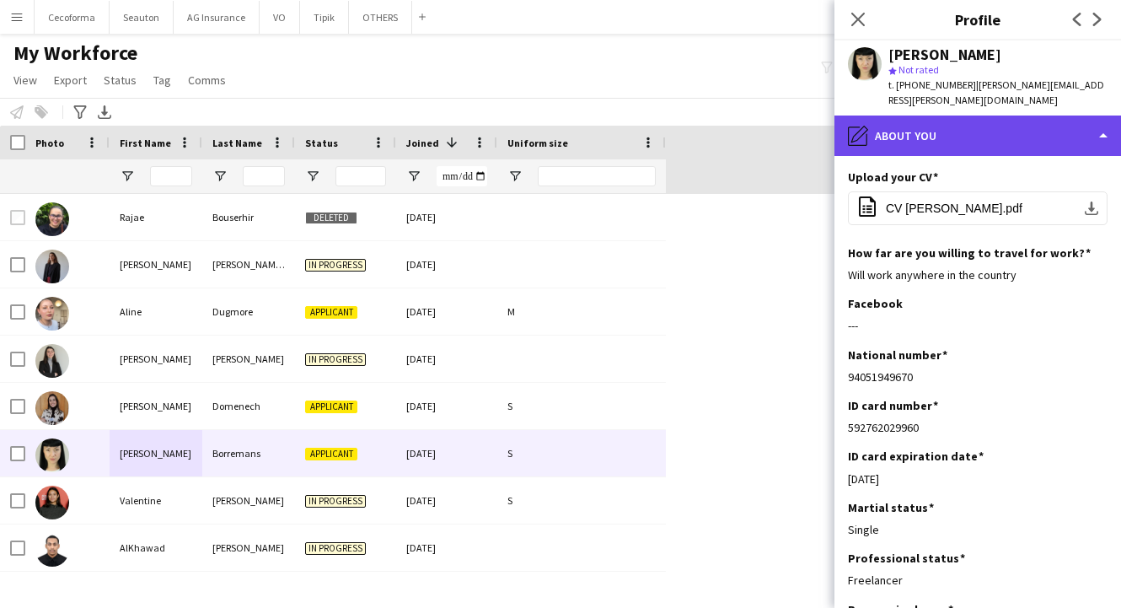
click at [922, 124] on div "pencil4 About you" at bounding box center [977, 135] width 287 height 40
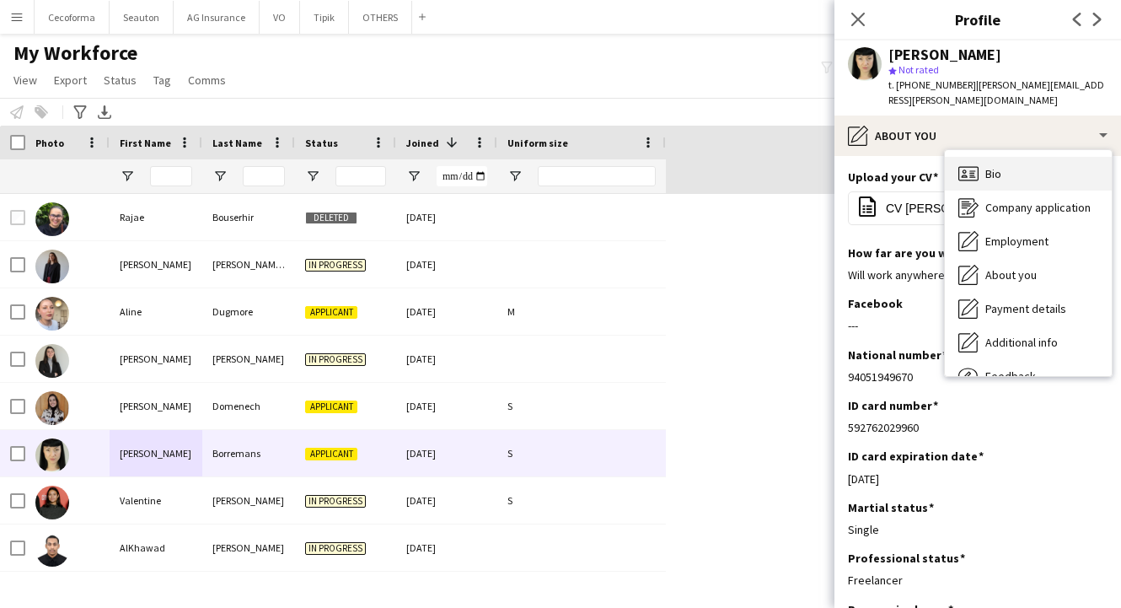
click at [994, 166] on div "Bio Bio" at bounding box center [1028, 174] width 167 height 34
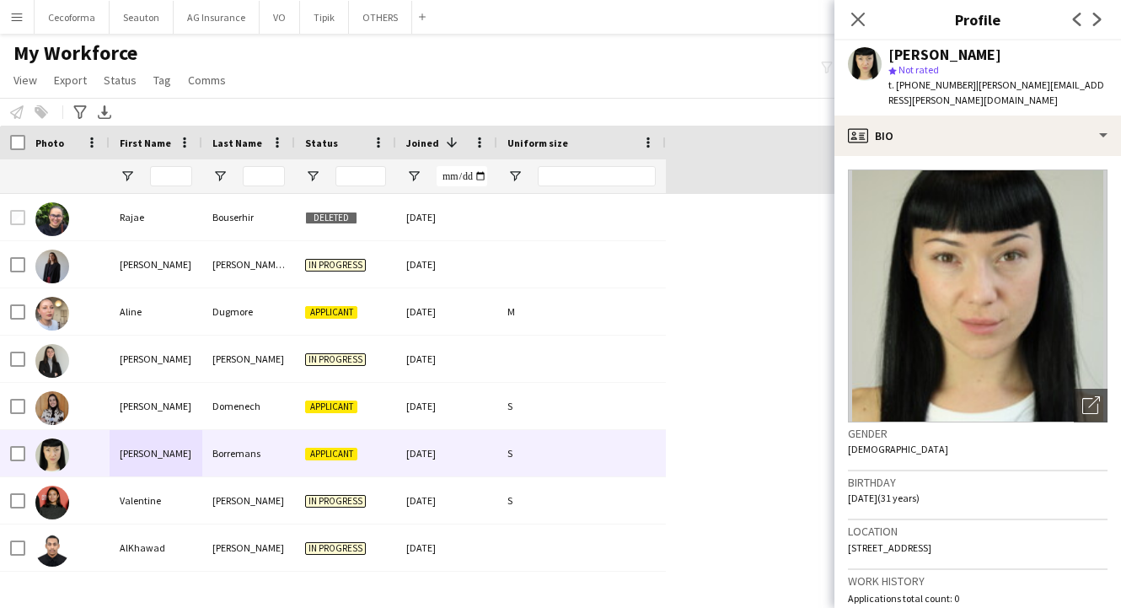
scroll to position [253, 0]
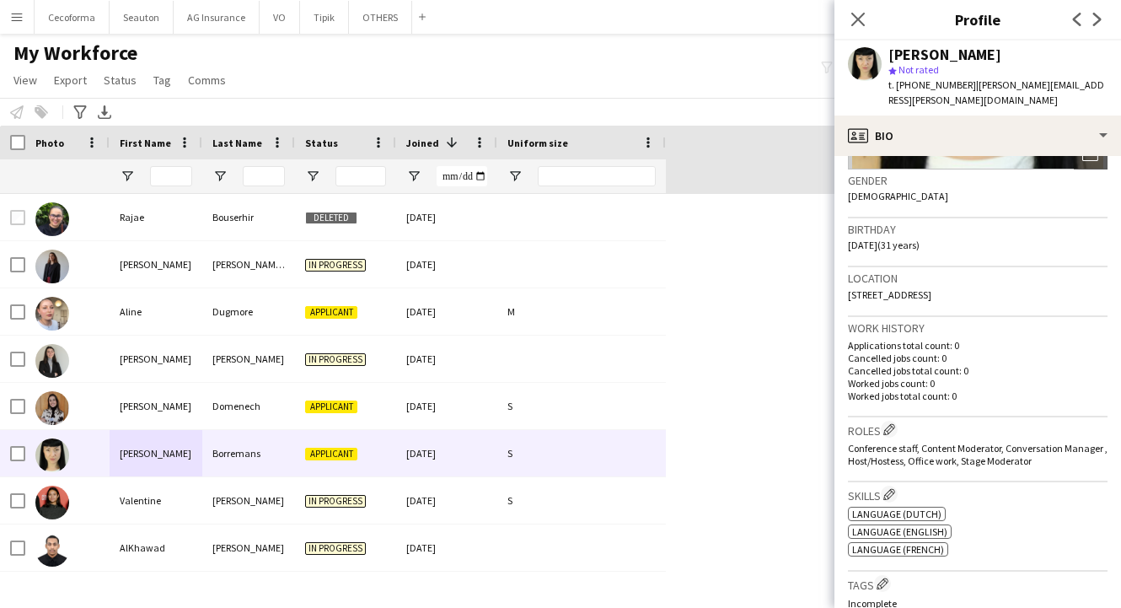
drag, startPoint x: 1097, startPoint y: 81, endPoint x: 961, endPoint y: 89, distance: 136.8
click at [961, 89] on div "[PERSON_NAME] star Not rated t. [PHONE_NUMBER] | [PERSON_NAME][EMAIL_ADDRESS][P…" at bounding box center [977, 77] width 287 height 75
copy span "[PERSON_NAME][EMAIL_ADDRESS][PERSON_NAME][DOMAIN_NAME]"
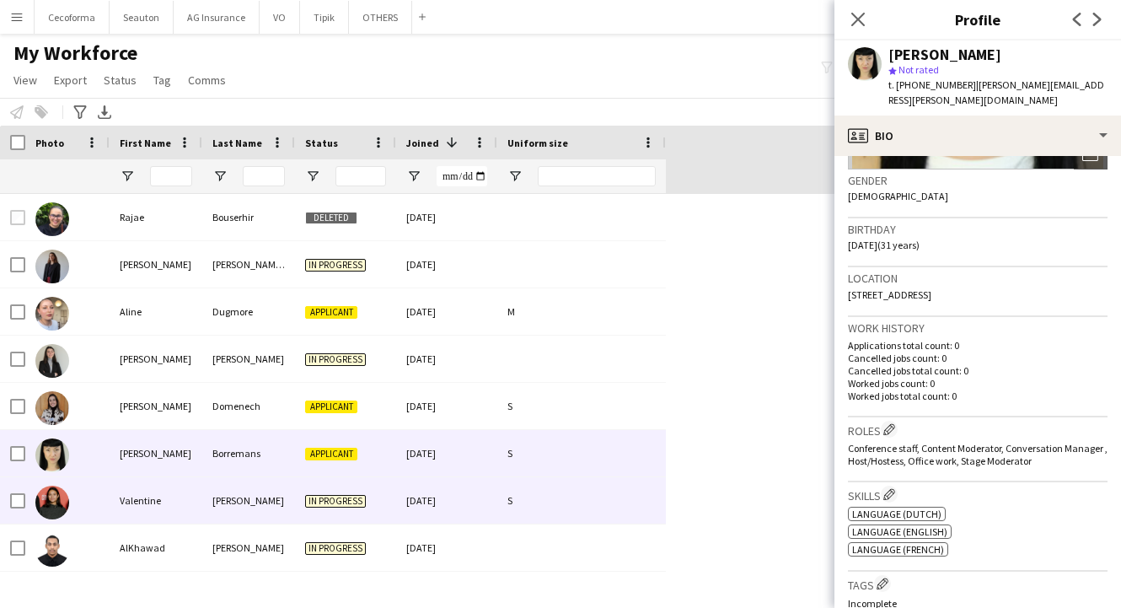
click at [204, 483] on div "[PERSON_NAME]" at bounding box center [248, 500] width 93 height 46
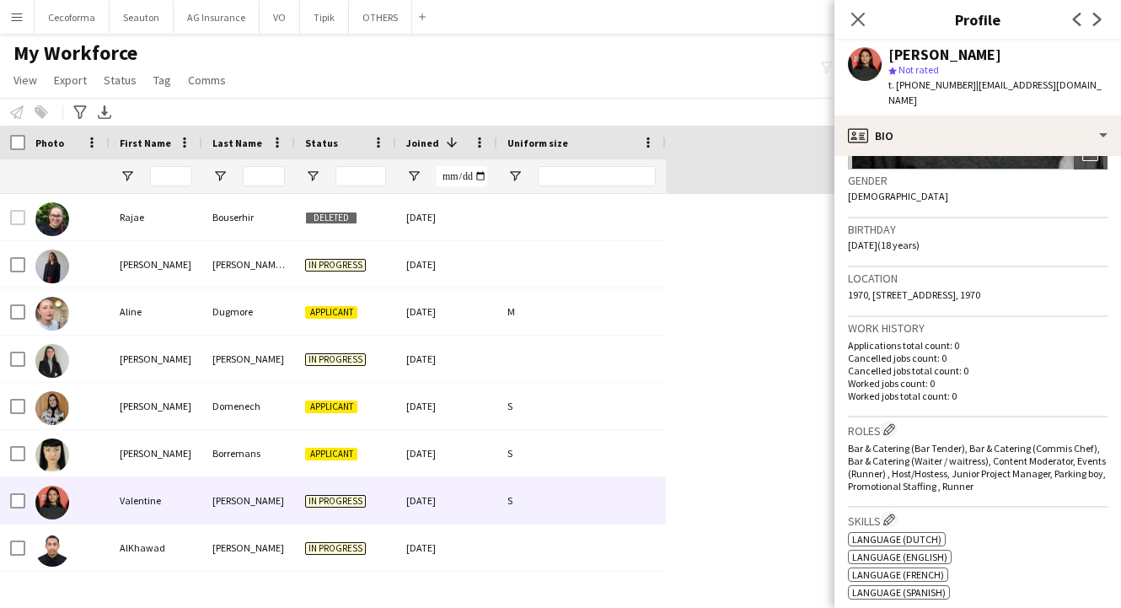
scroll to position [0, 0]
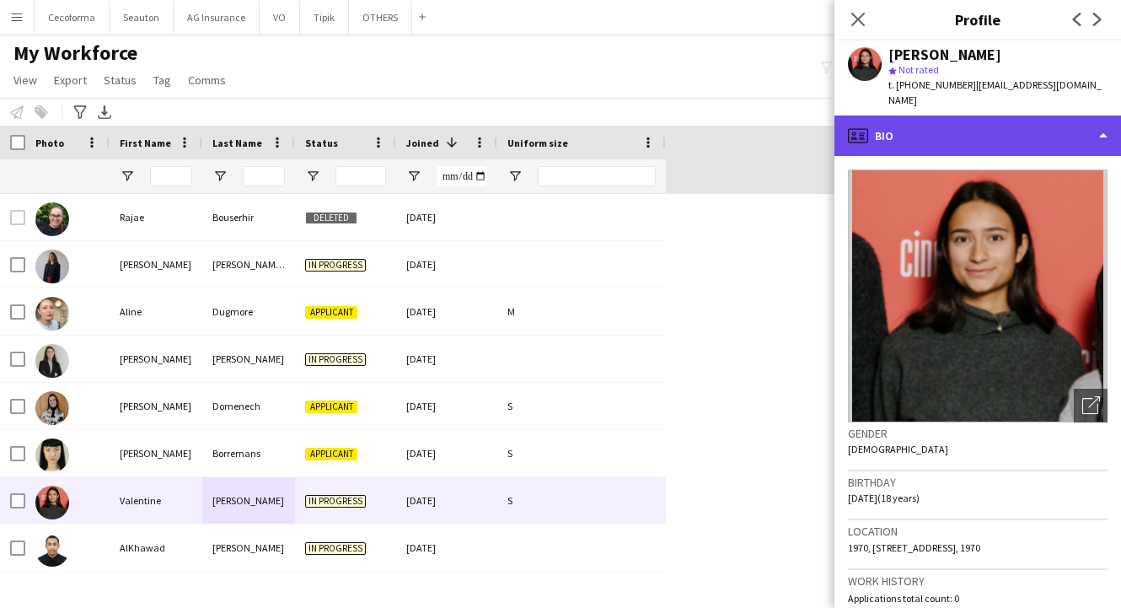
click at [955, 115] on div "profile Bio" at bounding box center [977, 135] width 287 height 40
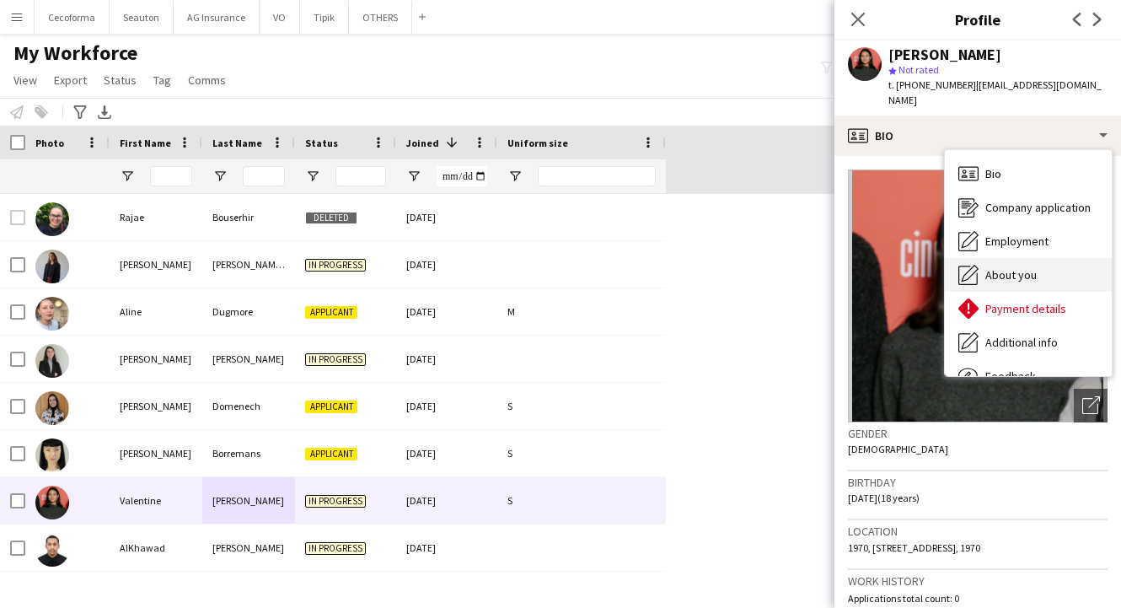
click at [1029, 267] on span "About you" at bounding box center [1010, 274] width 51 height 15
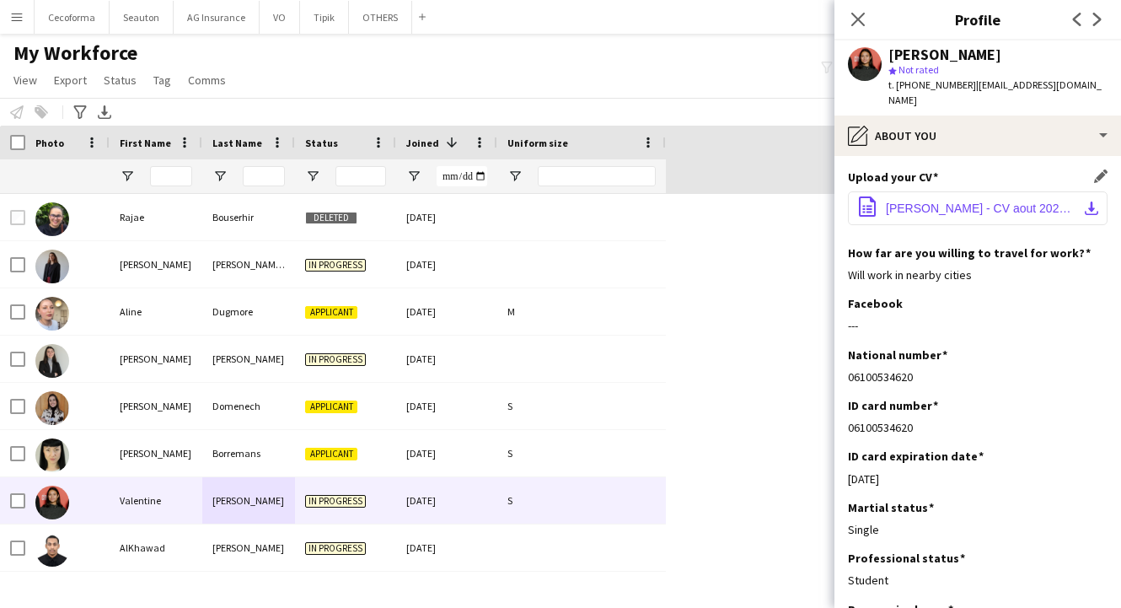
click at [951, 200] on button "office-file-sheet [PERSON_NAME] - CV aout 2025.pdf download-bottom" at bounding box center [978, 208] width 260 height 34
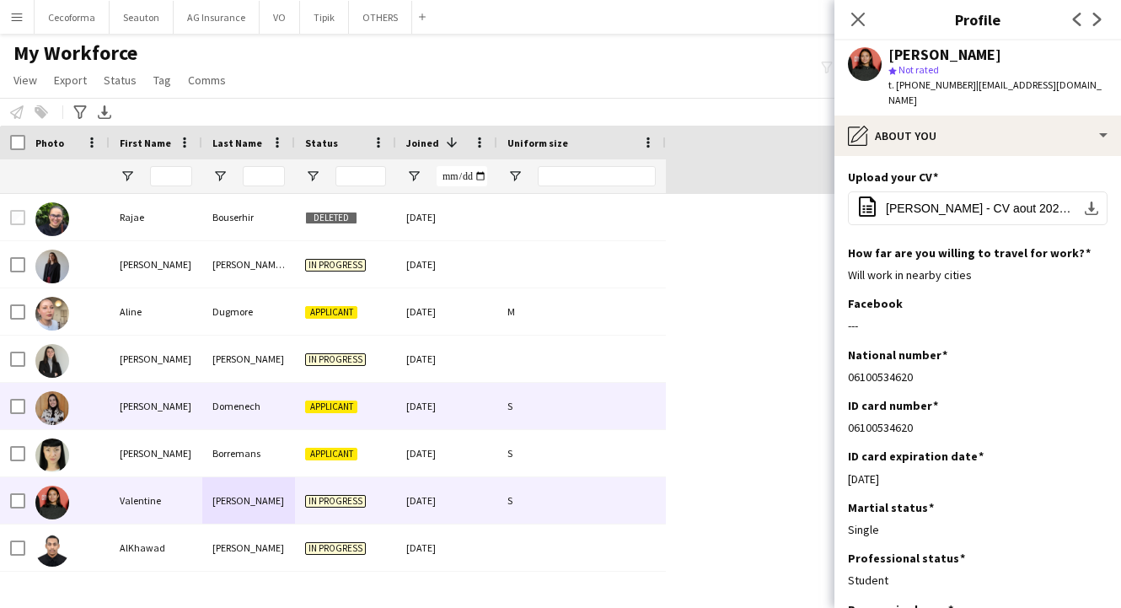
scroll to position [2444, 0]
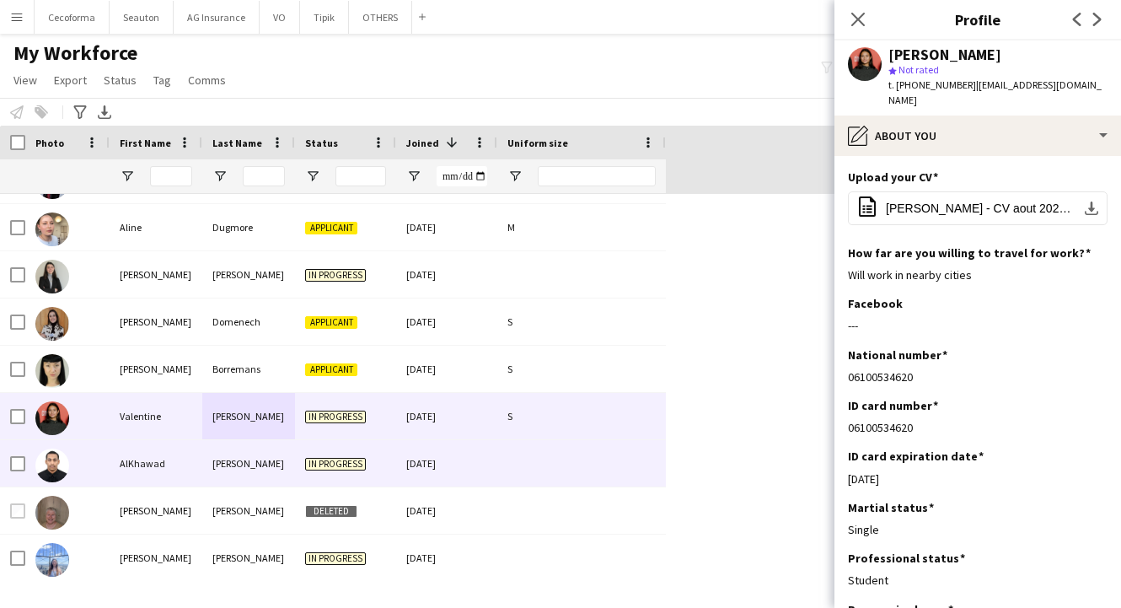
drag, startPoint x: 160, startPoint y: 451, endPoint x: 140, endPoint y: 485, distance: 40.0
click at [160, 451] on div "AlKhawad" at bounding box center [156, 463] width 93 height 46
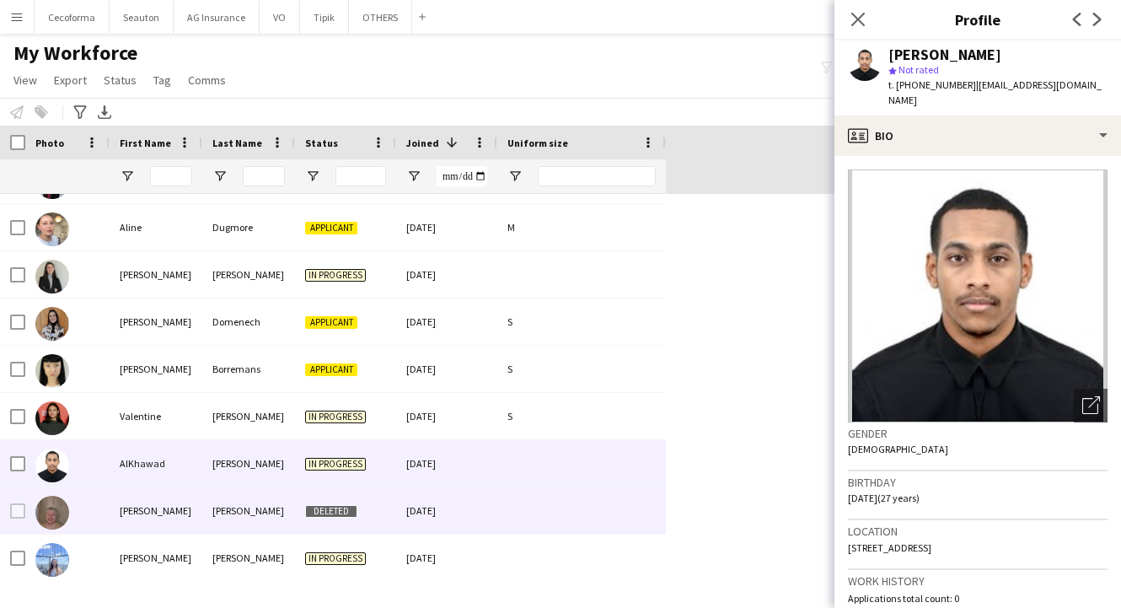
click at [137, 507] on div "[PERSON_NAME]" at bounding box center [156, 510] width 93 height 46
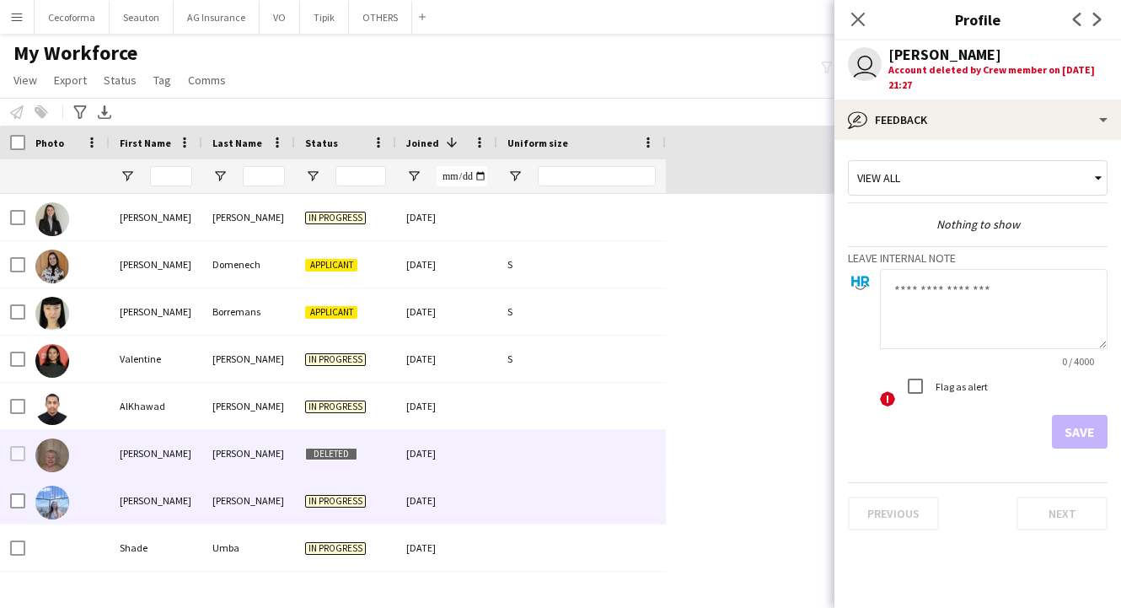
scroll to position [2528, 0]
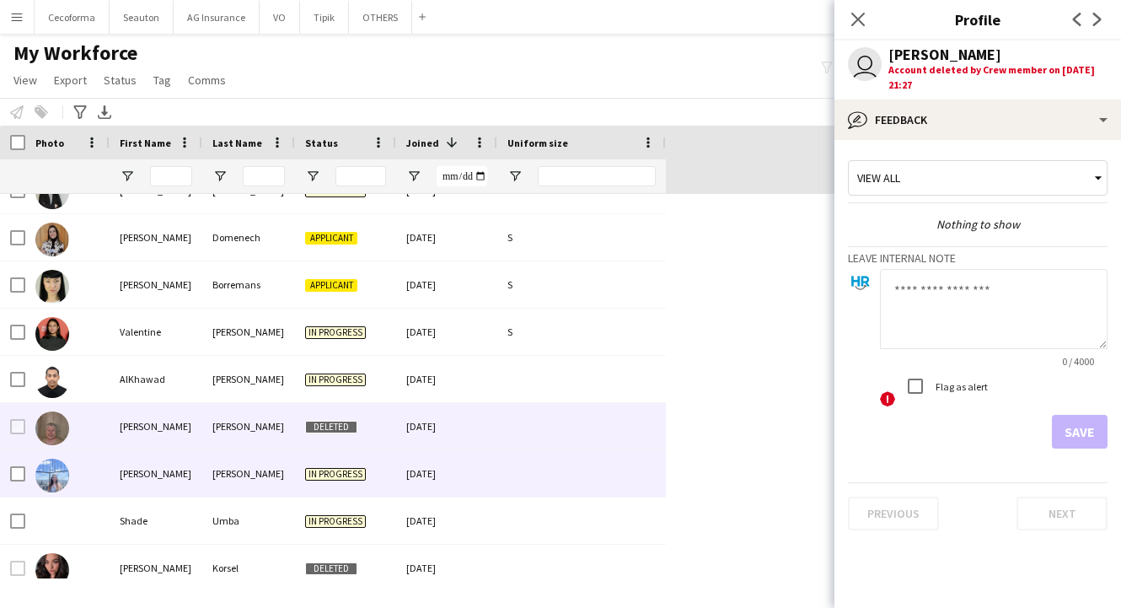
click at [147, 476] on div "[PERSON_NAME]" at bounding box center [156, 473] width 93 height 46
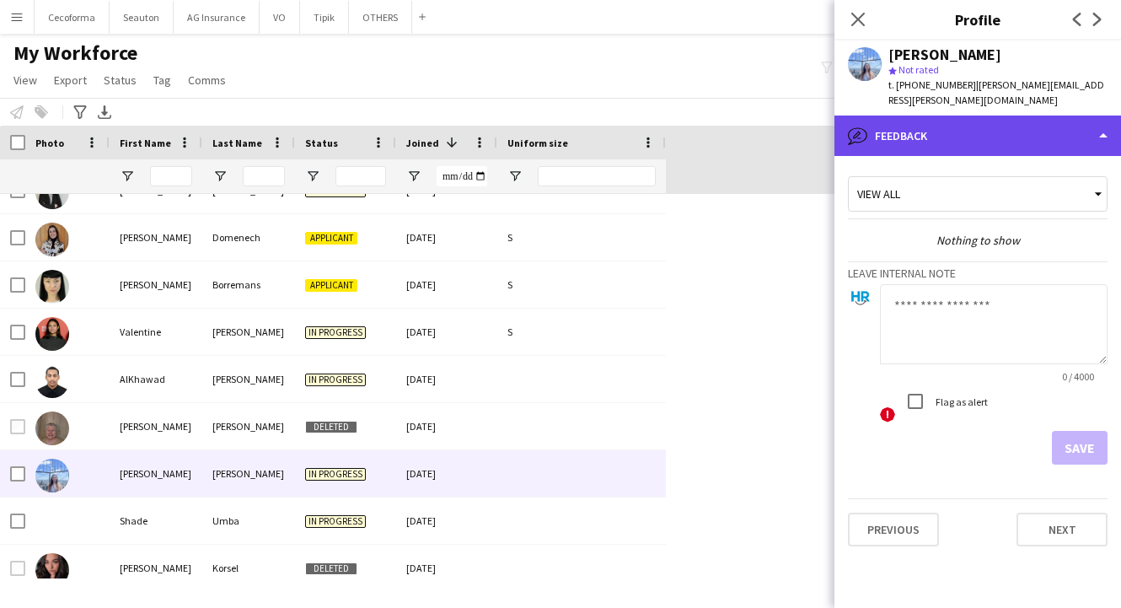
click at [930, 119] on div "bubble-pencil Feedback" at bounding box center [977, 135] width 287 height 40
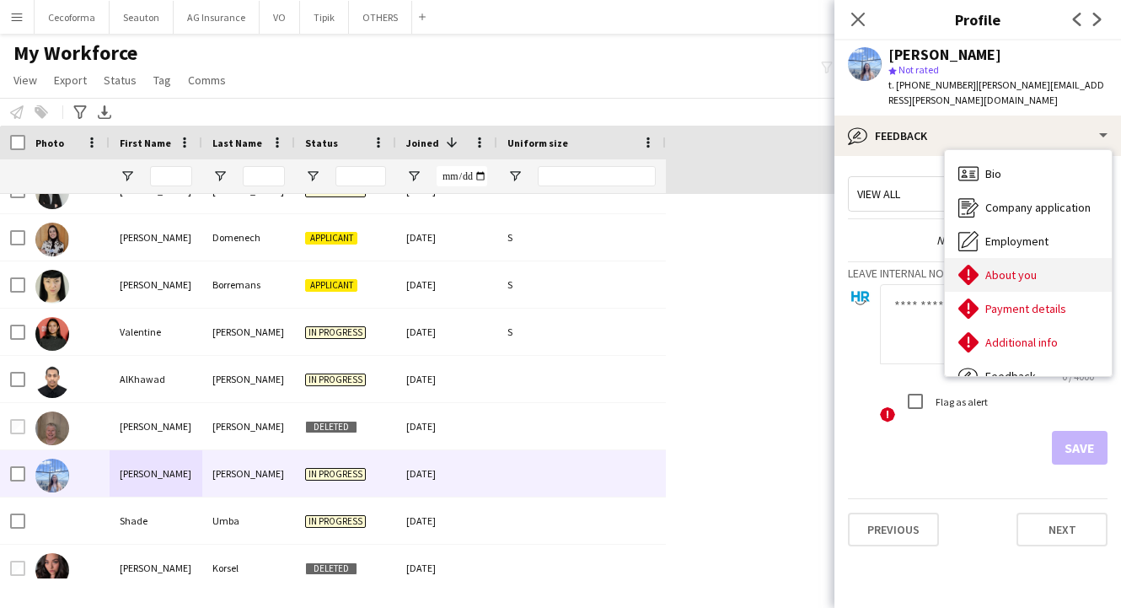
click at [1013, 267] on span "About you" at bounding box center [1010, 274] width 51 height 15
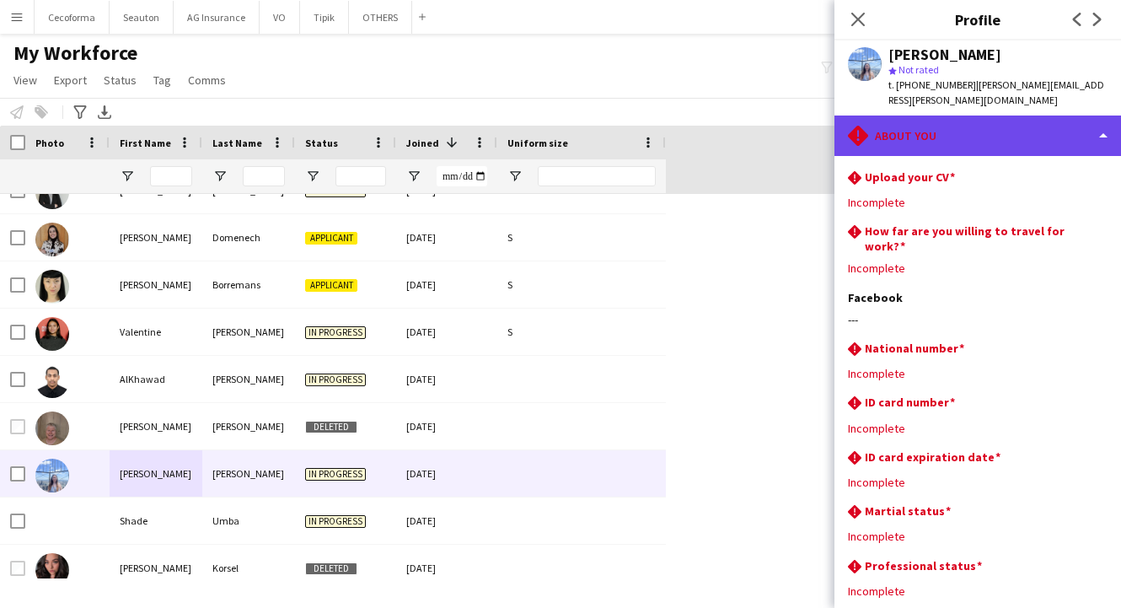
click at [949, 131] on div "rhombus-alert About you" at bounding box center [977, 135] width 287 height 40
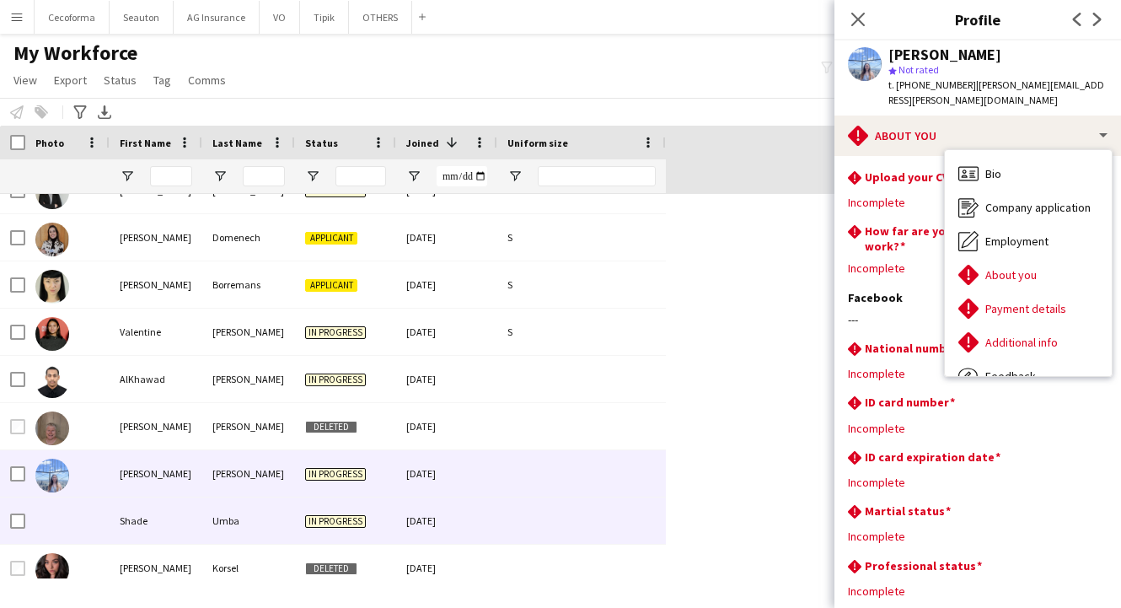
click at [127, 523] on div "Shade" at bounding box center [156, 520] width 93 height 46
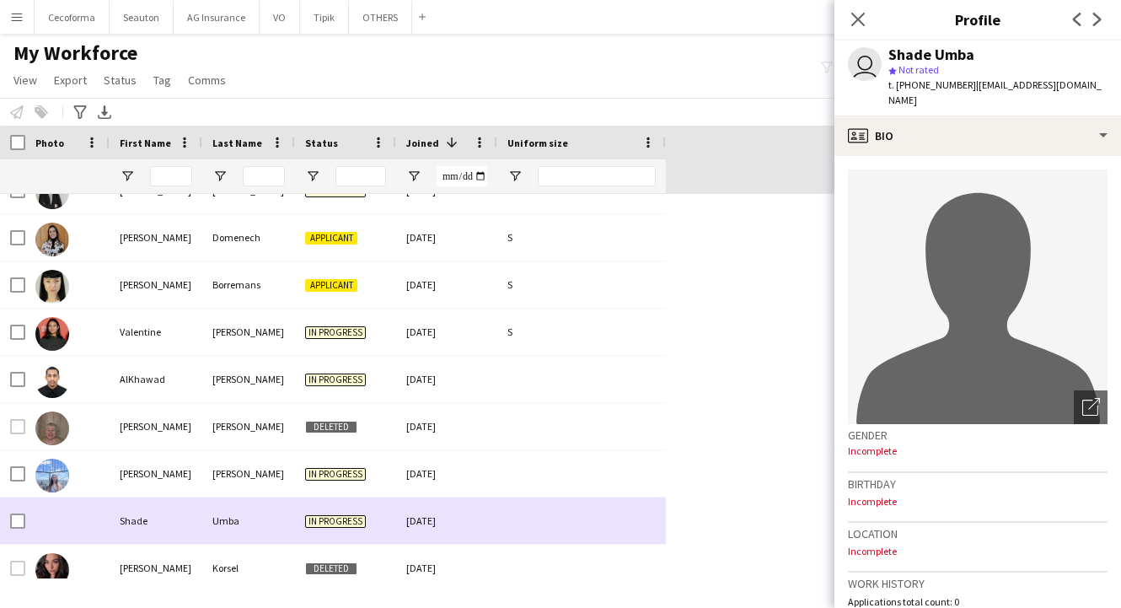
scroll to position [2612, 0]
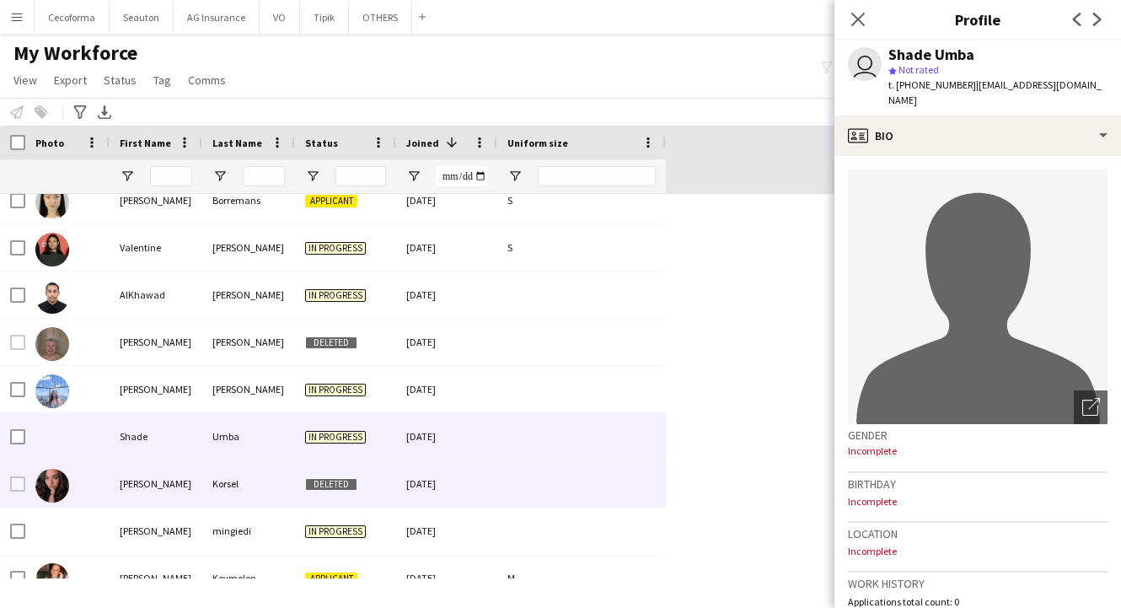
click at [180, 482] on div "[PERSON_NAME]" at bounding box center [156, 483] width 93 height 46
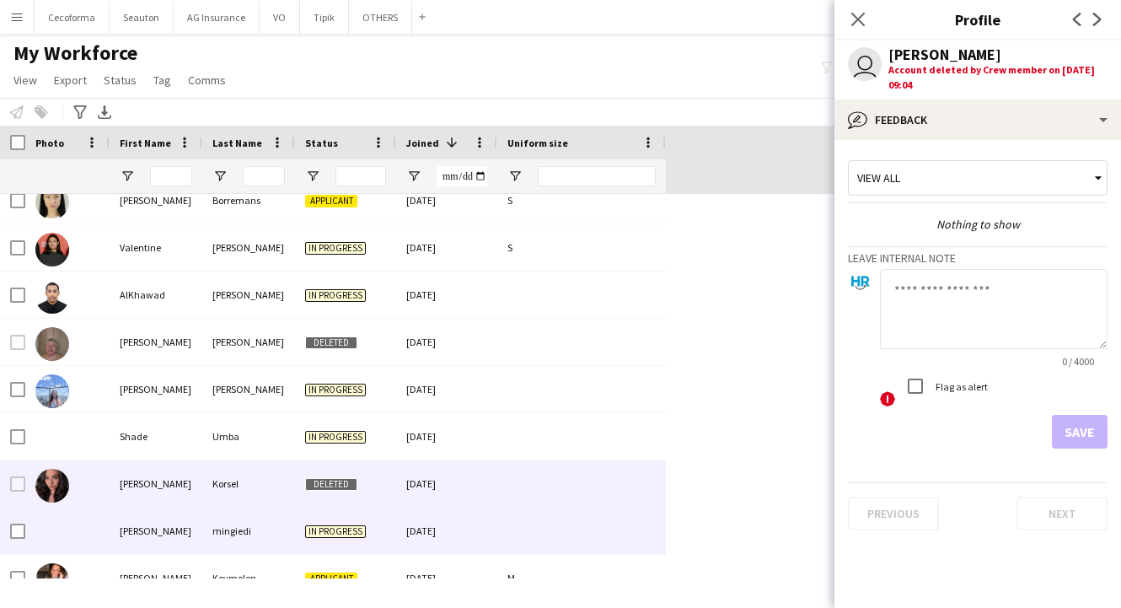
click at [172, 514] on div "[PERSON_NAME]" at bounding box center [156, 530] width 93 height 46
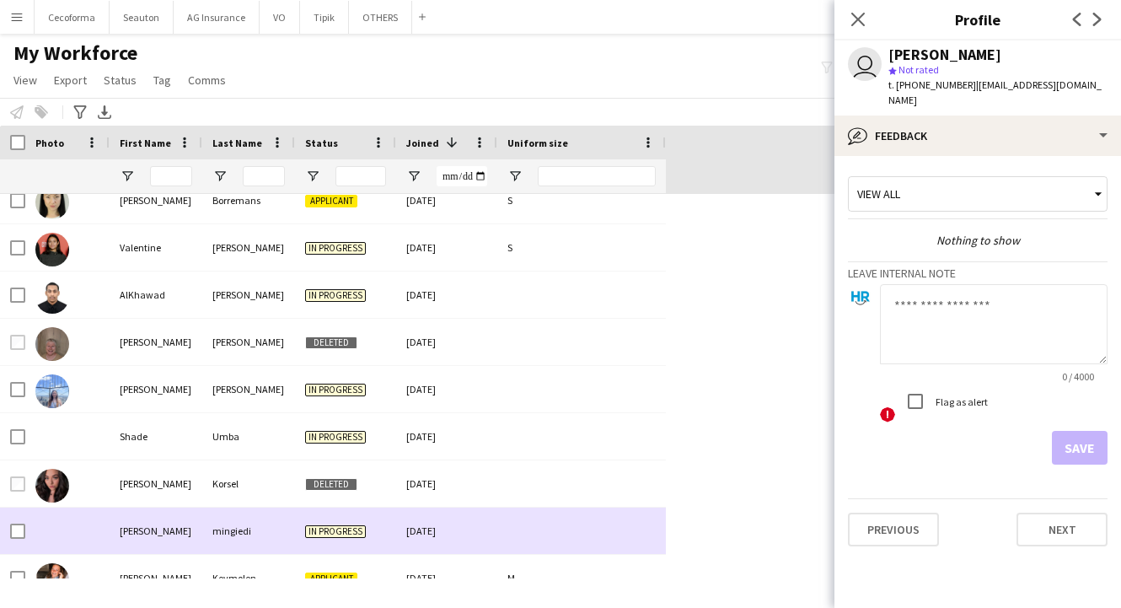
scroll to position [2697, 0]
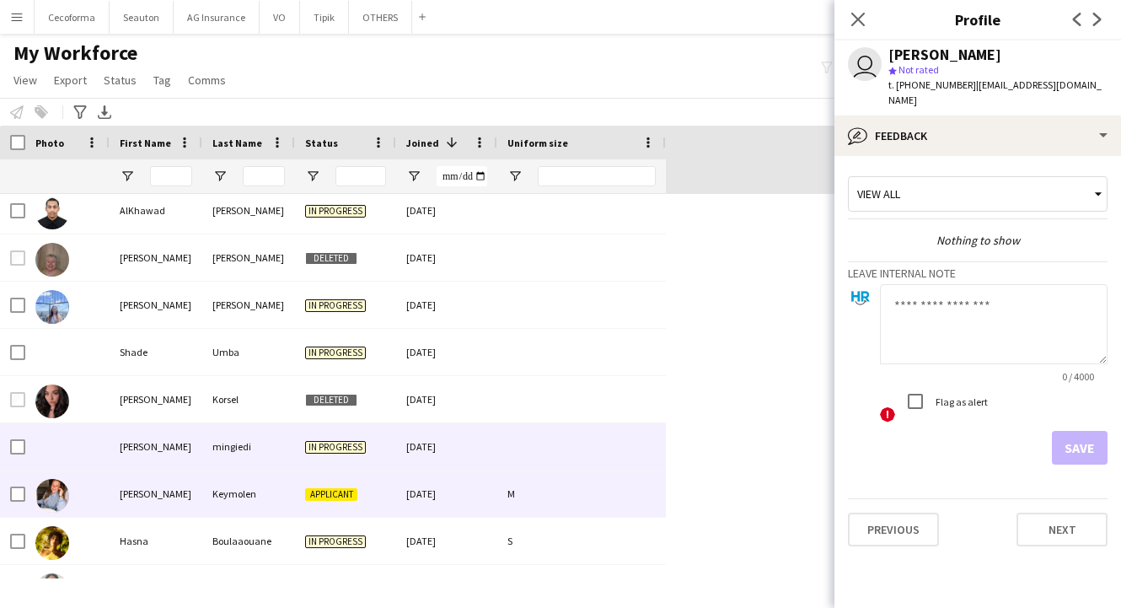
click at [163, 509] on div "[PERSON_NAME]" at bounding box center [156, 493] width 93 height 46
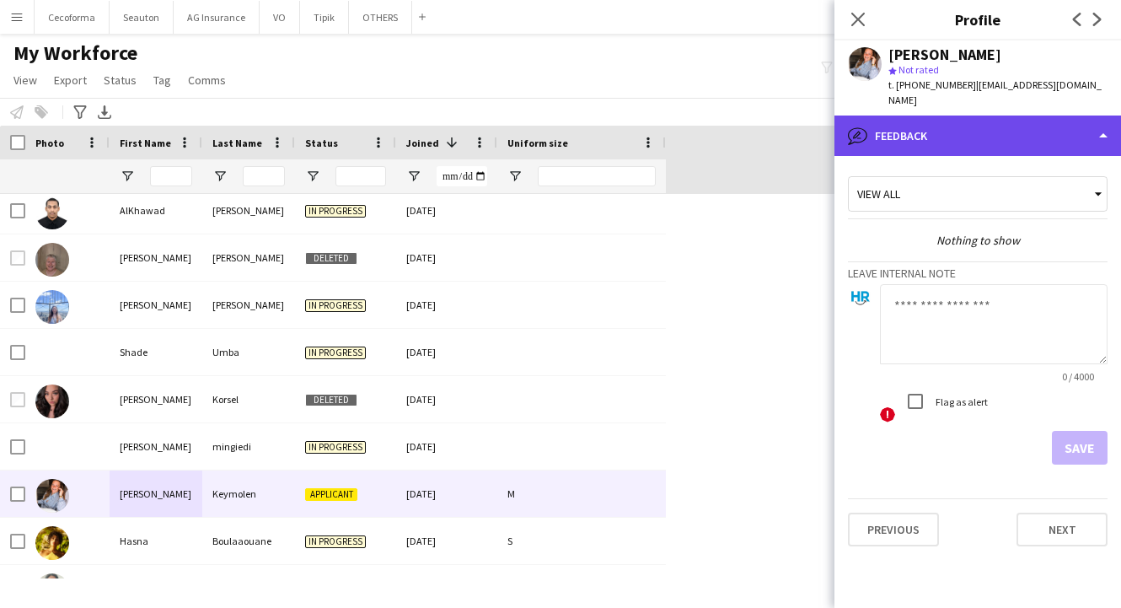
click at [917, 115] on div "bubble-pencil Feedback" at bounding box center [977, 135] width 287 height 40
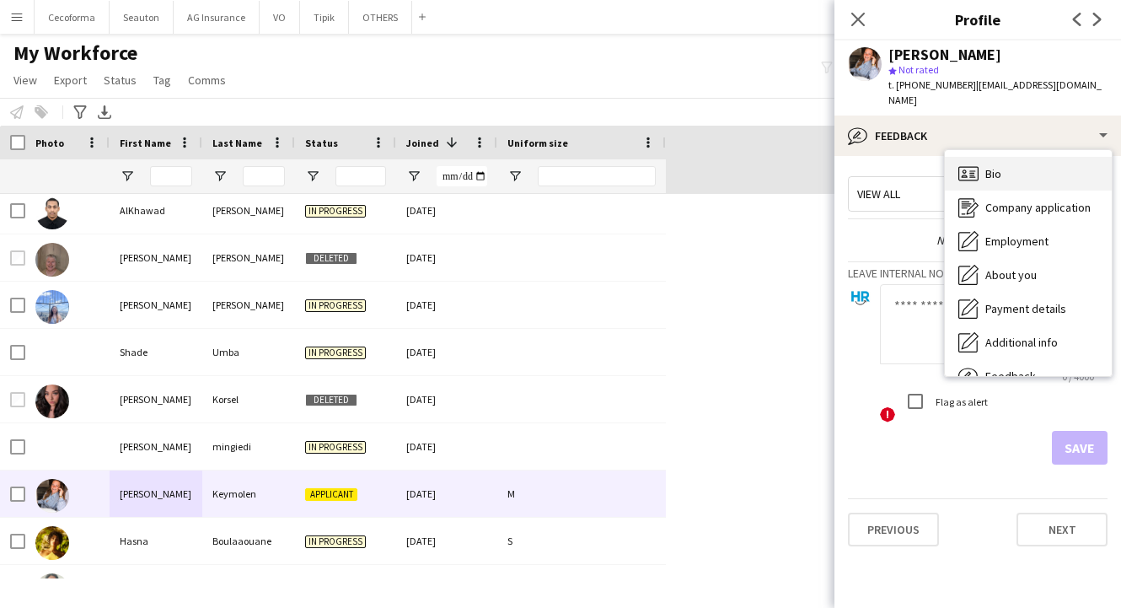
click at [995, 166] on span "Bio" at bounding box center [993, 173] width 16 height 15
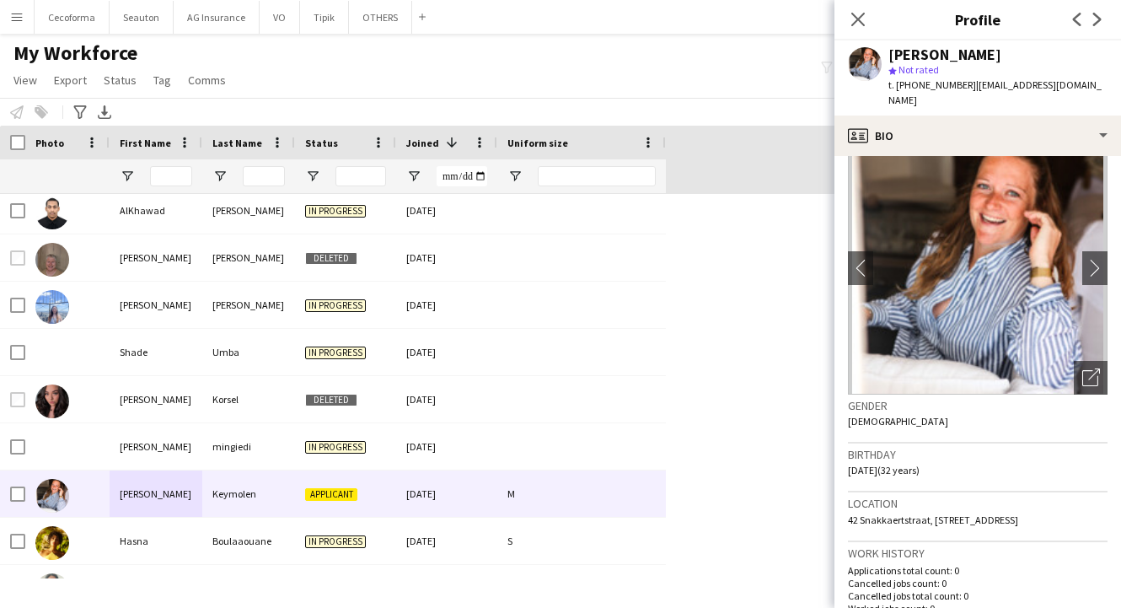
scroll to position [0, 0]
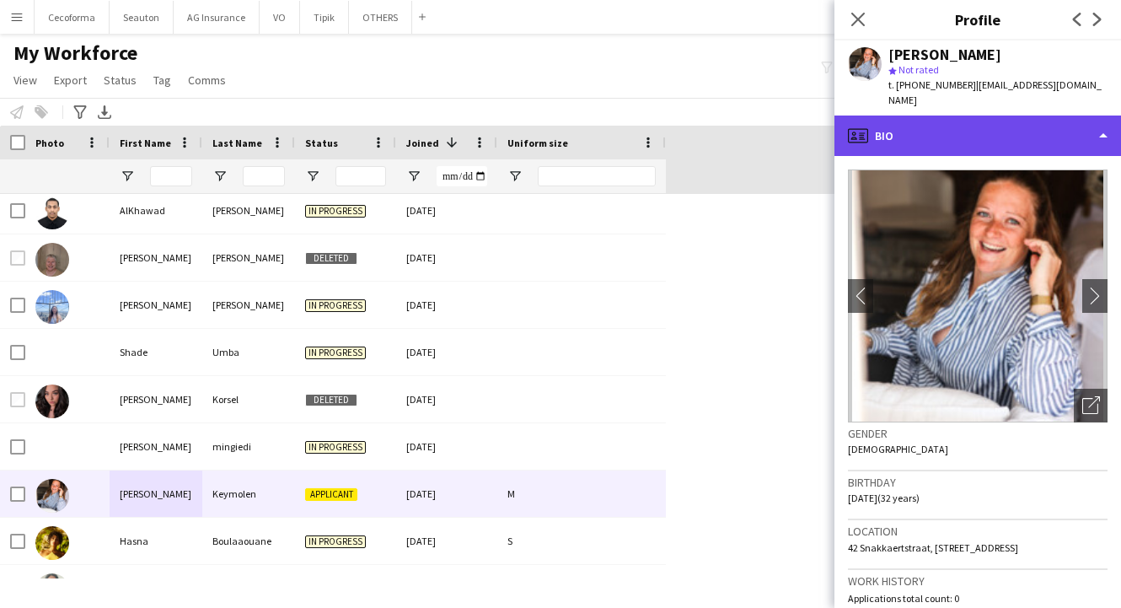
click at [944, 115] on div "profile Bio" at bounding box center [977, 135] width 287 height 40
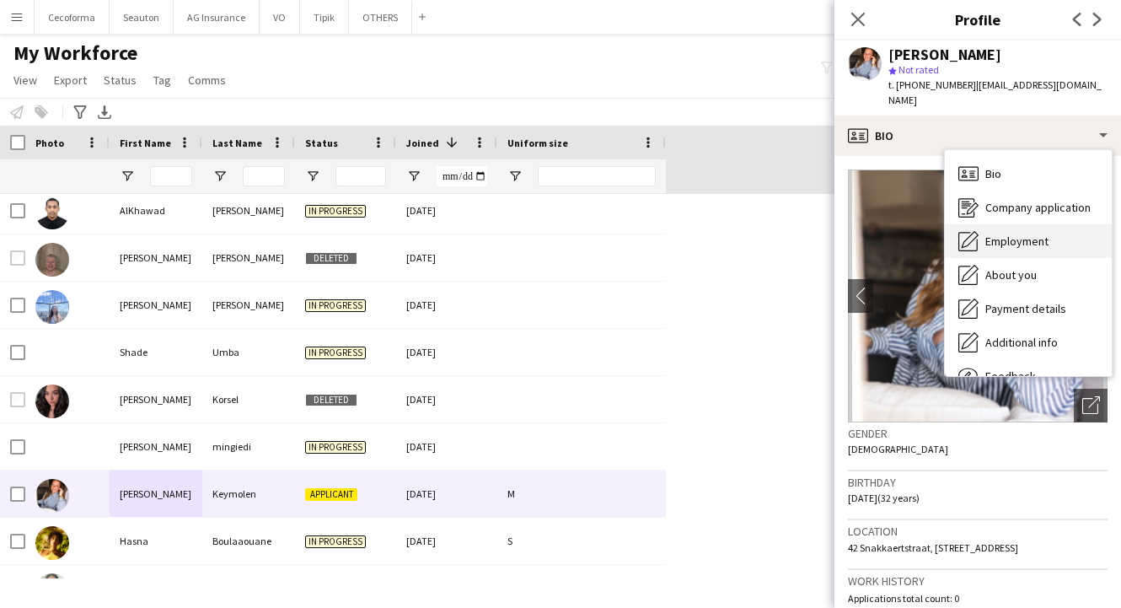
click at [1010, 233] on span "Employment" at bounding box center [1016, 240] width 63 height 15
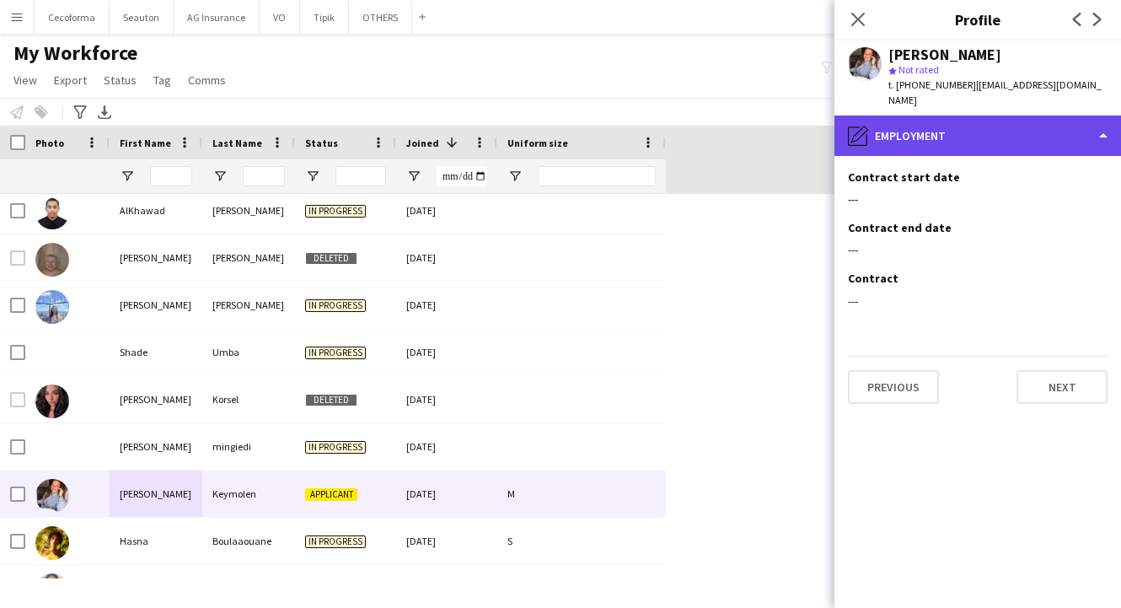
click at [935, 122] on div "pencil4 Employment" at bounding box center [977, 135] width 287 height 40
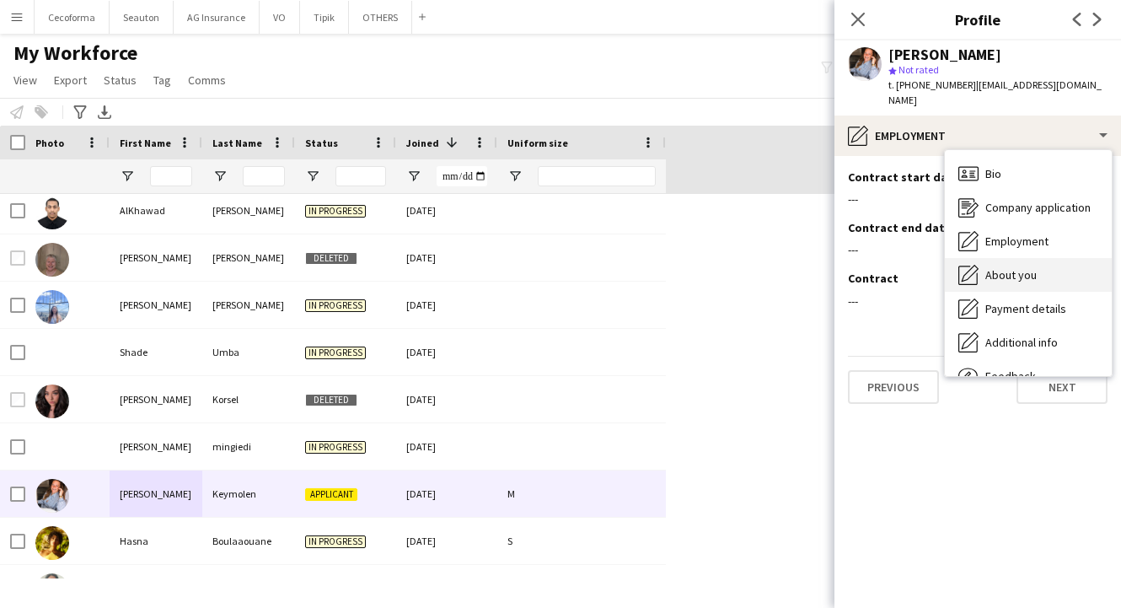
click at [1039, 275] on div "About you About you" at bounding box center [1028, 275] width 167 height 34
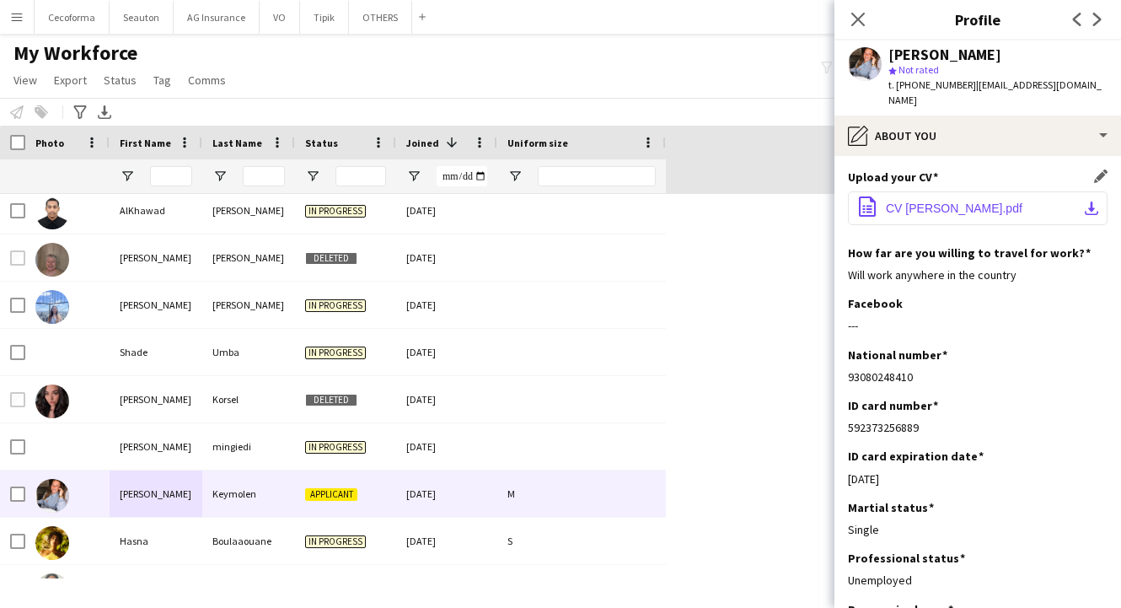
click at [950, 191] on button "office-file-sheet CV [PERSON_NAME].pdf download-bottom" at bounding box center [978, 208] width 260 height 34
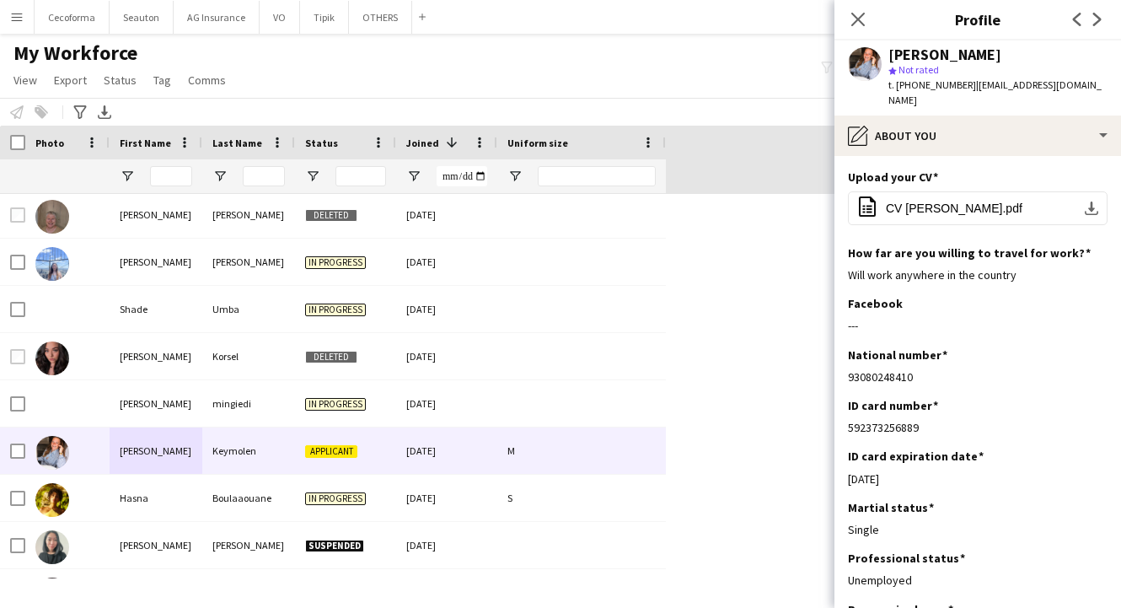
scroll to position [2781, 0]
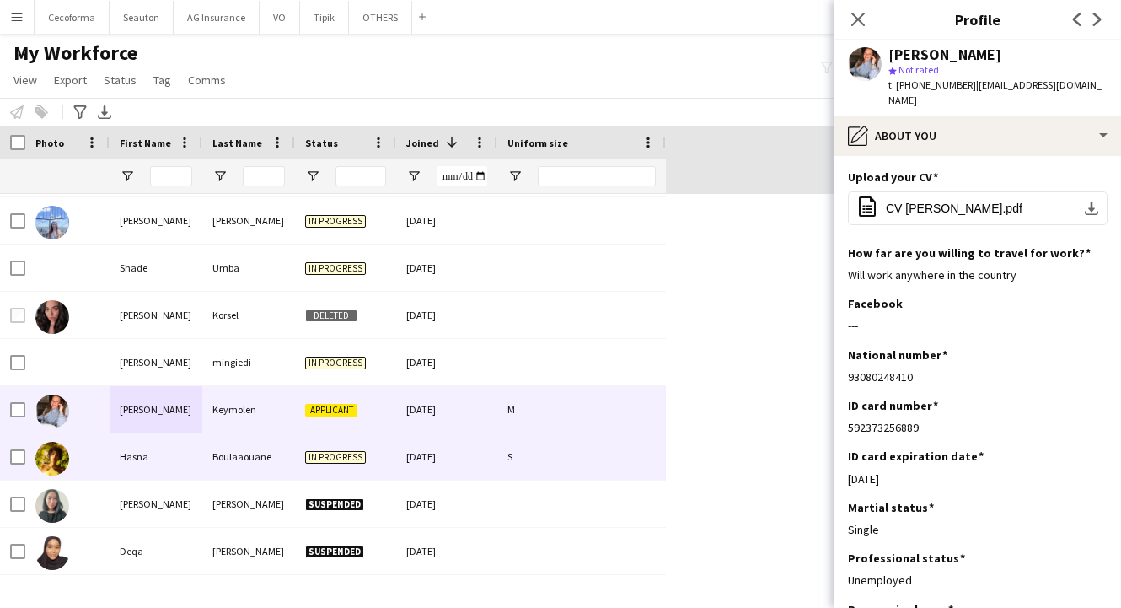
click at [141, 446] on div "Hasna" at bounding box center [156, 456] width 93 height 46
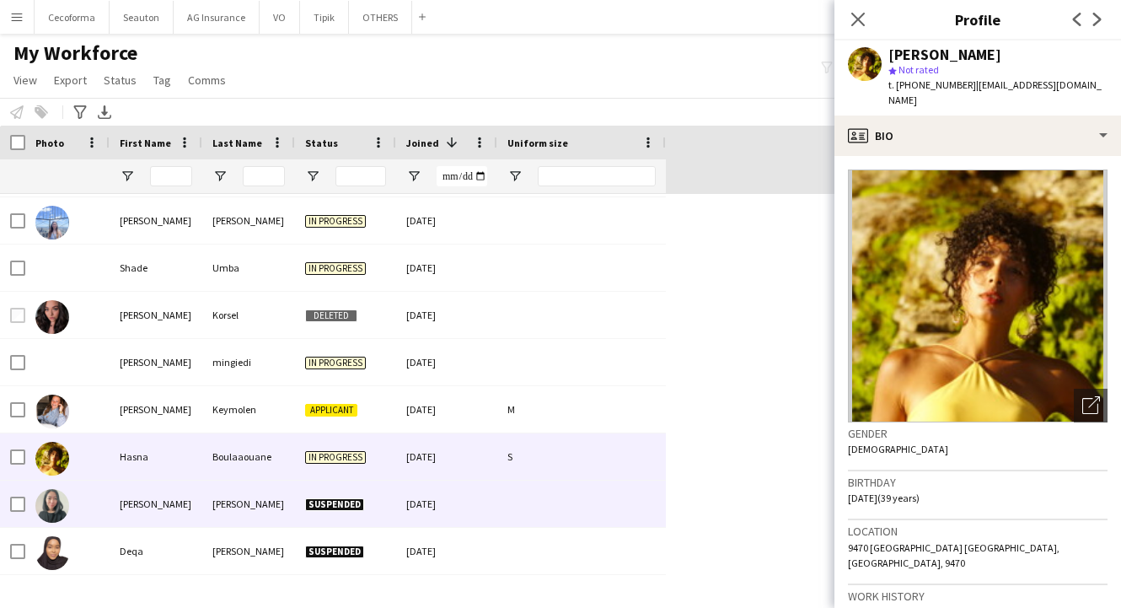
click at [137, 514] on div "[PERSON_NAME]" at bounding box center [156, 503] width 93 height 46
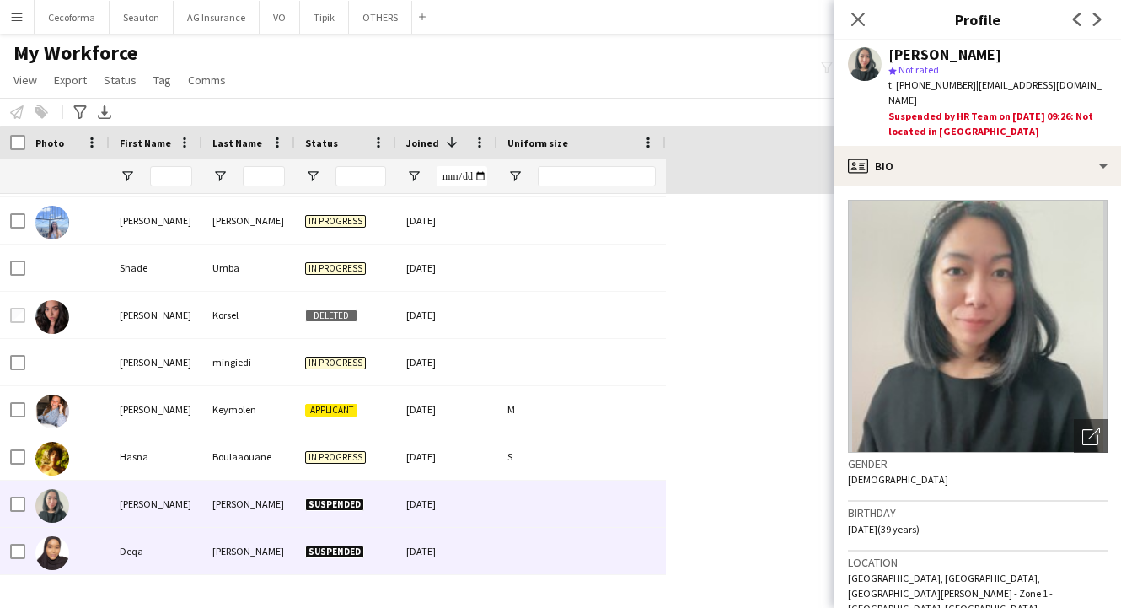
click at [138, 538] on div "Deqa" at bounding box center [156, 551] width 93 height 46
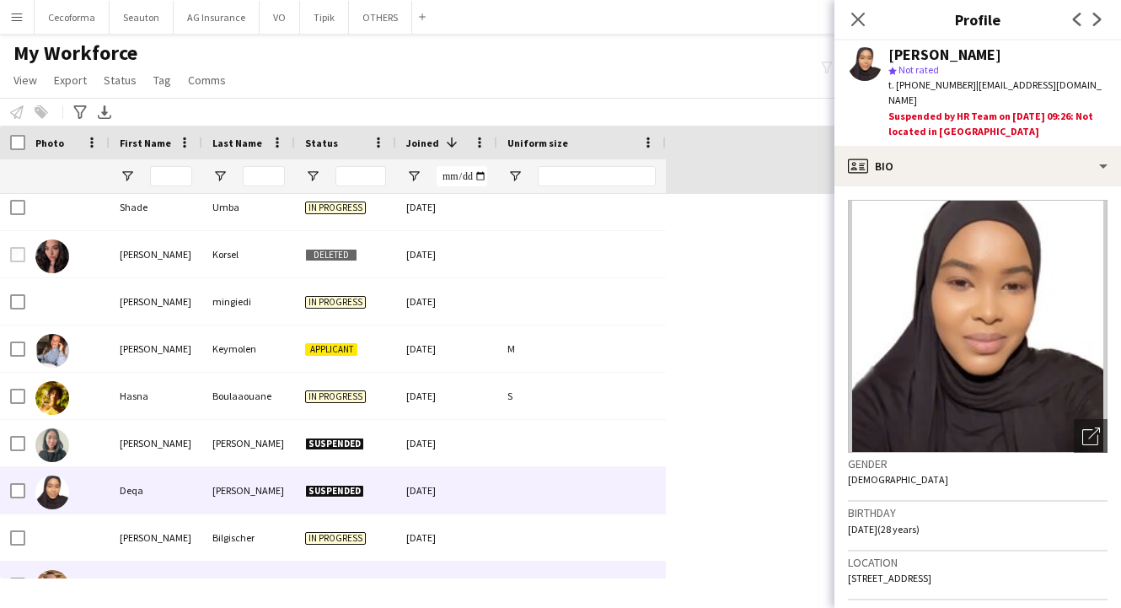
scroll to position [2865, 0]
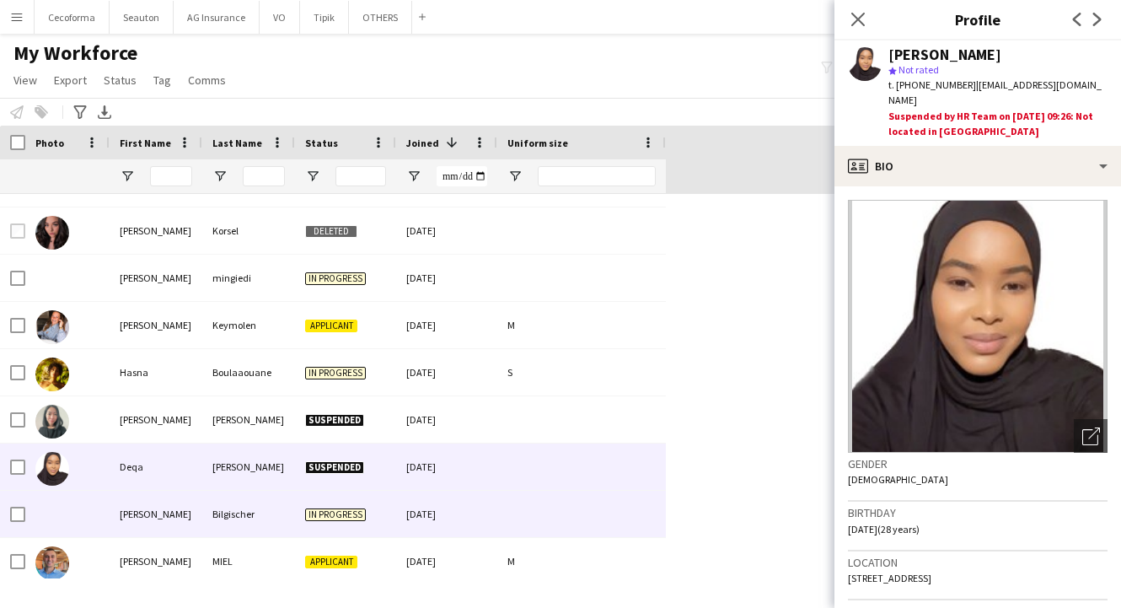
click at [131, 509] on div "[PERSON_NAME]" at bounding box center [156, 513] width 93 height 46
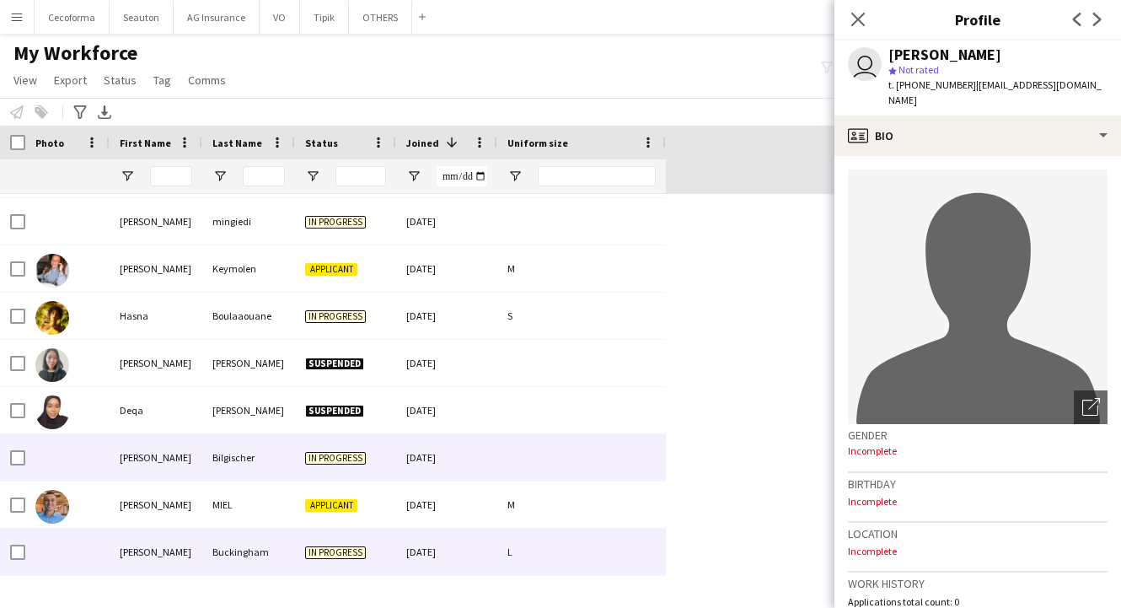
scroll to position [2950, 0]
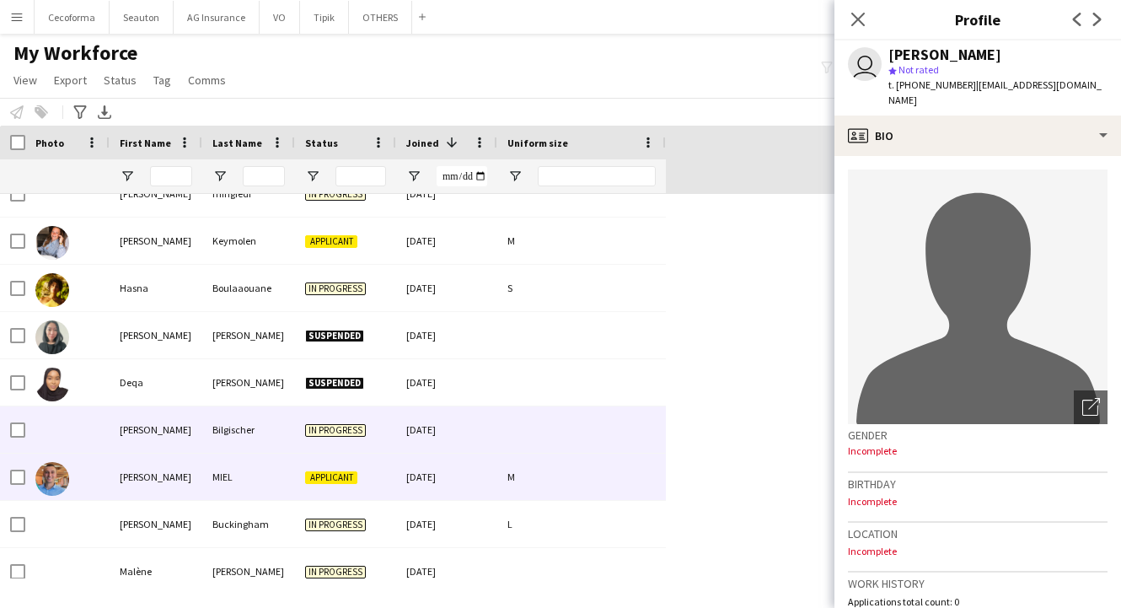
click at [131, 470] on div "[PERSON_NAME]" at bounding box center [156, 476] width 93 height 46
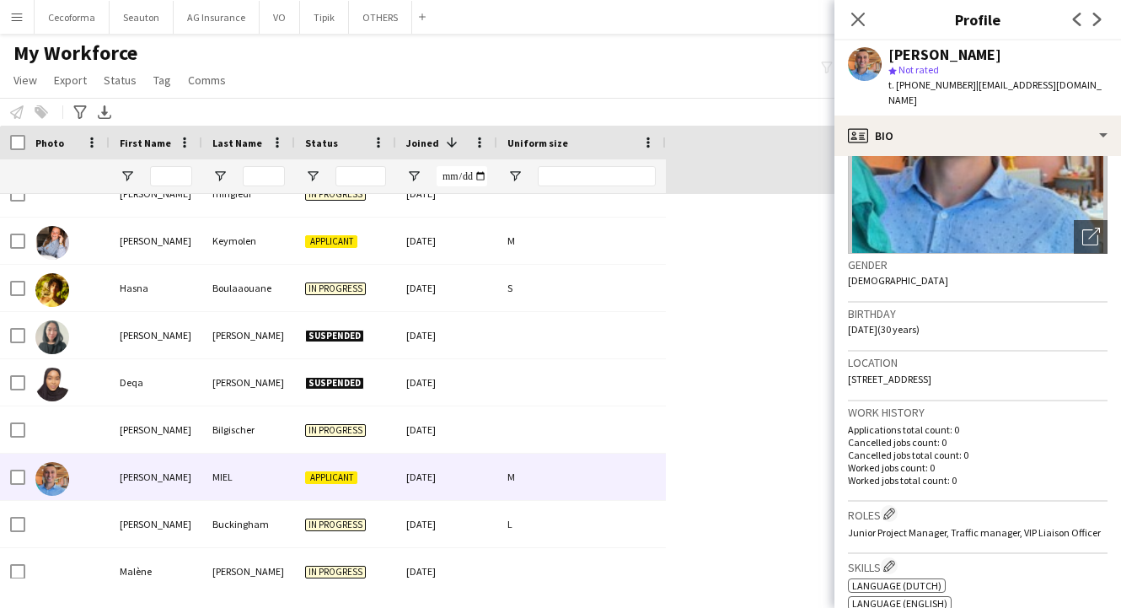
scroll to position [0, 0]
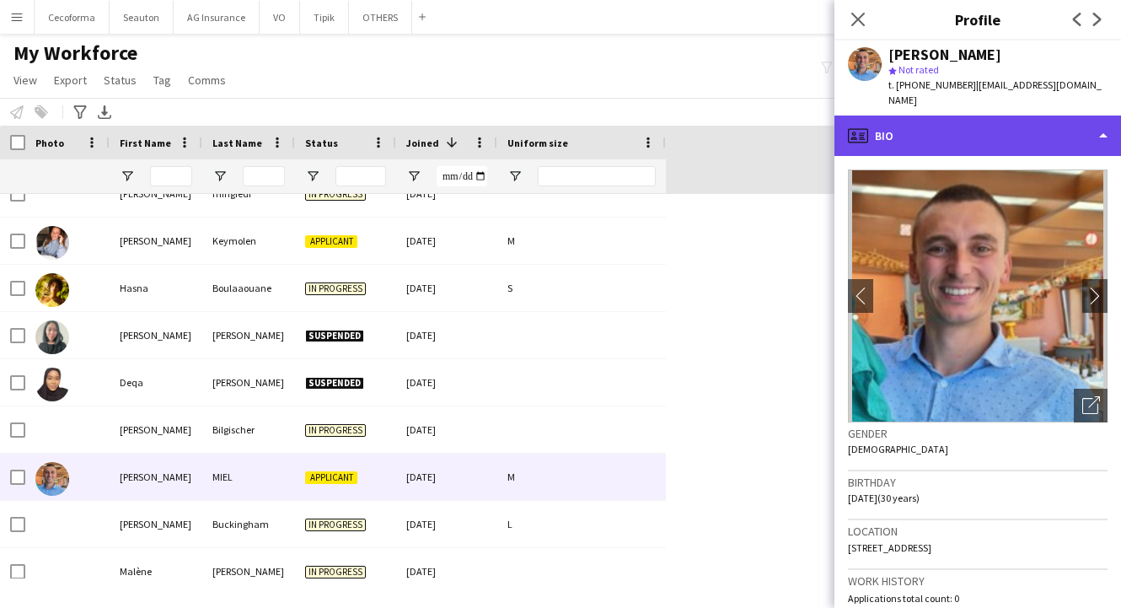
click at [942, 121] on div "profile Bio" at bounding box center [977, 135] width 287 height 40
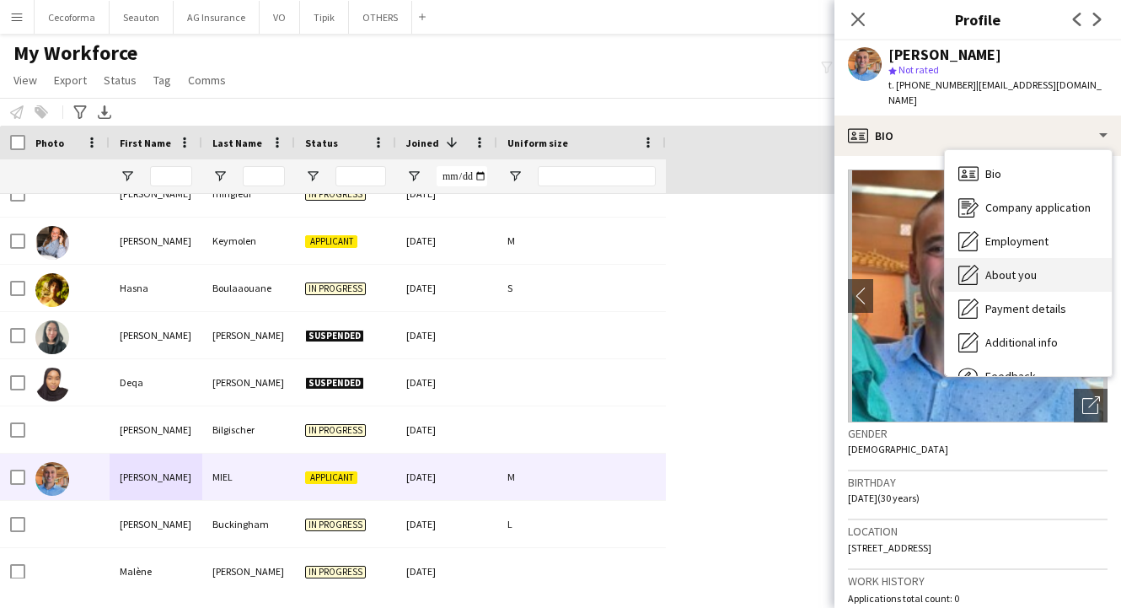
click at [1033, 267] on div "About you About you" at bounding box center [1028, 275] width 167 height 34
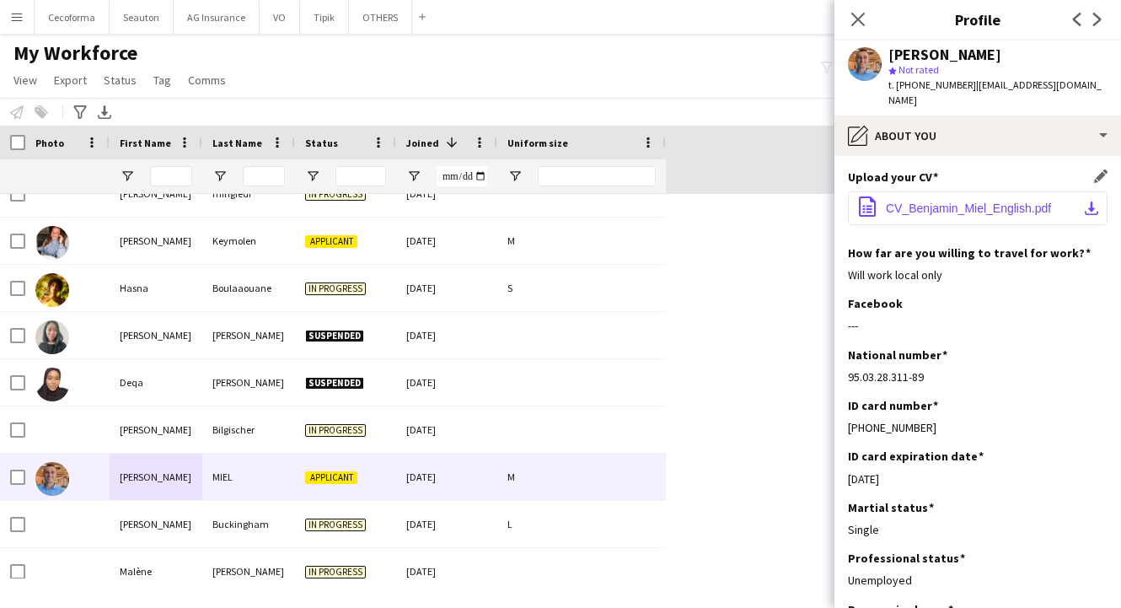
click at [987, 201] on span "CV_Benjamin_Miel_English.pdf" at bounding box center [968, 207] width 165 height 13
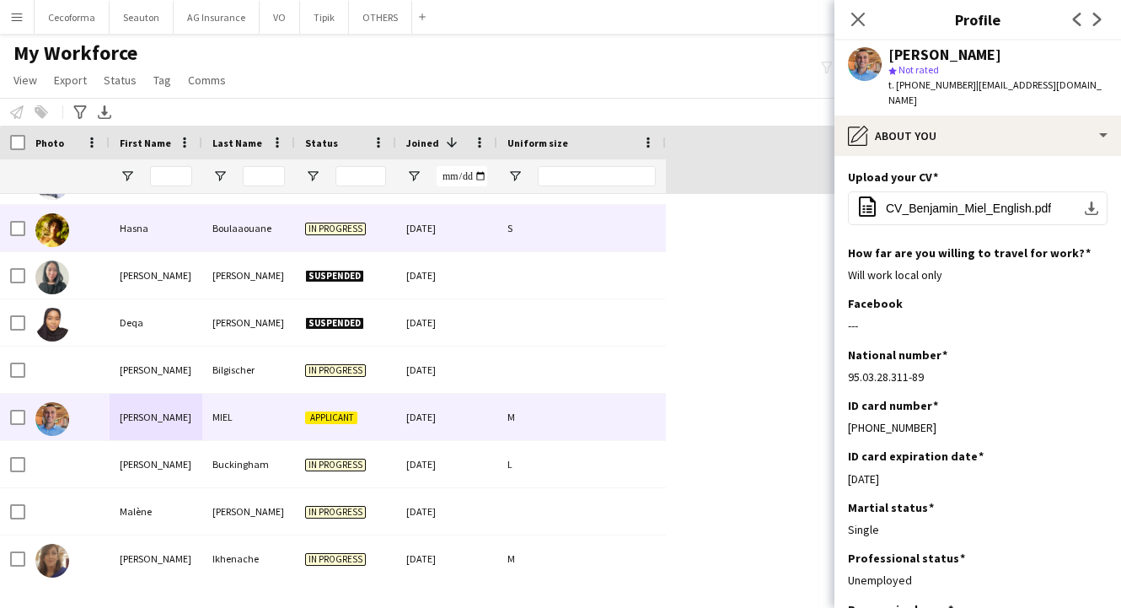
scroll to position [3034, 0]
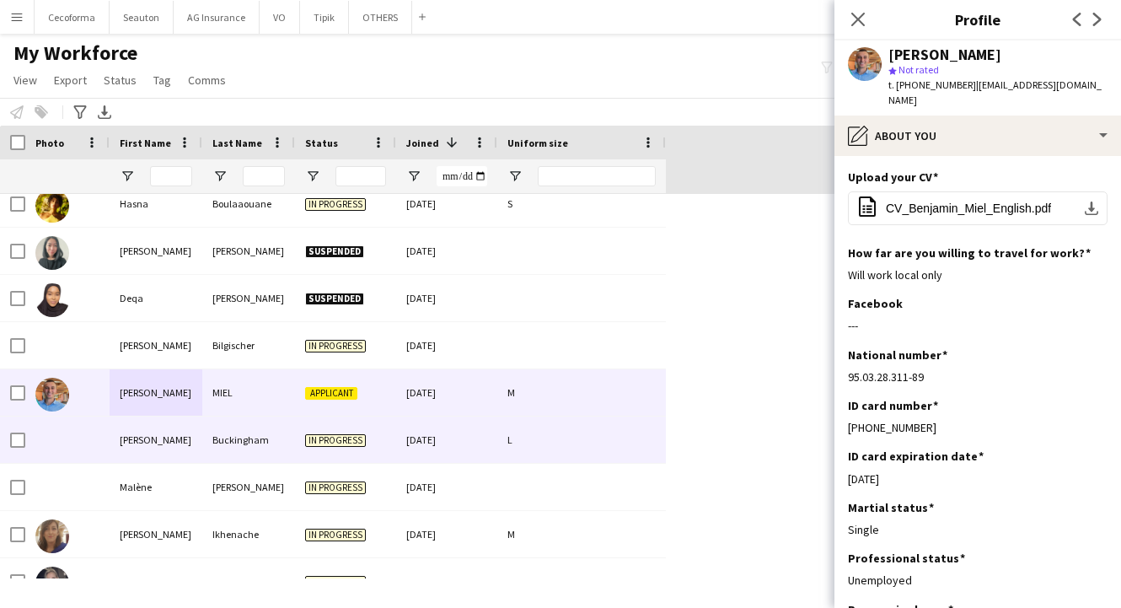
click at [148, 462] on div "[PERSON_NAME]" at bounding box center [156, 439] width 93 height 46
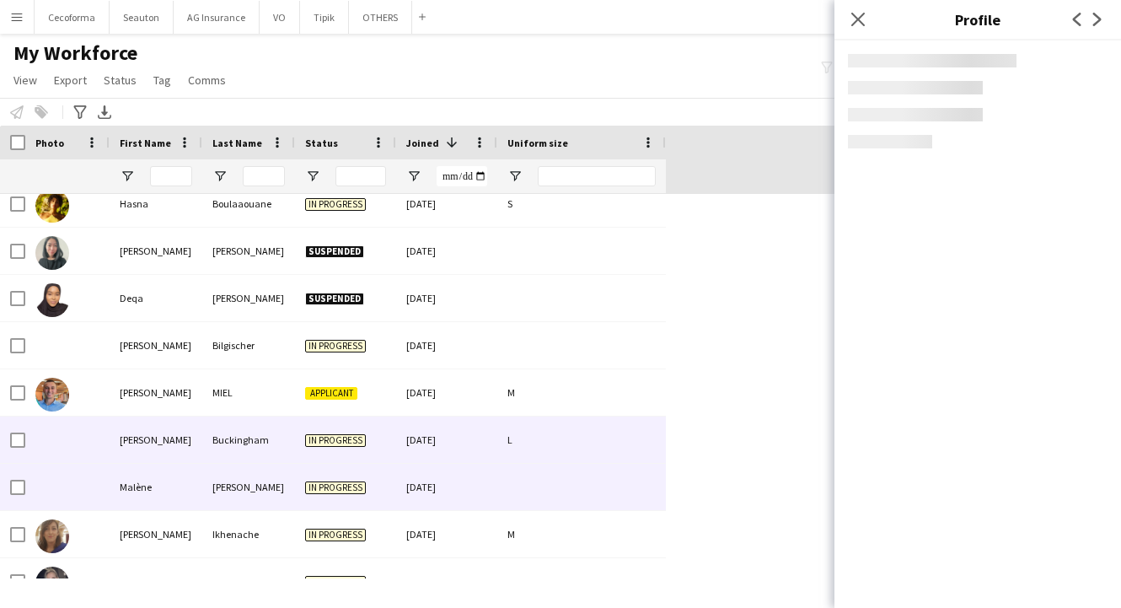
click at [147, 486] on div "Malène" at bounding box center [156, 486] width 93 height 46
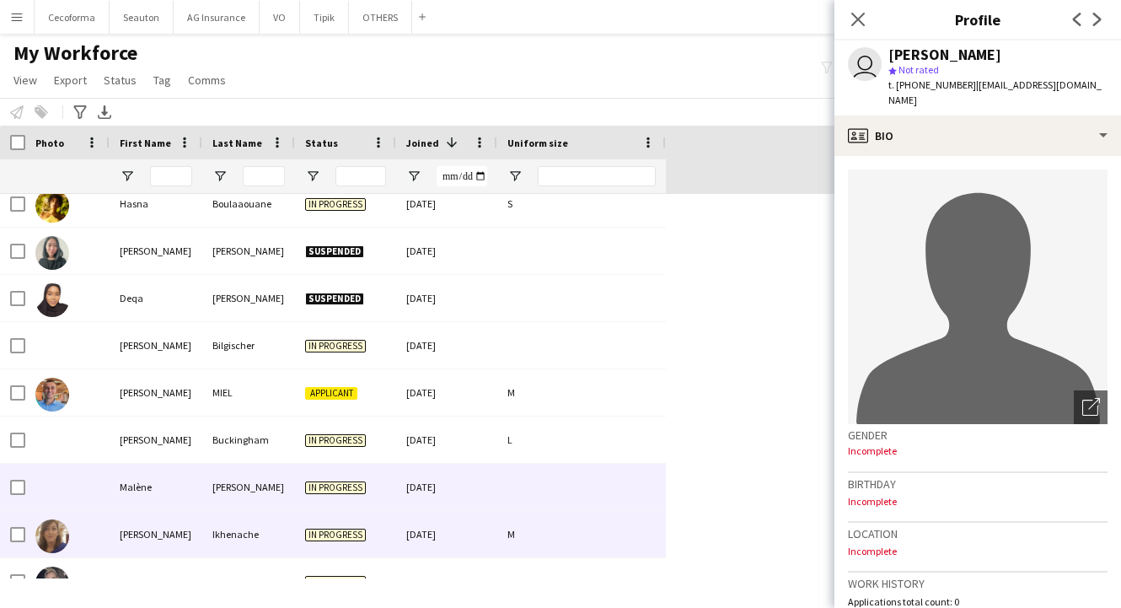
click at [147, 537] on div "[PERSON_NAME]" at bounding box center [156, 534] width 93 height 46
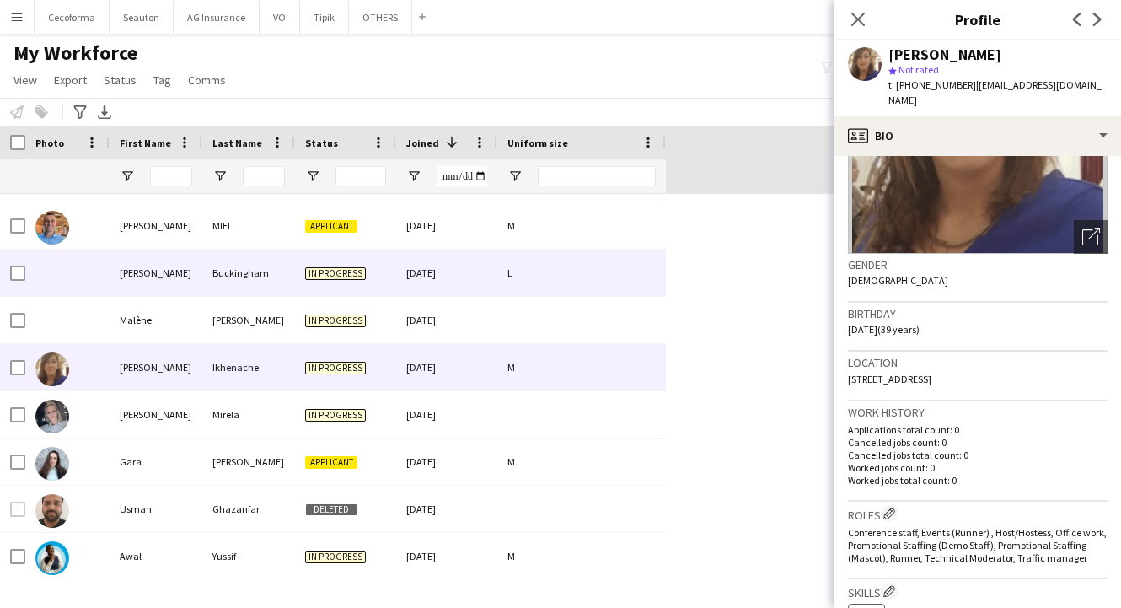
scroll to position [3202, 0]
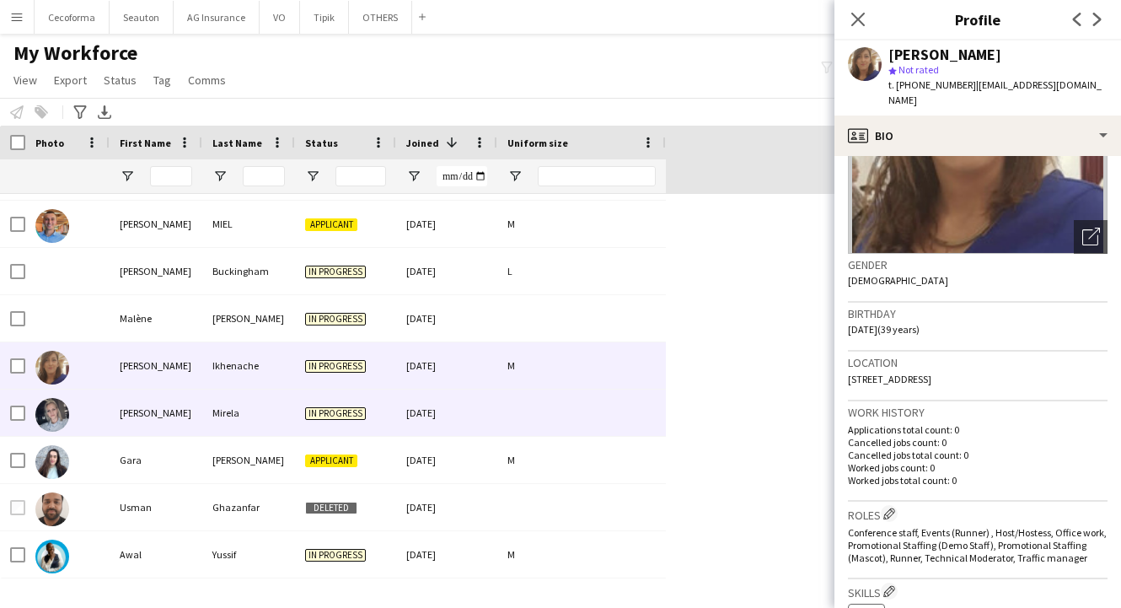
click at [166, 421] on div "[PERSON_NAME]" at bounding box center [156, 412] width 93 height 46
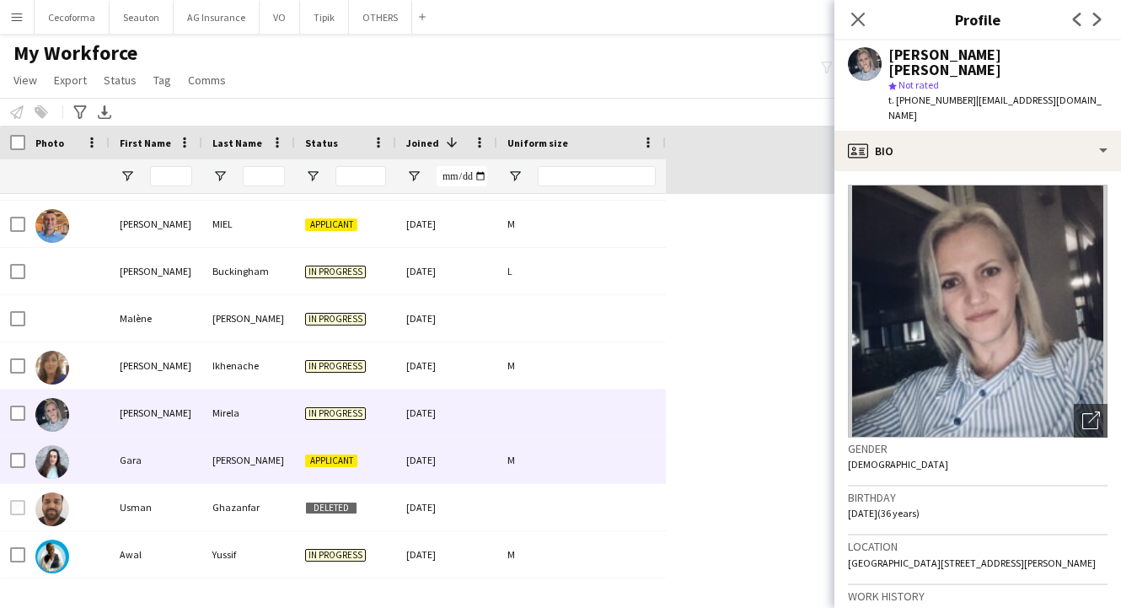
click at [178, 457] on div "Gara" at bounding box center [156, 460] width 93 height 46
